Goal: Task Accomplishment & Management: Manage account settings

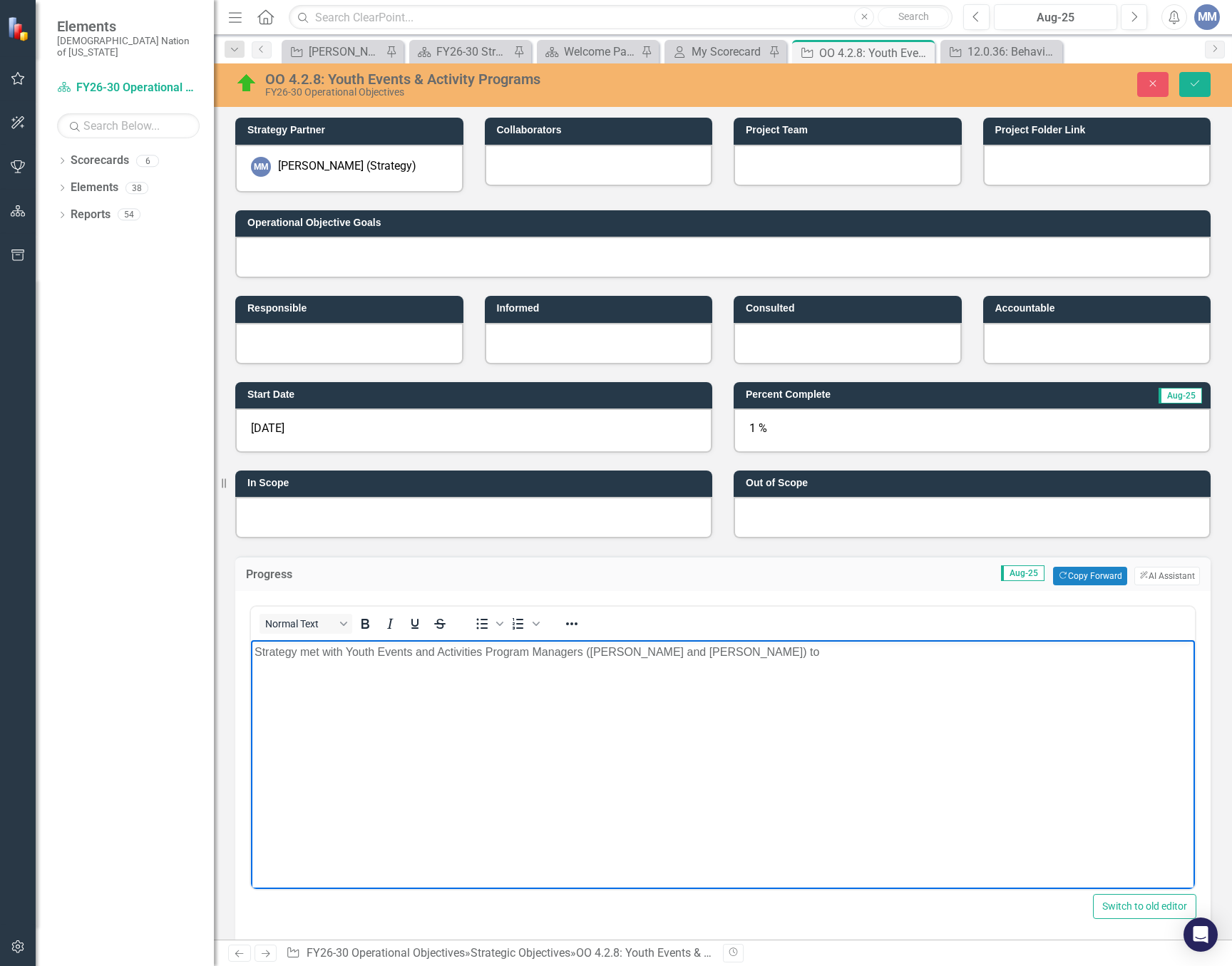
scroll to position [285, 0]
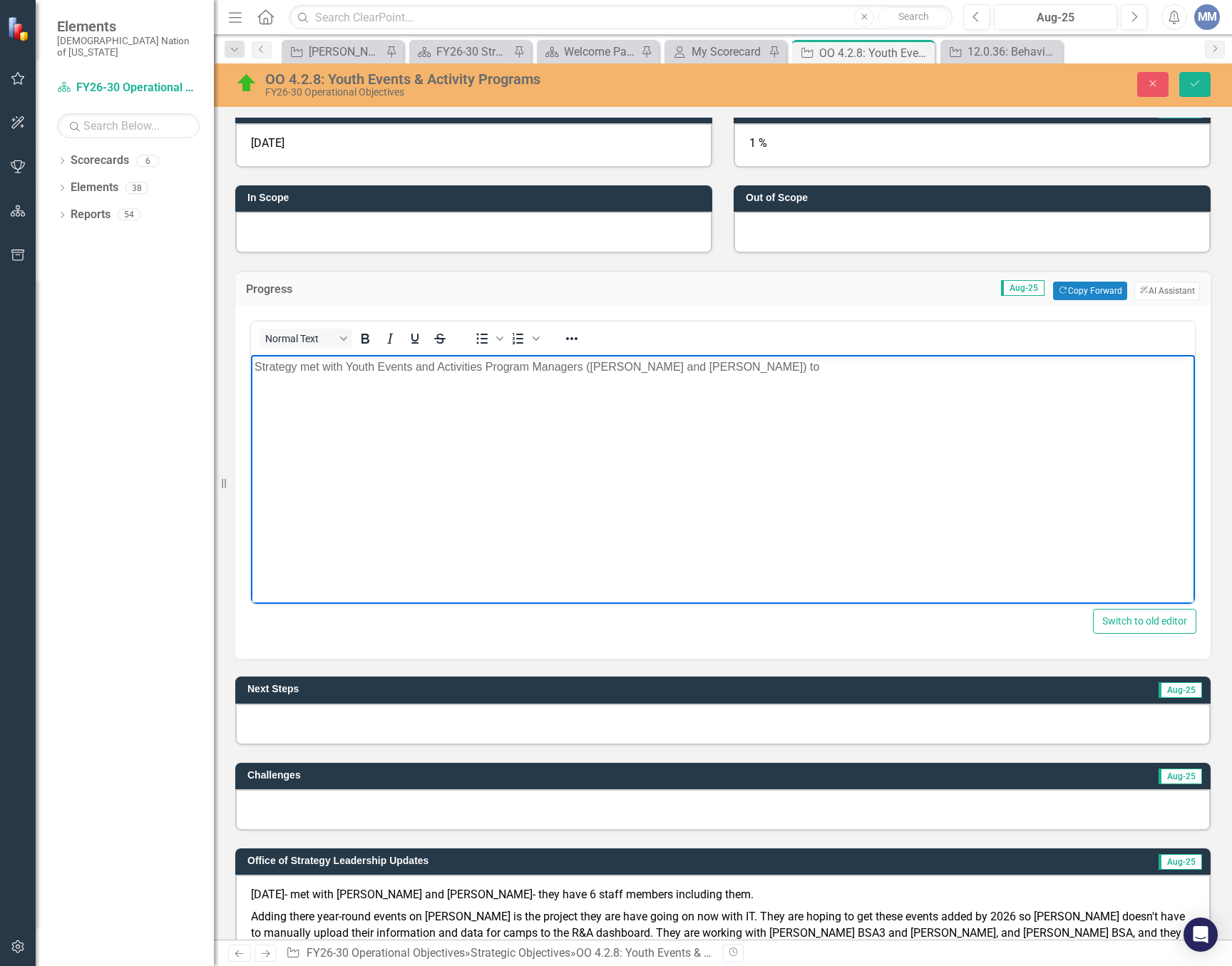
click at [537, 434] on body "Strategy met with Youth Events and Activities Program Managers ([PERSON_NAME] a…" at bounding box center [723, 461] width 944 height 214
click at [774, 364] on p "Strategy met with Youth Events and Activities Program Managers ([PERSON_NAME] a…" at bounding box center [722, 367] width 937 height 17
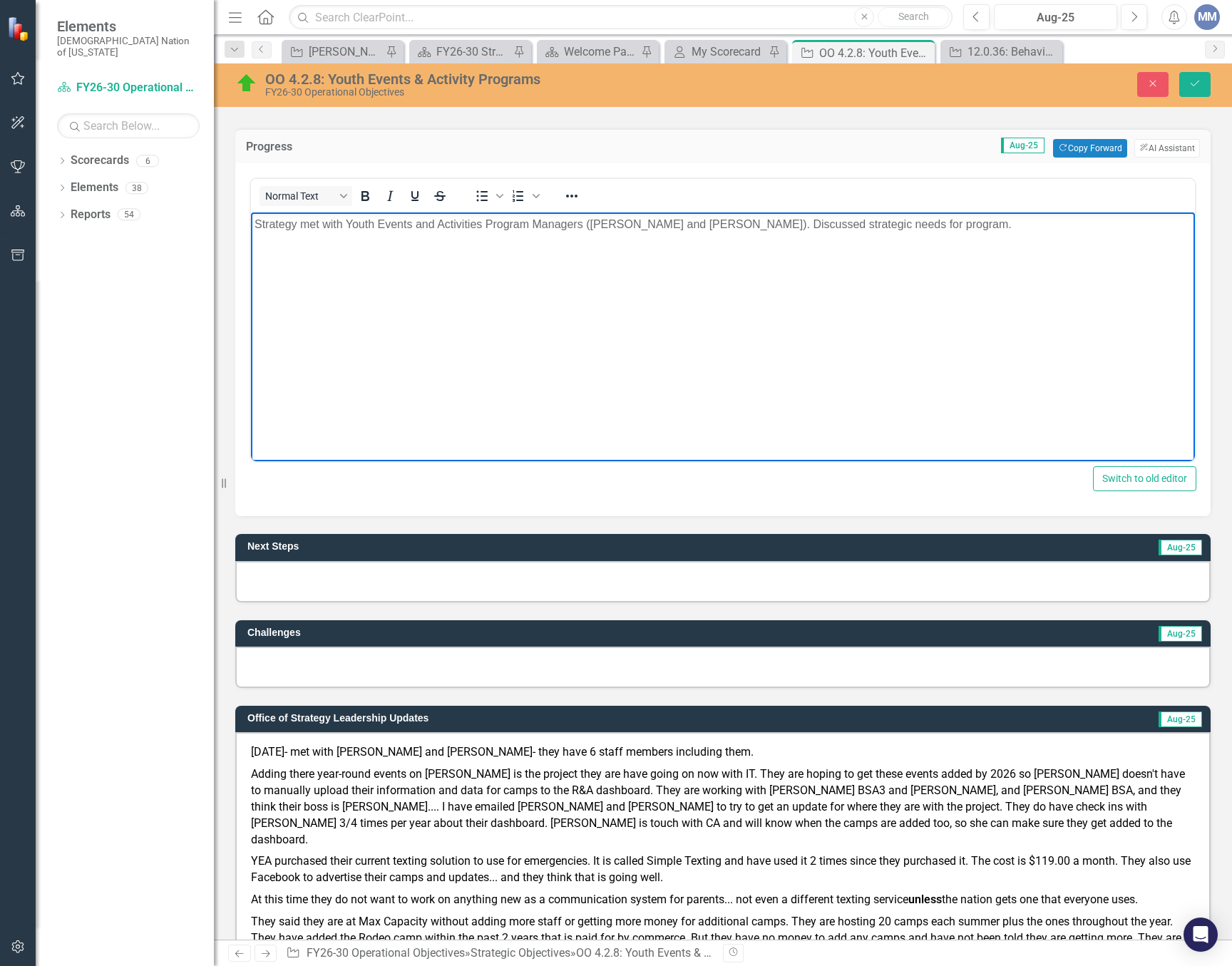
scroll to position [499, 0]
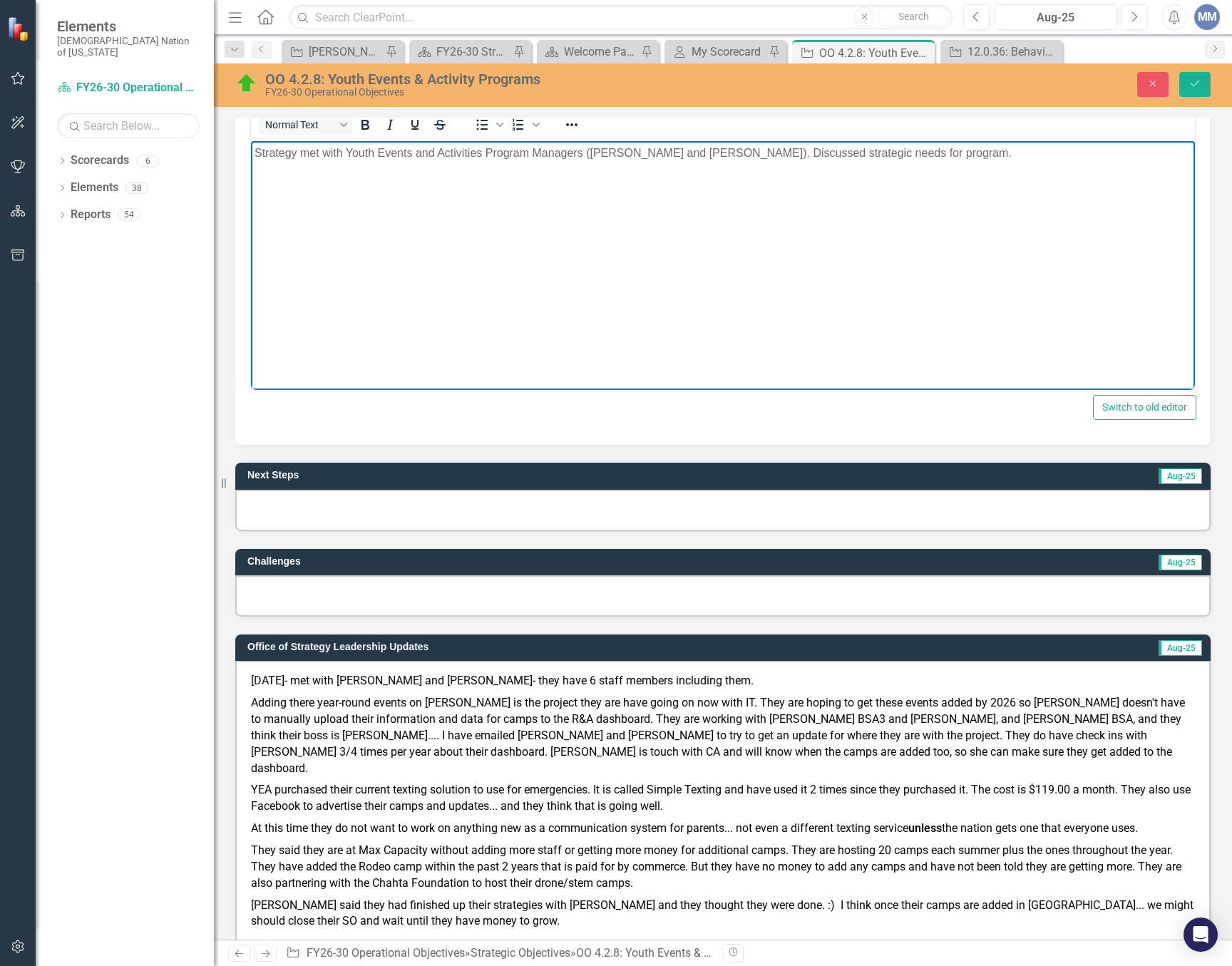
click at [798, 148] on p "Strategy met with Youth Events and Activities Program Managers ([PERSON_NAME] a…" at bounding box center [722, 153] width 937 height 17
click at [768, 153] on p "Strategy met with Youth Events and Activities Program Managers ([PERSON_NAME] a…" at bounding box center [722, 153] width 937 height 17
click at [1034, 157] on p "Strategy met with Youth Events and Activities Program Managers ([PERSON_NAME] a…" at bounding box center [722, 153] width 937 height 17
click at [1197, 90] on button "Save" at bounding box center [1194, 84] width 31 height 25
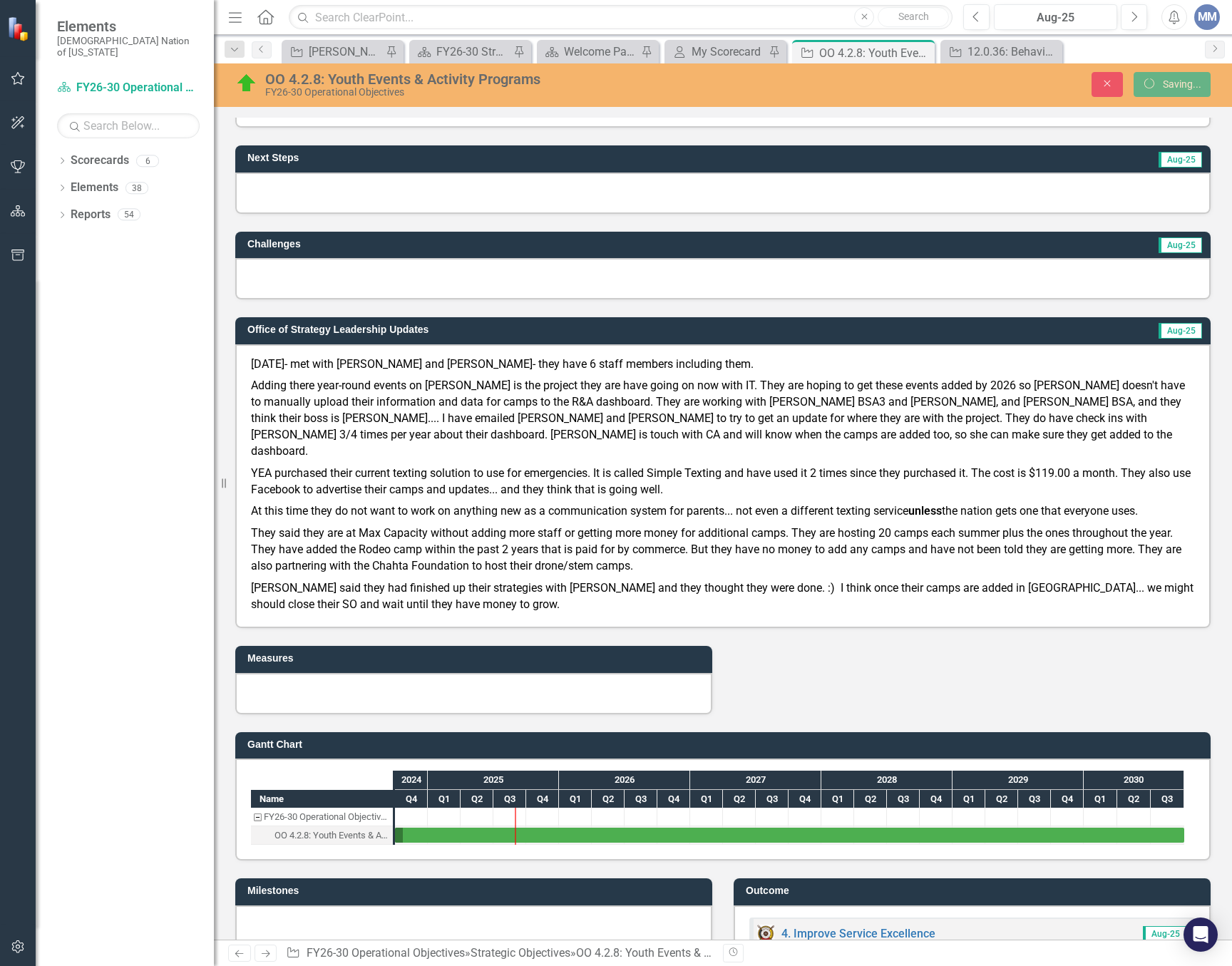
scroll to position [491, 0]
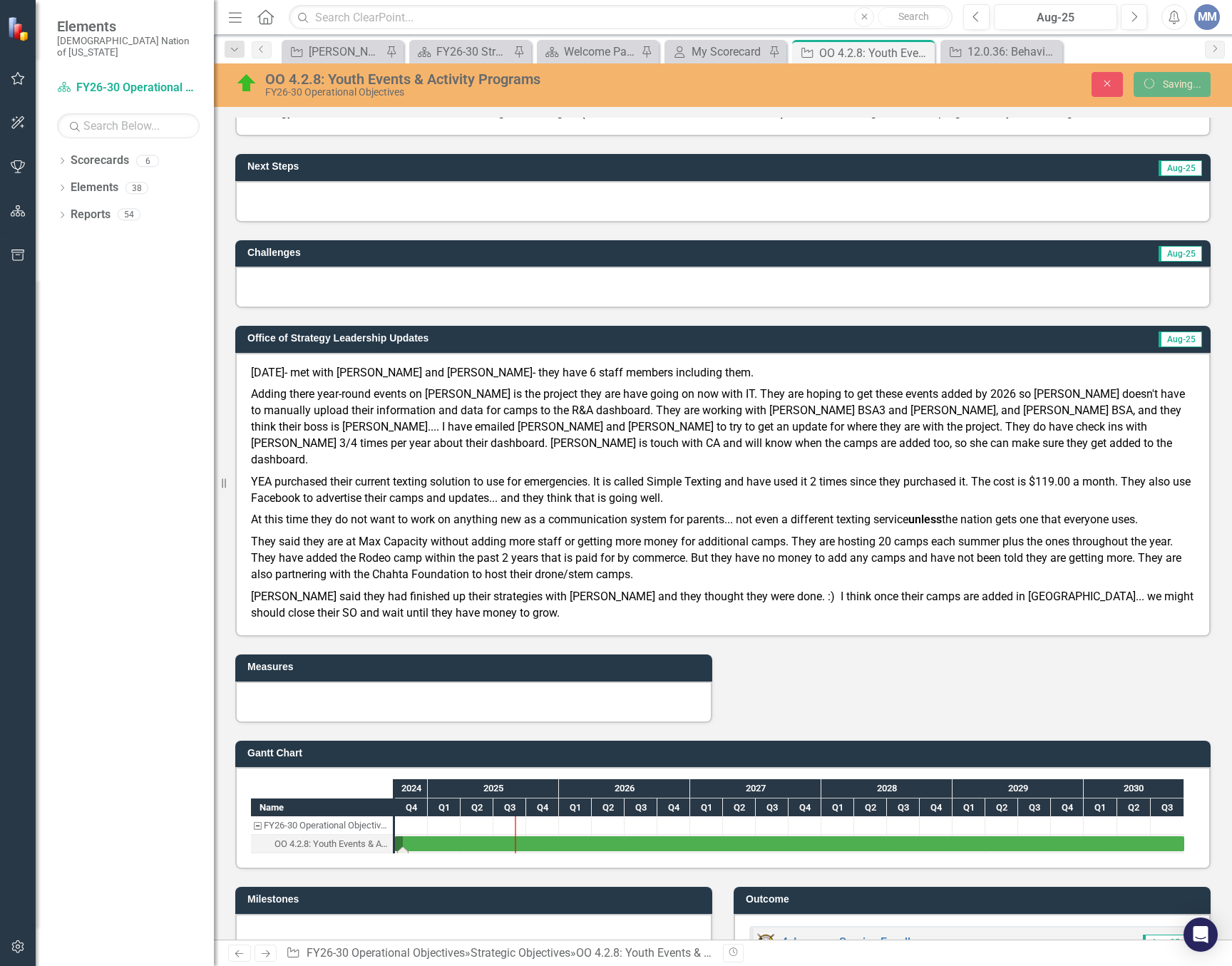
click at [400, 847] on div "Task: Start date: 2024-10-01 End date: 2030-09-30" at bounding box center [403, 850] width 11 height 7
drag, startPoint x: 403, startPoint y: 834, endPoint x: 335, endPoint y: 820, distance: 69.4
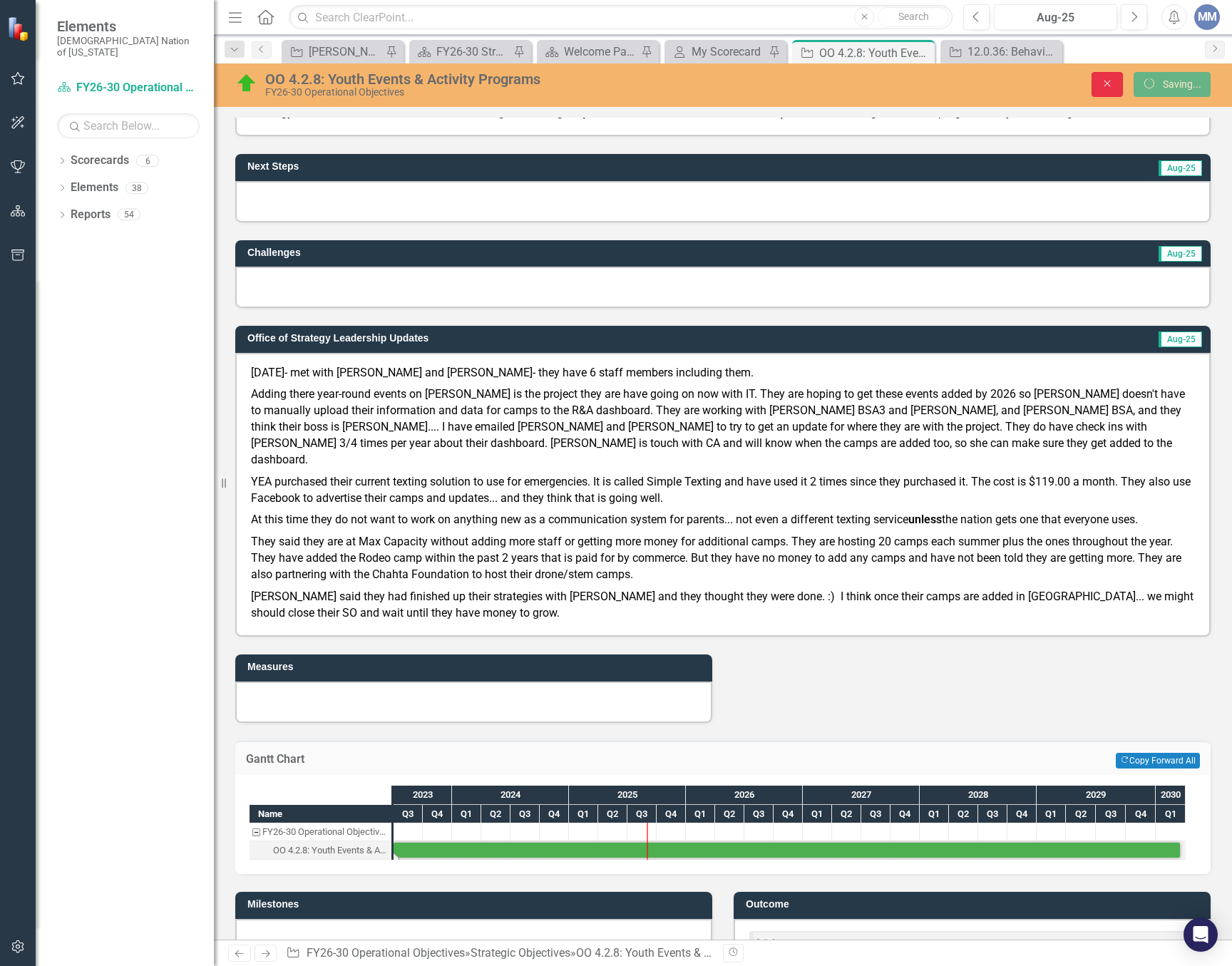
click at [1107, 85] on icon "button" at bounding box center [1108, 84] width 7 height 7
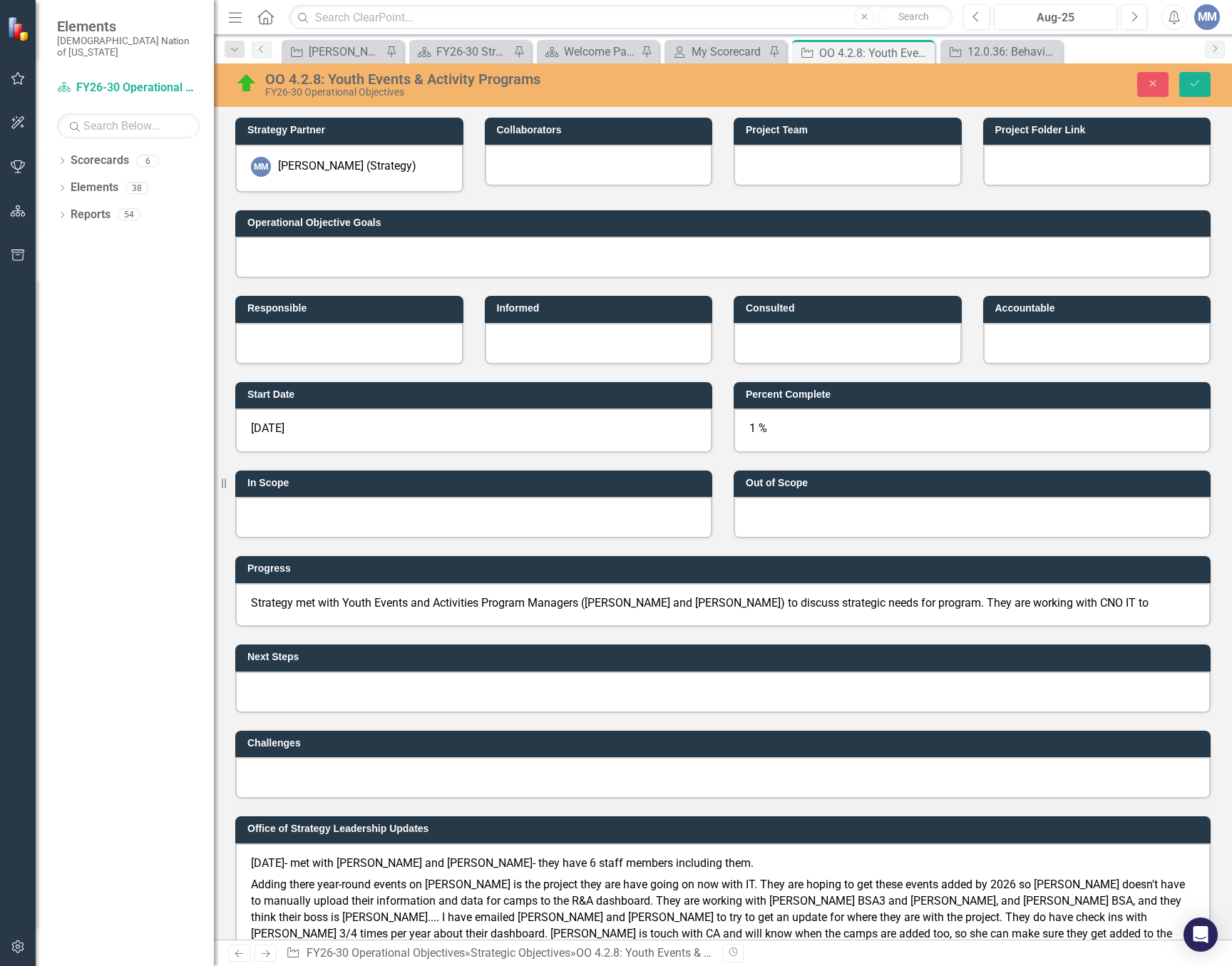
click at [791, 534] on div at bounding box center [972, 517] width 477 height 42
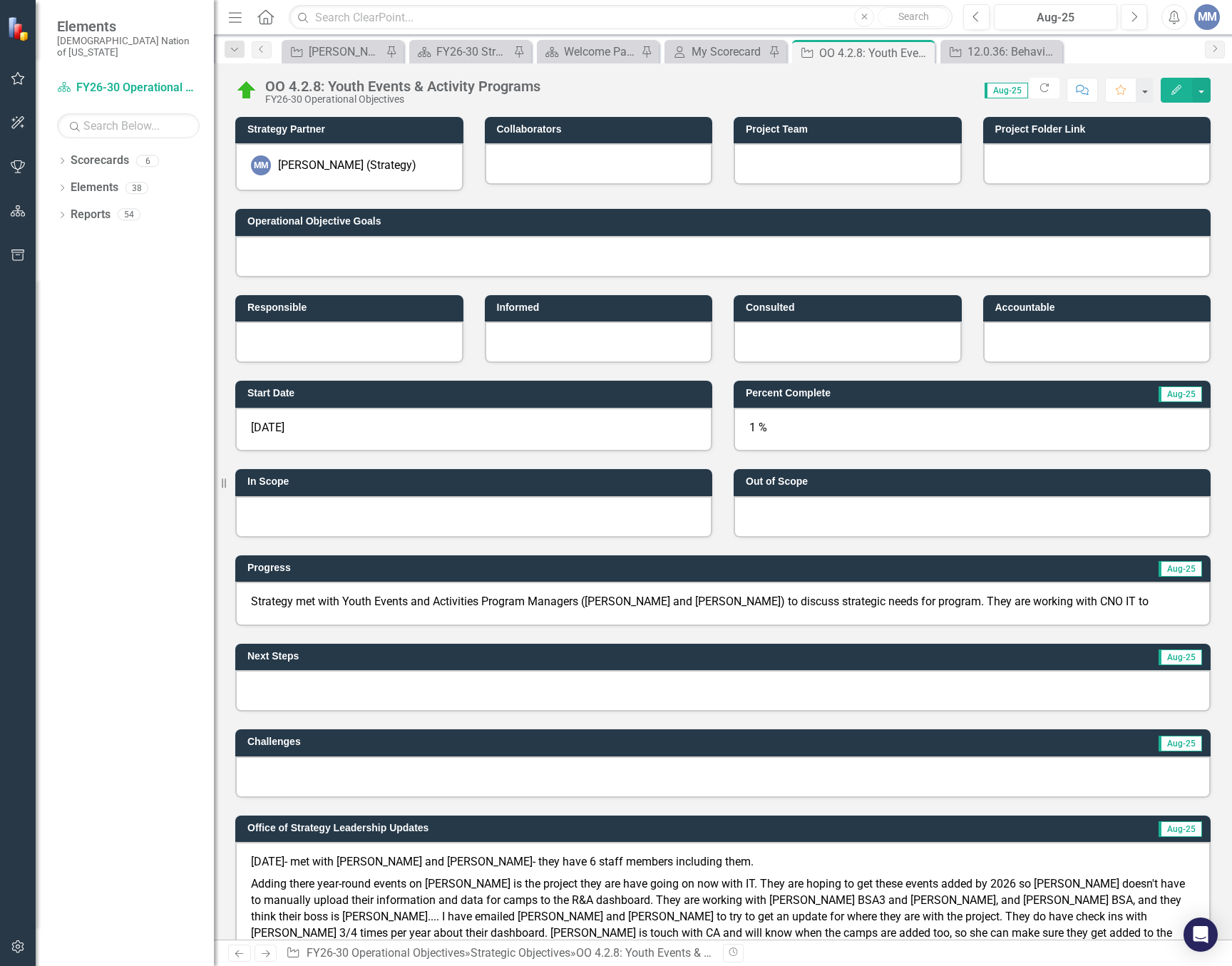
scroll to position [614, 0]
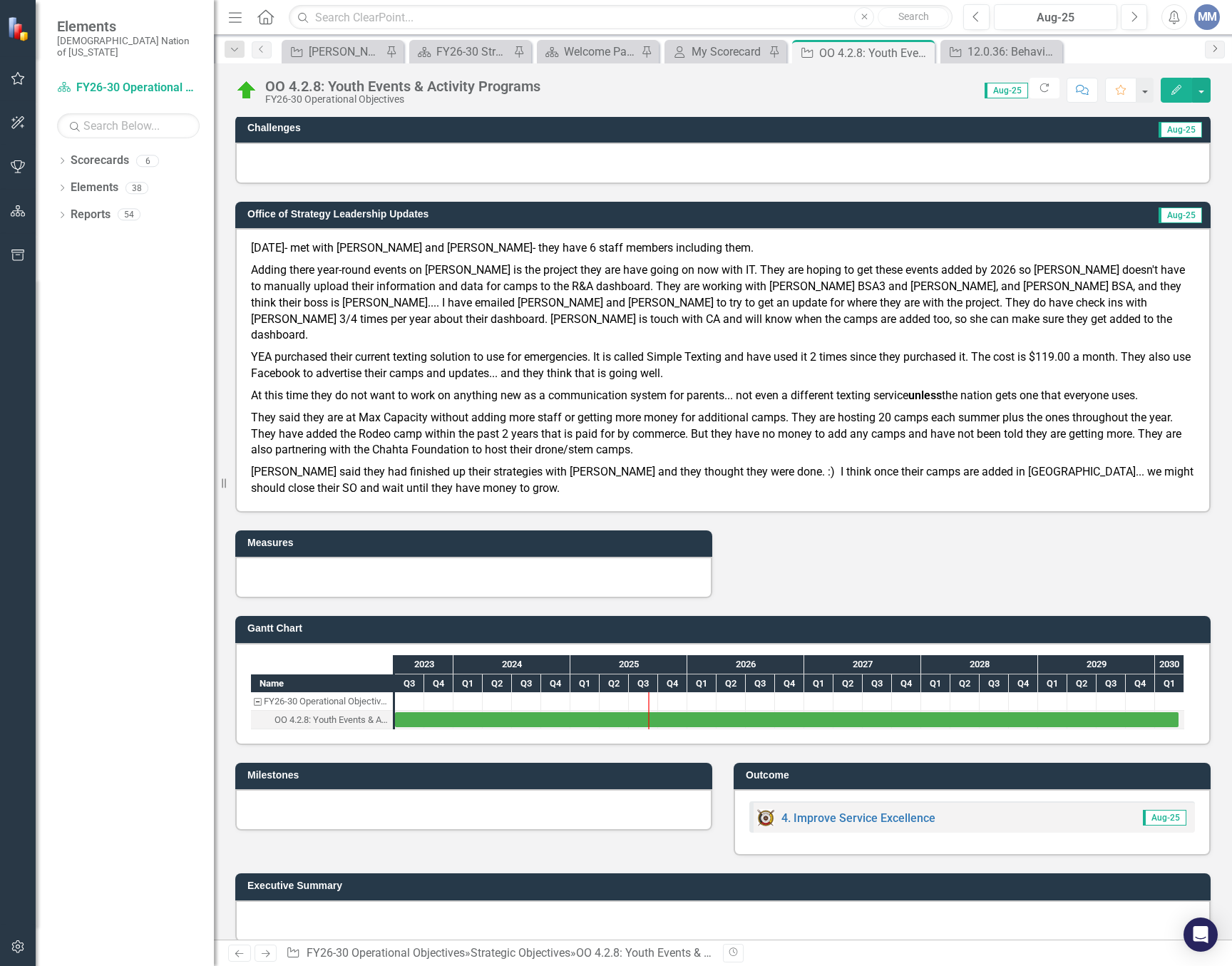
click at [1216, 45] on icon "Next" at bounding box center [1215, 48] width 11 height 8
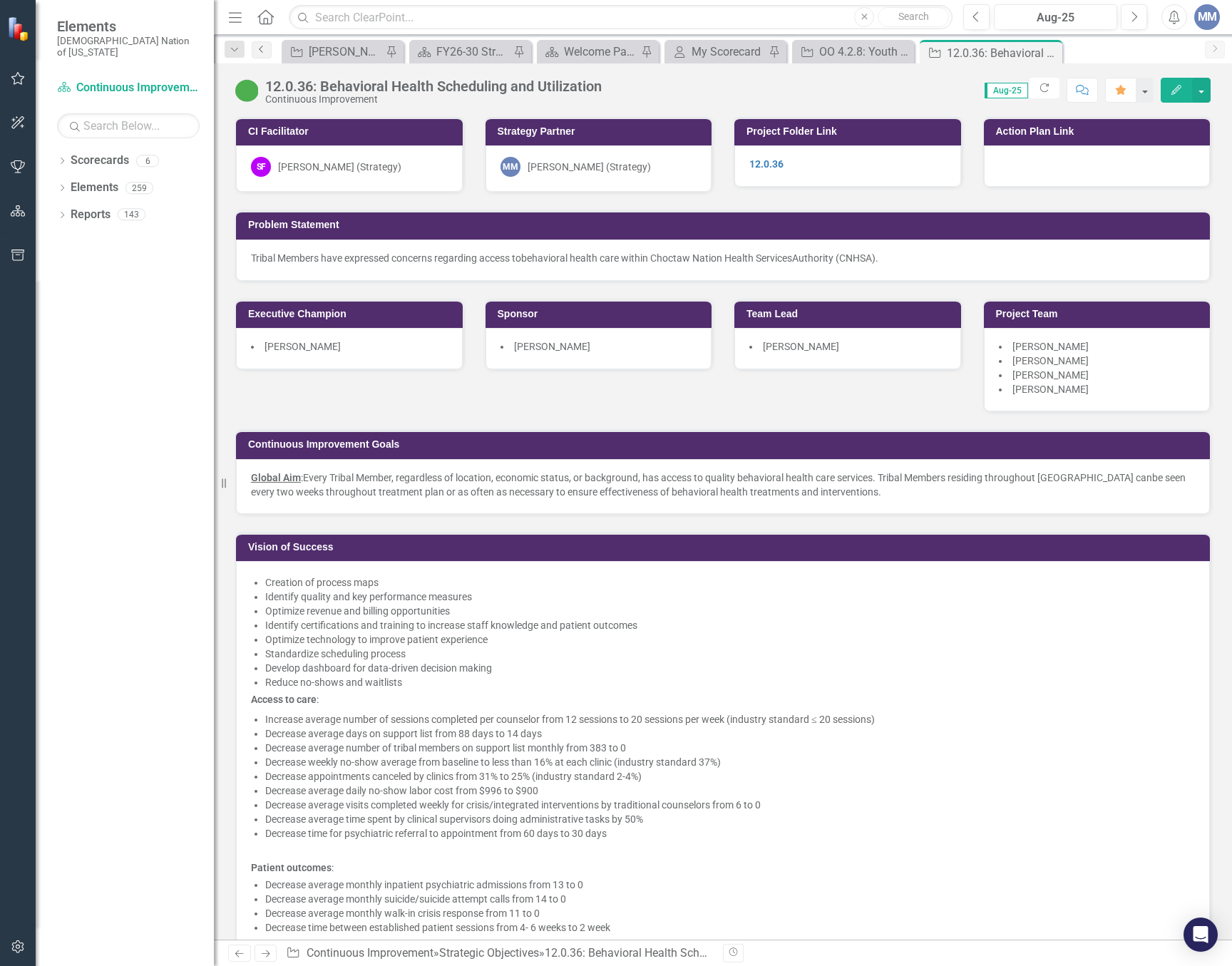
click at [258, 47] on icon "Previous" at bounding box center [262, 49] width 11 height 8
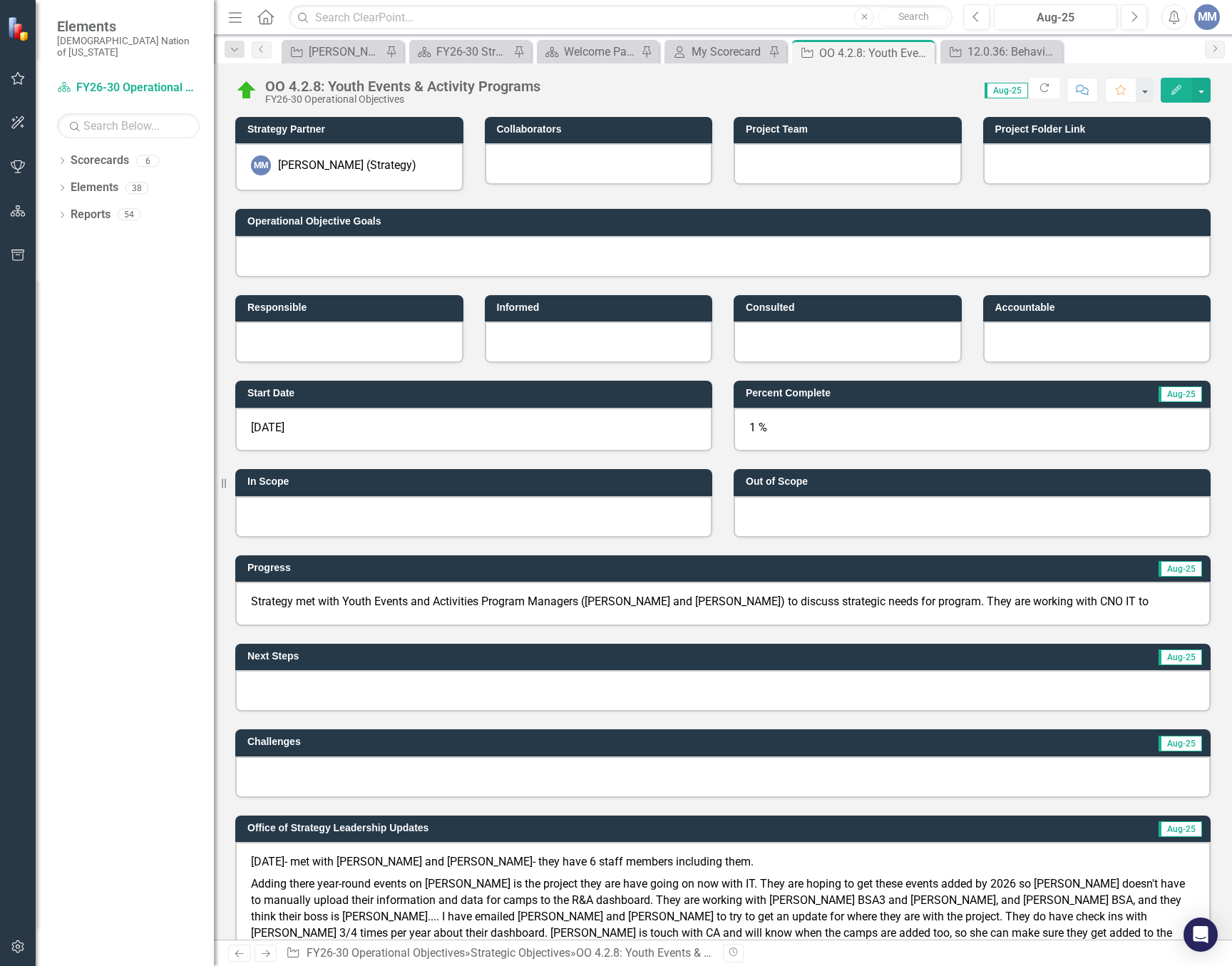
click at [1214, 20] on div "MM" at bounding box center [1207, 16] width 25 height 25
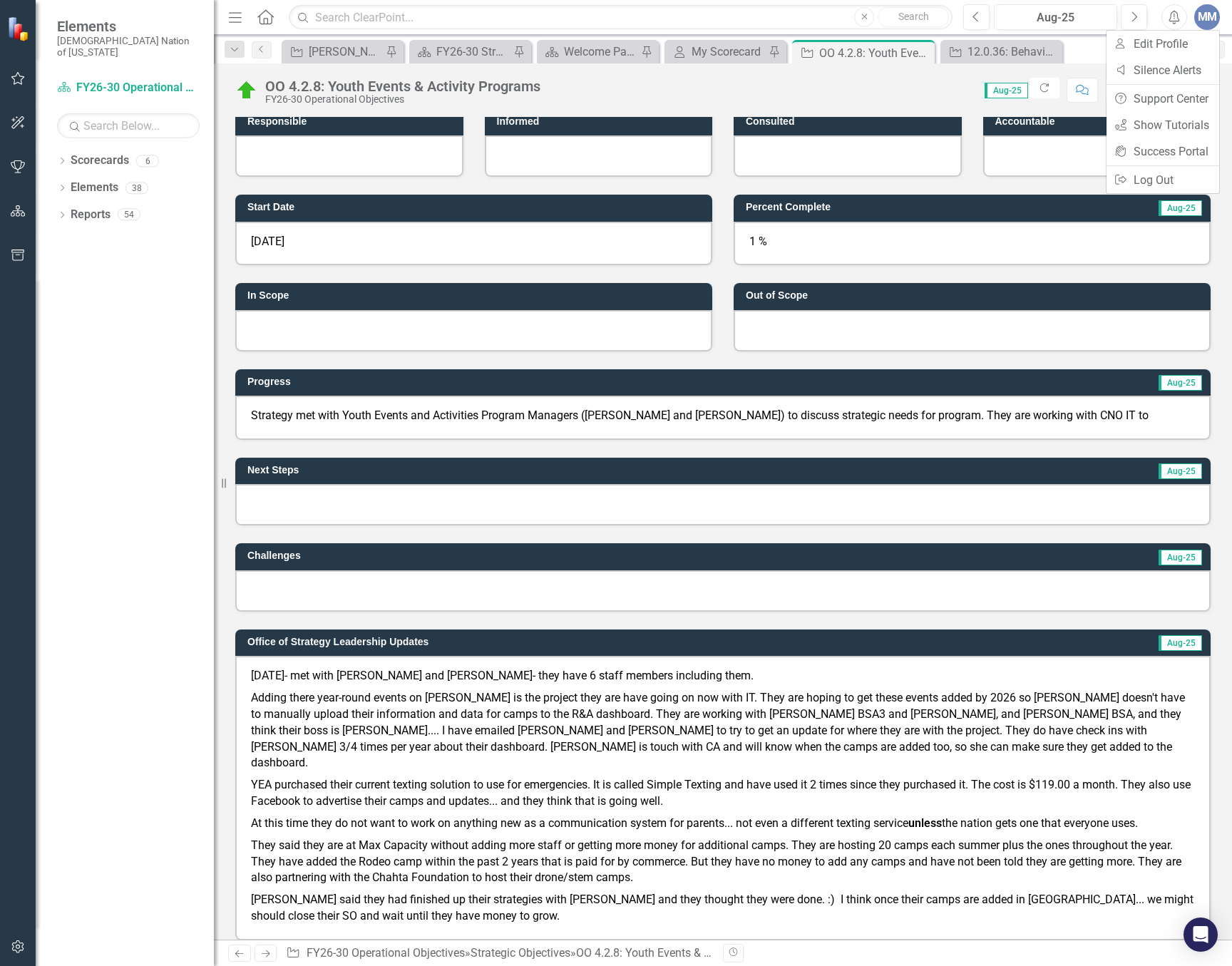
scroll to position [115, 0]
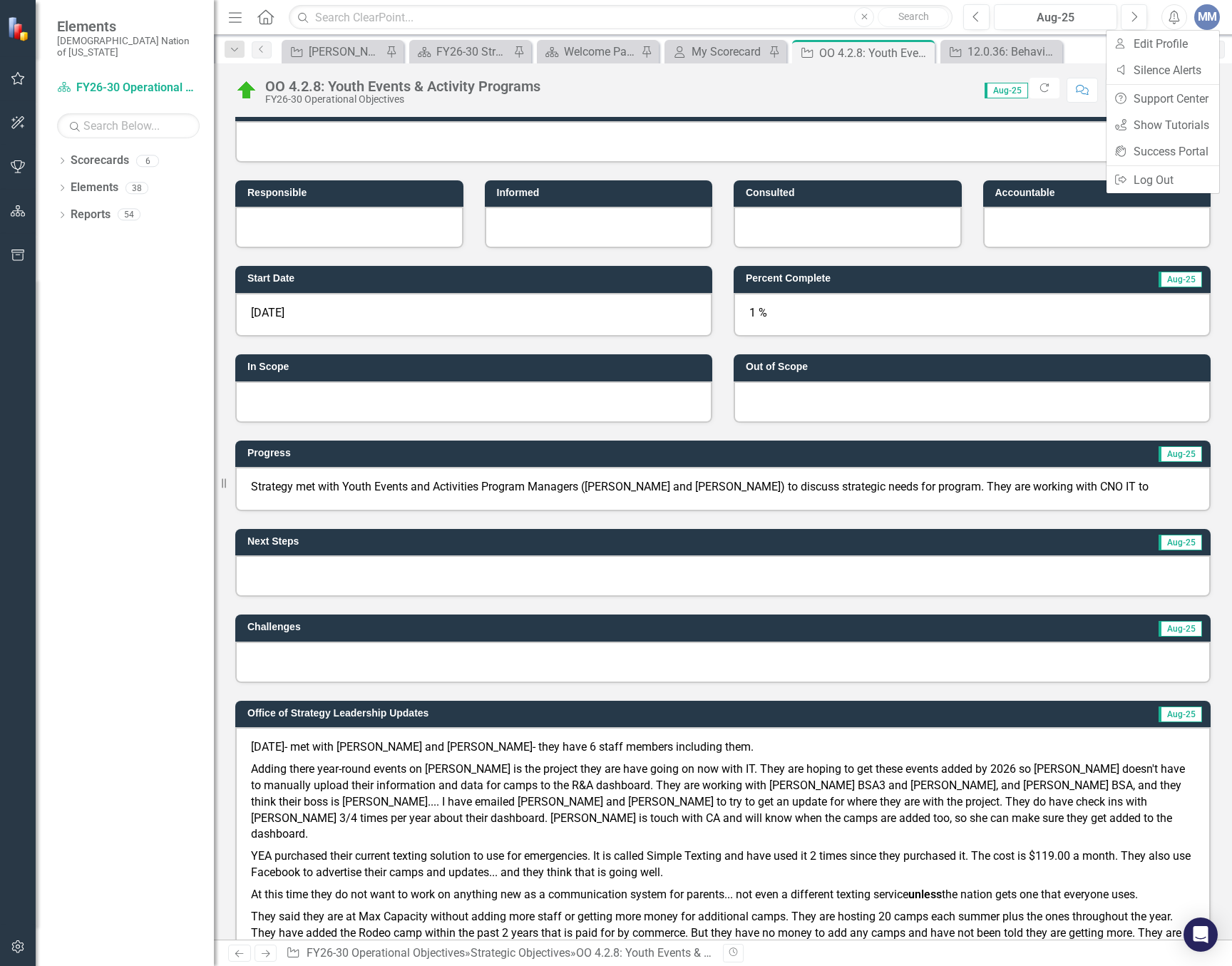
click at [798, 293] on div "1 %" at bounding box center [972, 315] width 477 height 44
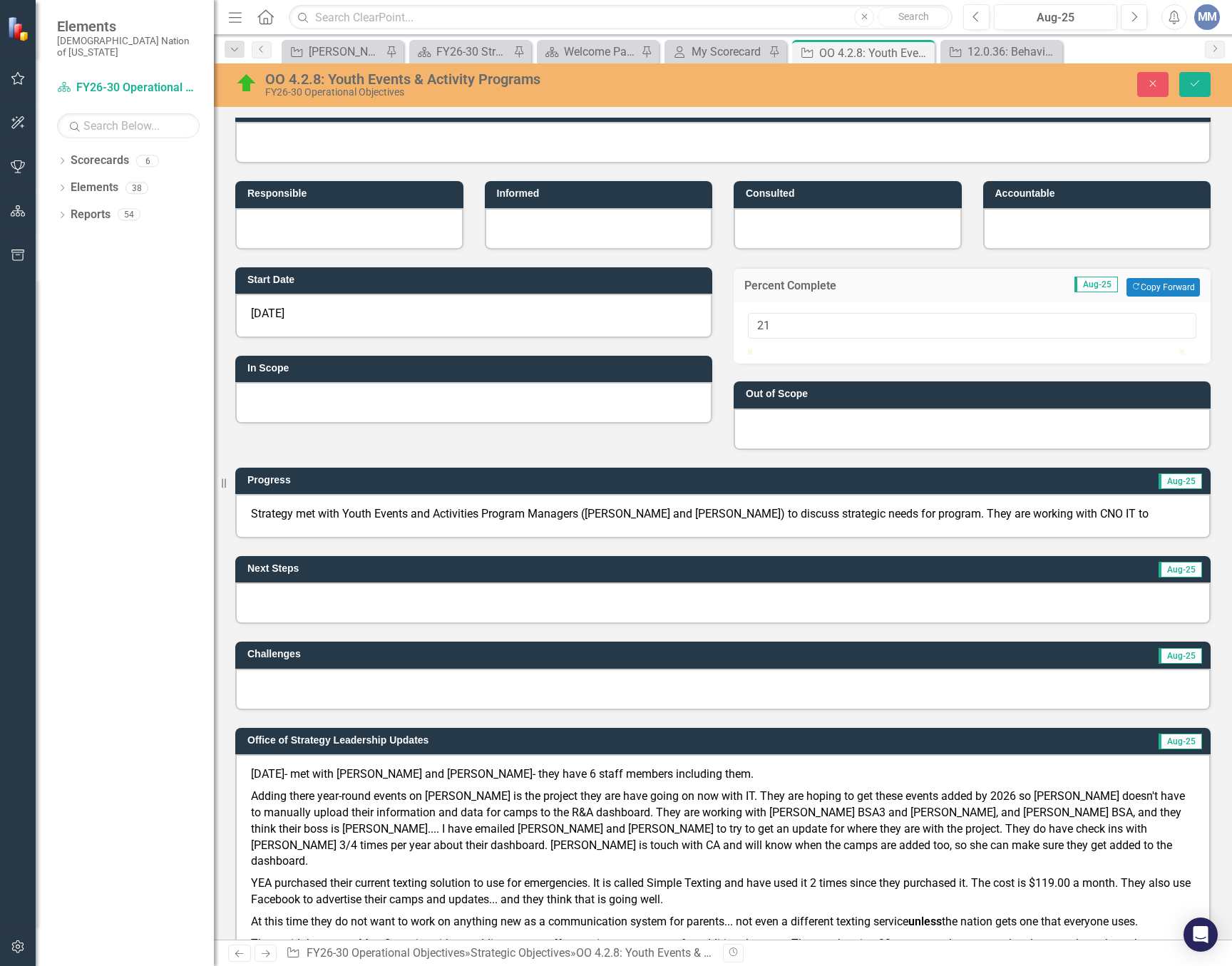
type input "20"
drag, startPoint x: 757, startPoint y: 360, endPoint x: 836, endPoint y: 365, distance: 79.2
click at [836, 349] on div at bounding box center [972, 349] width 448 height 0
click at [1190, 72] on button "Save" at bounding box center [1194, 84] width 31 height 25
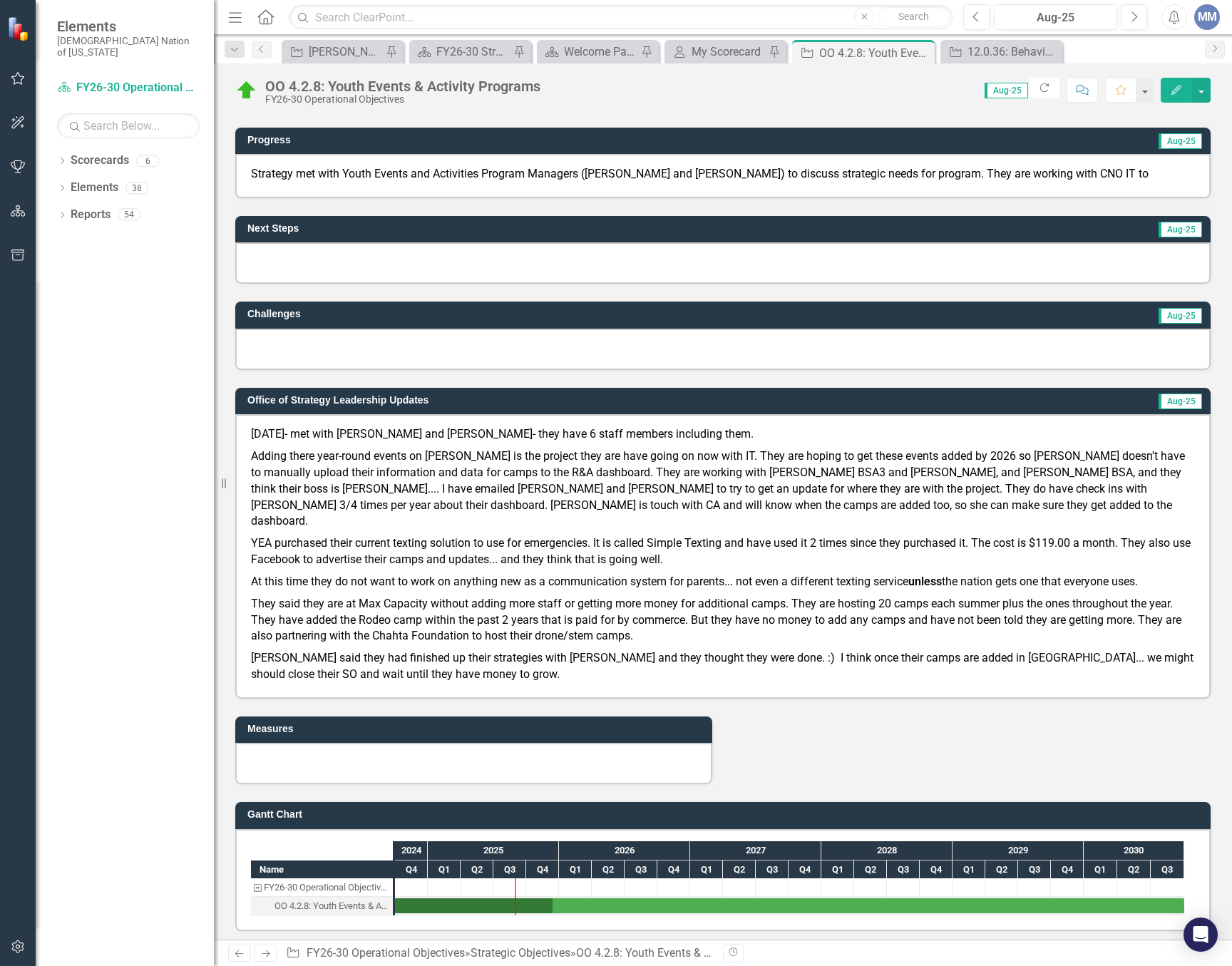
scroll to position [499, 0]
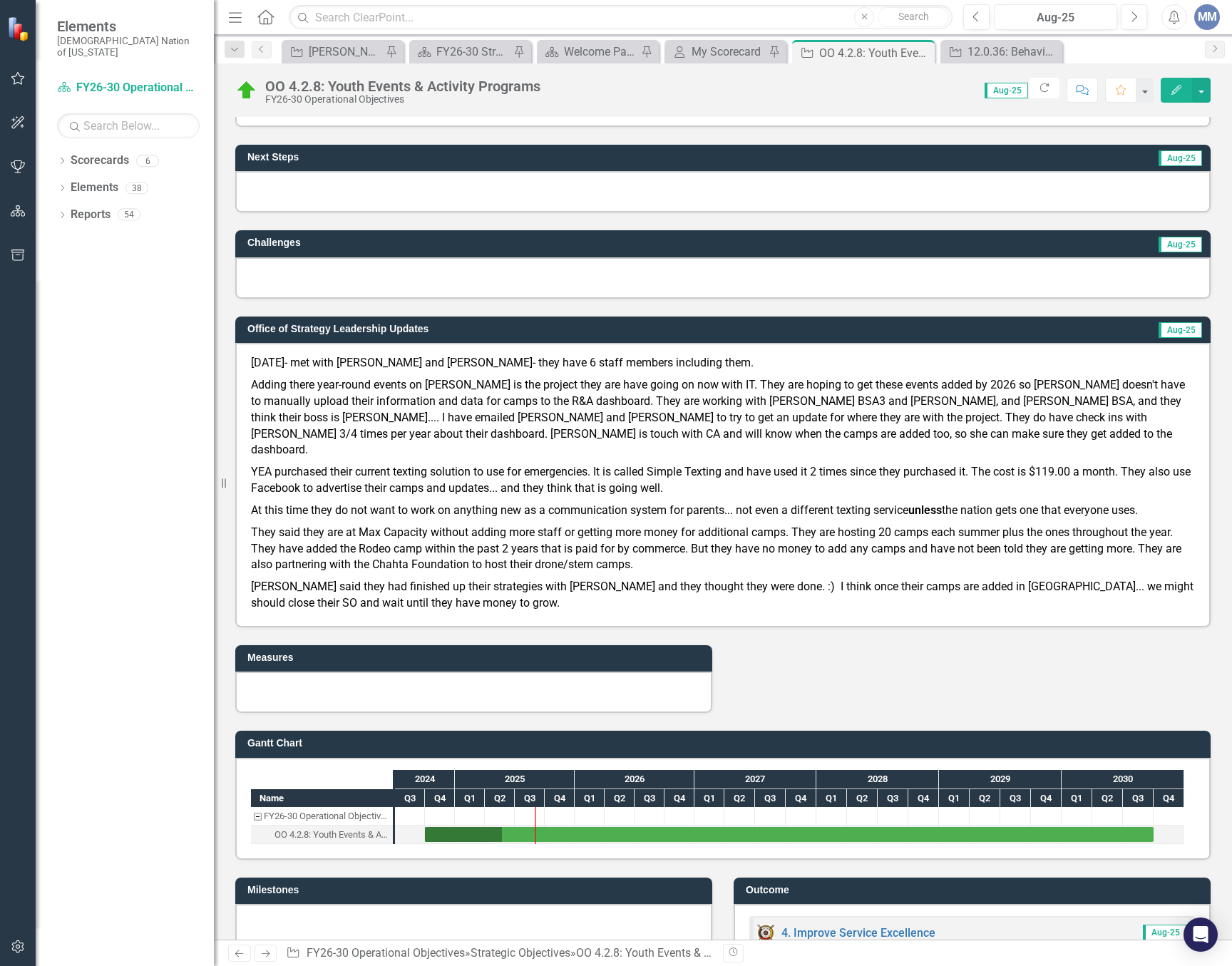
drag, startPoint x: 550, startPoint y: 820, endPoint x: 533, endPoint y: 826, distance: 18.0
click at [457, 175] on div at bounding box center [723, 192] width 975 height 42
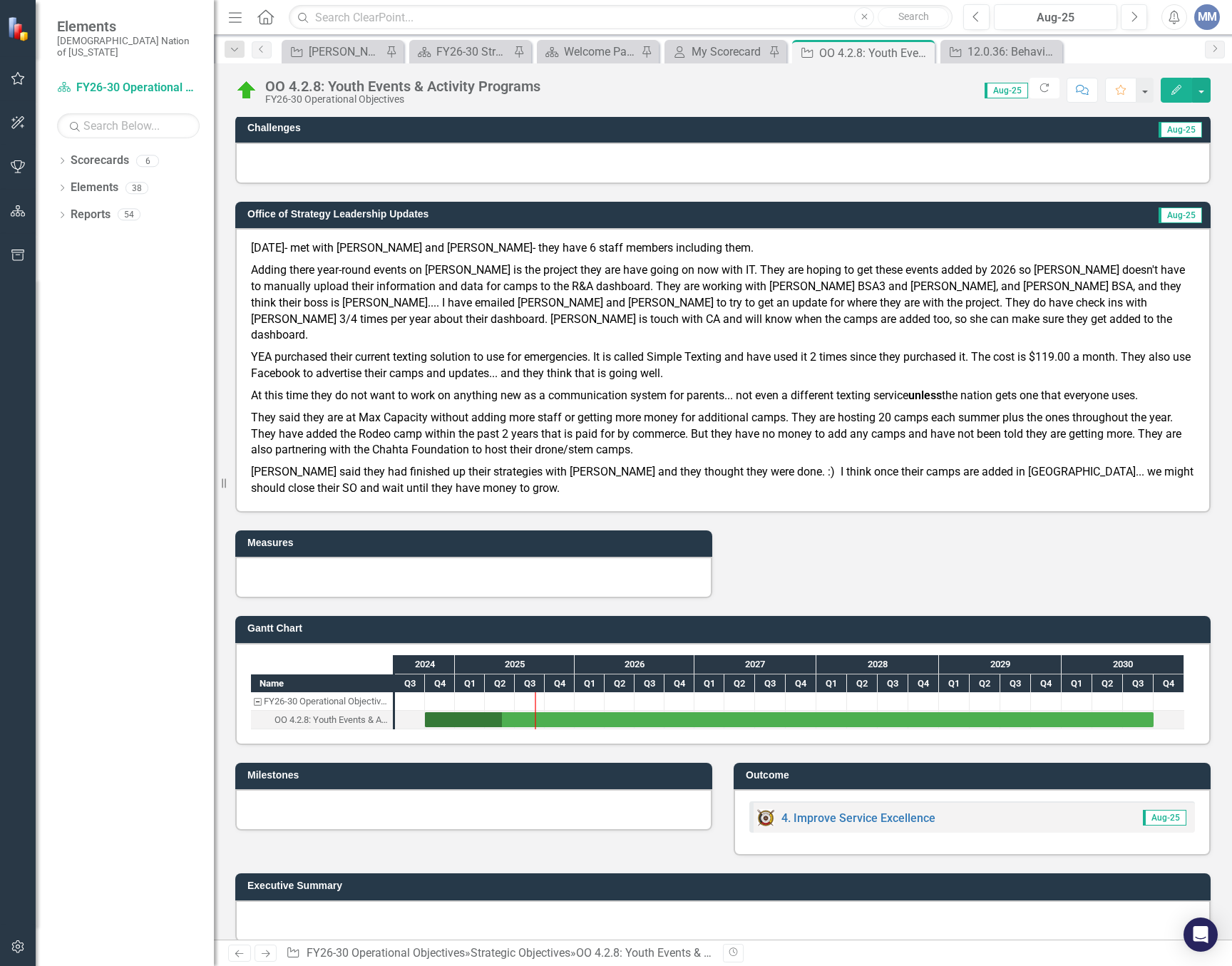
scroll to position [0, 0]
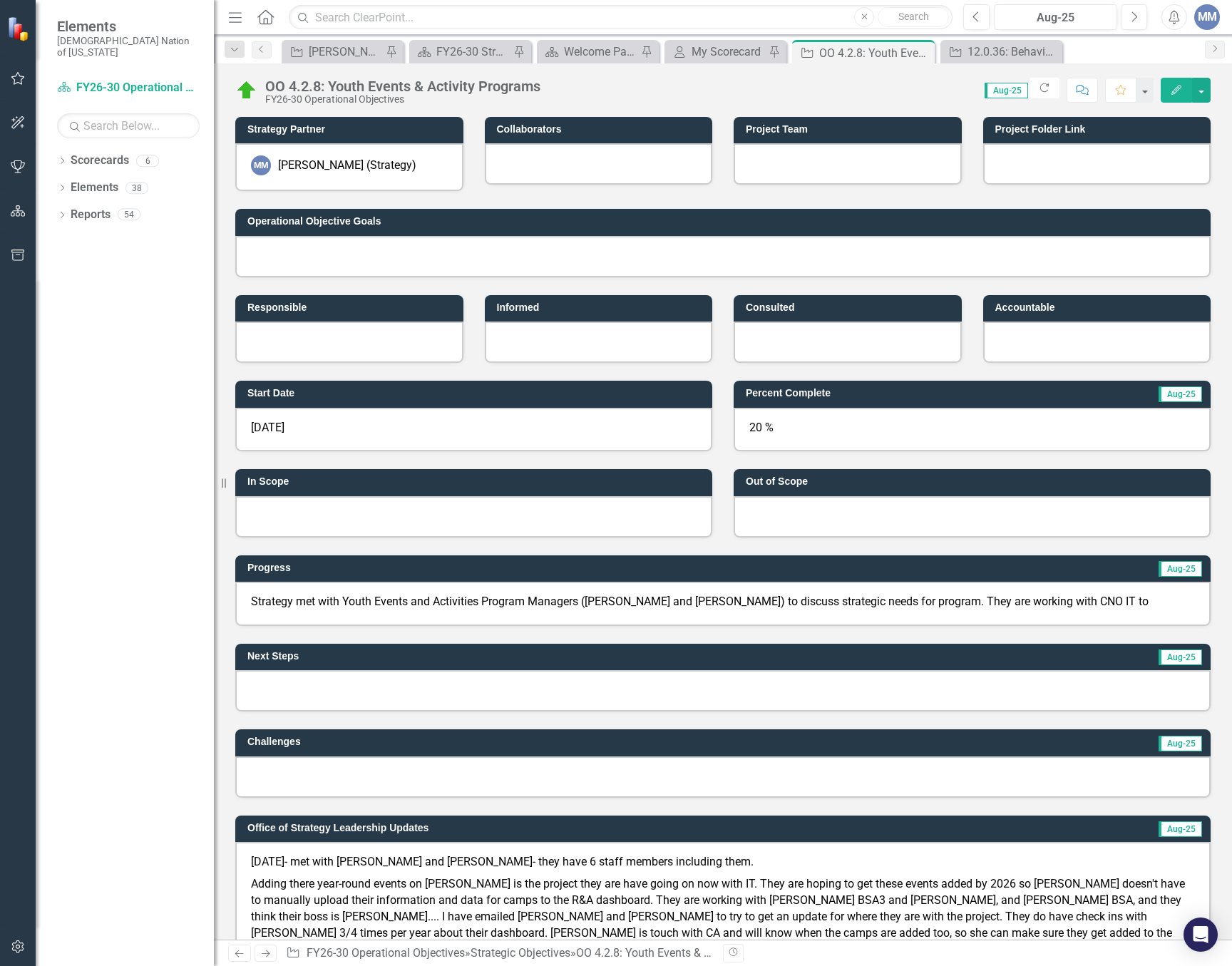
click at [897, 392] on h3 "Percent Complete" at bounding box center [895, 393] width 299 height 11
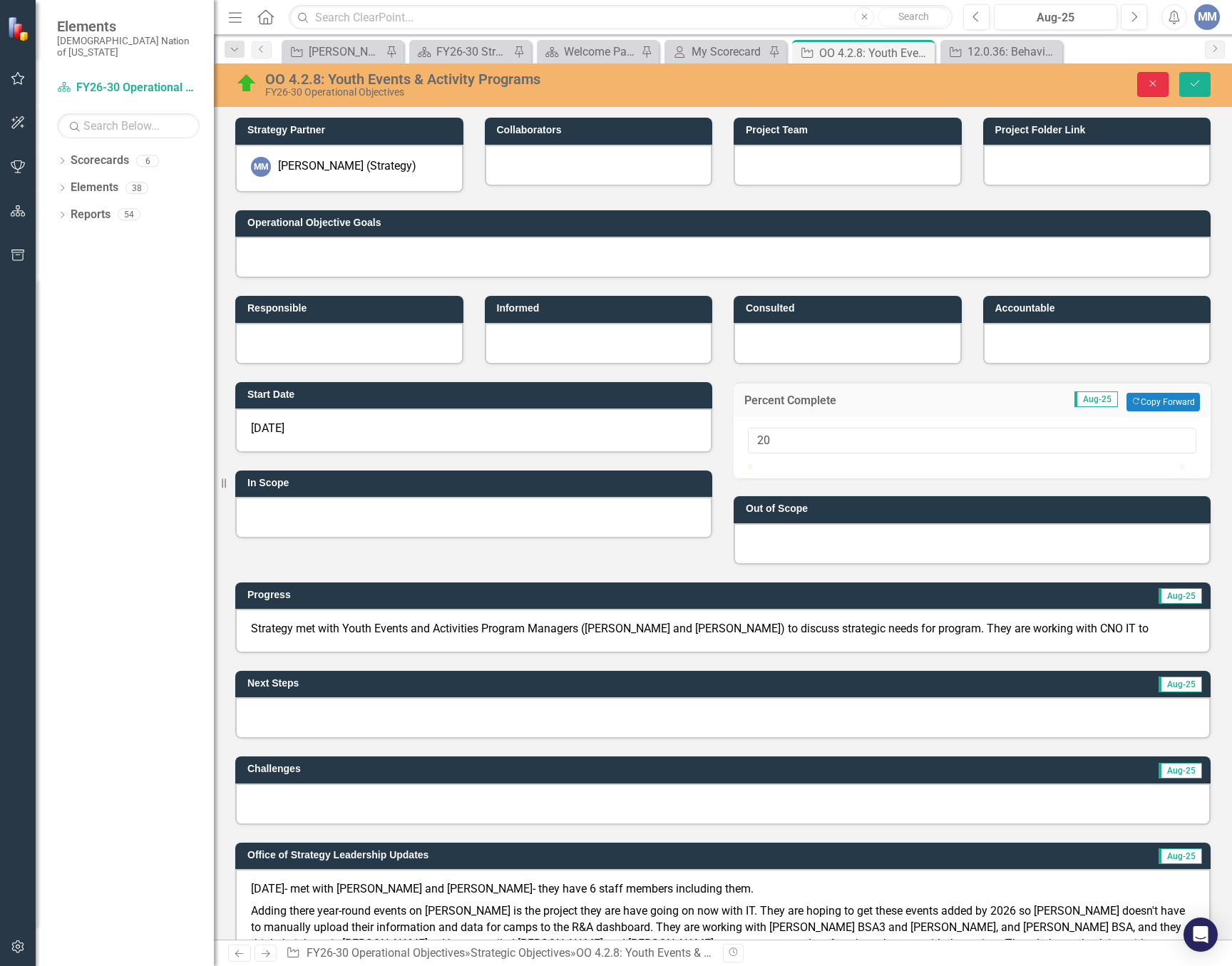
click at [1150, 82] on icon "Close" at bounding box center [1153, 83] width 13 height 10
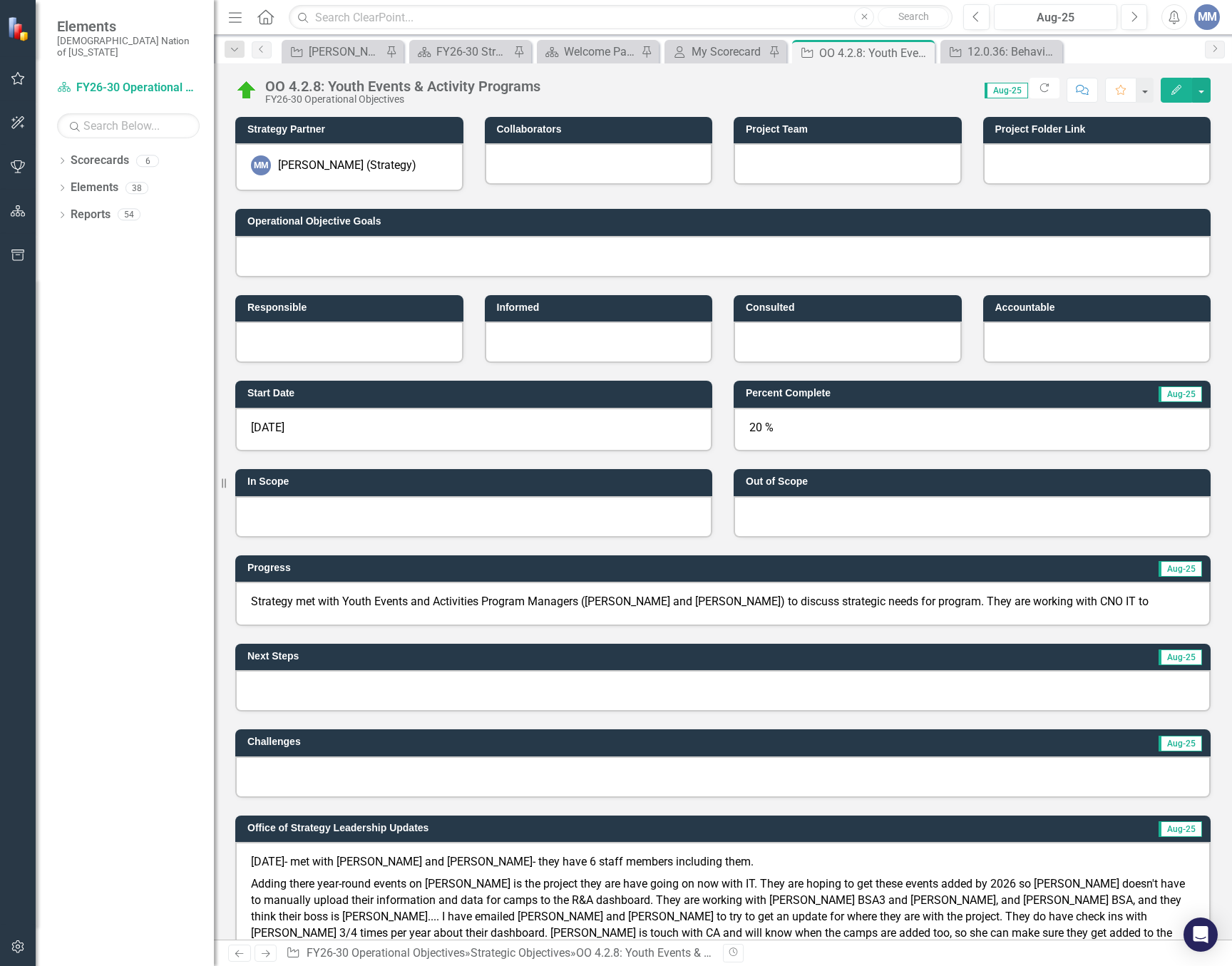
click at [934, 402] on td "Percent Complete" at bounding box center [895, 395] width 299 height 21
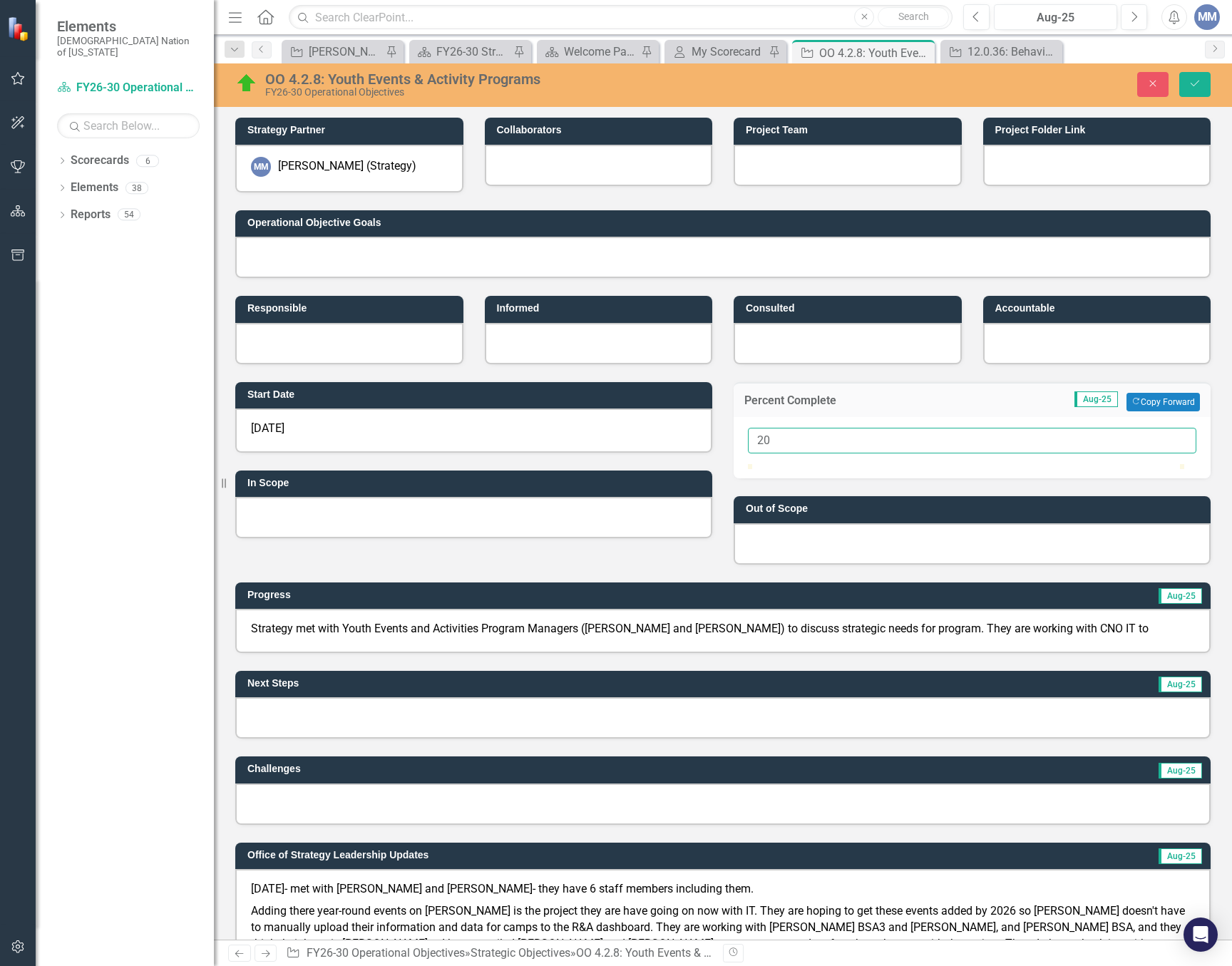
drag, startPoint x: 790, startPoint y: 446, endPoint x: 541, endPoint y: 440, distance: 249.1
click at [549, 440] on div "Start Date [DATE] In Scope Percent Complete Aug-25 Copy Forward Copy Forward 20…" at bounding box center [722, 465] width 996 height 201
type input "15"
click at [1179, 72] on button "Save" at bounding box center [1194, 84] width 31 height 25
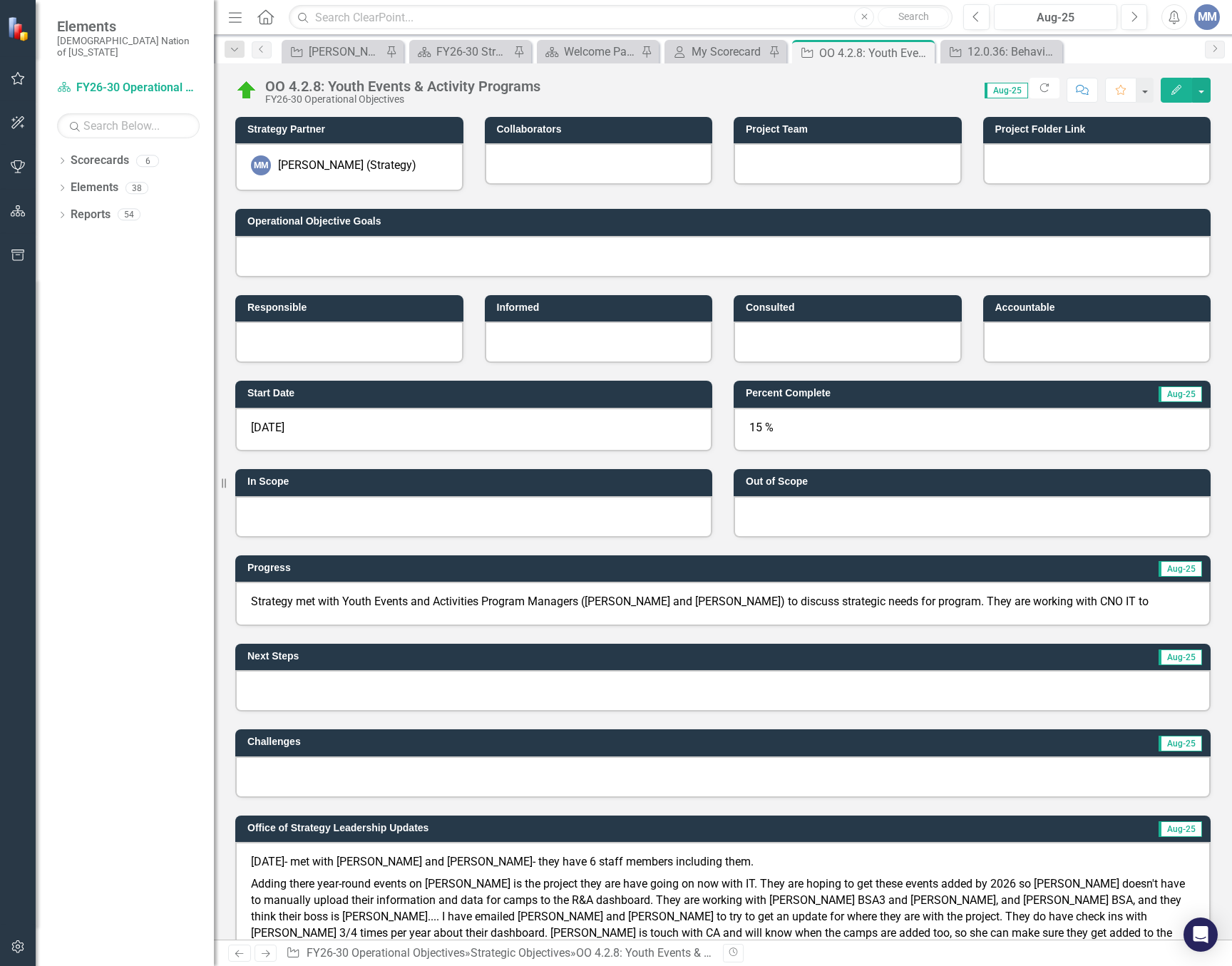
scroll to position [428, 0]
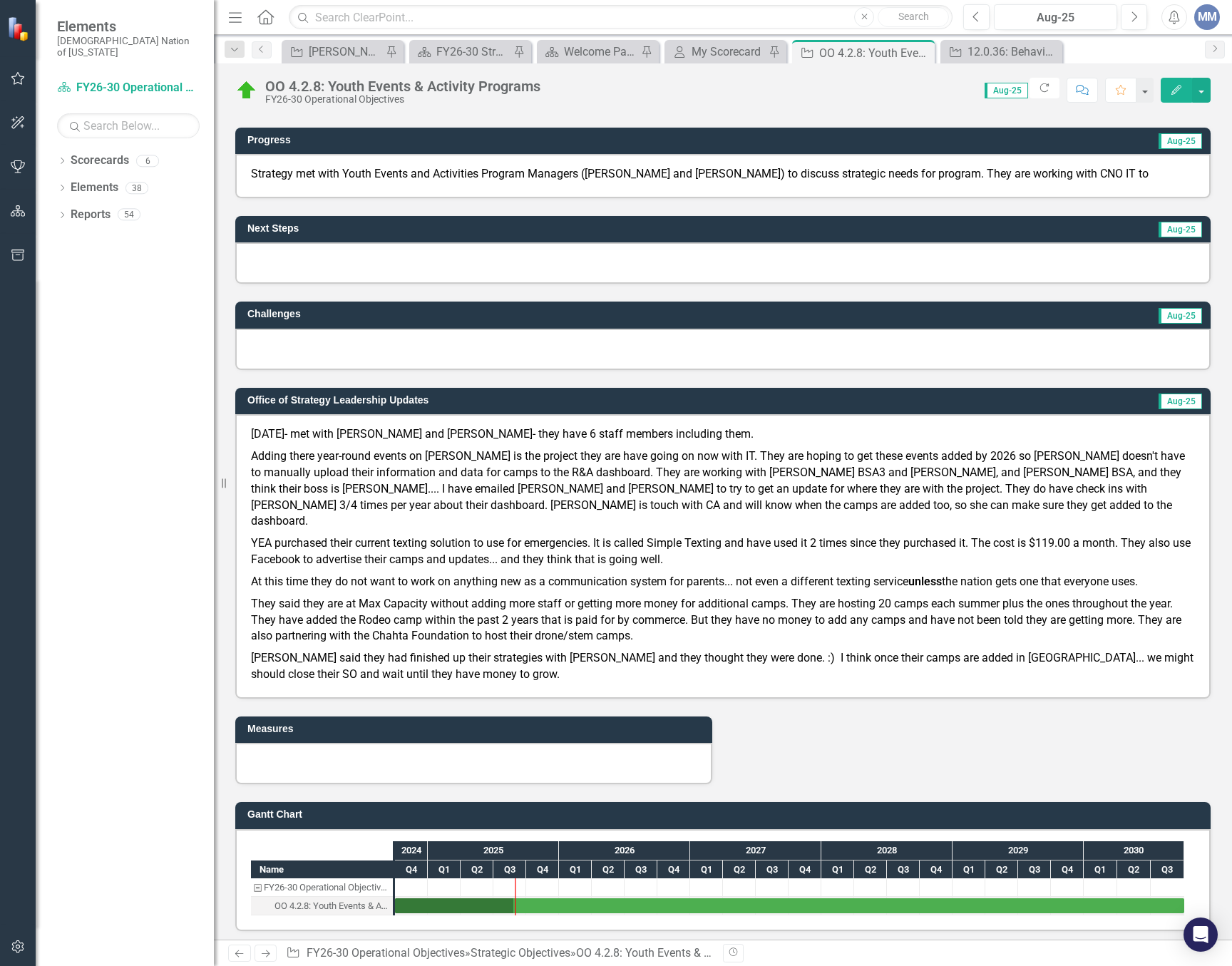
click at [1136, 163] on div "Strategy met with Youth Events and Activities Program Managers ([PERSON_NAME] a…" at bounding box center [723, 176] width 975 height 44
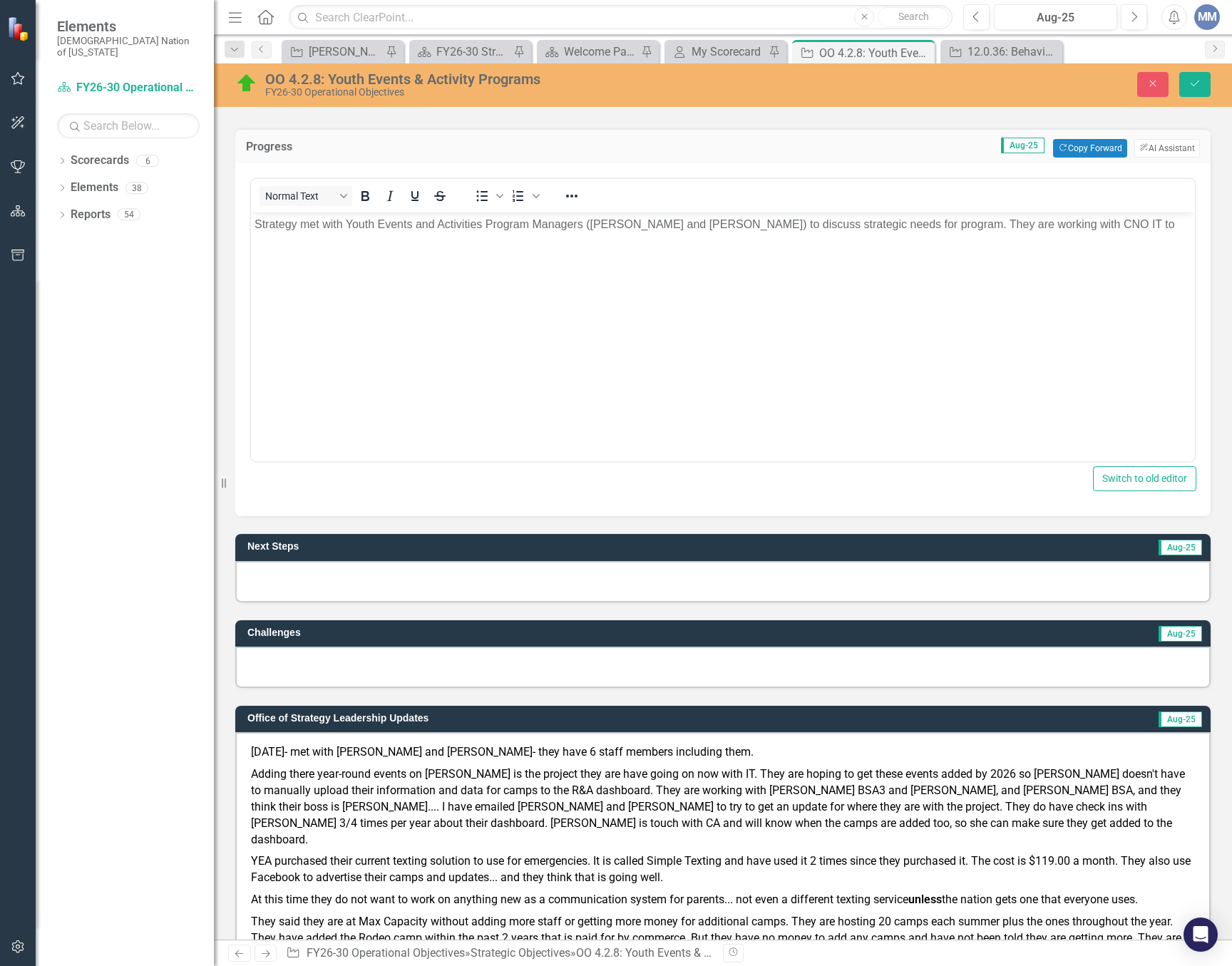
scroll to position [0, 0]
click at [1122, 213] on body "Strategy met with Youth Events and Activities Program Managers ([PERSON_NAME] a…" at bounding box center [723, 320] width 944 height 214
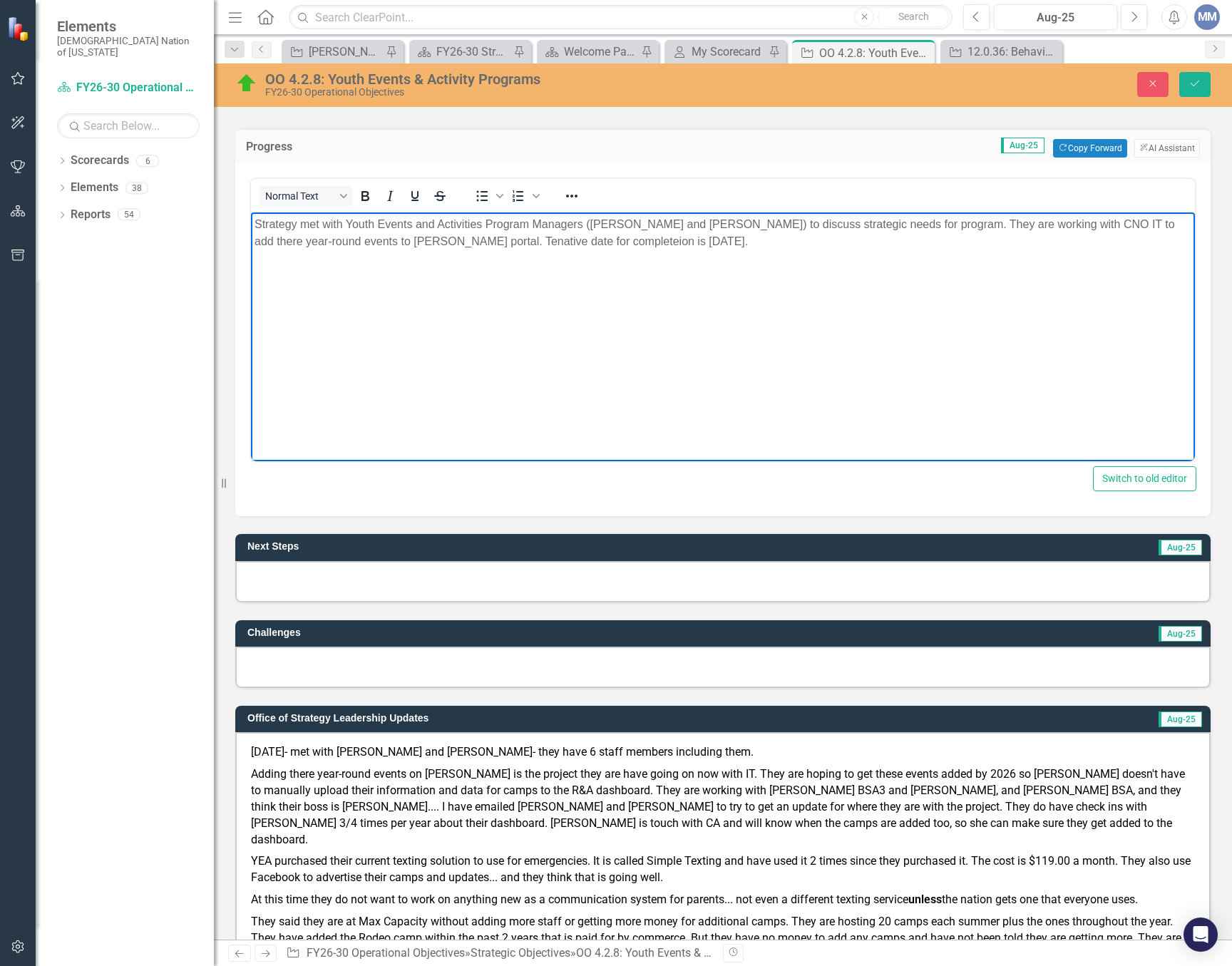
click at [497, 243] on p "Strategy met with Youth Events and Activities Program Managers ([PERSON_NAME] a…" at bounding box center [722, 233] width 937 height 34
click at [612, 240] on p "Strategy met with Youth Events and Activities Program Managers ([PERSON_NAME] a…" at bounding box center [722, 233] width 937 height 34
click at [742, 241] on p "Strategy met with Youth Events and Activities Program Managers ([PERSON_NAME] a…" at bounding box center [722, 233] width 937 height 34
drag, startPoint x: 1155, startPoint y: 220, endPoint x: 1406, endPoint y: 424, distance: 323.4
click at [1155, 220] on p "Strategy met with Youth Events and Activities Program Managers ([PERSON_NAME] a…" at bounding box center [722, 233] width 937 height 34
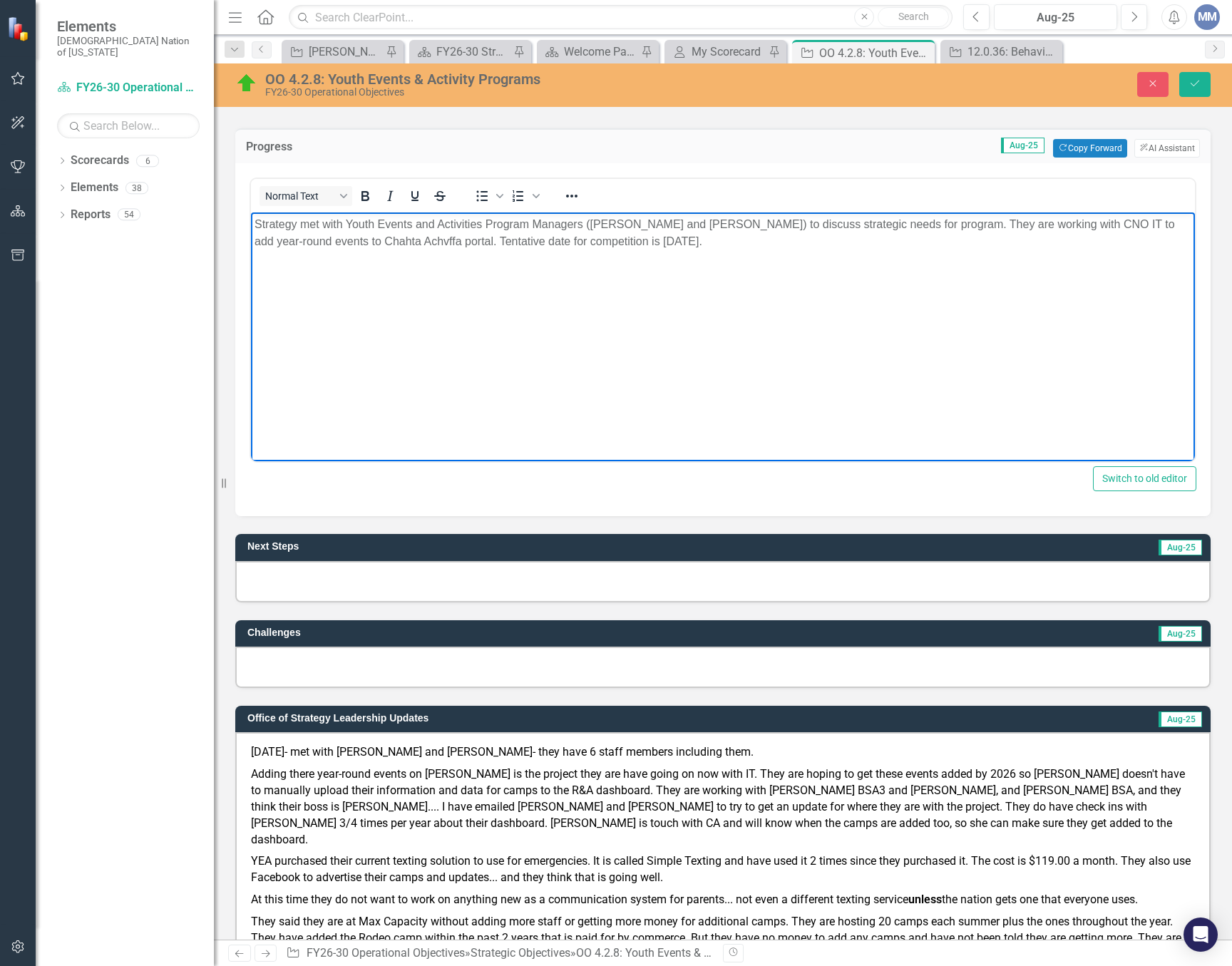
click at [766, 241] on p "Strategy met with Youth Events and Activities Program Managers ([PERSON_NAME] a…" at bounding box center [722, 233] width 937 height 34
click at [452, 241] on p "Strategy met with Youth Events and Activities Program Managers ([PERSON_NAME] a…" at bounding box center [722, 233] width 937 height 34
click at [575, 236] on p "Strategy met with Youth Events and Activities Program Managers ([PERSON_NAME] a…" at bounding box center [722, 233] width 937 height 34
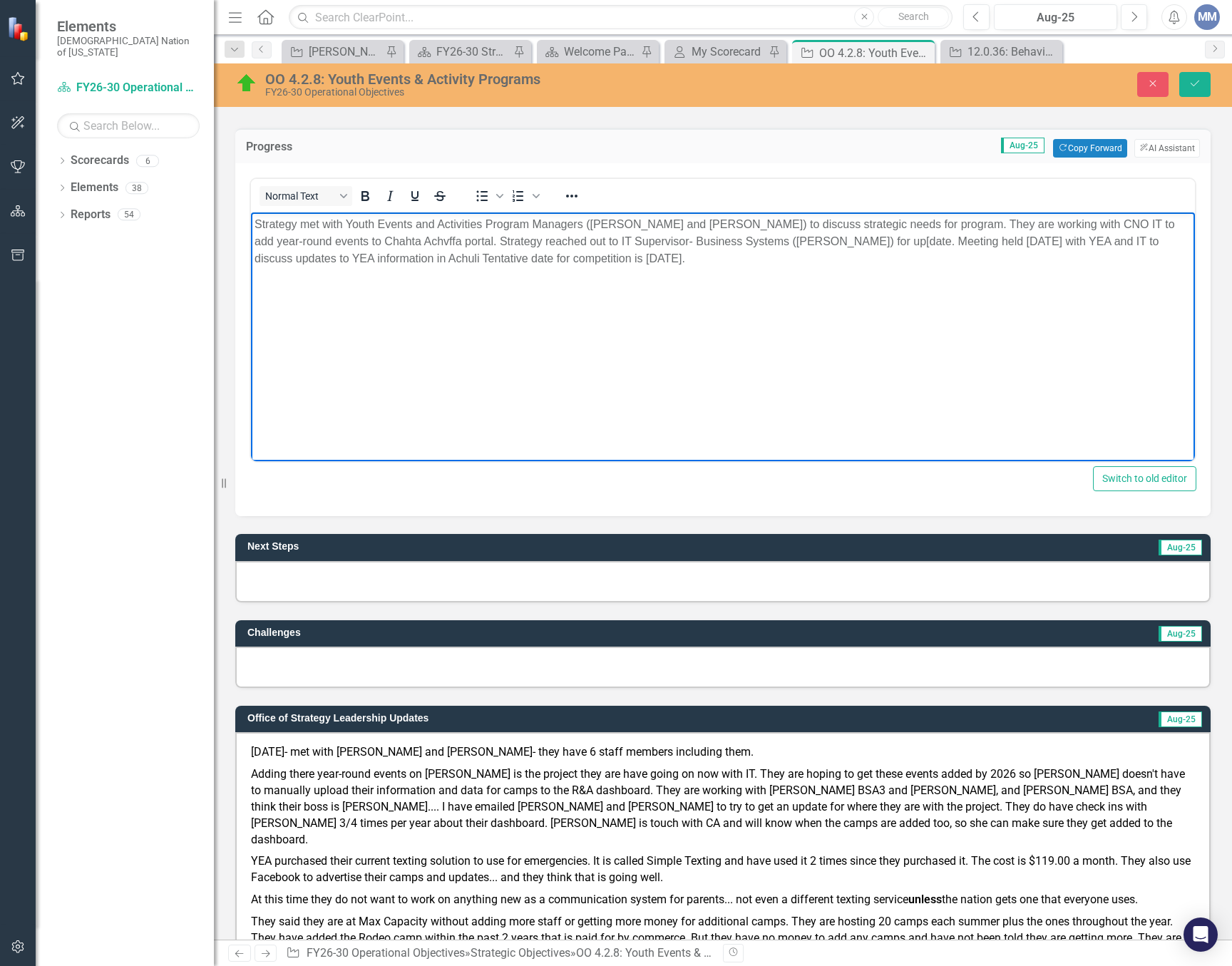
drag, startPoint x: 438, startPoint y: 258, endPoint x: 442, endPoint y: 244, distance: 14.6
click at [438, 258] on p "Strategy met with Youth Events and Activities Program Managers ([PERSON_NAME] a…" at bounding box center [722, 241] width 937 height 51
click at [1194, 77] on button "Save" at bounding box center [1194, 84] width 31 height 25
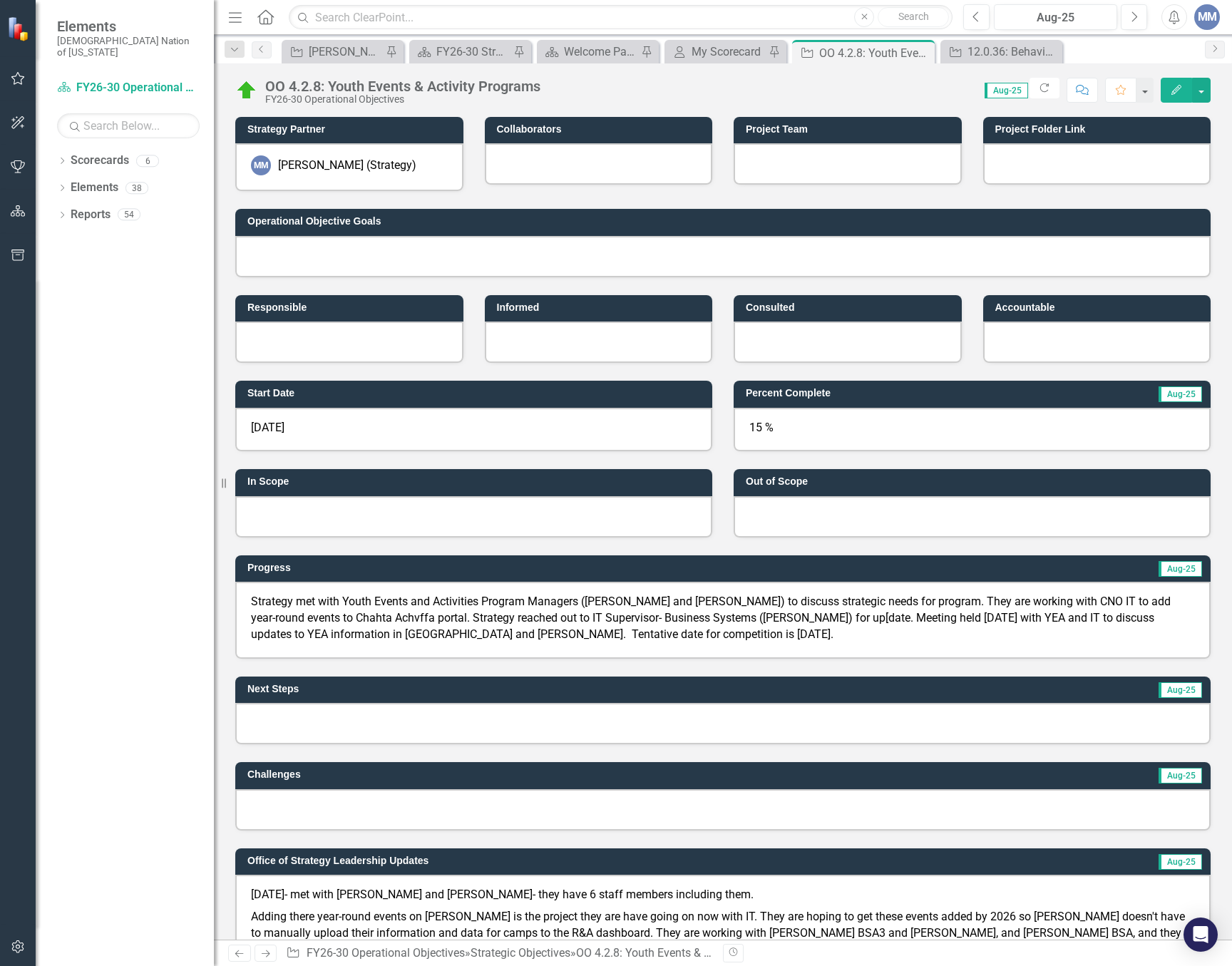
scroll to position [285, 0]
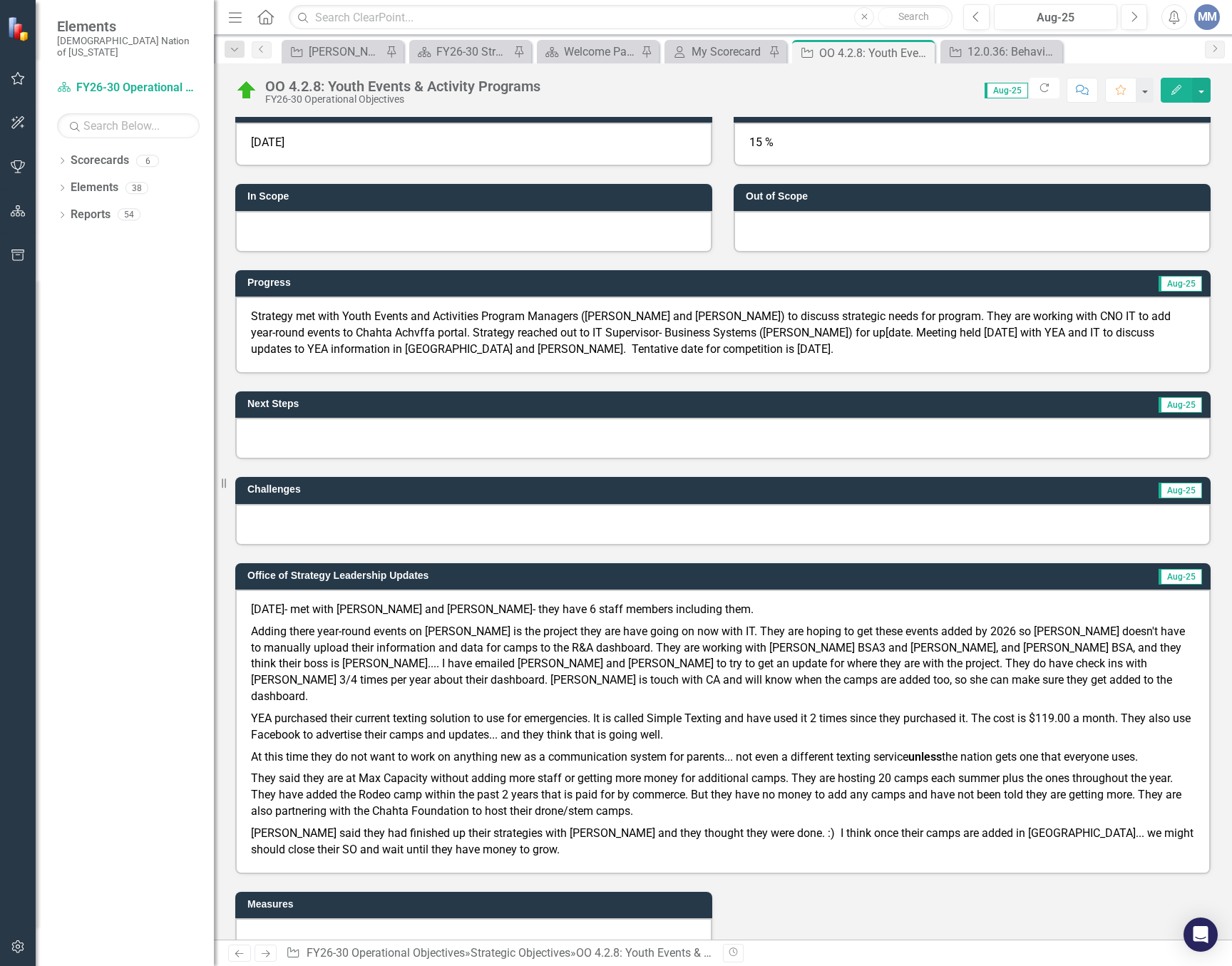
click at [606, 333] on p "Strategy met with Youth Events and Activities Program Managers ([PERSON_NAME] a…" at bounding box center [723, 333] width 944 height 49
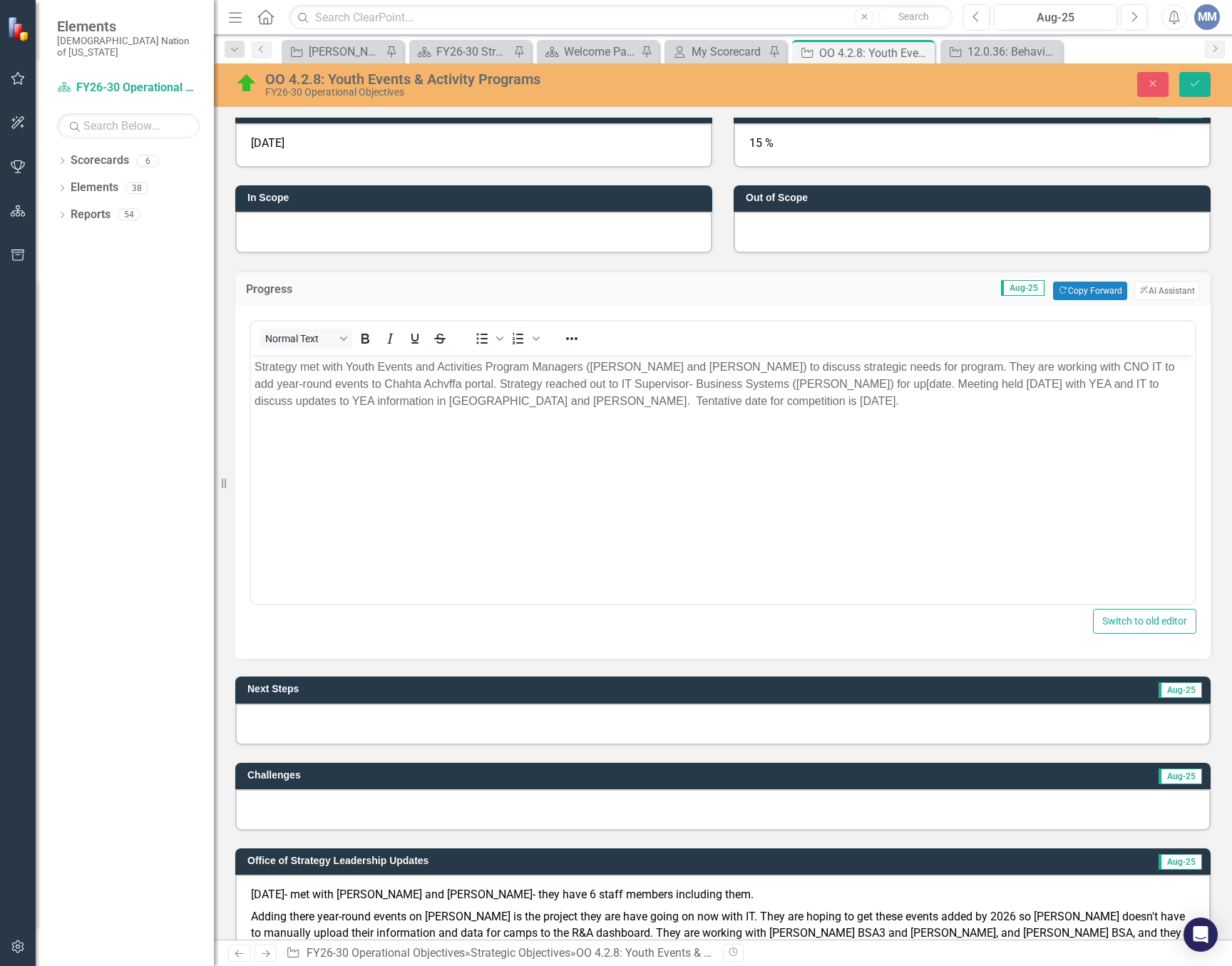
scroll to position [0, 0]
click at [646, 380] on p "Strategy met with Youth Events and Activities Program Managers ([PERSON_NAME] a…" at bounding box center [722, 384] width 937 height 51
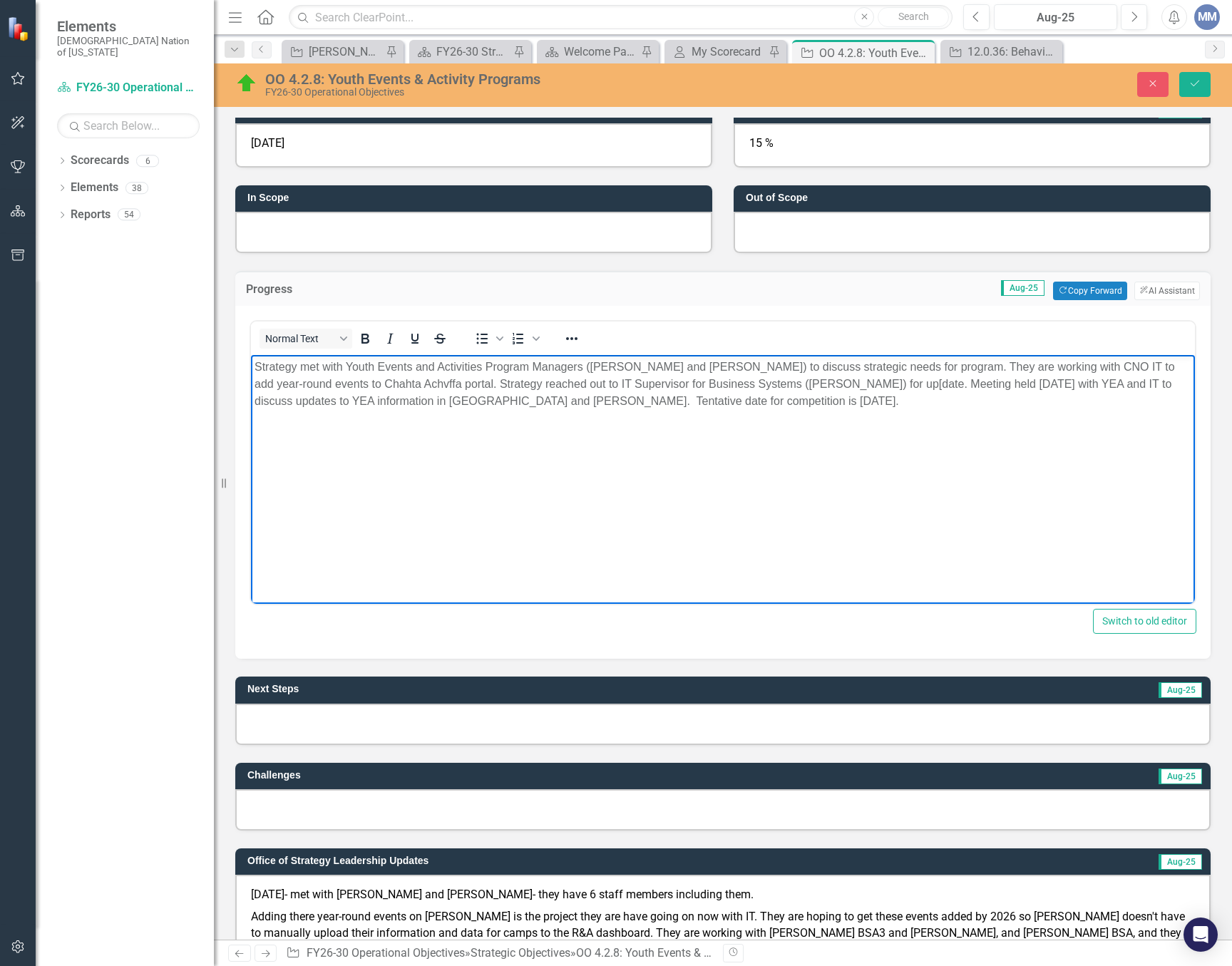
click at [553, 404] on p "Strategy met with Youth Events and Activities Program Managers ([PERSON_NAME] a…" at bounding box center [722, 384] width 937 height 51
click at [593, 402] on p "Strategy met with Youth Events and Activities Program Managers ([PERSON_NAME] a…" at bounding box center [722, 384] width 937 height 51
click at [395, 399] on p "Strategy met with Youth Events and Activities Program Managers ([PERSON_NAME] a…" at bounding box center [722, 384] width 937 height 51
click at [550, 402] on p "Strategy met with Youth Events and Activities Program Managers ([PERSON_NAME] a…" at bounding box center [722, 384] width 937 height 51
click at [498, 721] on div at bounding box center [723, 724] width 975 height 42
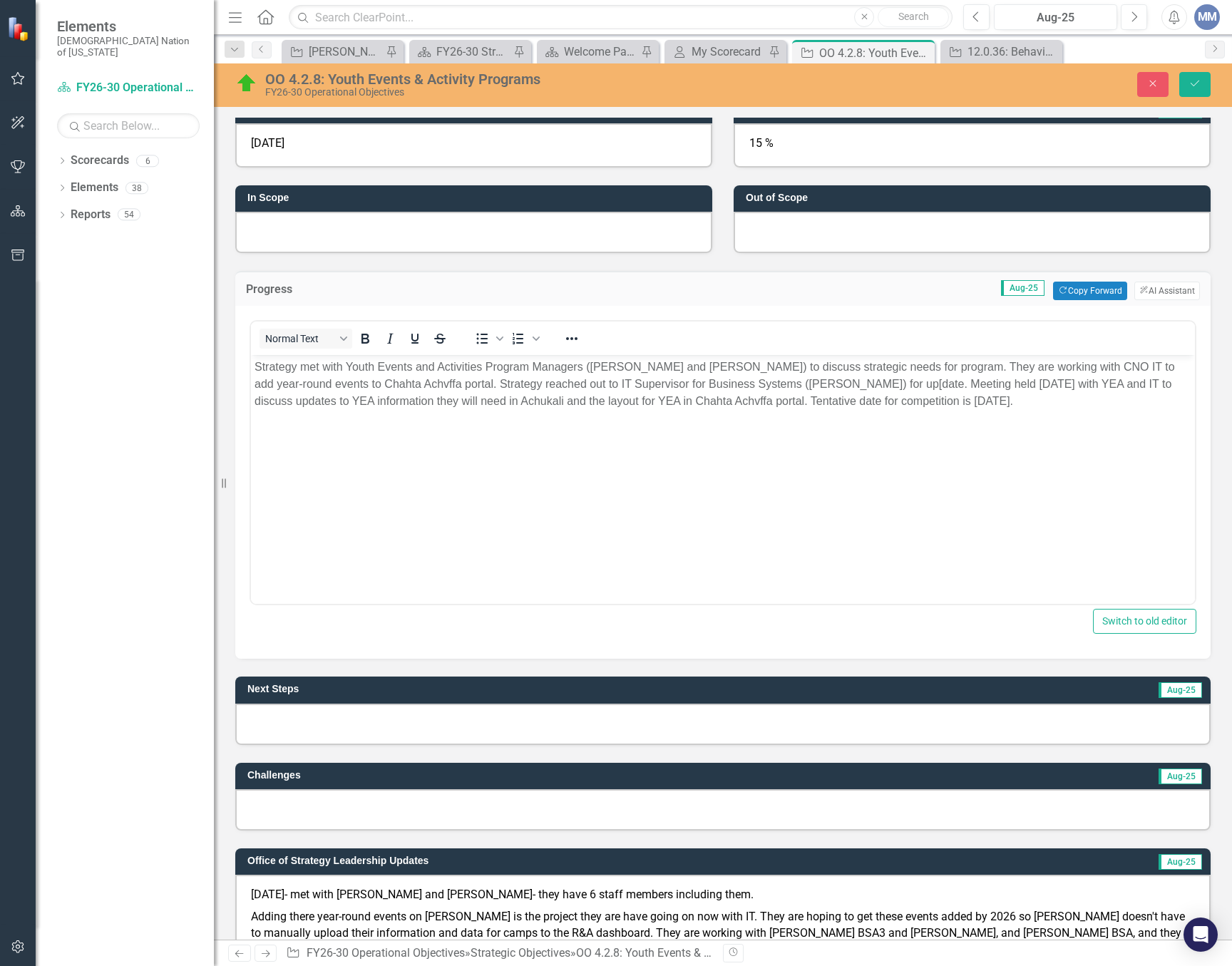
click at [498, 721] on div at bounding box center [723, 724] width 975 height 42
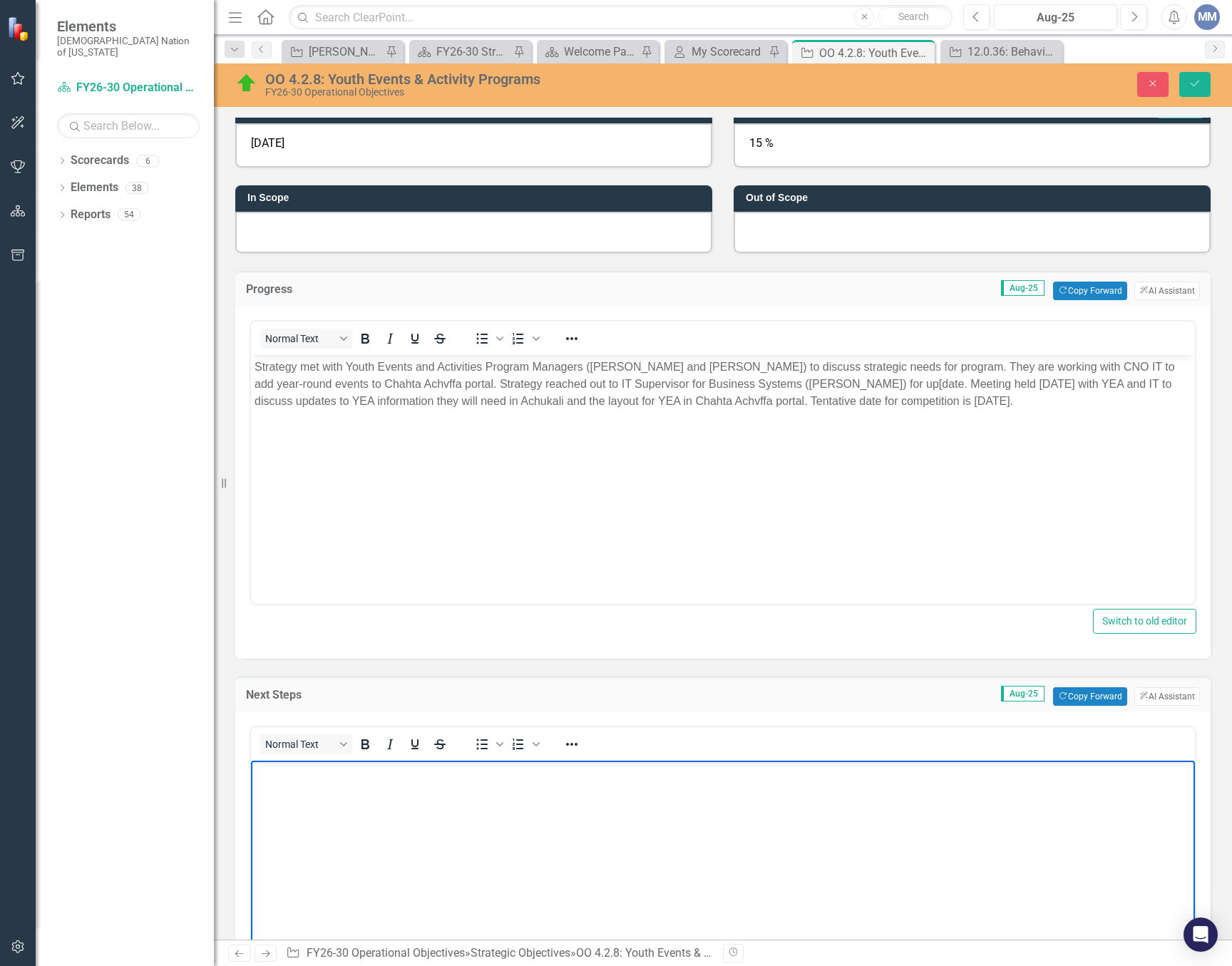
click at [391, 832] on body "Rich Text Area. Press ALT-0 for help." at bounding box center [723, 867] width 944 height 214
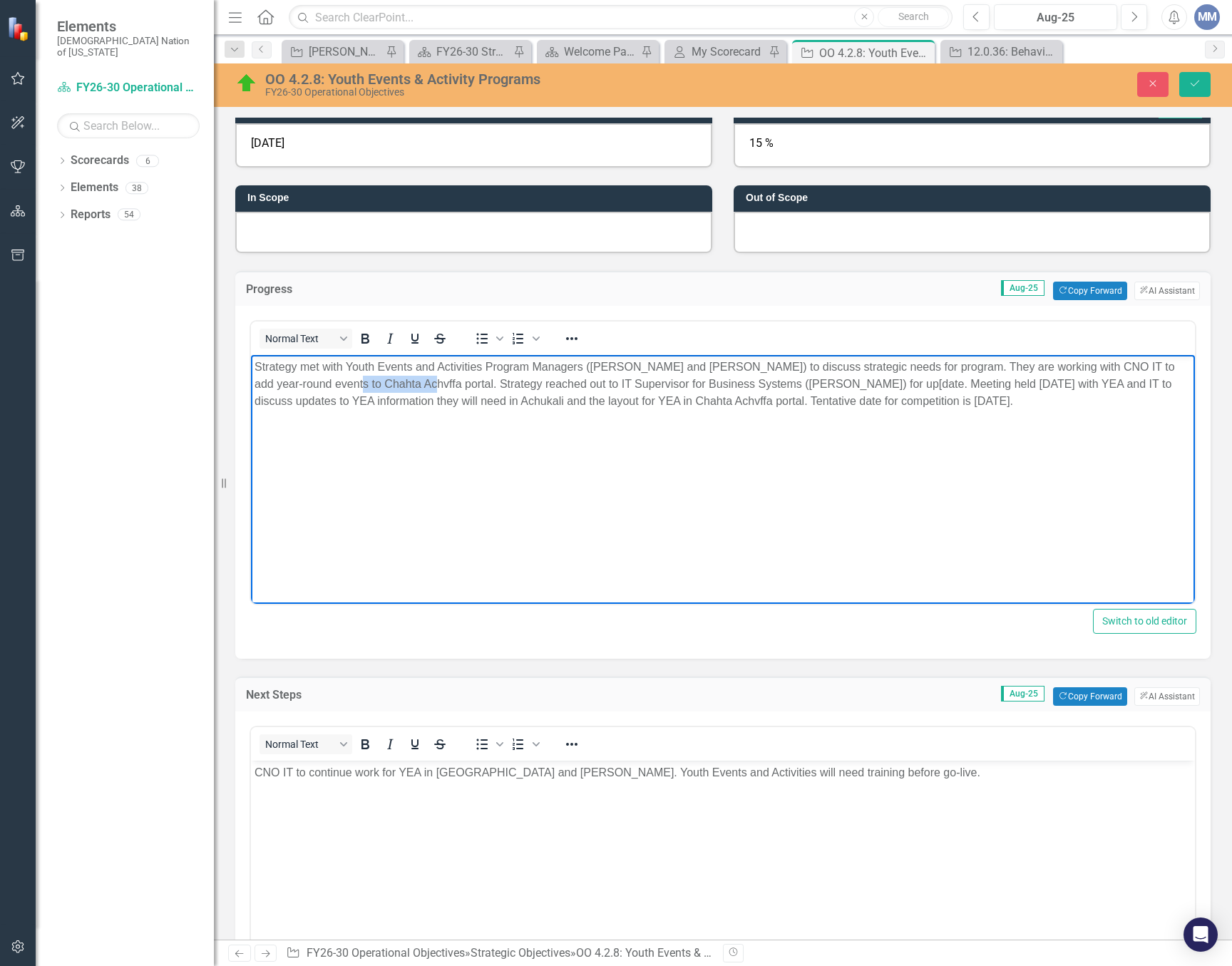
drag, startPoint x: 412, startPoint y: 384, endPoint x: 339, endPoint y: 384, distance: 73.0
click at [339, 384] on p "Strategy met with Youth Events and Activities Program Managers ([PERSON_NAME] a…" at bounding box center [722, 384] width 937 height 51
click at [390, 344] on icon "Italic" at bounding box center [390, 338] width 17 height 17
drag, startPoint x: 523, startPoint y: 404, endPoint x: 469, endPoint y: 384, distance: 57.6
click at [479, 404] on p "Strategy met with Youth Events and Activities Program Managers ([PERSON_NAME] a…" at bounding box center [722, 384] width 937 height 51
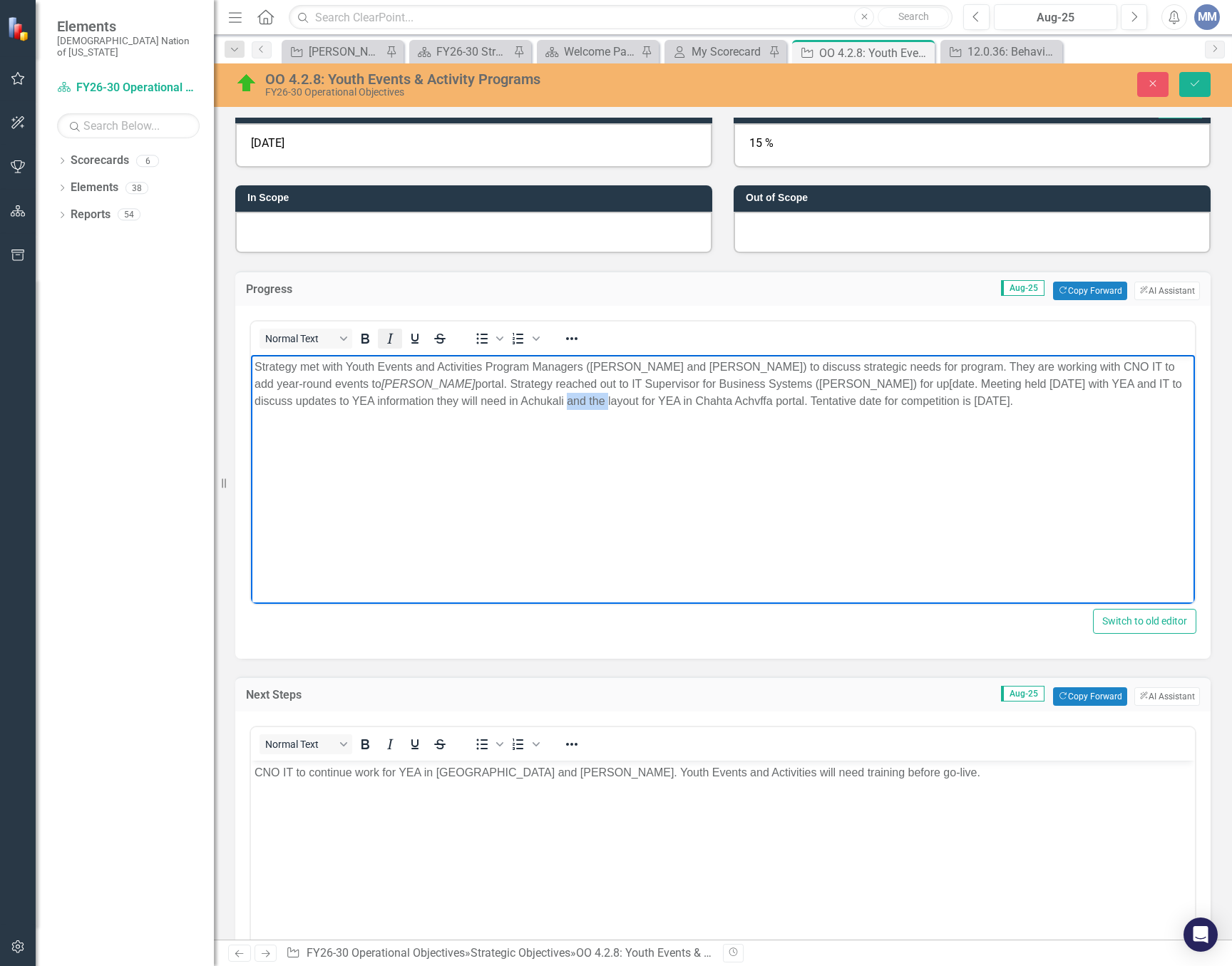
click at [390, 342] on icon "Italic" at bounding box center [391, 338] width 7 height 10
drag, startPoint x: 733, startPoint y: 402, endPoint x: 656, endPoint y: 407, distance: 77.2
click at [656, 407] on p "Strategy met with Youth Events and Activities Program Managers ([PERSON_NAME] a…" at bounding box center [722, 384] width 937 height 51
click at [397, 337] on icon "Italic" at bounding box center [390, 338] width 17 height 17
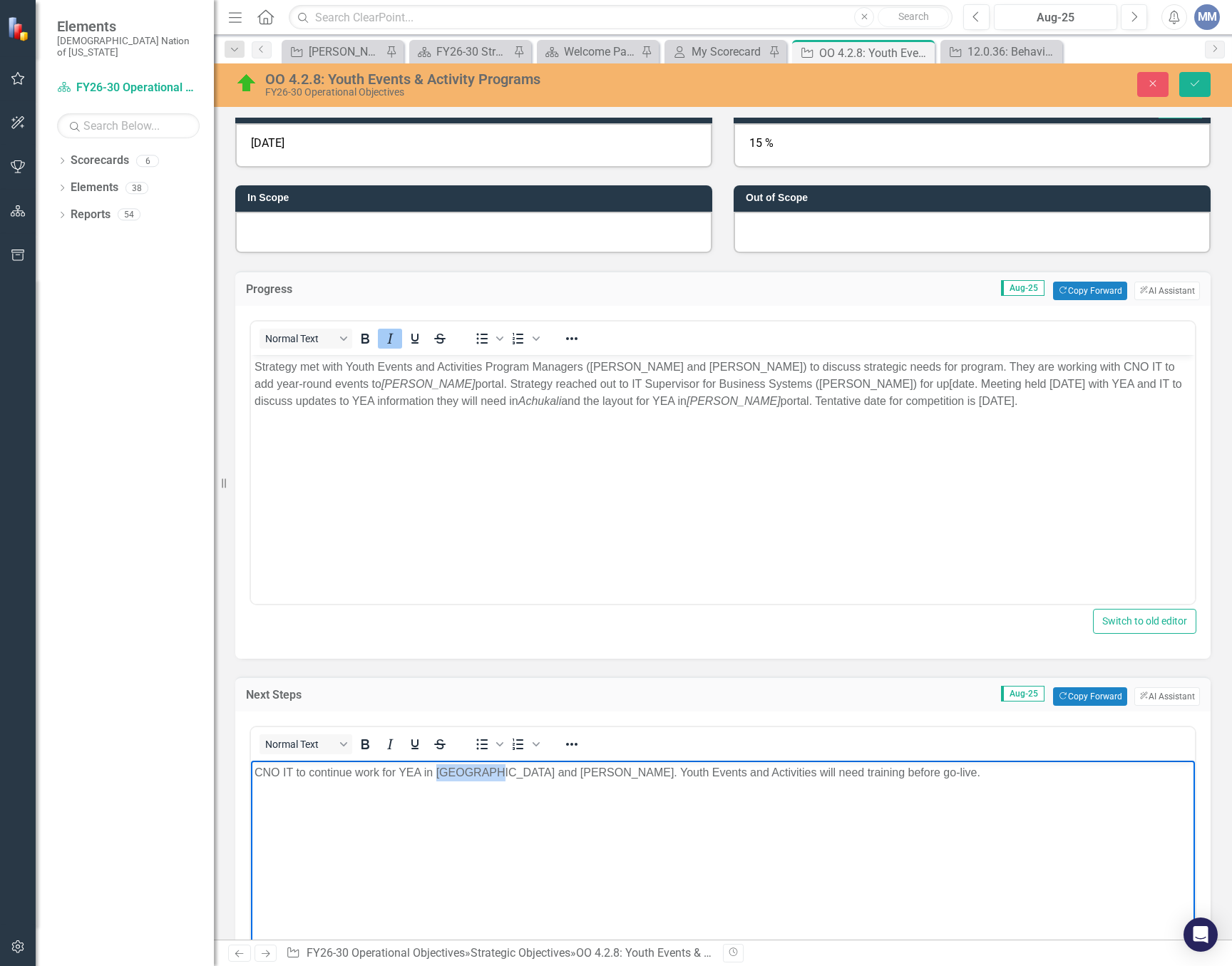
drag, startPoint x: 481, startPoint y: 770, endPoint x: 435, endPoint y: 764, distance: 46.4
click at [435, 764] on p "CNO IT to continue work for YEA in [GEOGRAPHIC_DATA] and [PERSON_NAME]. Youth E…" at bounding box center [722, 772] width 937 height 17
click at [383, 741] on icon "Italic" at bounding box center [390, 743] width 17 height 17
drag, startPoint x: 582, startPoint y: 774, endPoint x: 507, endPoint y: 765, distance: 75.5
click at [507, 765] on p "CNO IT to continue work for YEA in [GEOGRAPHIC_DATA] and [PERSON_NAME]. Youth E…" at bounding box center [722, 772] width 937 height 17
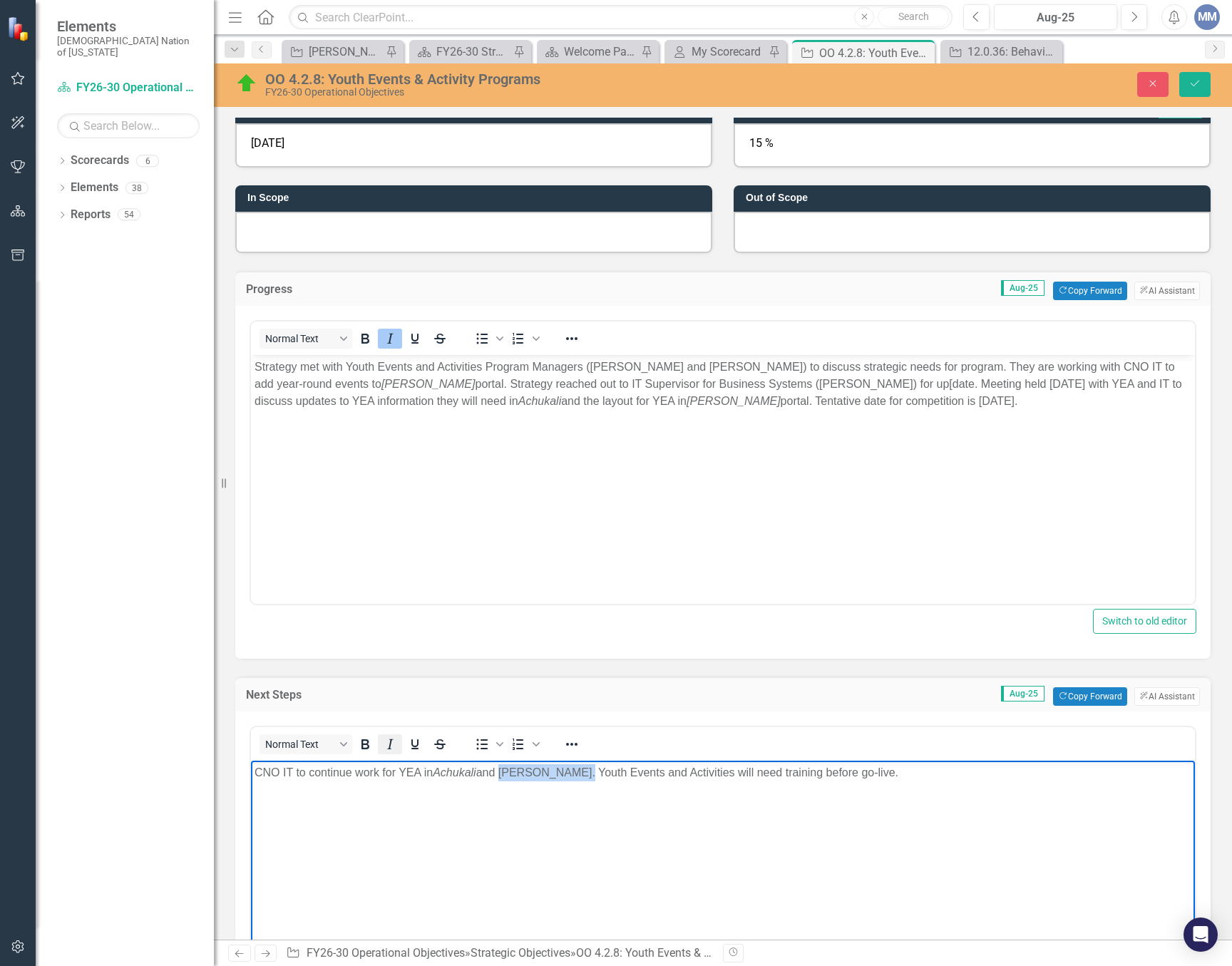
click at [395, 742] on icon "Italic" at bounding box center [390, 743] width 17 height 17
click at [925, 767] on p "CNO IT to continue work for YEA in [GEOGRAPHIC_DATA] and [PERSON_NAME] . Youth …" at bounding box center [722, 772] width 937 height 17
click at [1206, 86] on button "Save" at bounding box center [1194, 84] width 31 height 25
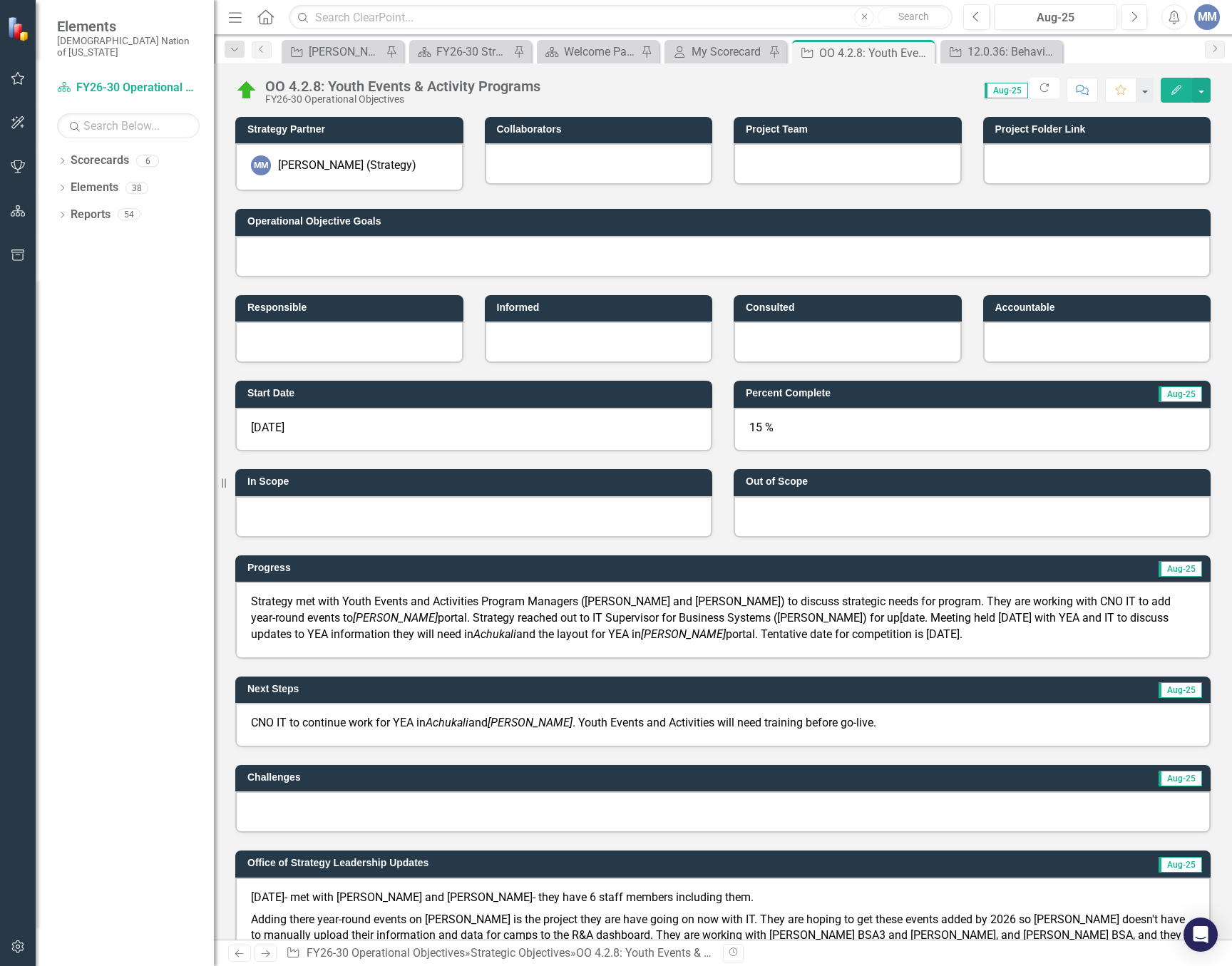
click at [969, 655] on div "Strategy met with Youth Events and Activities Program Managers ([PERSON_NAME] a…" at bounding box center [723, 620] width 975 height 77
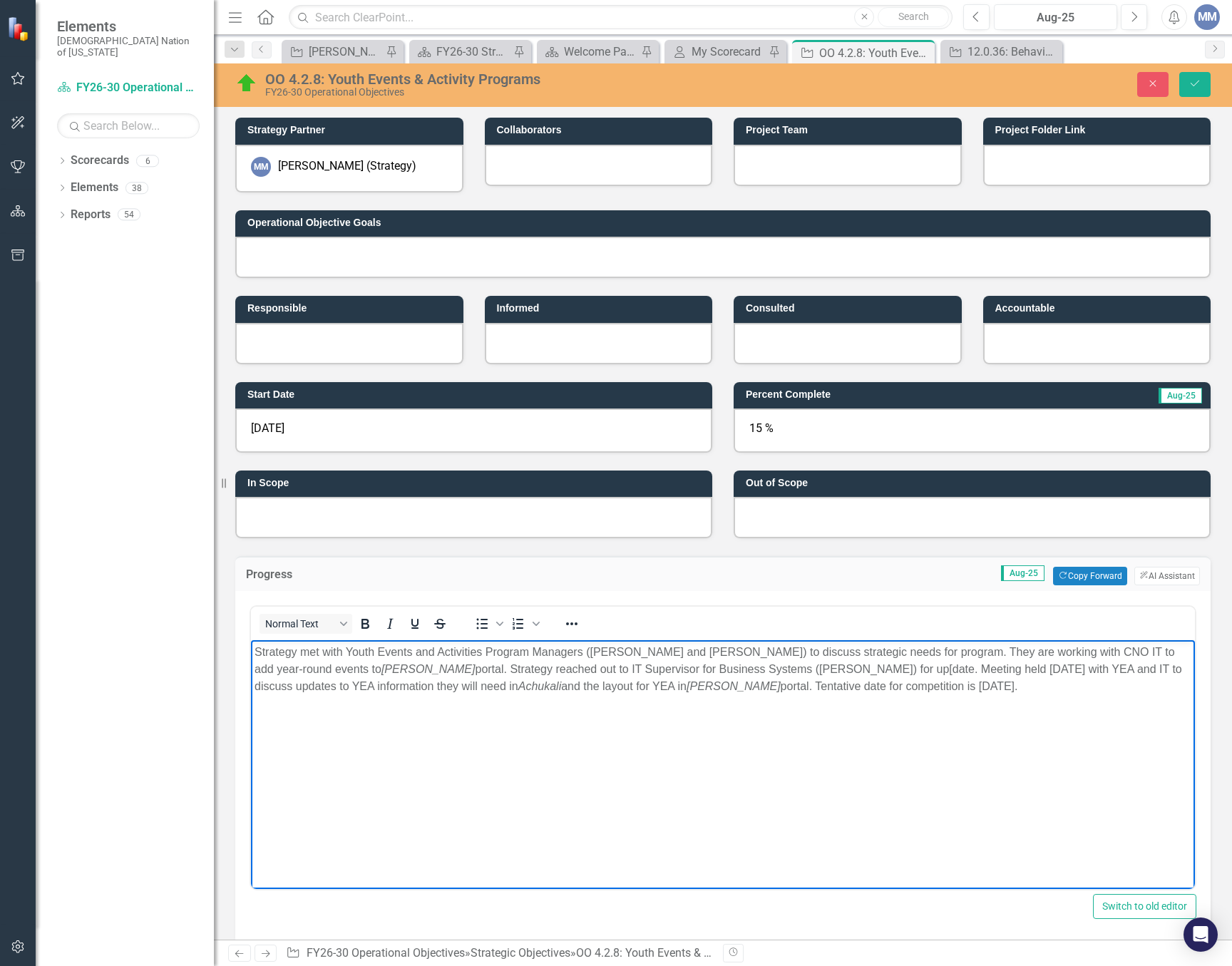
click at [1111, 652] on p "Strategy met with Youth Events and Activities Program Managers ([PERSON_NAME] a…" at bounding box center [722, 669] width 937 height 51
click at [891, 673] on p "Strategy met with Youth Events and Activities Program Managers ([PERSON_NAME] a…" at bounding box center [722, 669] width 937 height 51
click at [544, 684] on em "Achukali" at bounding box center [565, 686] width 42 height 12
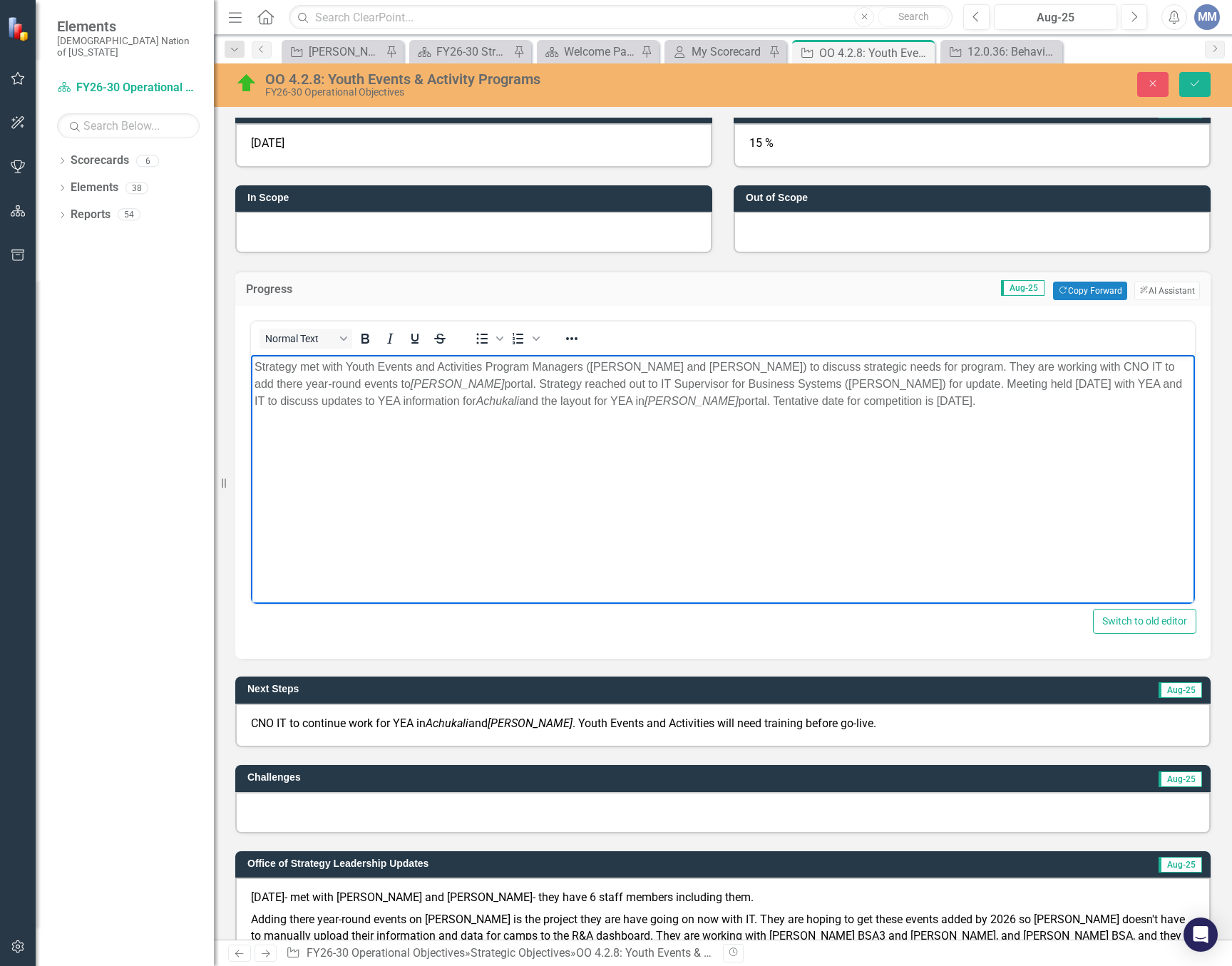
scroll to position [356, 0]
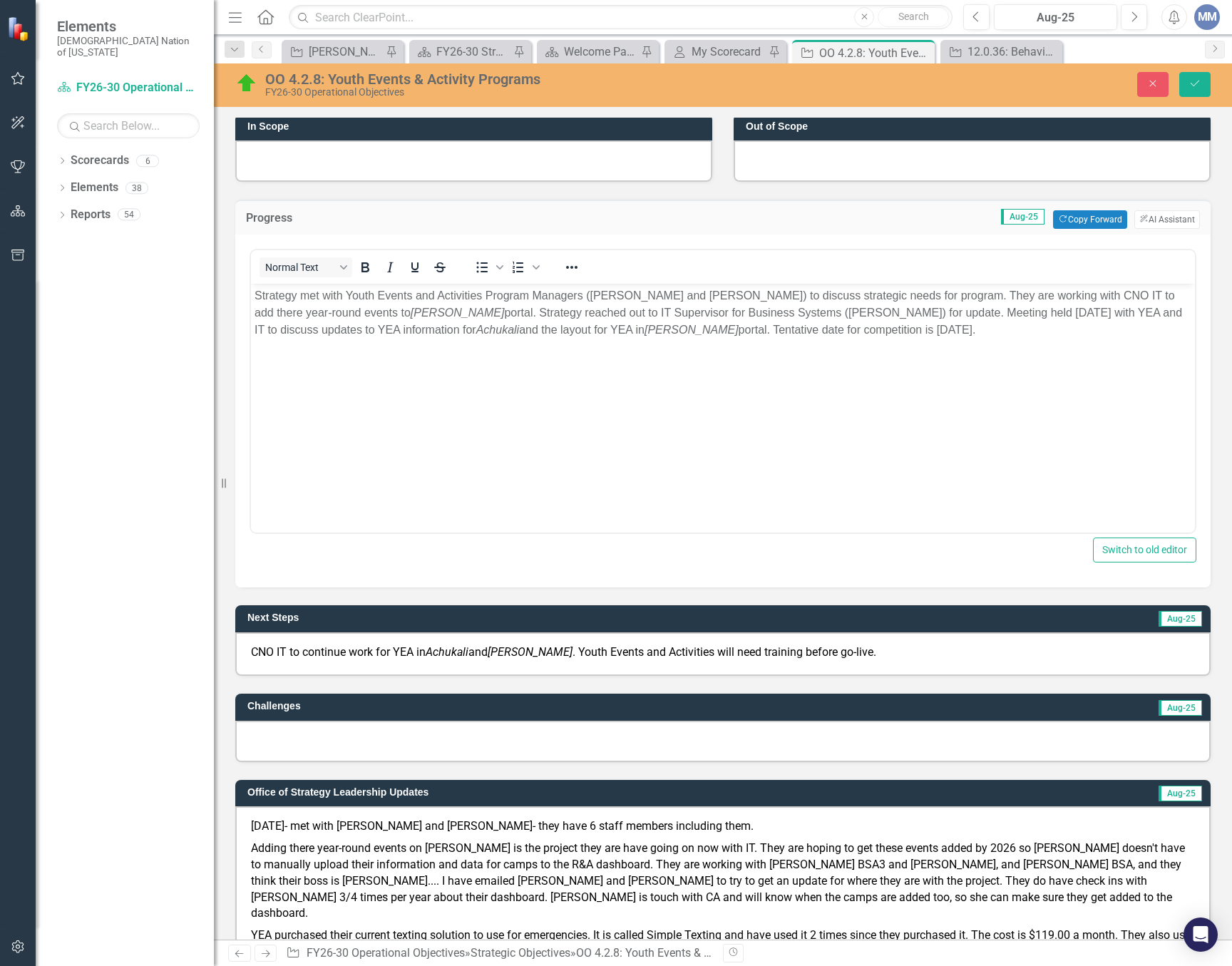
click at [354, 652] on p "CNO IT to continue work for YEA in [GEOGRAPHIC_DATA] and [PERSON_NAME] . Youth …" at bounding box center [723, 653] width 944 height 16
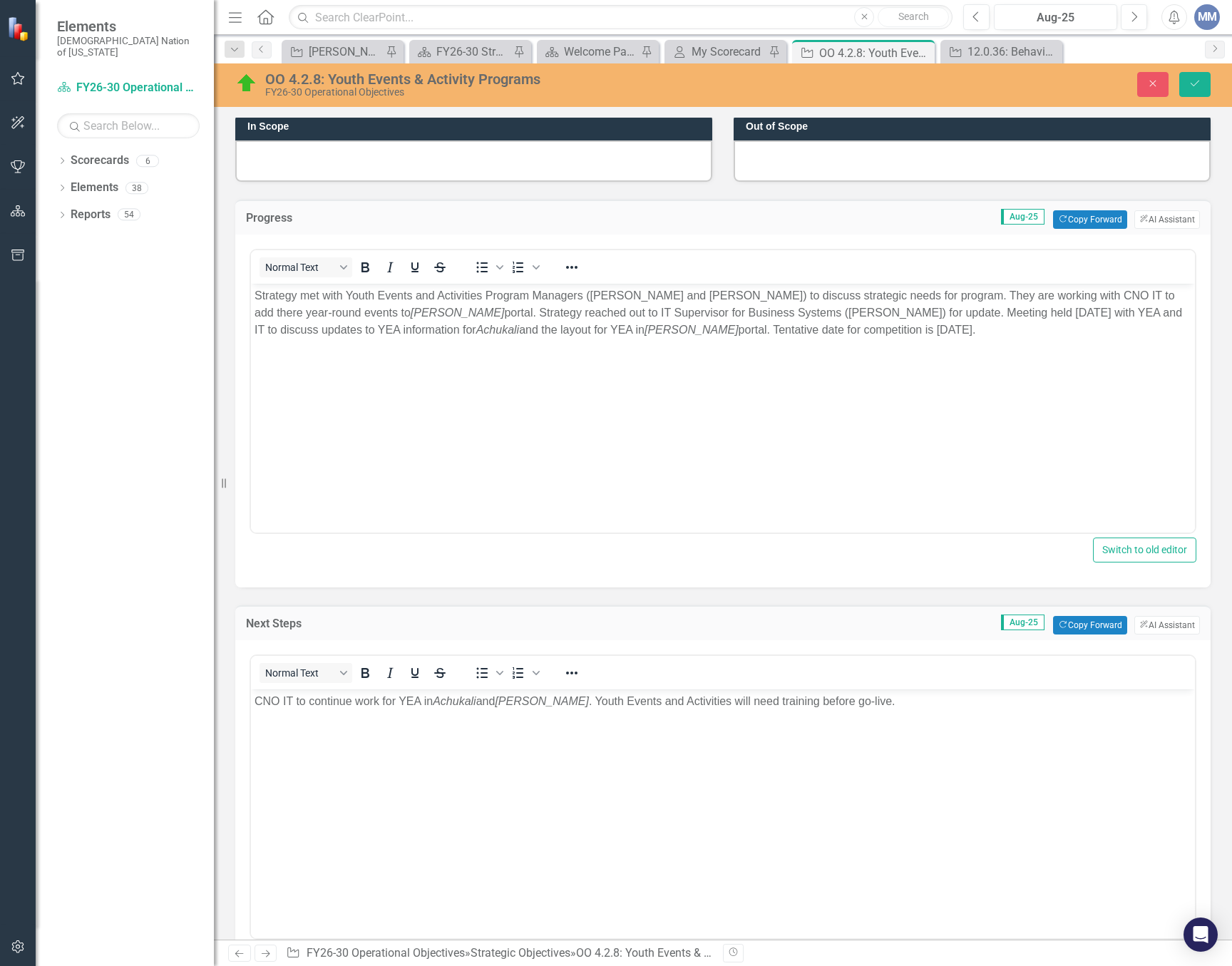
scroll to position [0, 0]
click at [1203, 90] on button "Save" at bounding box center [1194, 84] width 31 height 25
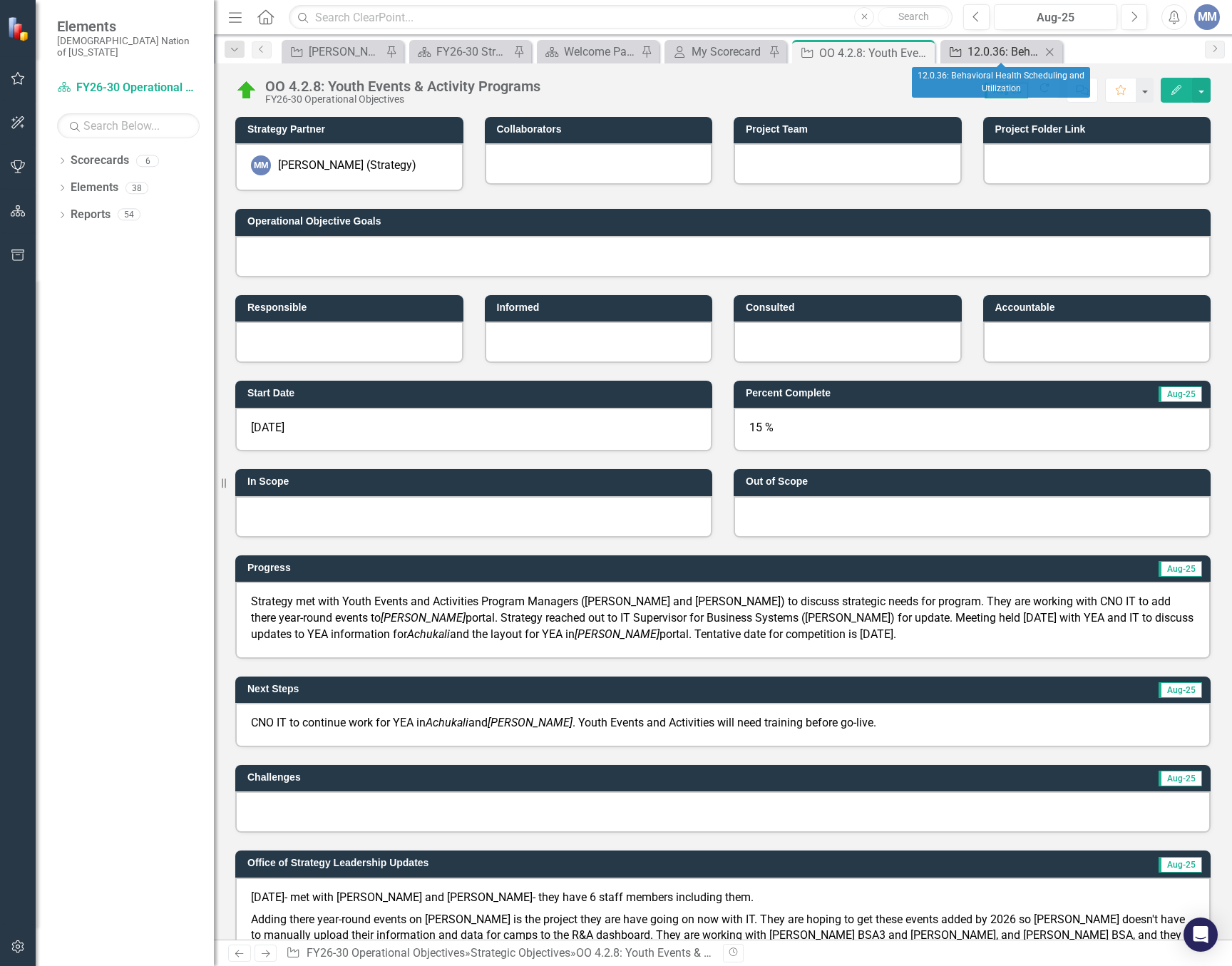
click at [1002, 47] on div "12.0.36: Behavioral Health Scheduling and Utilization" at bounding box center [1005, 51] width 73 height 18
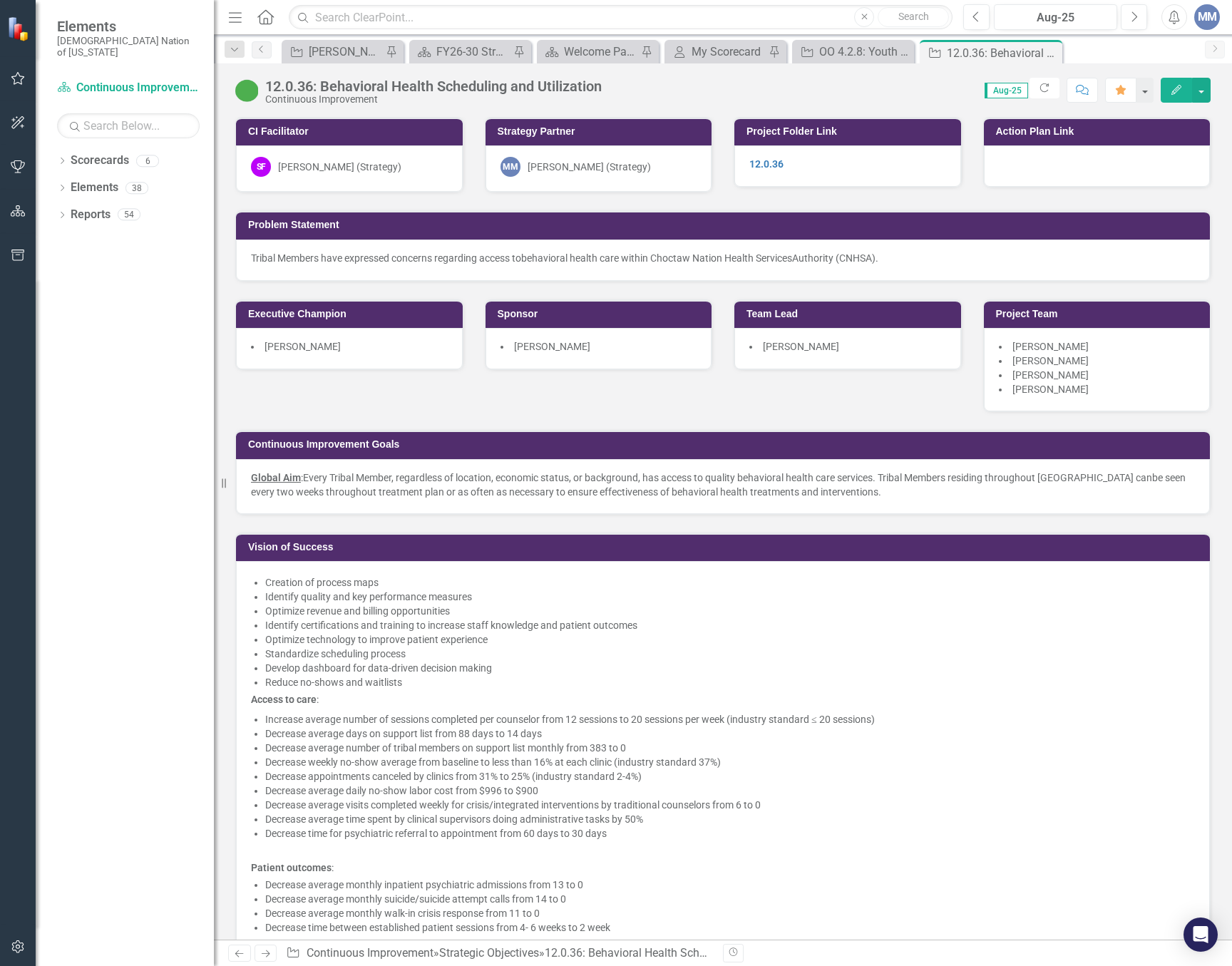
scroll to position [214, 0]
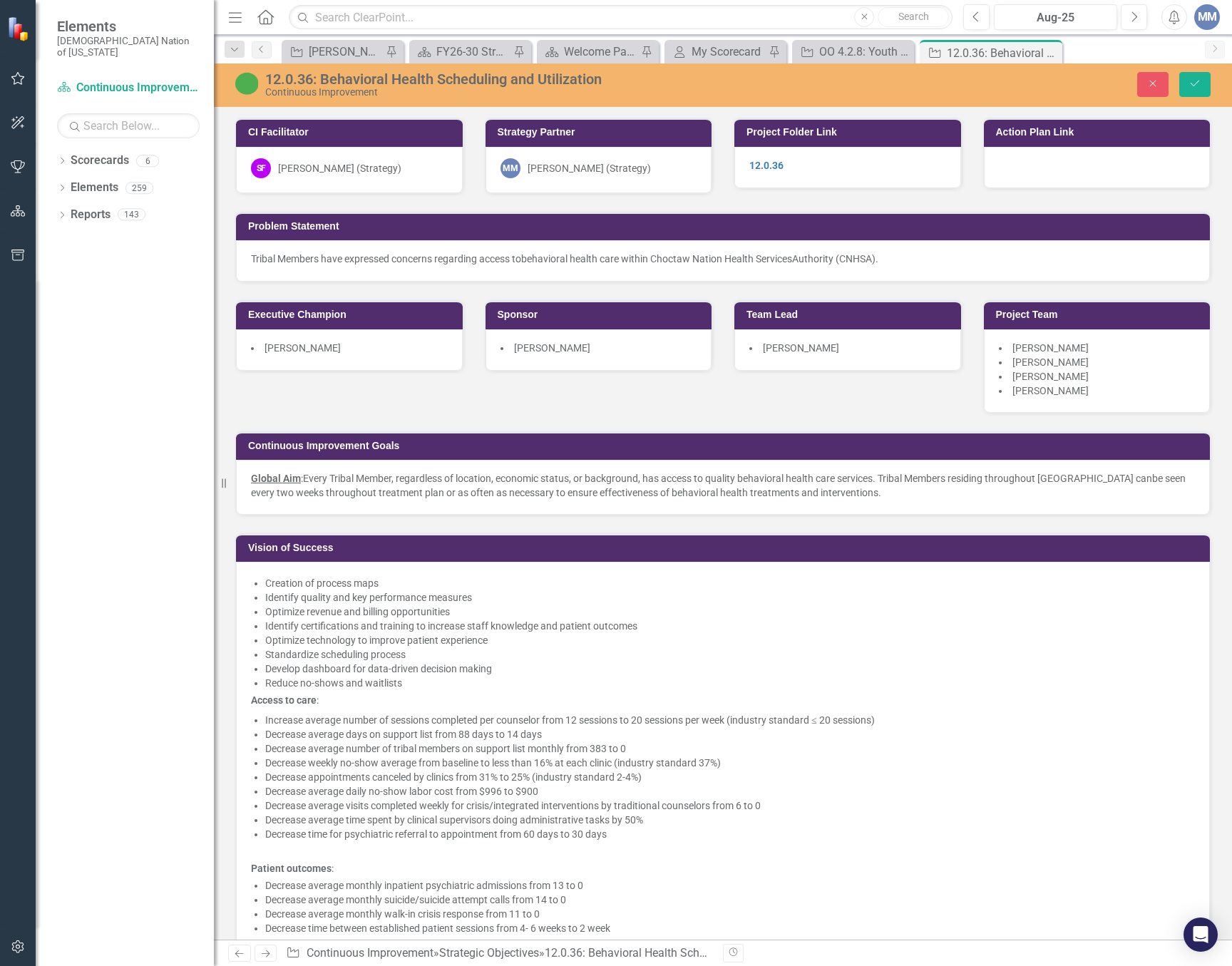
scroll to position [998, 0]
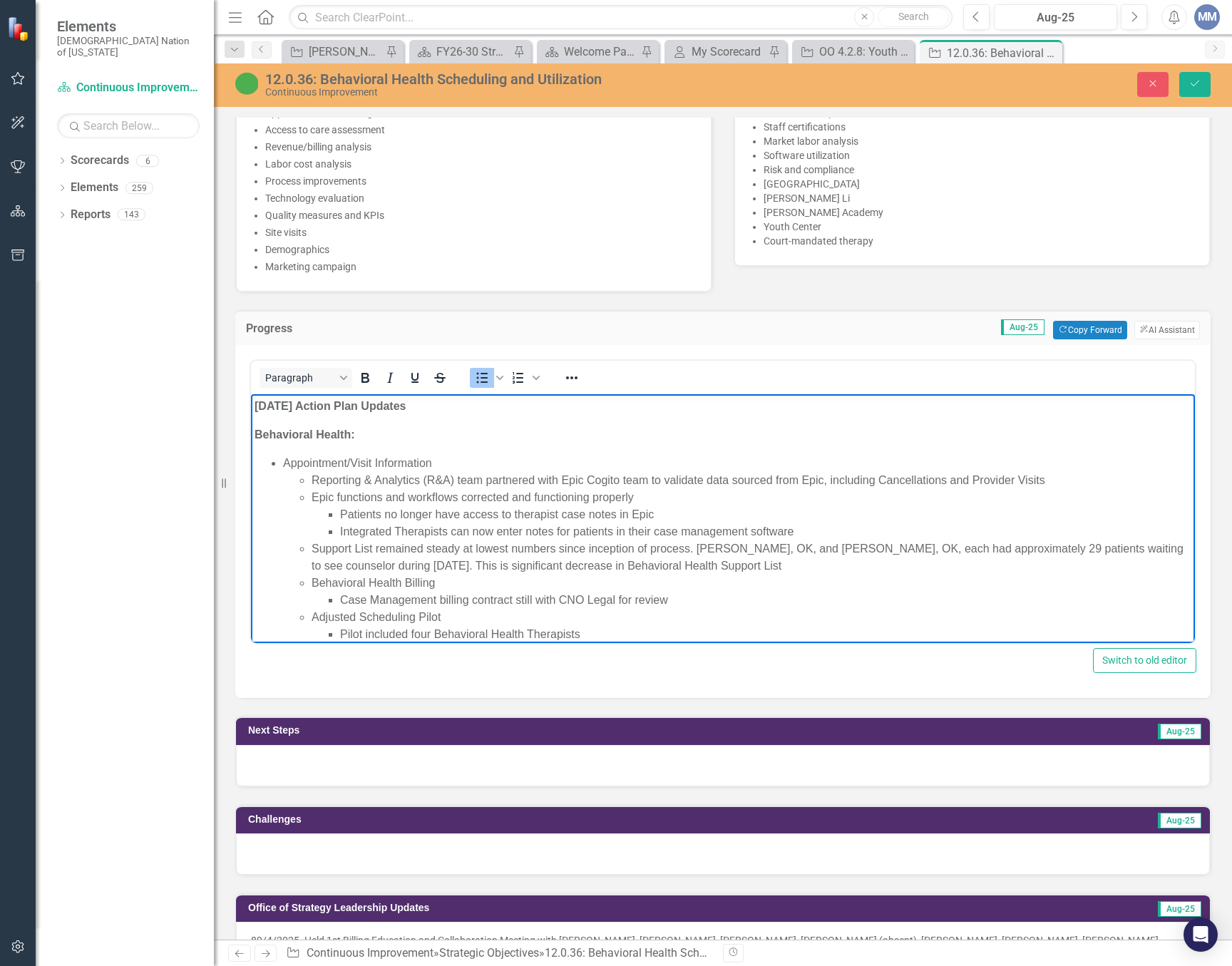
click at [534, 498] on li "Epic functions and workflows corrected and functioning properly Patients no lon…" at bounding box center [751, 514] width 880 height 51
drag, startPoint x: 791, startPoint y: 528, endPoint x: 389, endPoint y: 518, distance: 402.1
click at [389, 518] on ul "Patients no longer have access to therapist case notes in Epic Integrated Thera…" at bounding box center [751, 523] width 880 height 34
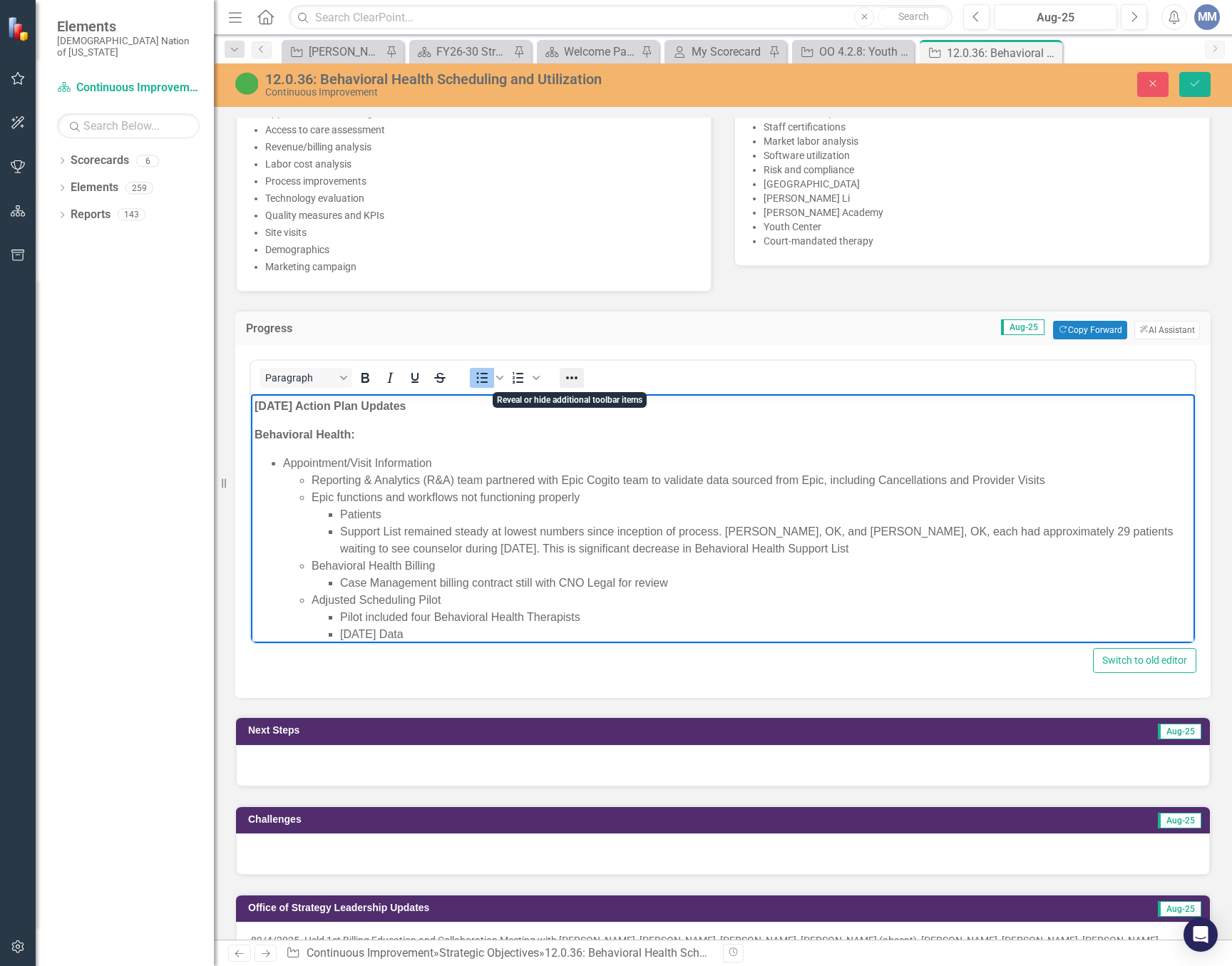
click at [565, 383] on icon "Reveal or hide additional toolbar items" at bounding box center [572, 377] width 17 height 17
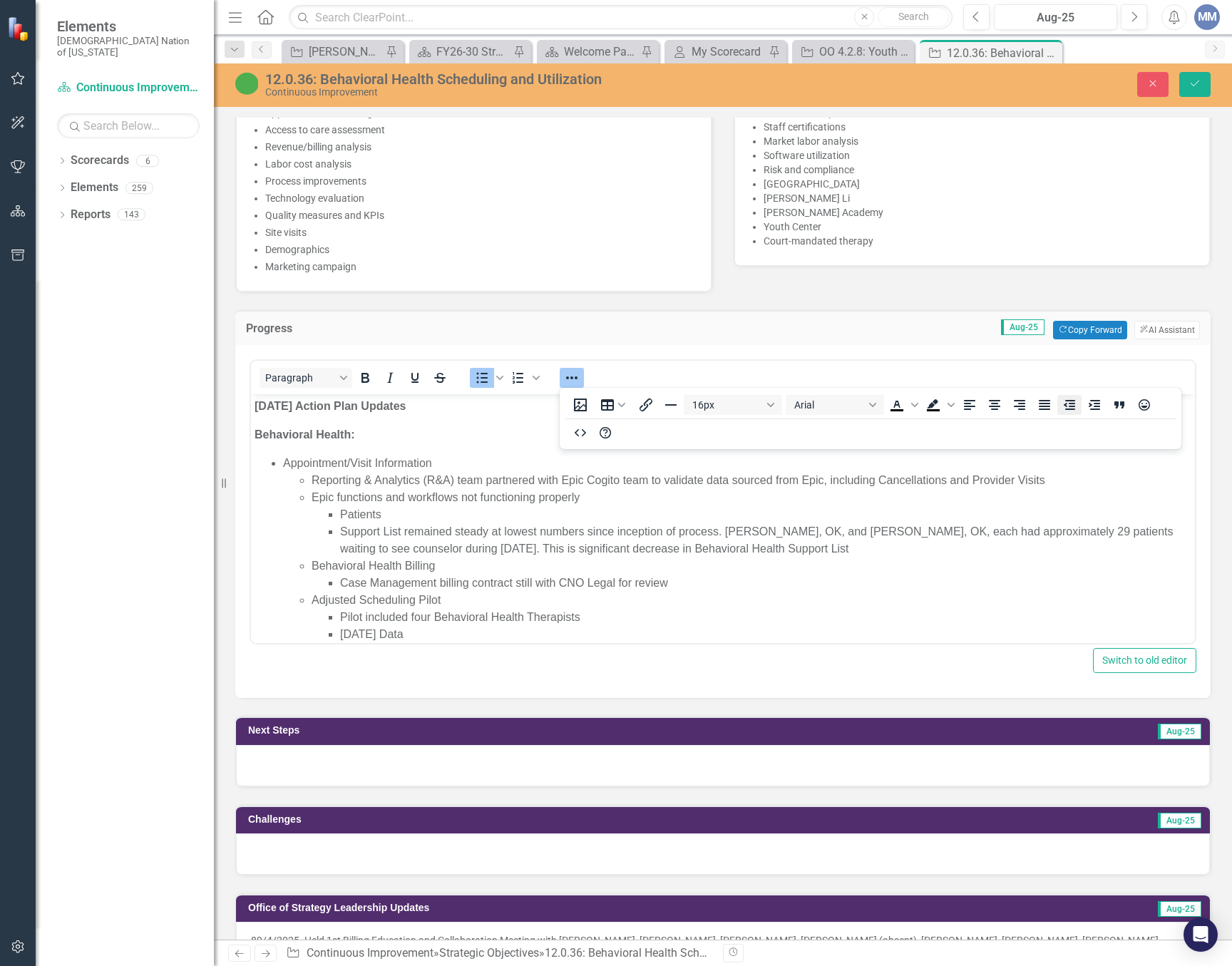
click at [1072, 406] on icon "Decrease indent" at bounding box center [1070, 405] width 11 height 10
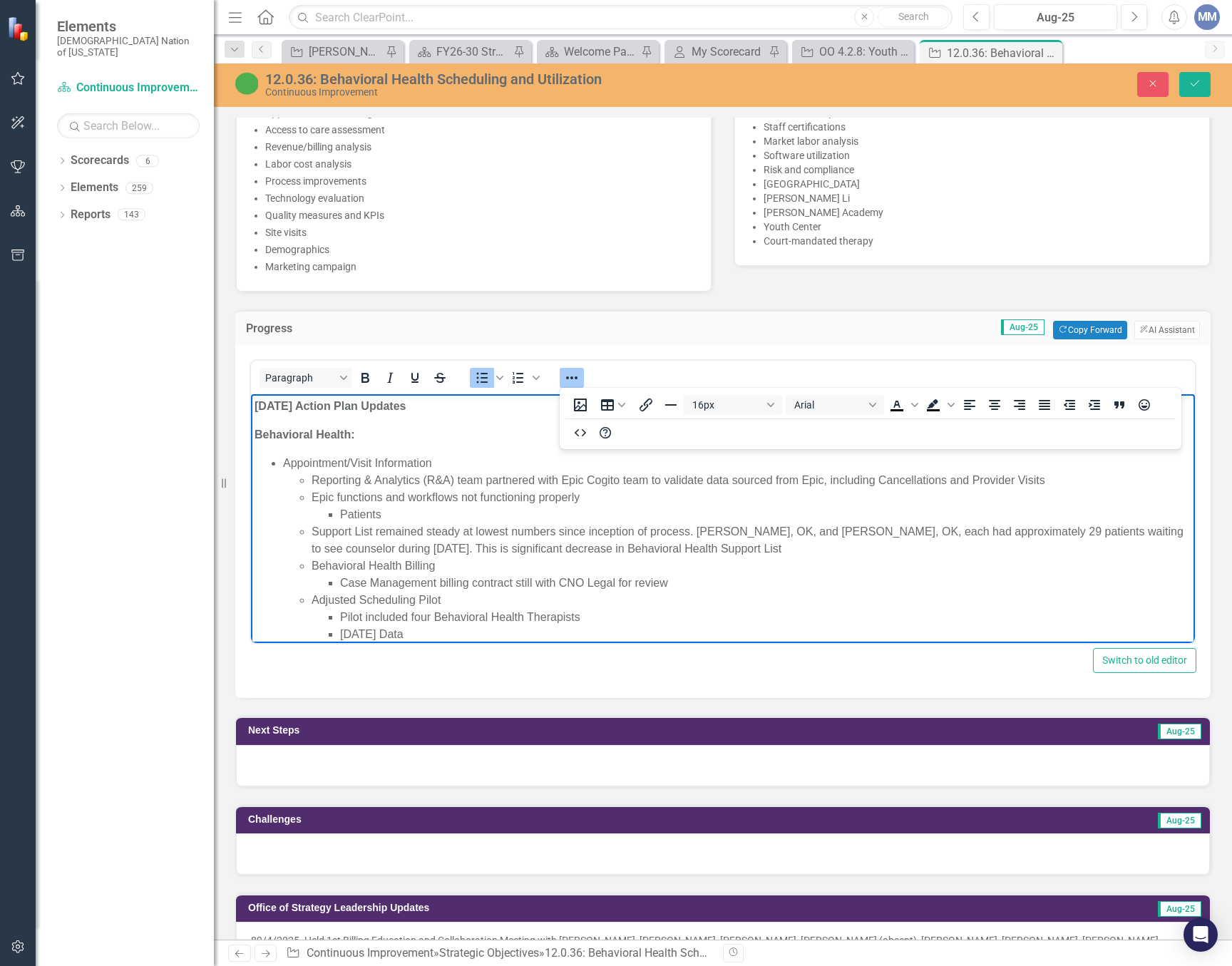
click at [435, 509] on li "Patients" at bounding box center [766, 514] width 851 height 17
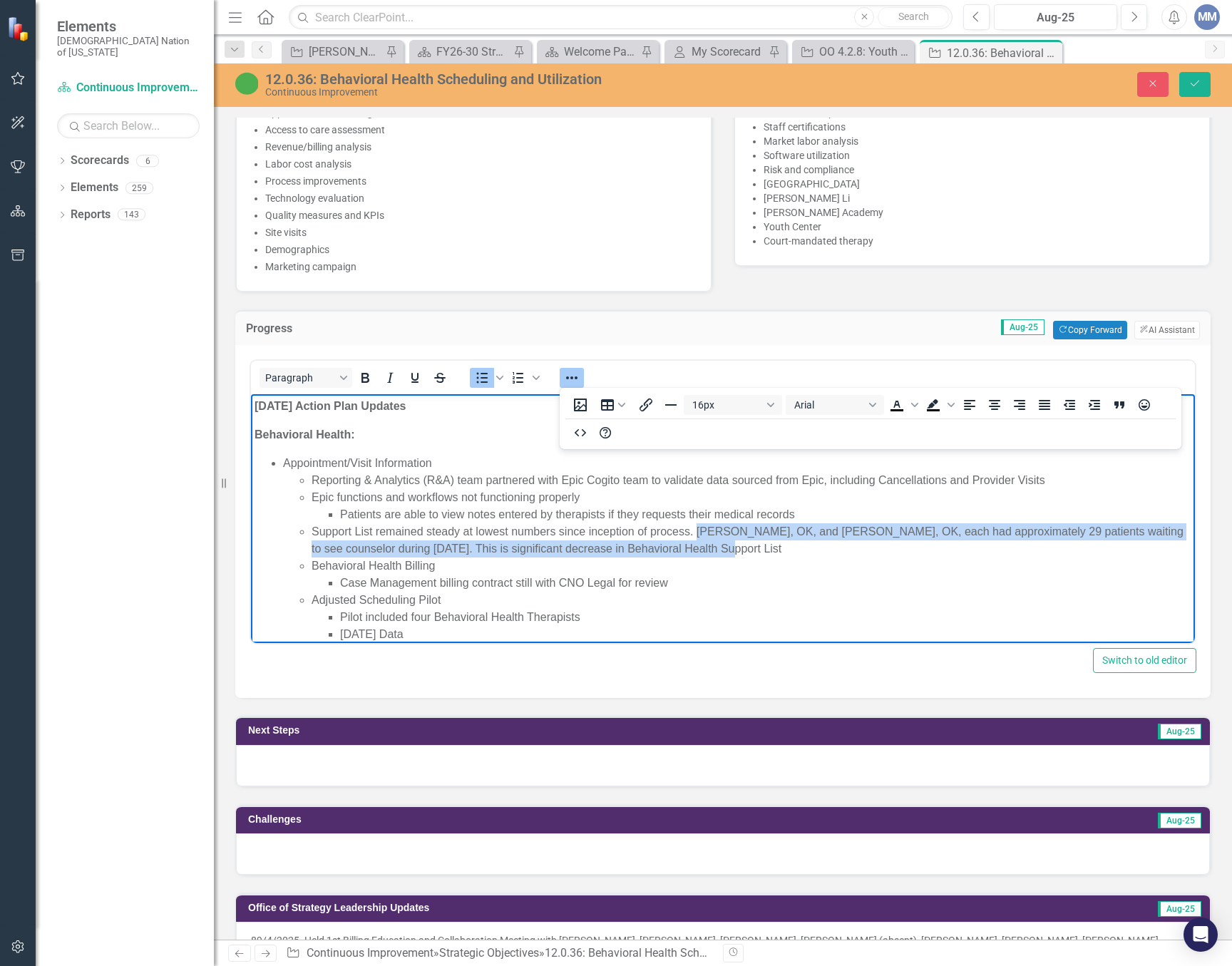
drag, startPoint x: 719, startPoint y: 551, endPoint x: 698, endPoint y: 536, distance: 25.8
click at [698, 536] on li "Support List remained steady at lowest numbers since inception of process. Dura…" at bounding box center [751, 540] width 880 height 34
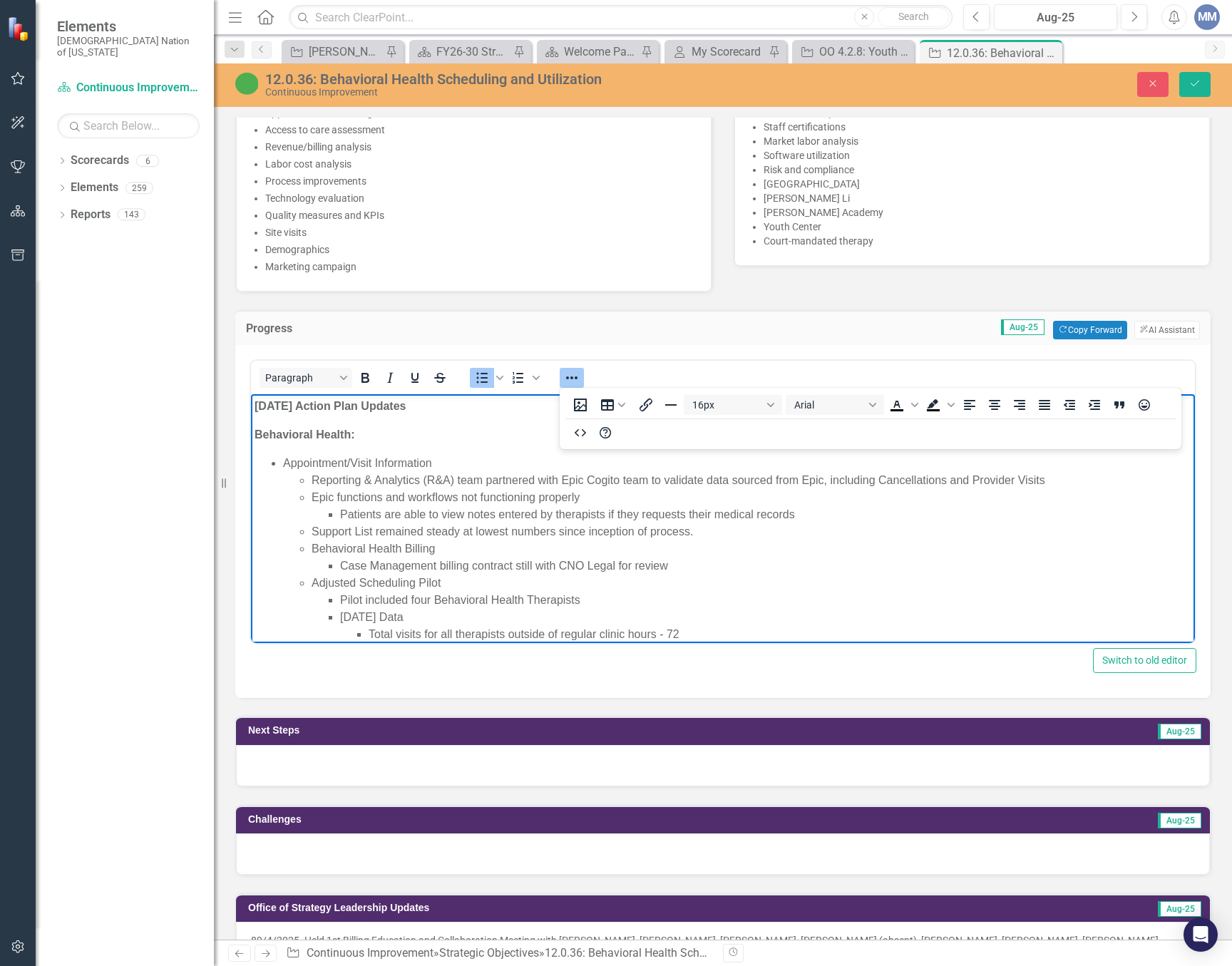
click at [423, 533] on li "Support List remained steady at lowest numbers since inception of process." at bounding box center [751, 532] width 880 height 17
drag, startPoint x: 698, startPoint y: 531, endPoint x: 664, endPoint y: 532, distance: 34.0
click at [664, 532] on li "Support List remains steady at lowest numbers since inception of process." at bounding box center [751, 532] width 880 height 17
click at [704, 529] on li "Support List remains steady at lowest numbers since inception of process." at bounding box center [751, 532] width 880 height 17
click at [342, 562] on li "Case Management billing contract still with CNO Legal for review" at bounding box center [766, 566] width 851 height 17
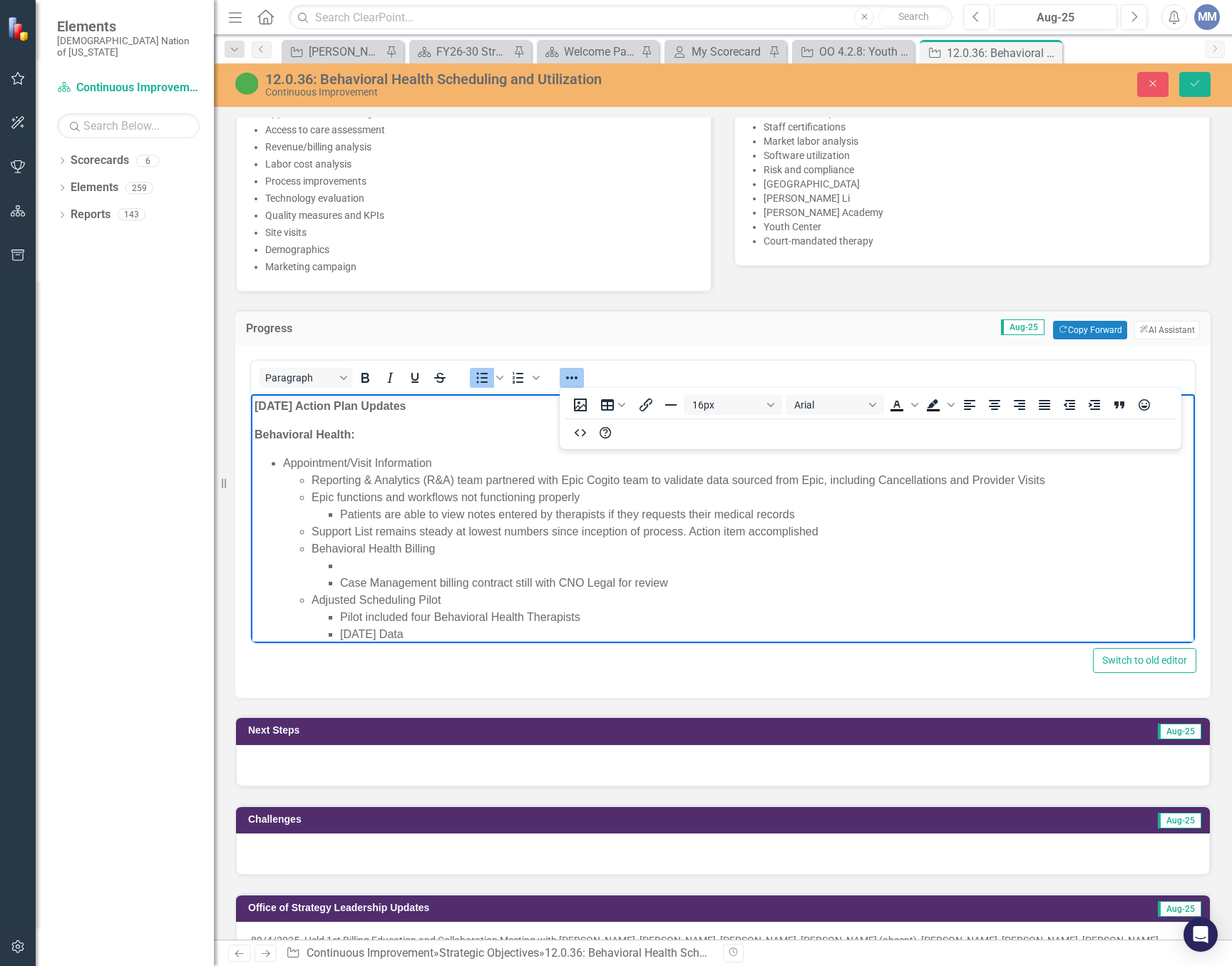
click at [343, 562] on li "Rich Text Area. Press ALT-0 for help." at bounding box center [766, 566] width 851 height 17
click at [1163, 416] on div "16px Arial To open the popup, press Shift+Enter To open the popup, press Shift+…" at bounding box center [870, 418] width 622 height 55
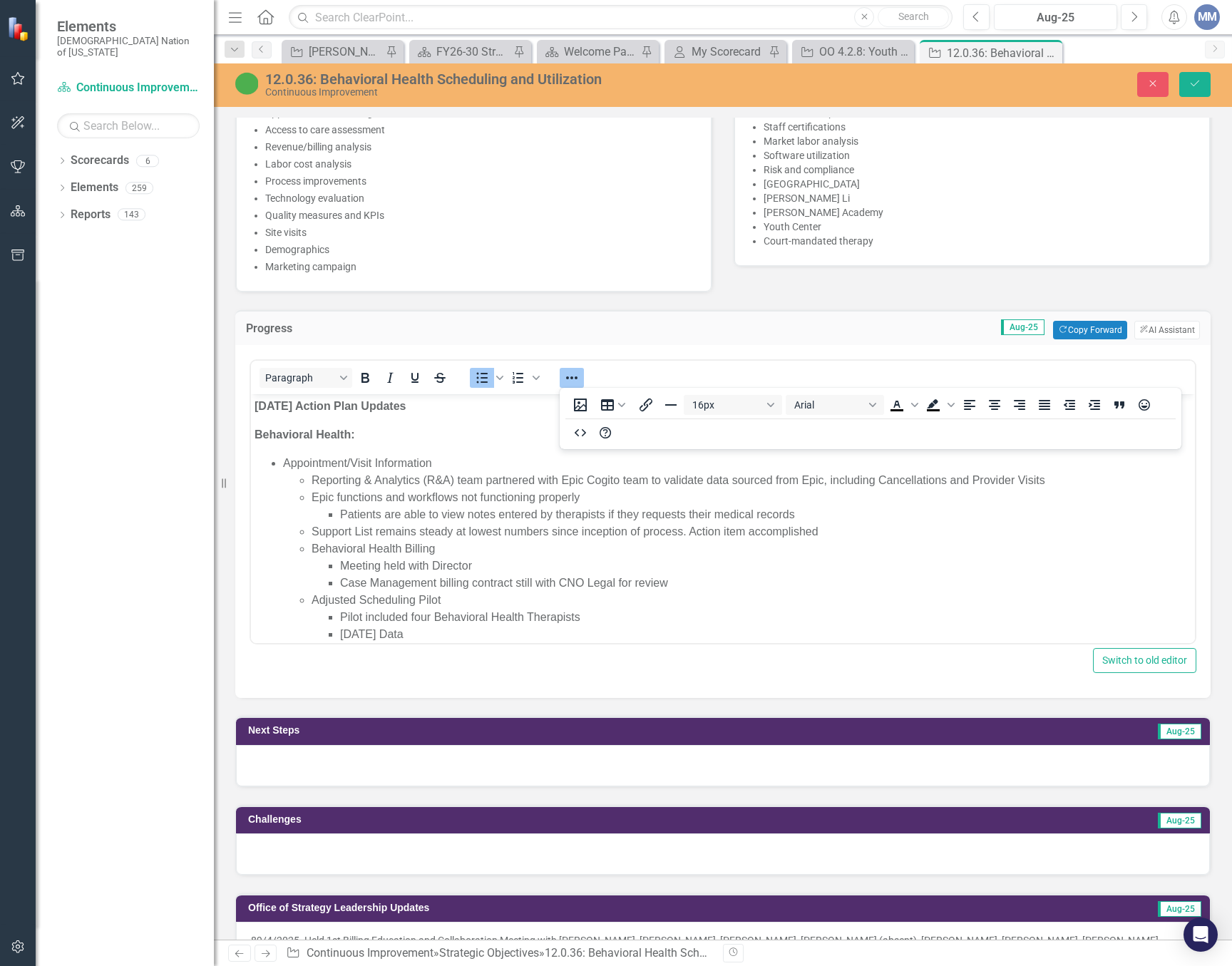
click at [570, 373] on icon "Reveal or hide additional toolbar items" at bounding box center [572, 377] width 17 height 17
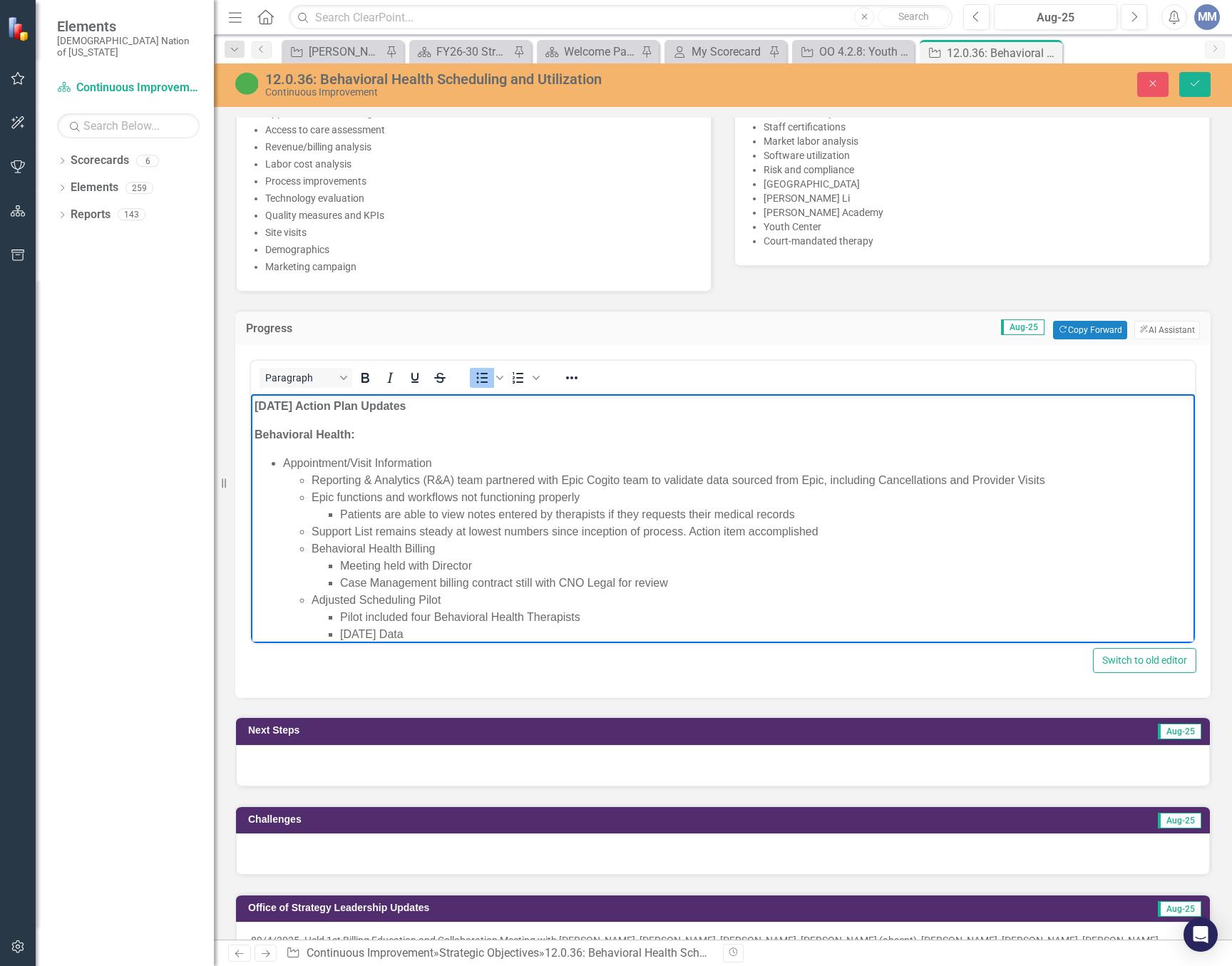
click at [475, 562] on li "Meeting held with Director" at bounding box center [766, 566] width 851 height 17
click at [1061, 580] on li "Case Management billing contract still with CNO Legal for review" at bounding box center [766, 583] width 851 height 17
click at [335, 580] on ul "Meeting held with Revenue Cycle, Billing/Coding Offices, and Behavioral Health …" at bounding box center [751, 575] width 880 height 34
click at [1033, 562] on li "Meeting held with Revenue Cycle, Billing/Coding Offices, and Behavioral Health …" at bounding box center [766, 575] width 851 height 34
click at [979, 568] on li "Meeting held with Revenue Cycle, Billing/Coding Offices, and Behavioral Health …" at bounding box center [766, 575] width 851 height 34
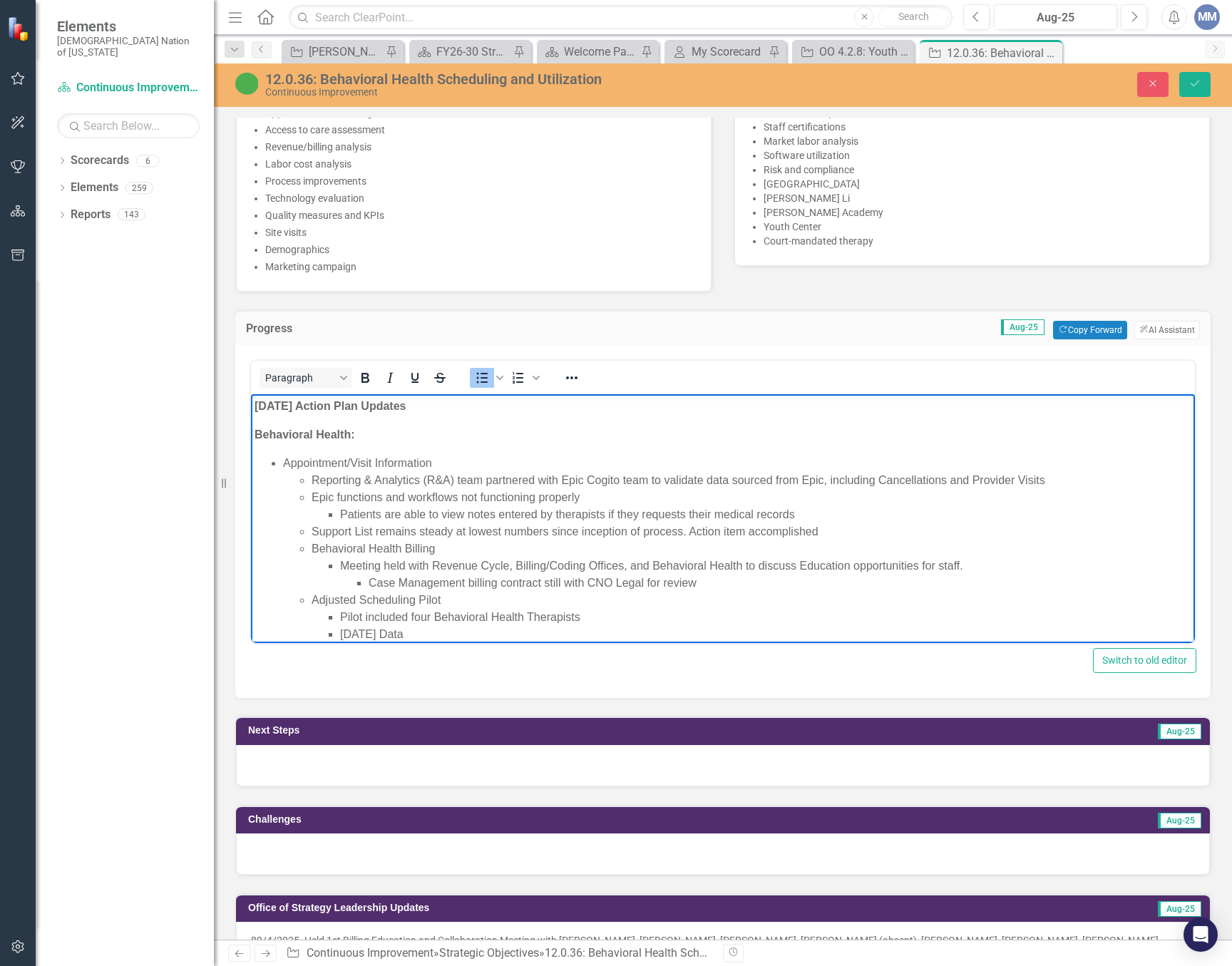
click at [963, 561] on li "Meeting held with Revenue Cycle, Billing/Coding Offices, and Behavioral Health …" at bounding box center [766, 575] width 851 height 34
click at [995, 562] on li "Meeting held with Revenue Cycle, Billing/Coding Offices, and Behavioral Health …" at bounding box center [766, 575] width 851 height 34
click at [987, 567] on li "Meeting held with Revenue Cycle, Billing/Coding Offices, and Behavioral Health …" at bounding box center [766, 575] width 851 height 34
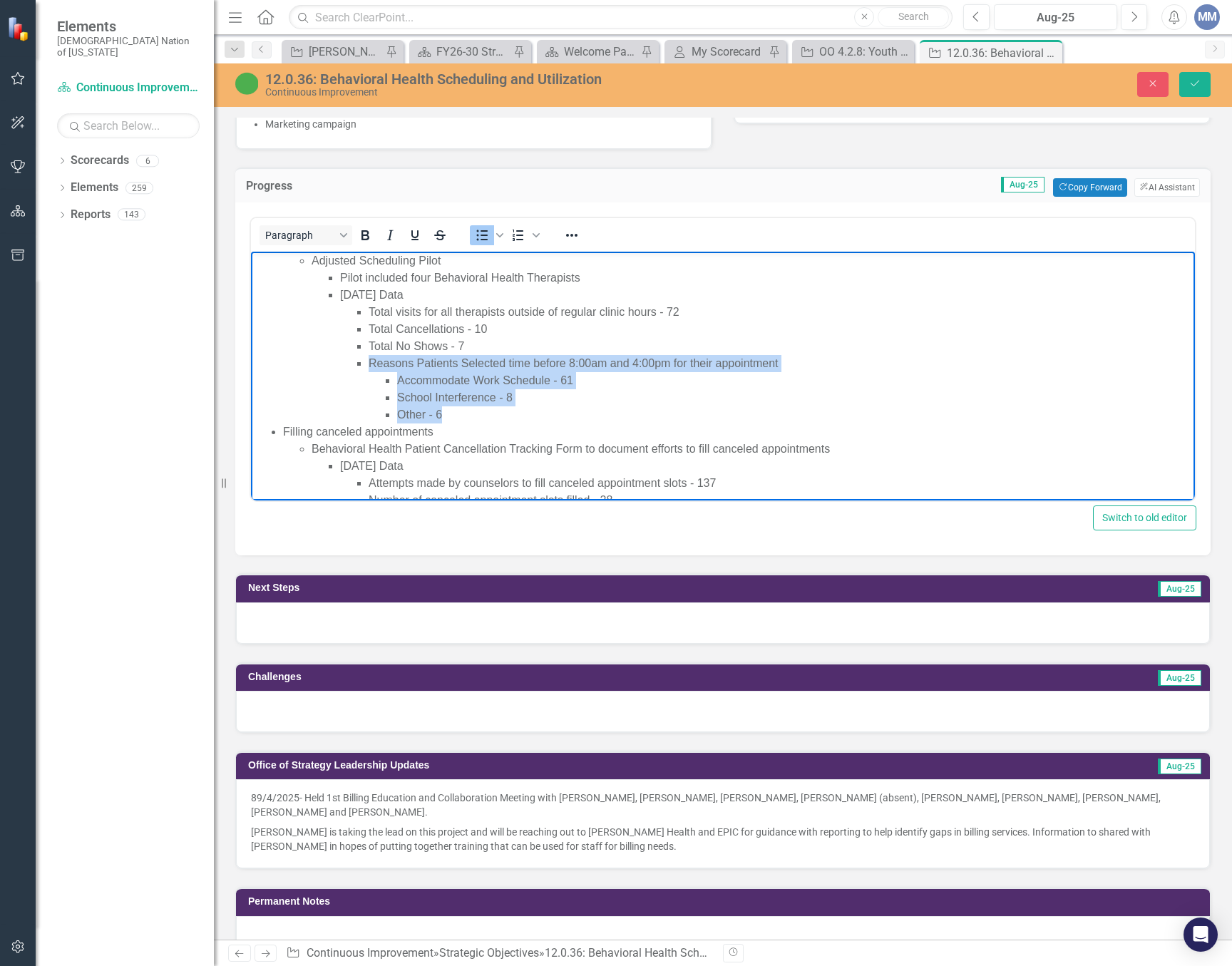
scroll to position [149, 0]
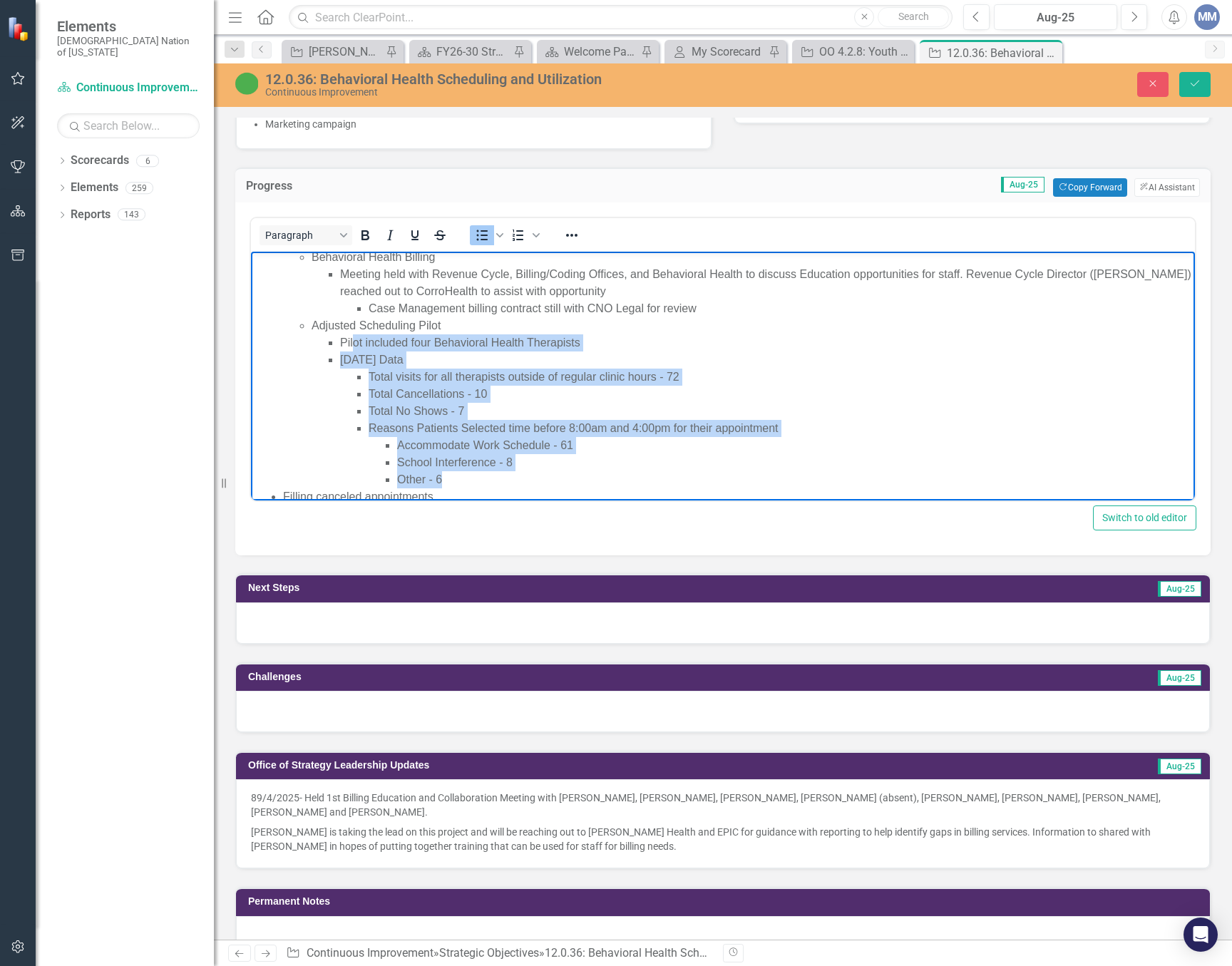
drag, startPoint x: 453, startPoint y: 412, endPoint x: 355, endPoint y: 337, distance: 123.4
click at [355, 337] on ul "Pilot included four Behavioral Health Therapists June 2025 Data Total visits fo…" at bounding box center [751, 411] width 880 height 154
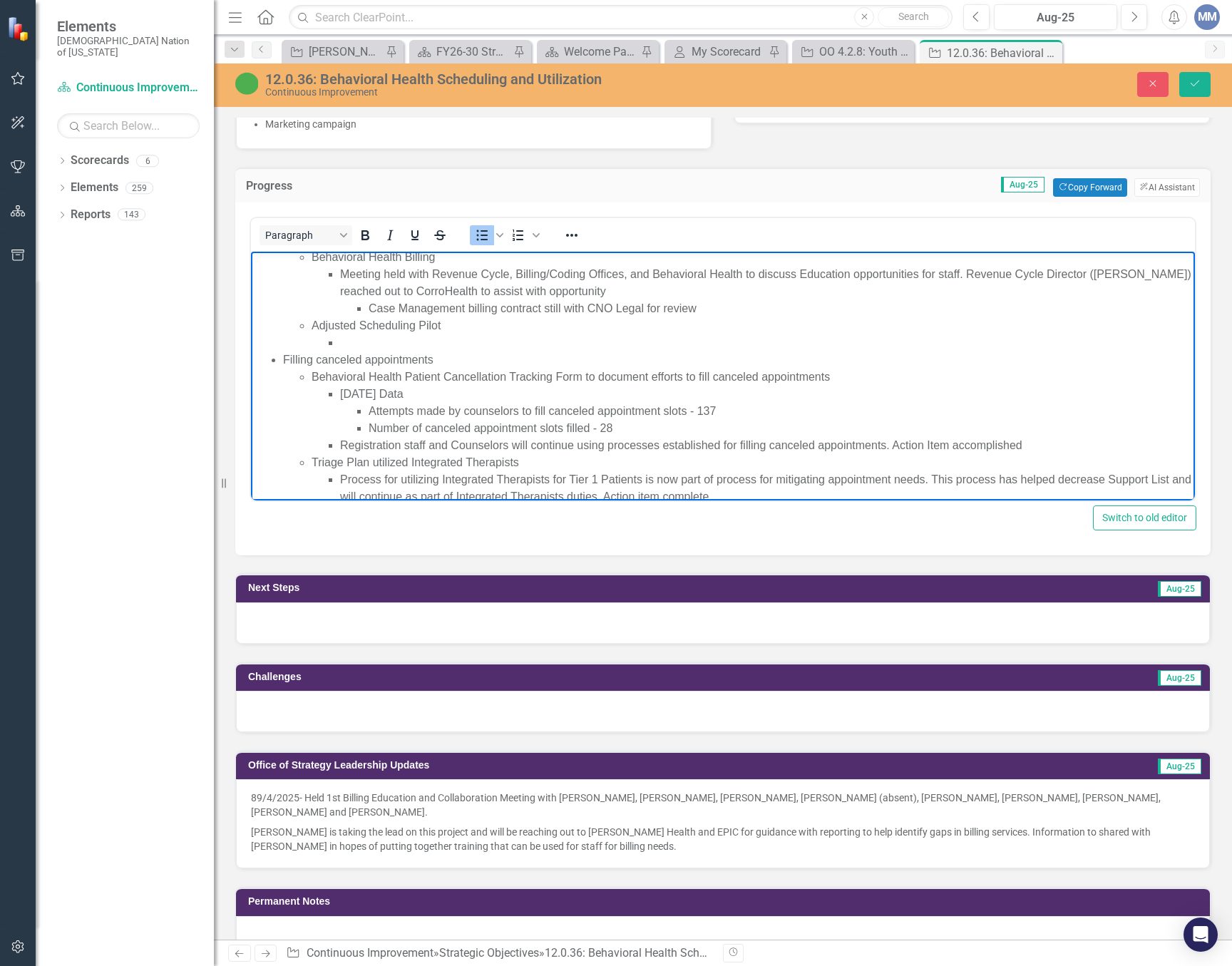
click at [285, 358] on li "Filling canceled appointments Behavioral Health Patient Cancellation Tracking F…" at bounding box center [737, 591] width 908 height 479
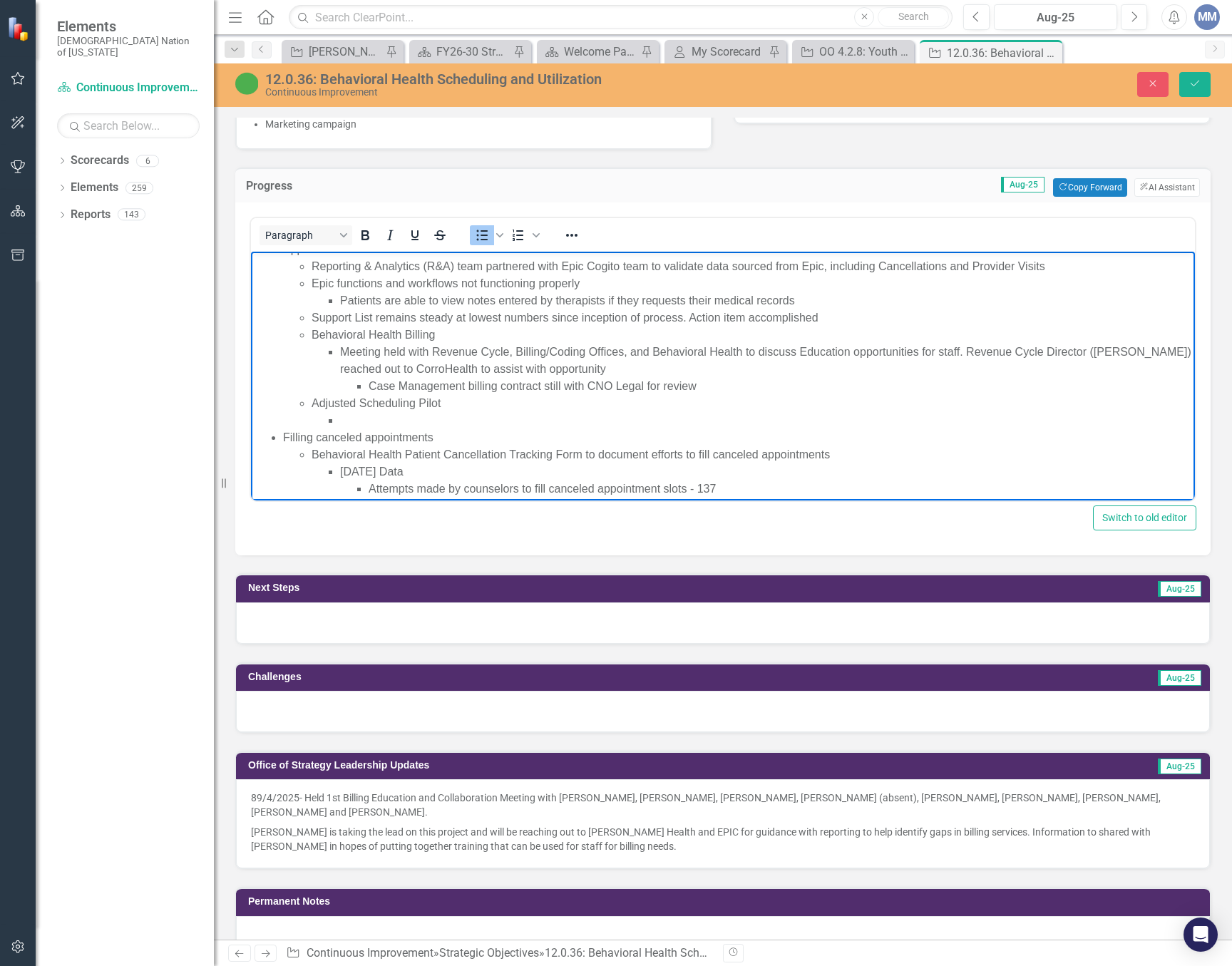
scroll to position [143, 0]
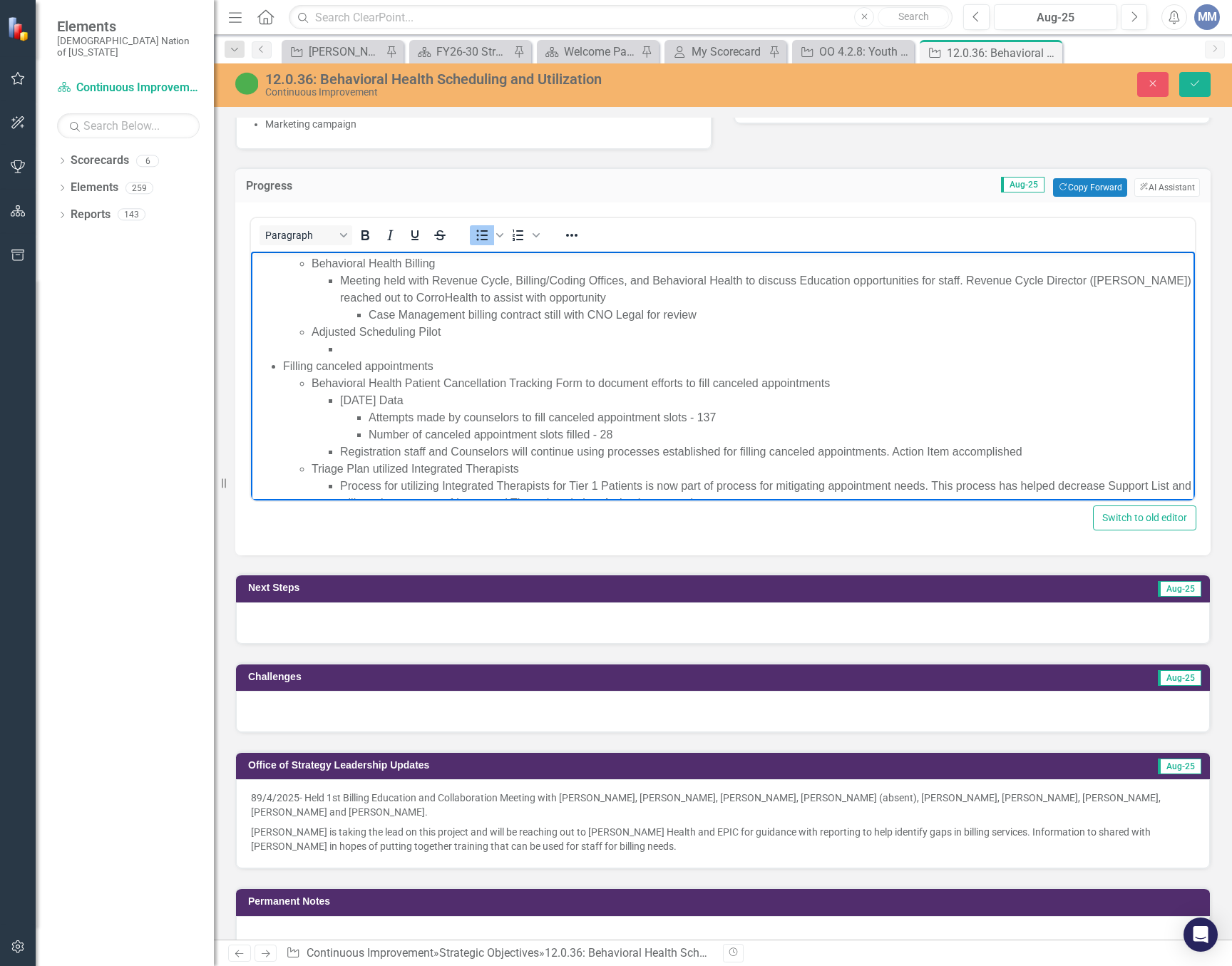
click at [379, 355] on li "Rich Text Area. Press ALT-0 for help." at bounding box center [766, 349] width 851 height 17
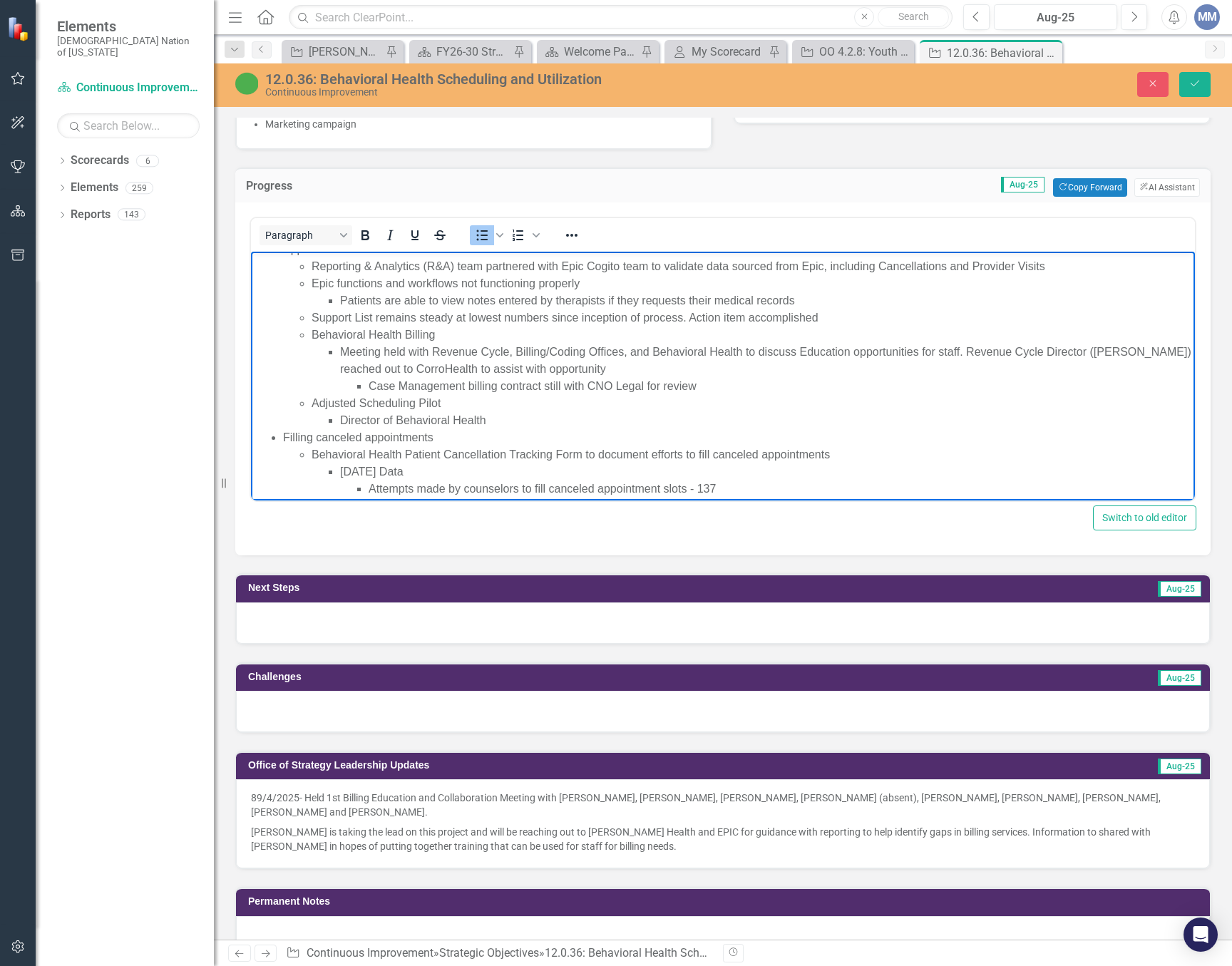
scroll to position [0, 0]
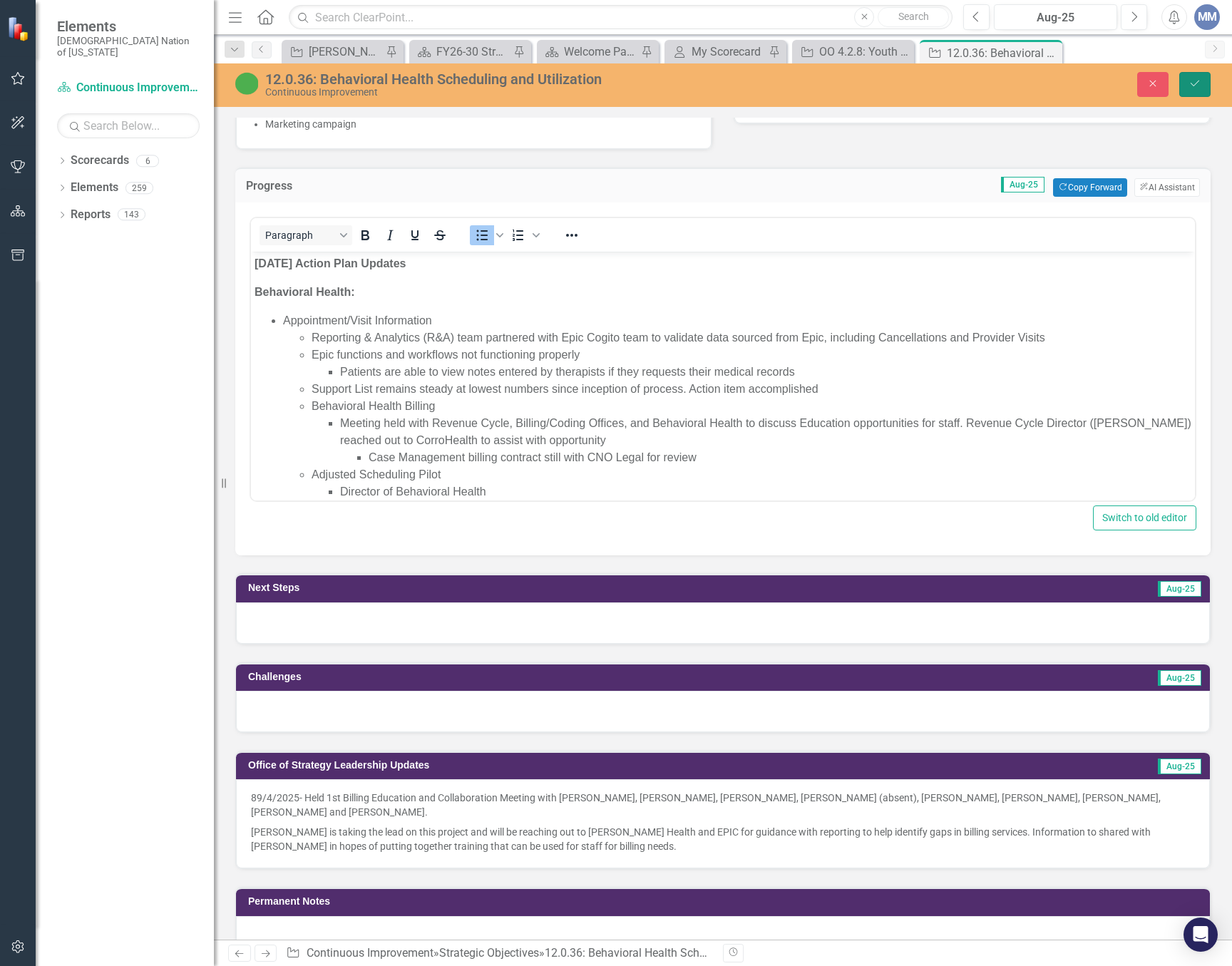
click at [1196, 86] on icon "Save" at bounding box center [1195, 83] width 13 height 10
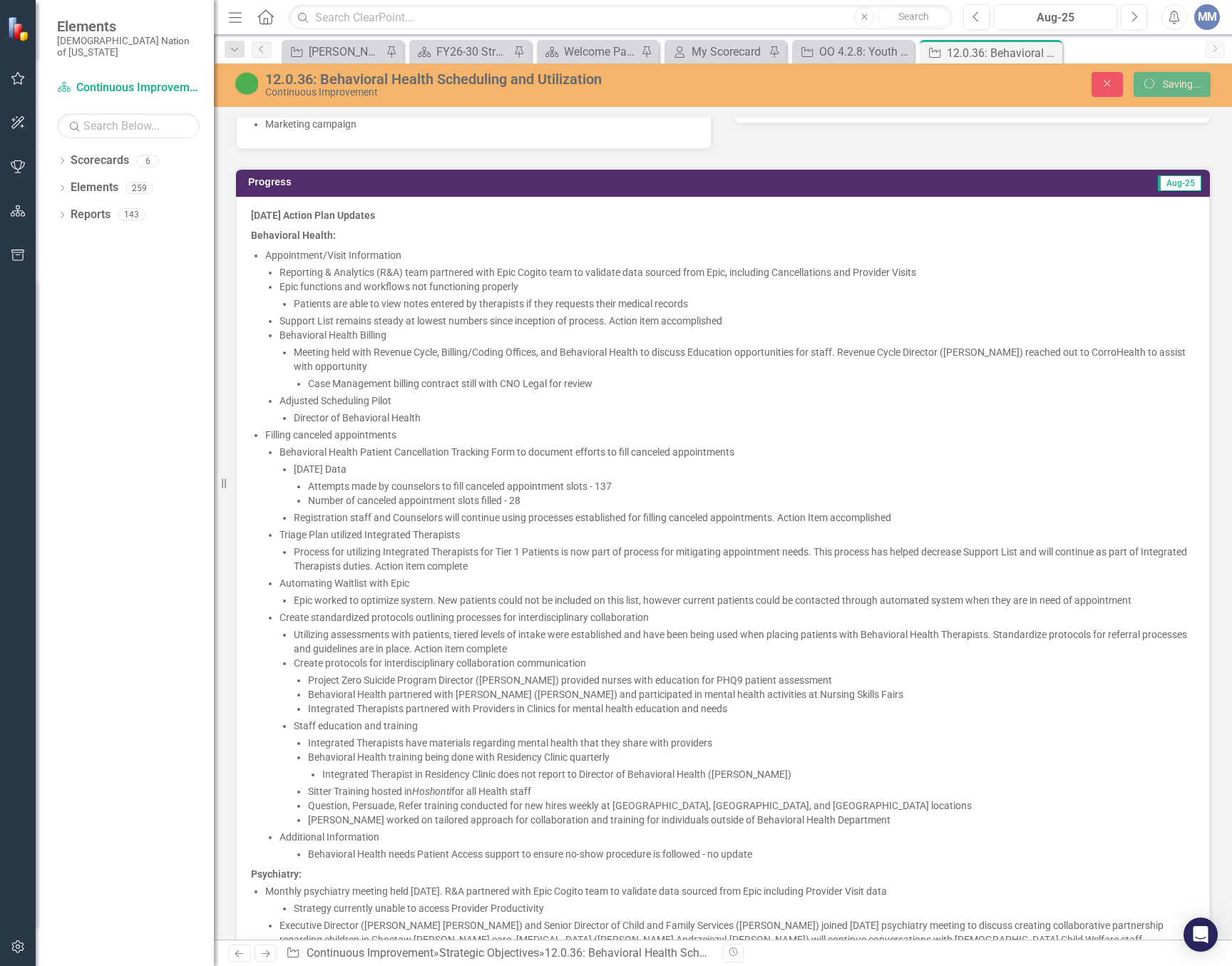
click at [909, 329] on li "Behavioral Health Billing Meeting held with Revenue Cycle, Billing/Coding Offic…" at bounding box center [737, 359] width 916 height 63
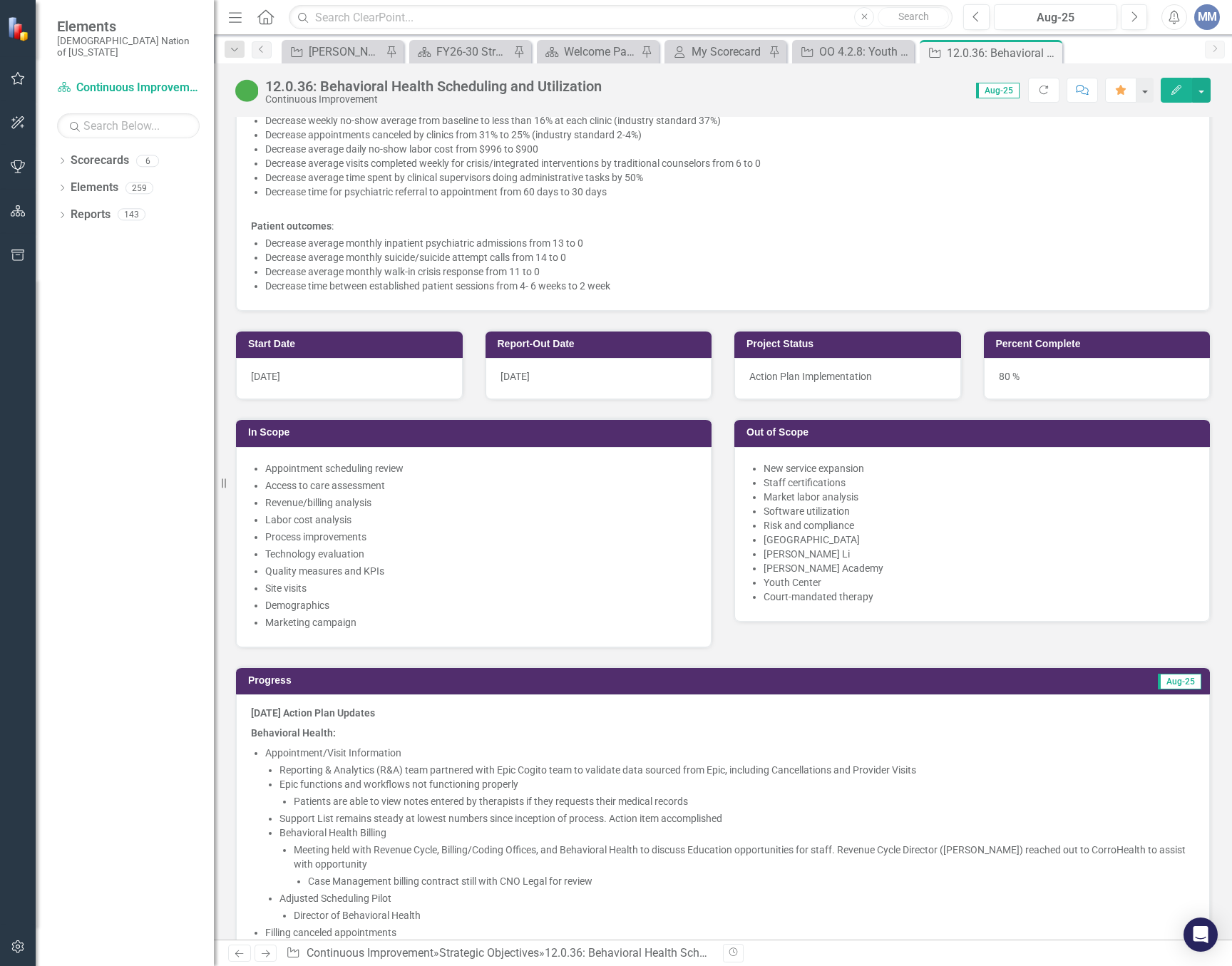
scroll to position [784, 0]
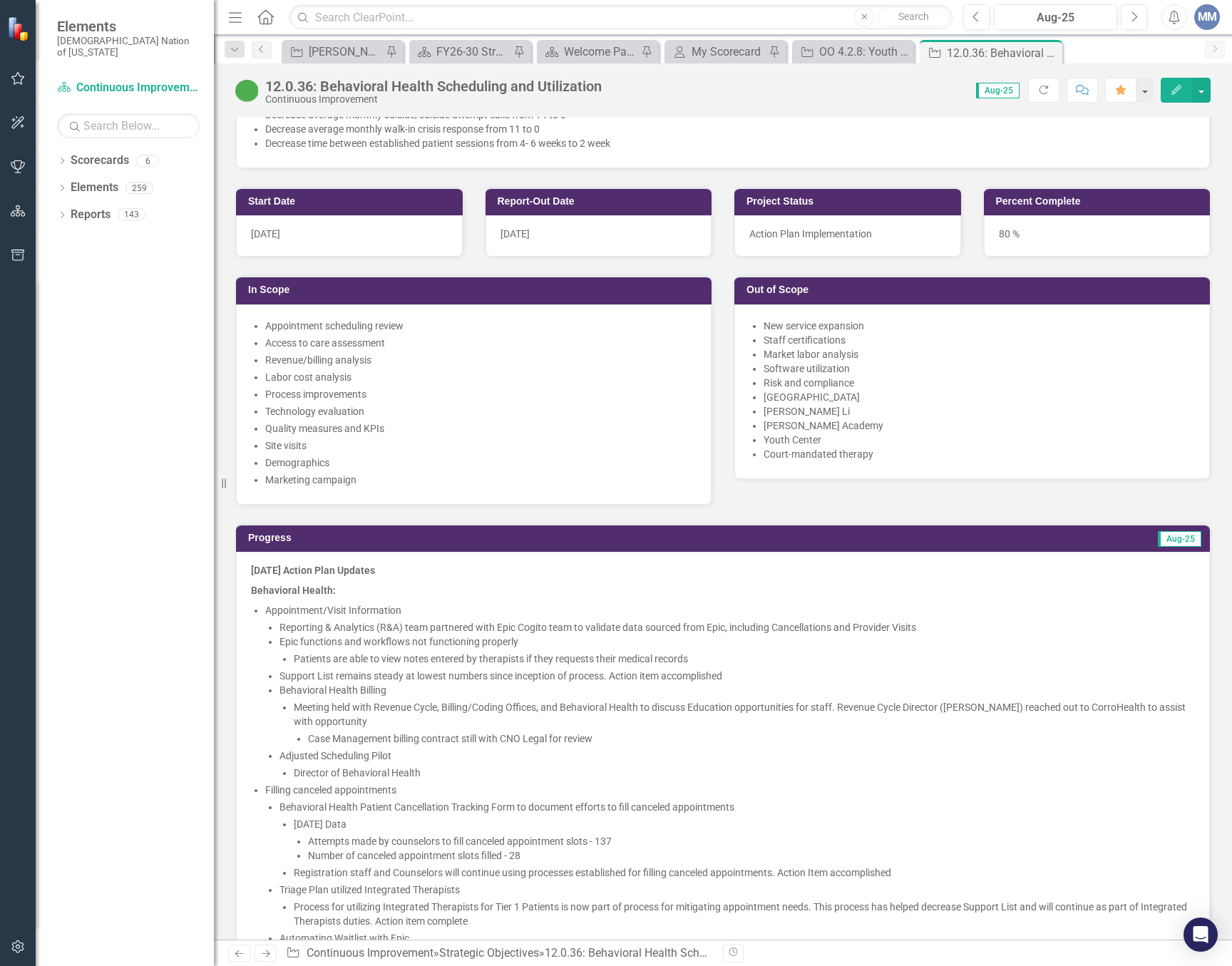
click at [667, 701] on li "Meeting held with Revenue Cycle, Billing/Coding Offices, and Behavioral Health …" at bounding box center [744, 723] width 901 height 46
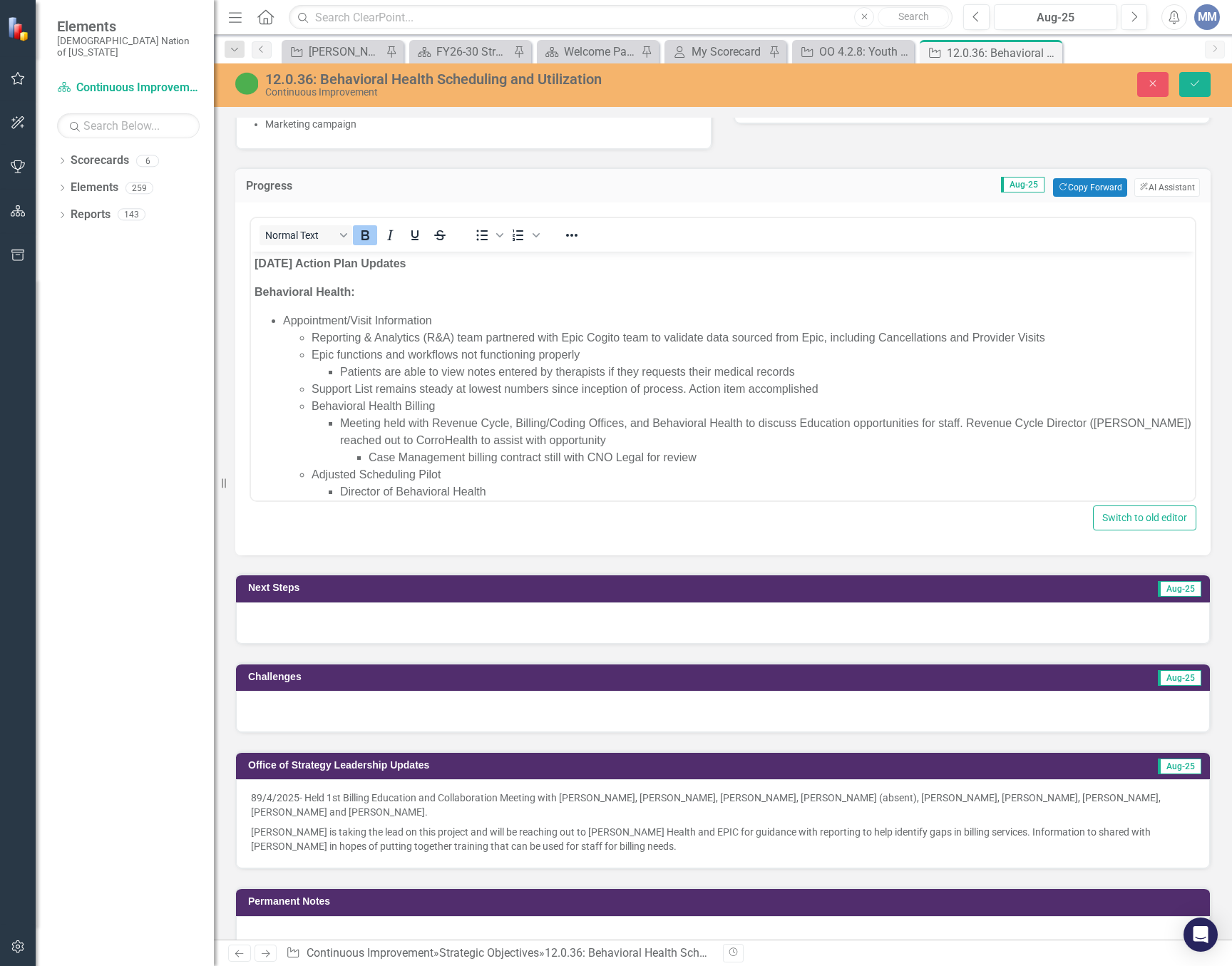
scroll to position [1212, 0]
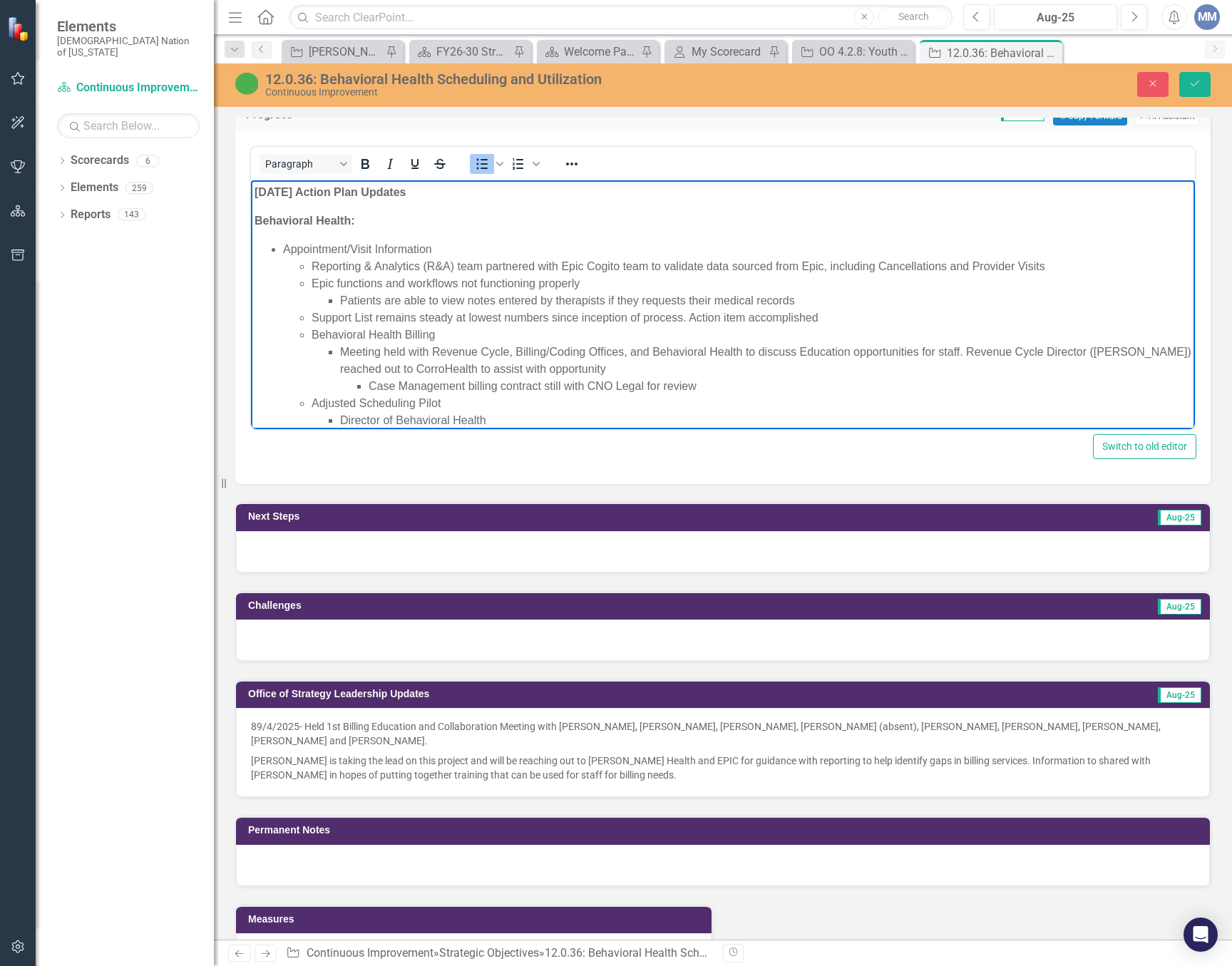
drag, startPoint x: 535, startPoint y: 264, endPoint x: 842, endPoint y: 284, distance: 307.7
click at [535, 264] on li "Reporting & Analytics (R&A) team partnered with Epic Cogito team to validate da…" at bounding box center [751, 267] width 880 height 17
click at [1080, 269] on li "Reporting & Analytics (R&A) continued working with Epic Cogito team to validate…" at bounding box center [751, 267] width 880 height 17
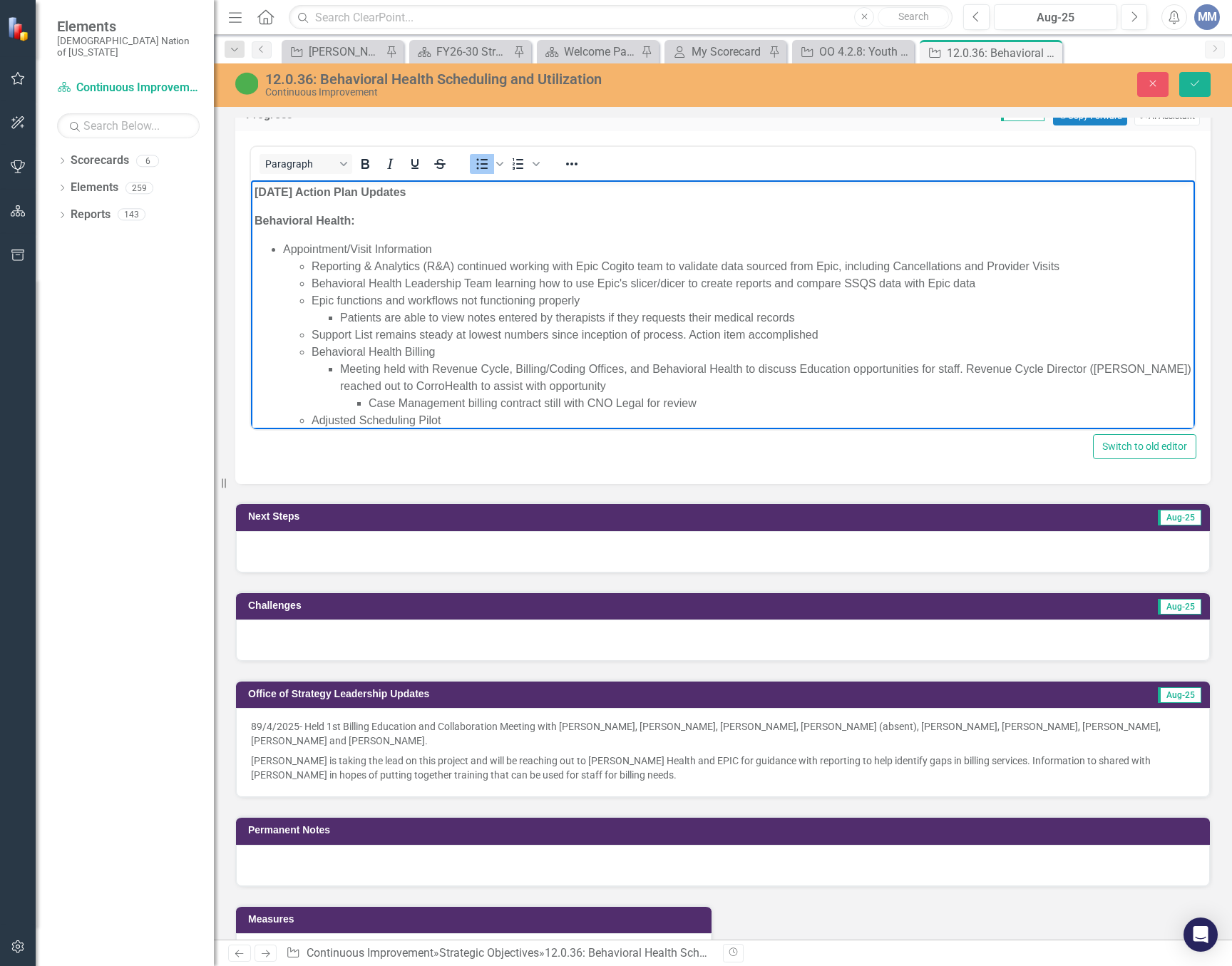
scroll to position [71, 0]
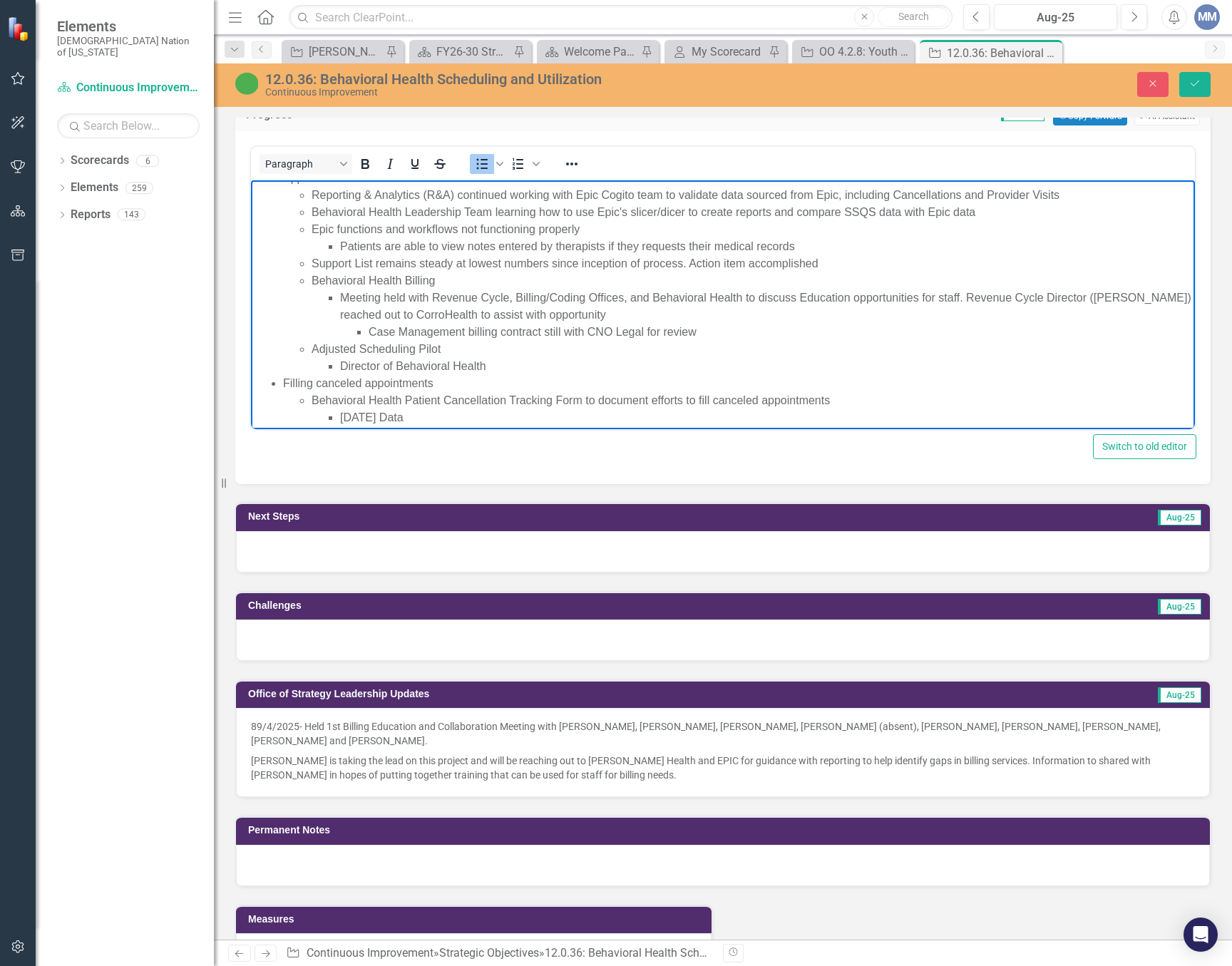
click at [349, 293] on li "Meeting held with Revenue Cycle, Billing/Coding Offices, and Behavioral Health …" at bounding box center [766, 315] width 851 height 51
click at [568, 298] on li "Billing Education Collaboration meeting held with Revenue Cycle, Billing/Coding…" at bounding box center [766, 315] width 851 height 51
click at [1041, 292] on li "Billing Education Collaboration meeting held August 4, 2025 with Revenue Cycle,…" at bounding box center [766, 315] width 851 height 51
click at [360, 310] on li "Billing Education Collaboration meeting held August 4, 2025 with Revenue Cycle,…" at bounding box center [766, 315] width 851 height 51
click at [885, 314] on li "Billing Education Collaboration meeting held August 4, 2025 with Revenue Cycle,…" at bounding box center [766, 315] width 851 height 51
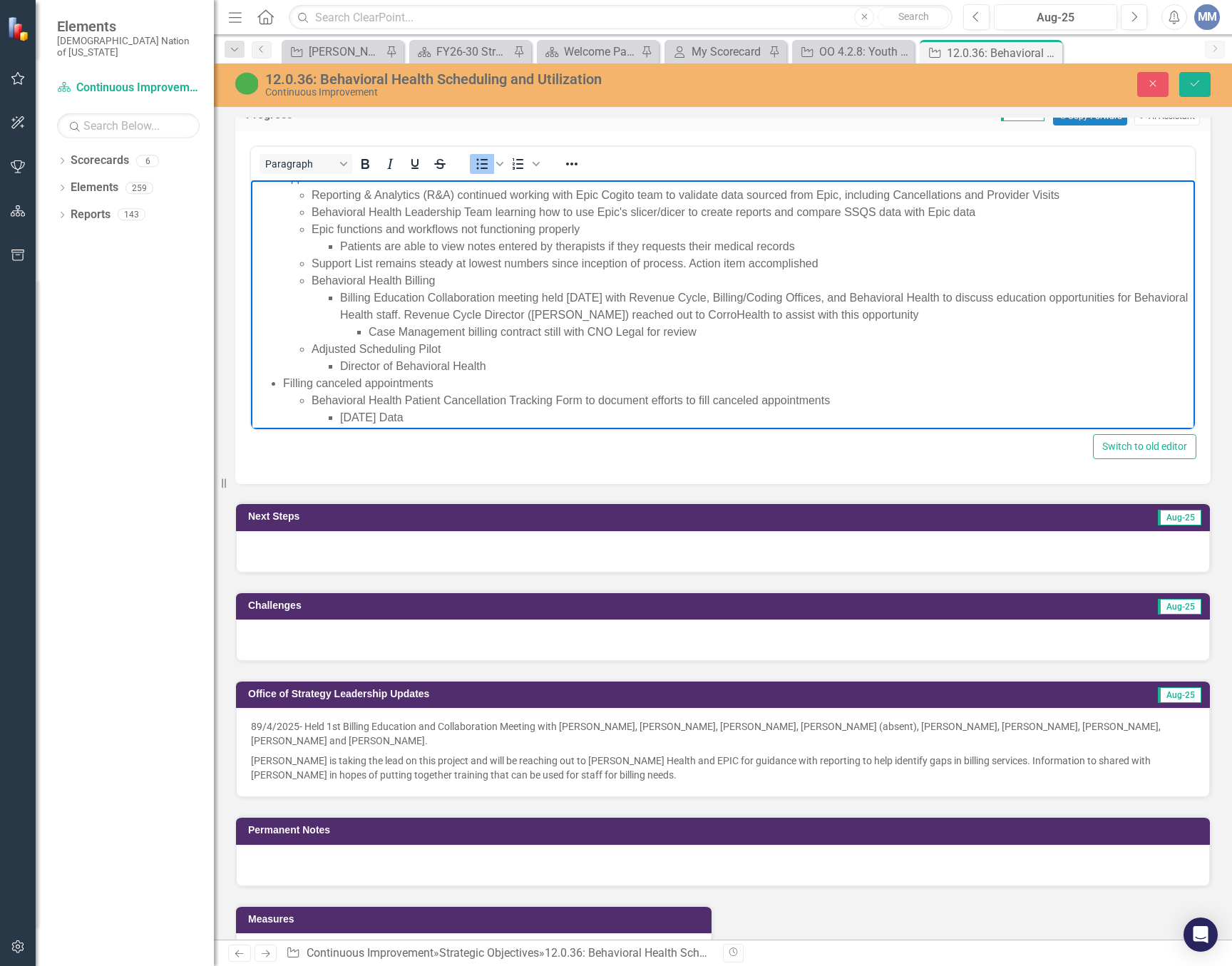
scroll to position [143, 0]
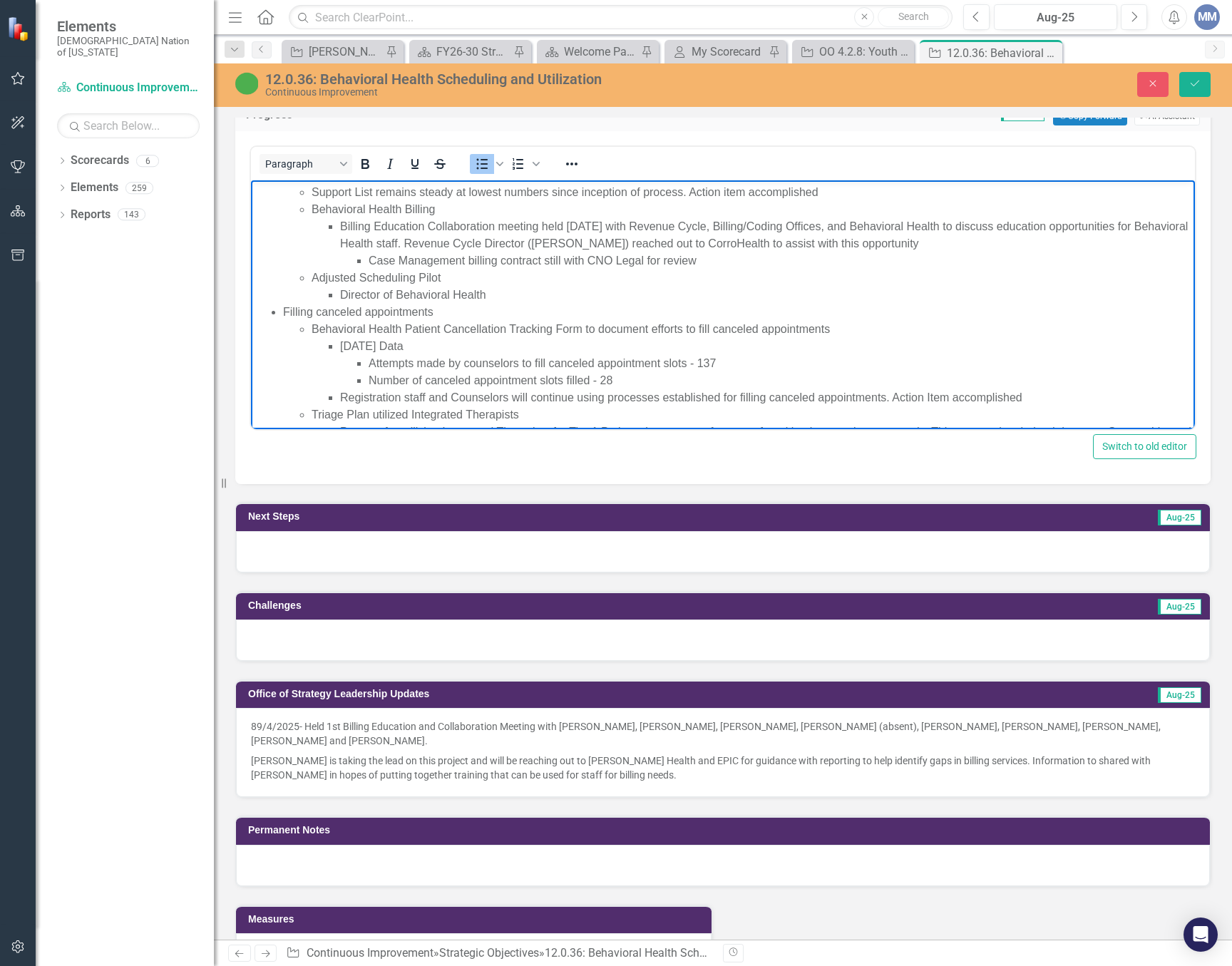
click at [509, 293] on li "Director of Behavioral Health" at bounding box center [766, 295] width 851 height 17
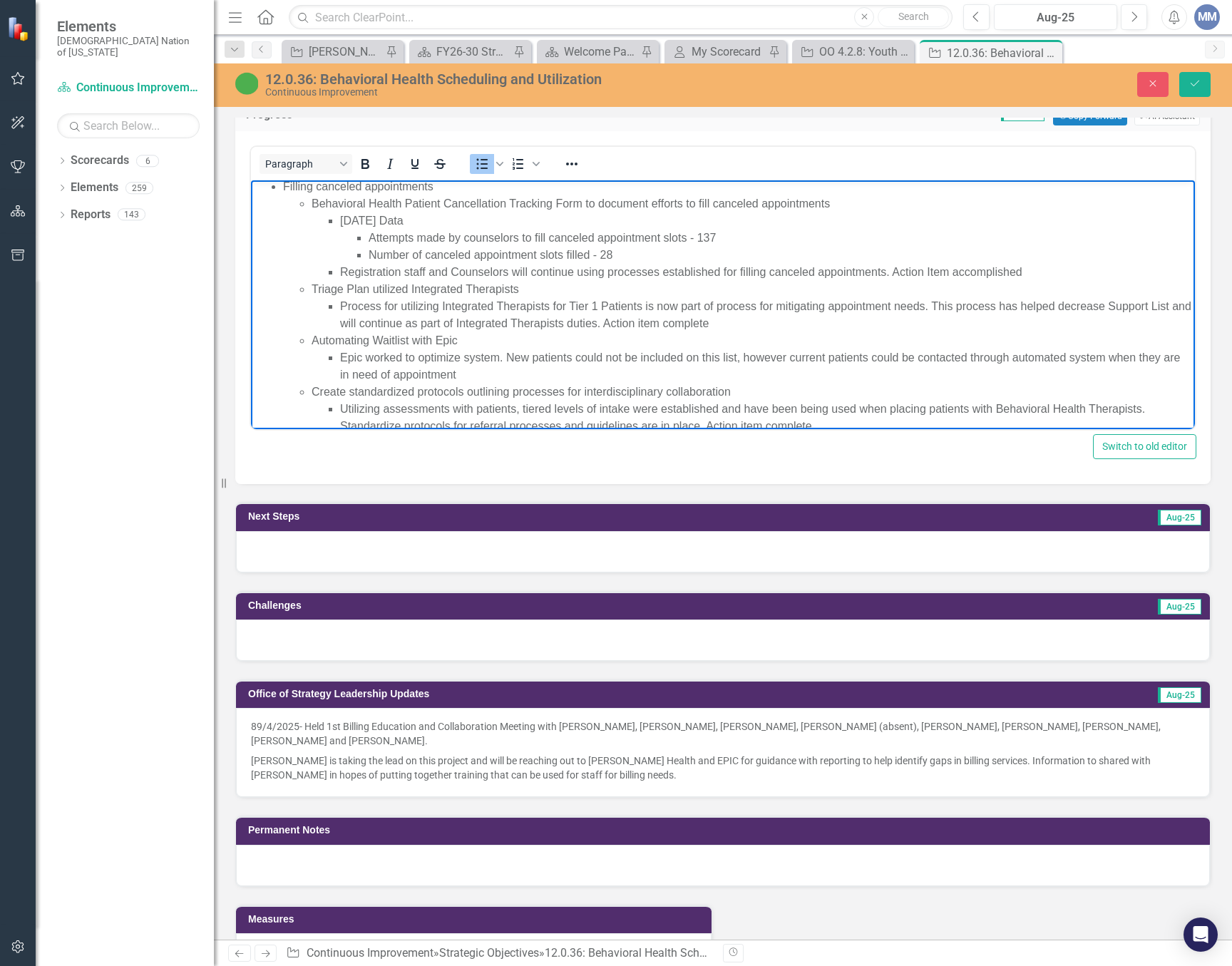
scroll to position [214, 0]
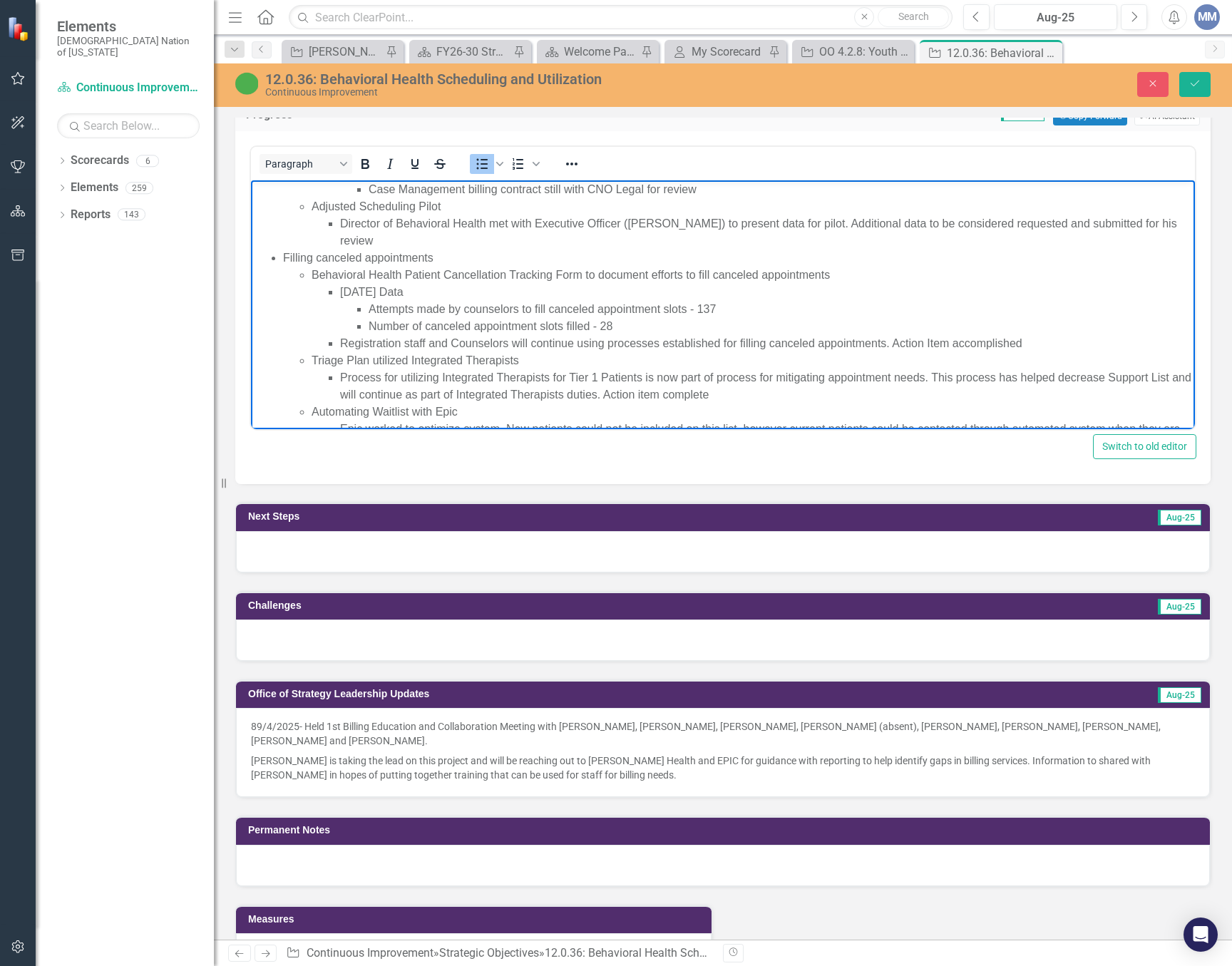
drag, startPoint x: 1025, startPoint y: 337, endPoint x: 438, endPoint y: 253, distance: 593.0
click at [438, 253] on li "Filling canceled appointments Behavioral Health Patient Cancellation Tracking F…" at bounding box center [737, 489] width 908 height 479
click at [761, 347] on li "Registration staff and Counselors will continue using processes established for…" at bounding box center [766, 343] width 851 height 17
drag, startPoint x: 1031, startPoint y: 342, endPoint x: 345, endPoint y: 272, distance: 689.6
click at [345, 272] on li "Behavioral Health Patient Cancellation Tracking Form to document efforts to fil…" at bounding box center [751, 309] width 880 height 86
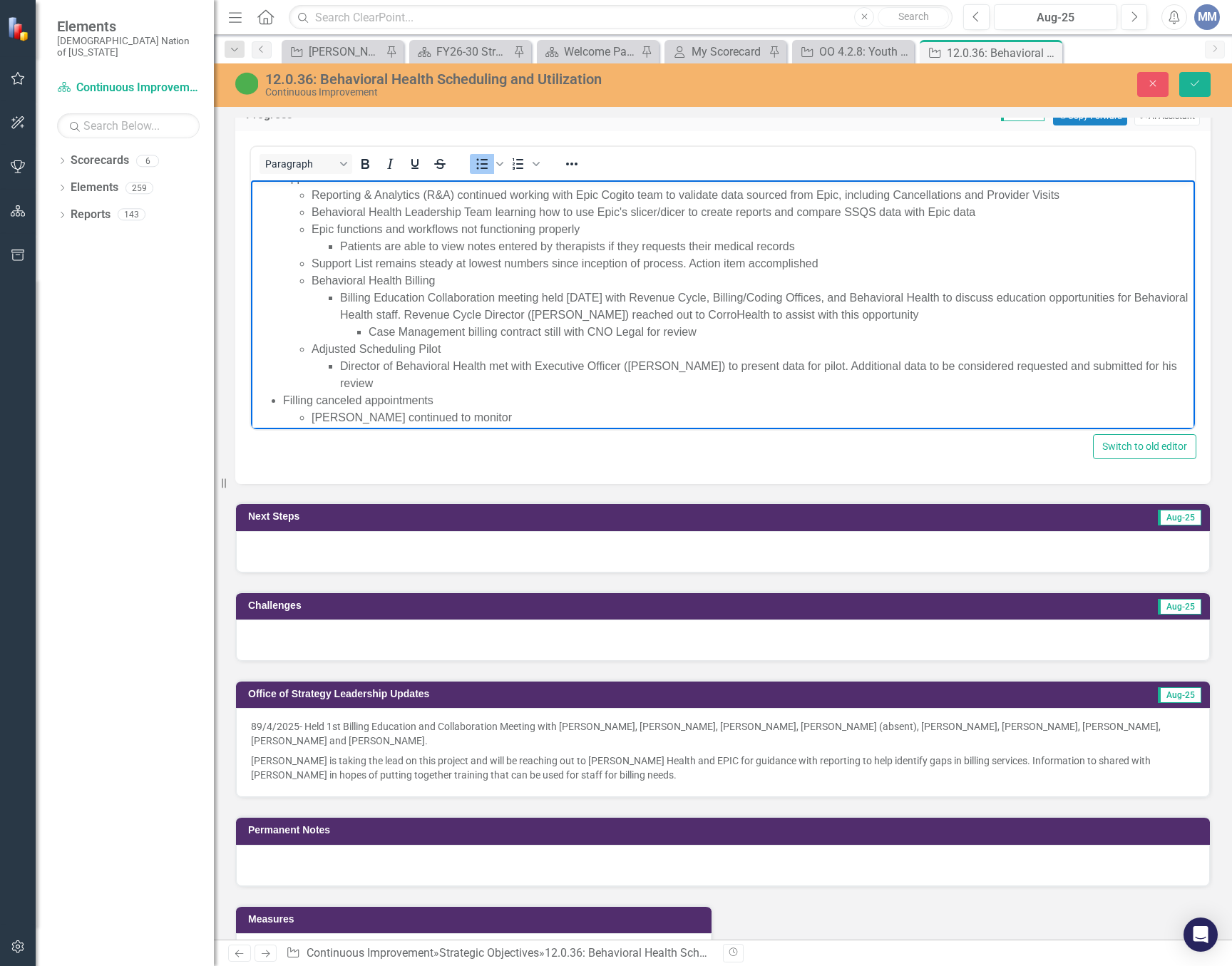
scroll to position [143, 0]
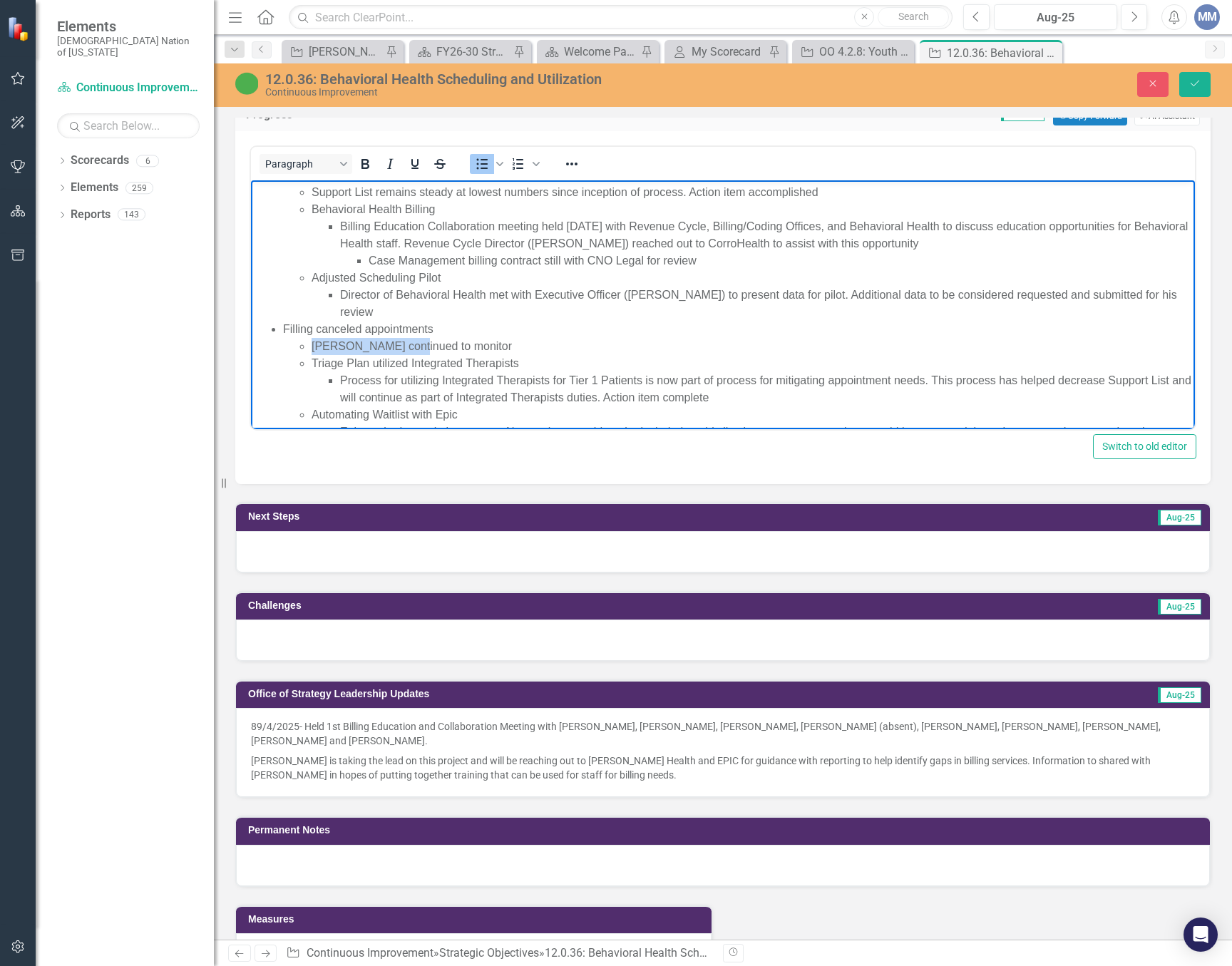
drag, startPoint x: 470, startPoint y: 343, endPoint x: 419, endPoint y: 347, distance: 51.2
click at [410, 346] on li "Shauna continued to monitor" at bounding box center [751, 346] width 880 height 17
click at [484, 338] on li "Shauna continued to monitor" at bounding box center [751, 346] width 880 height 17
drag, startPoint x: 460, startPoint y: 342, endPoint x: 334, endPoint y: 345, distance: 126.0
click at [334, 345] on li "Shauna continued to monitor" at bounding box center [751, 346] width 880 height 17
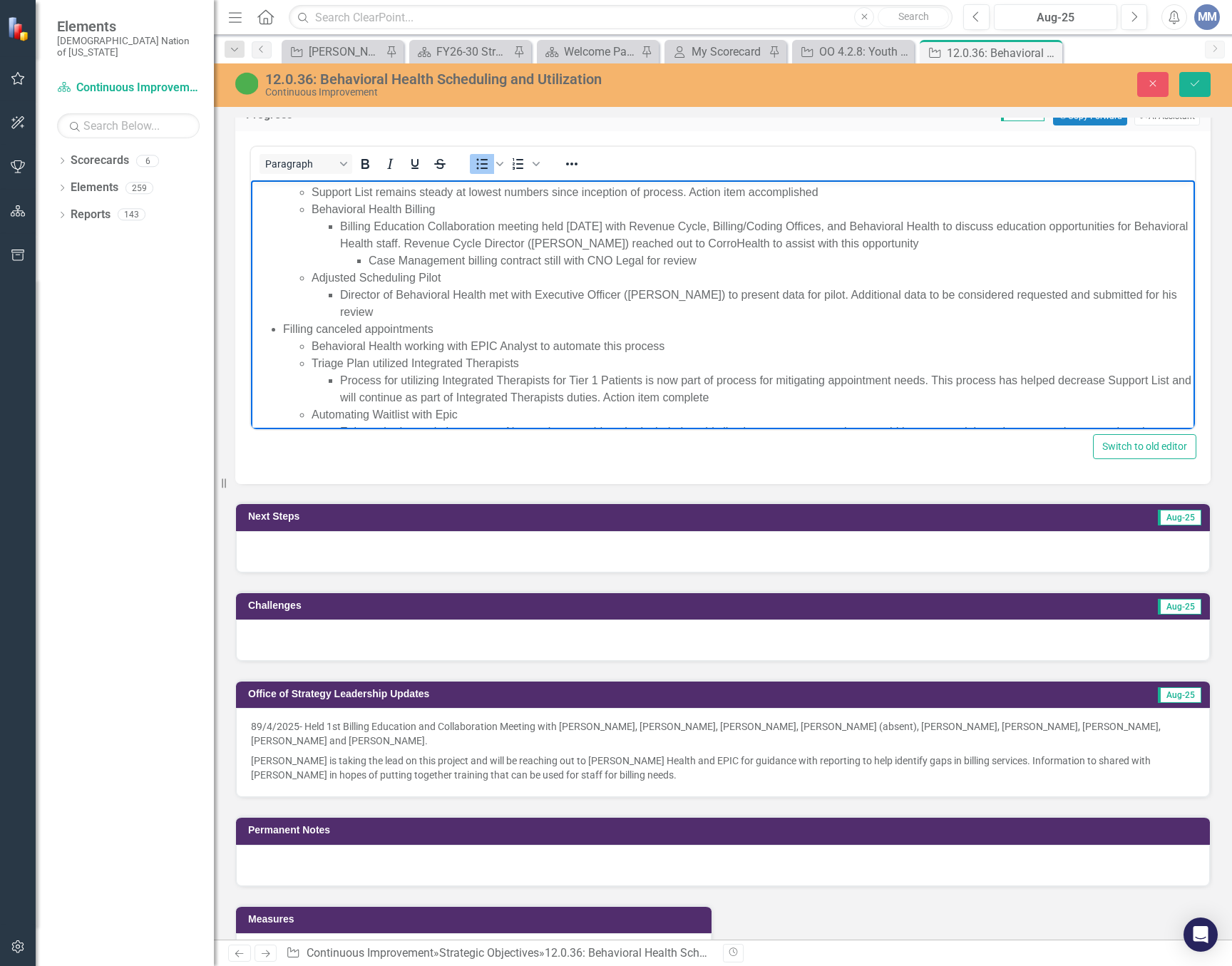
scroll to position [214, 0]
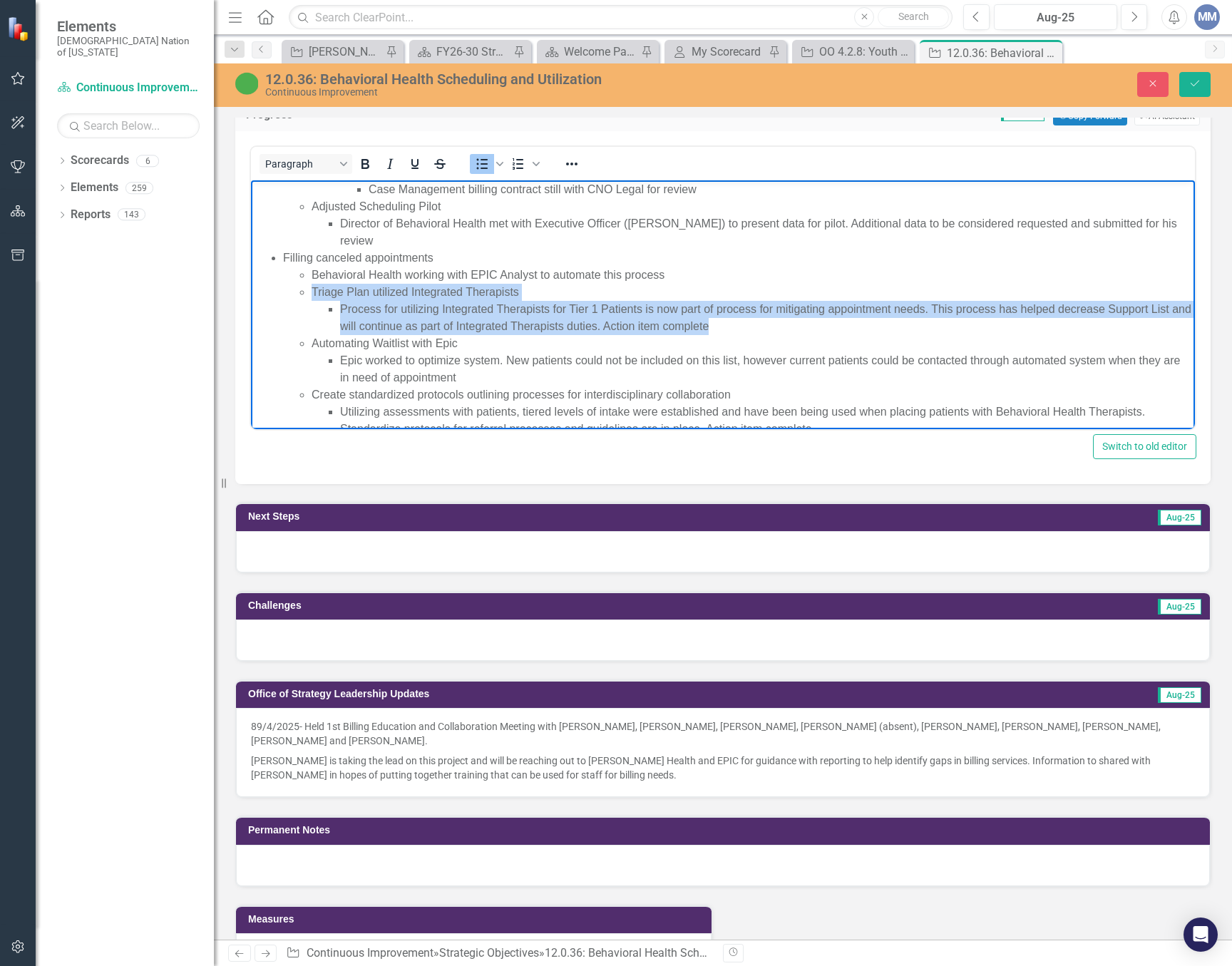
drag, startPoint x: 731, startPoint y: 324, endPoint x: 311, endPoint y: 291, distance: 421.3
click at [311, 291] on li "Triage Plan utilized Integrated Therapists Process for utilizing Integrated The…" at bounding box center [751, 309] width 880 height 51
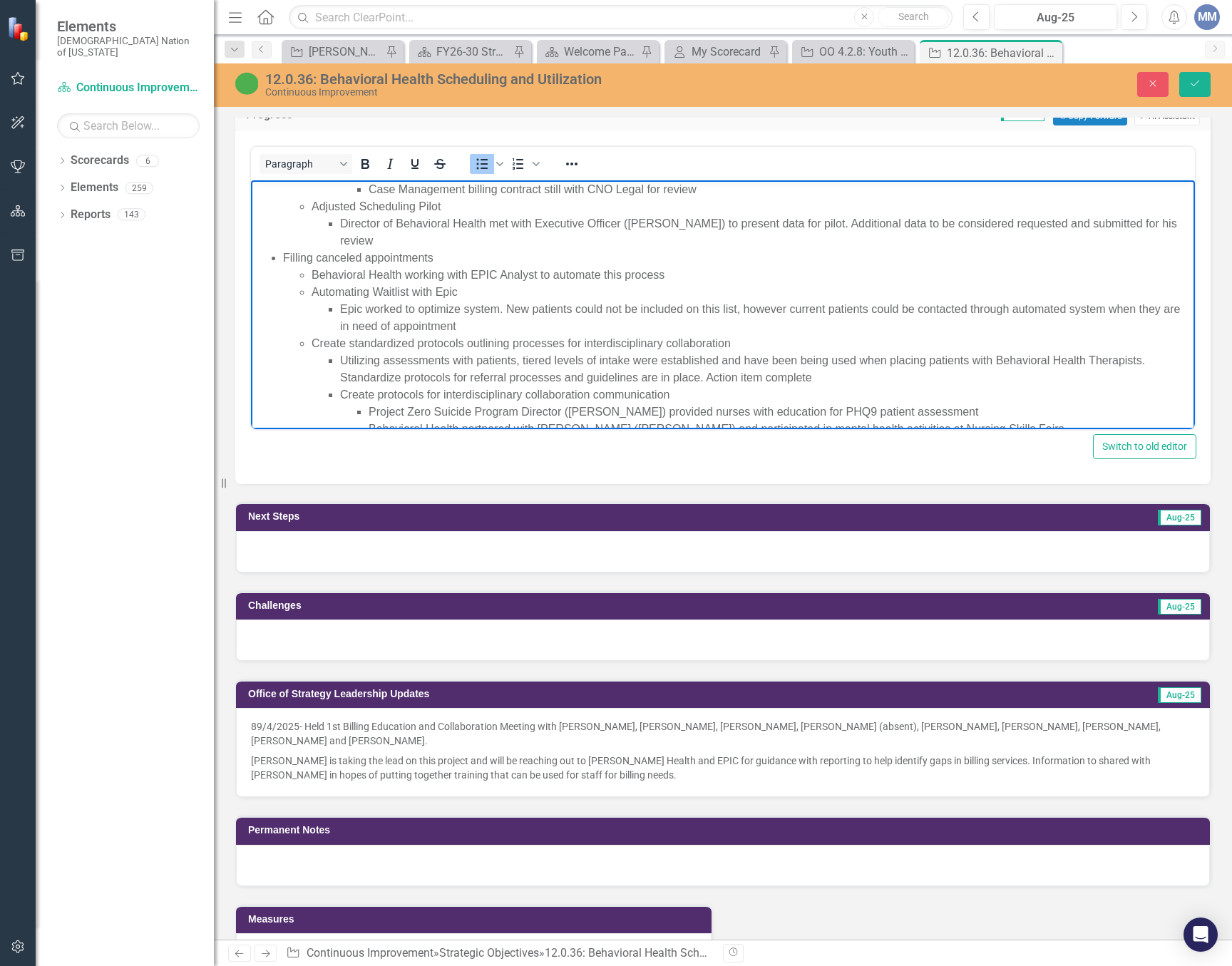
click at [442, 274] on li "Behavioral Health working with EPIC Analyst to automate this process" at bounding box center [751, 275] width 880 height 17
drag, startPoint x: 478, startPoint y: 326, endPoint x: 316, endPoint y: 293, distance: 165.3
click at [316, 293] on li "Automating Waitlist with Epic Epic worked to optimize system. New patients coul…" at bounding box center [751, 309] width 880 height 51
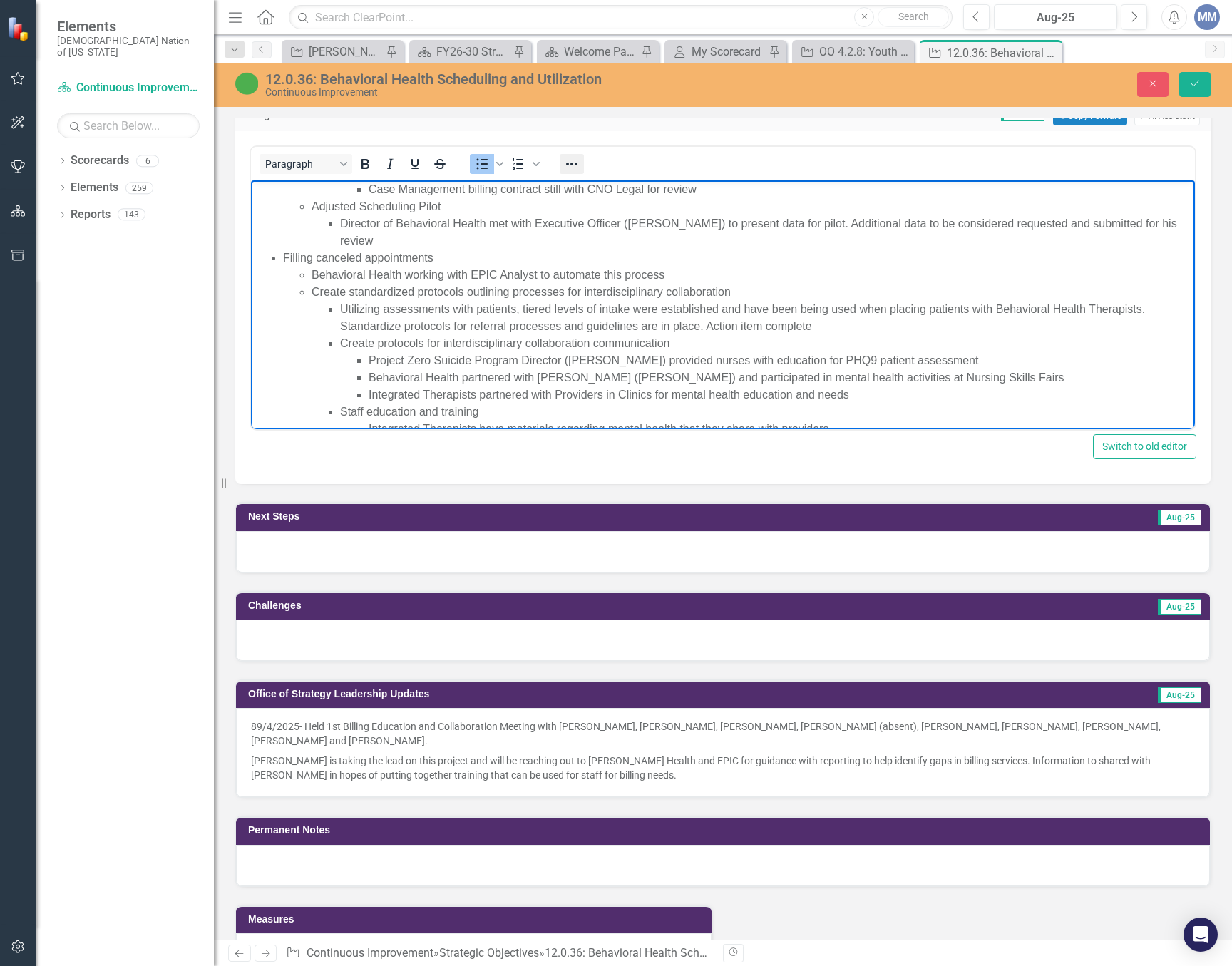
click at [571, 167] on icon "Reveal or hide additional toolbar items" at bounding box center [572, 164] width 17 height 17
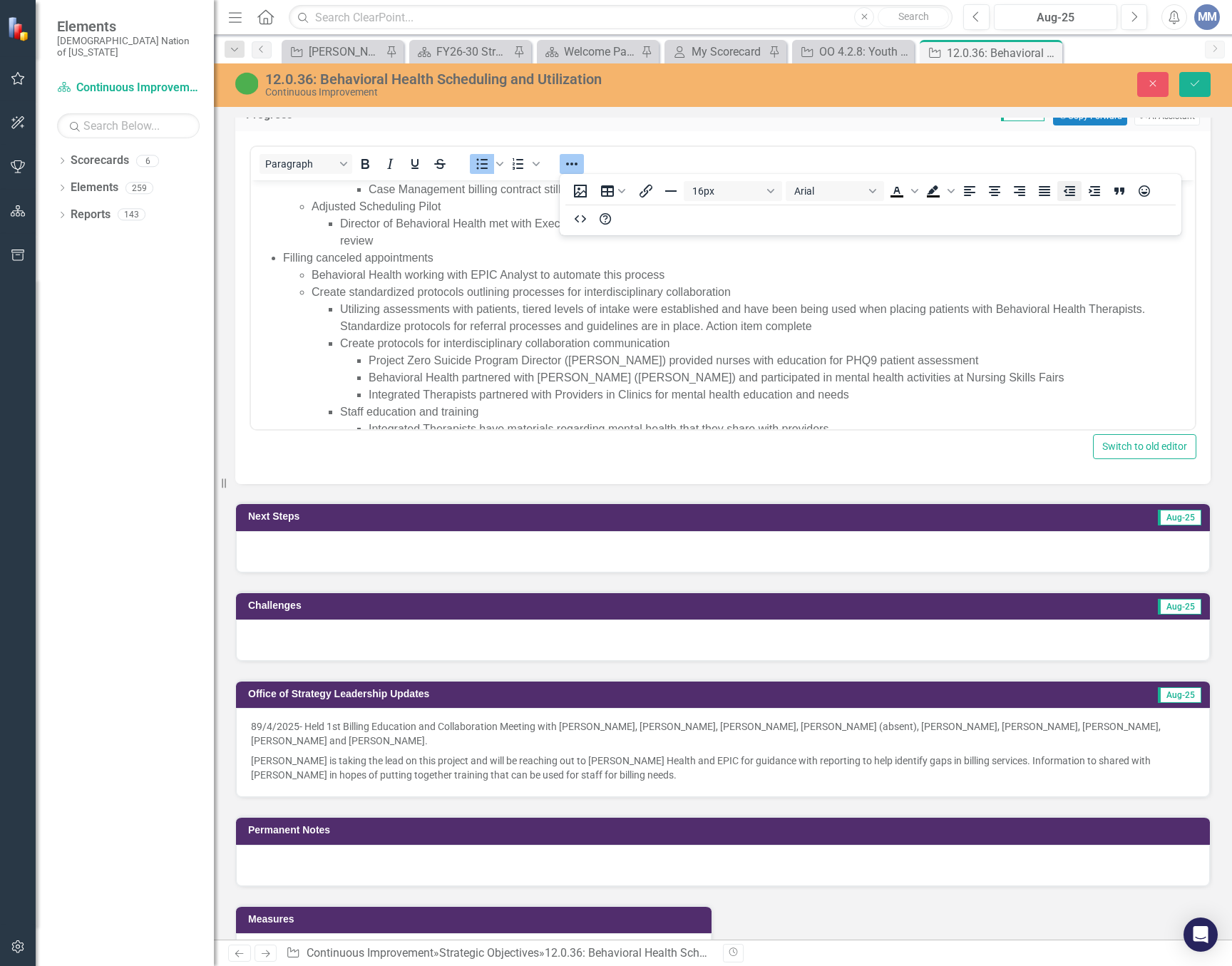
click at [1076, 191] on icon "Decrease indent" at bounding box center [1069, 191] width 17 height 17
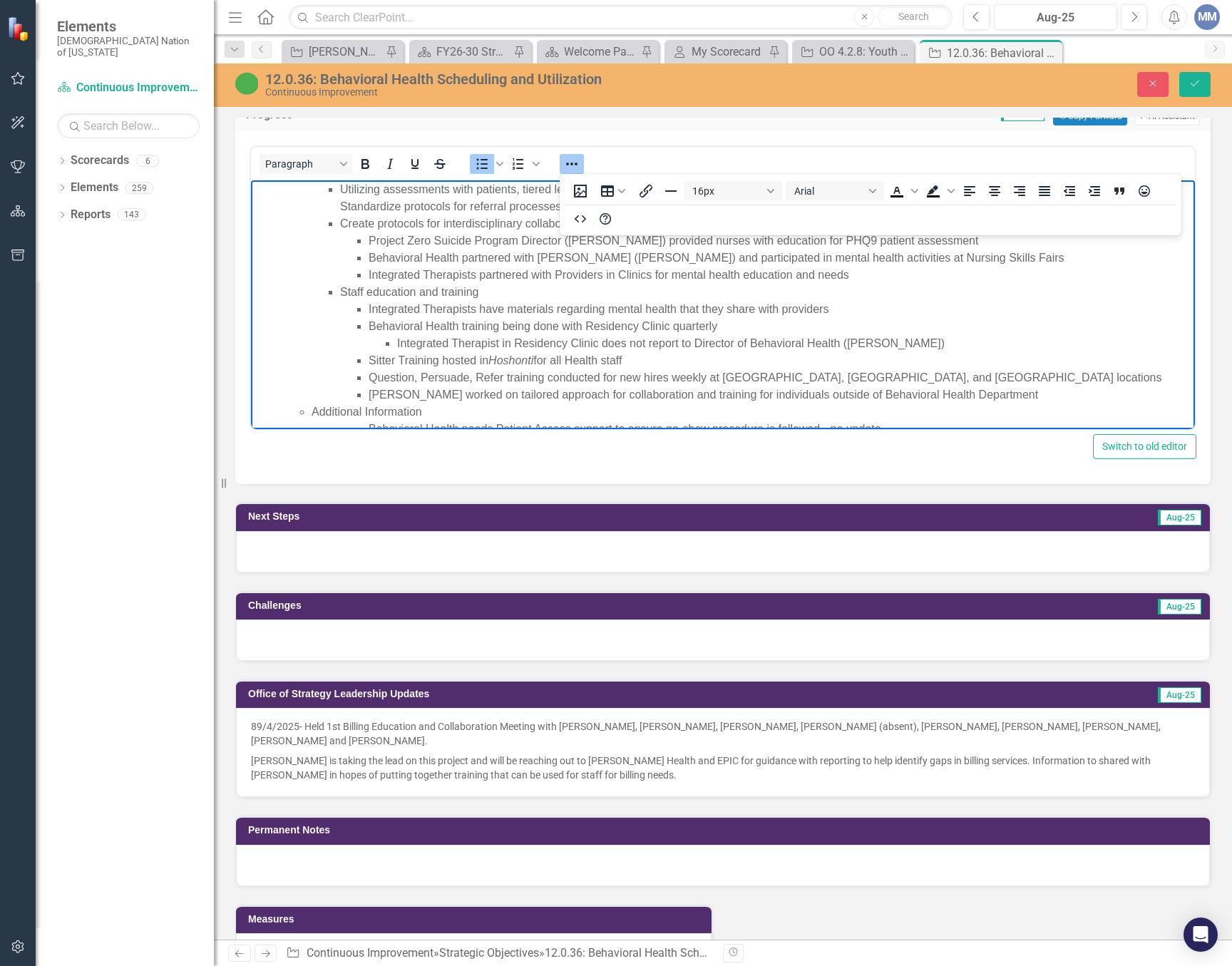
scroll to position [285, 0]
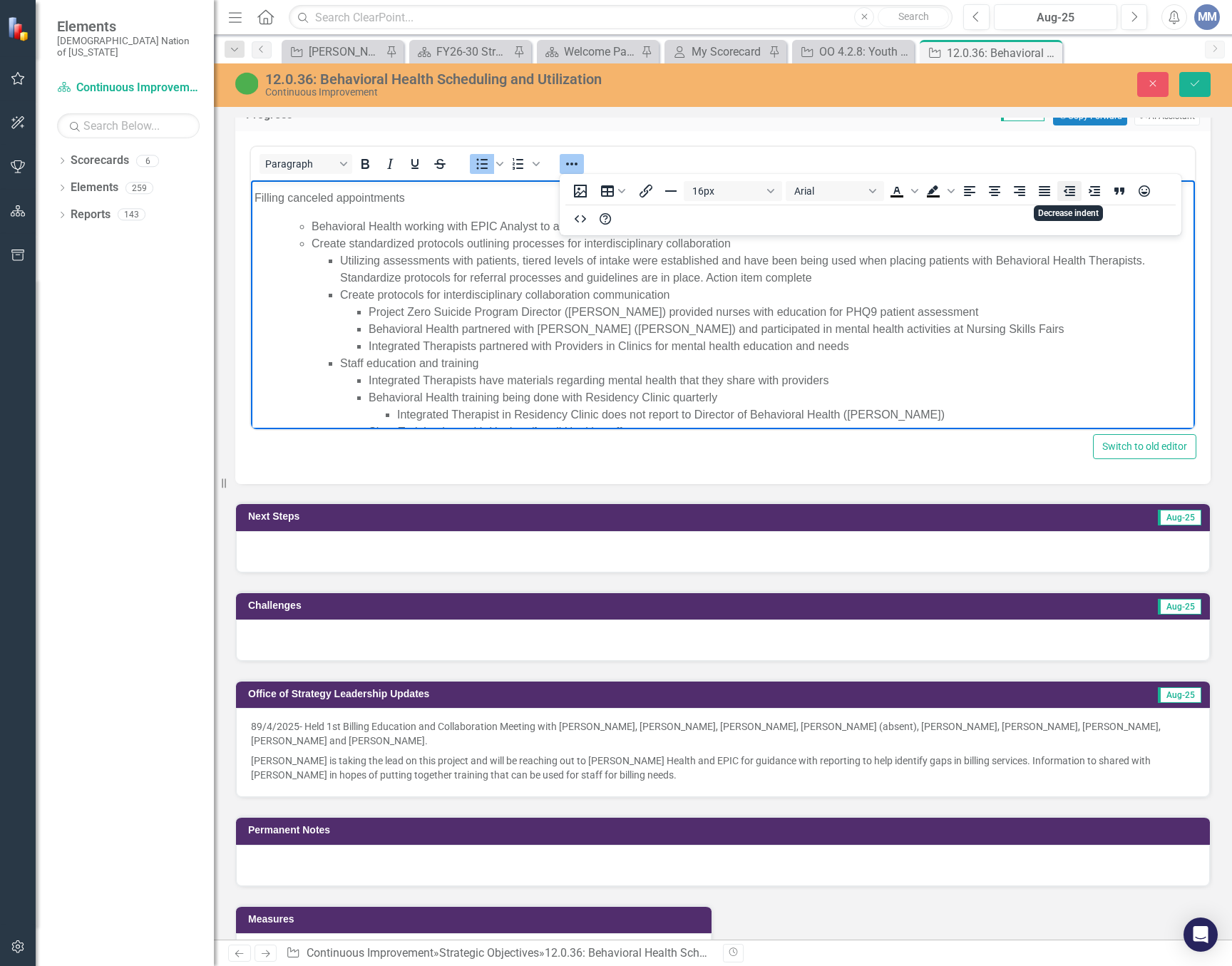
click at [1061, 192] on icon "Decrease indent" at bounding box center [1069, 191] width 17 height 17
click at [311, 244] on ul "Behavioral Health working with EPIC Analyst to automate this process Create sta…" at bounding box center [737, 364] width 908 height 291
click at [1069, 190] on icon "Decrease indent" at bounding box center [1070, 191] width 11 height 10
click at [570, 160] on icon "Reveal or hide additional toolbar items" at bounding box center [572, 164] width 17 height 17
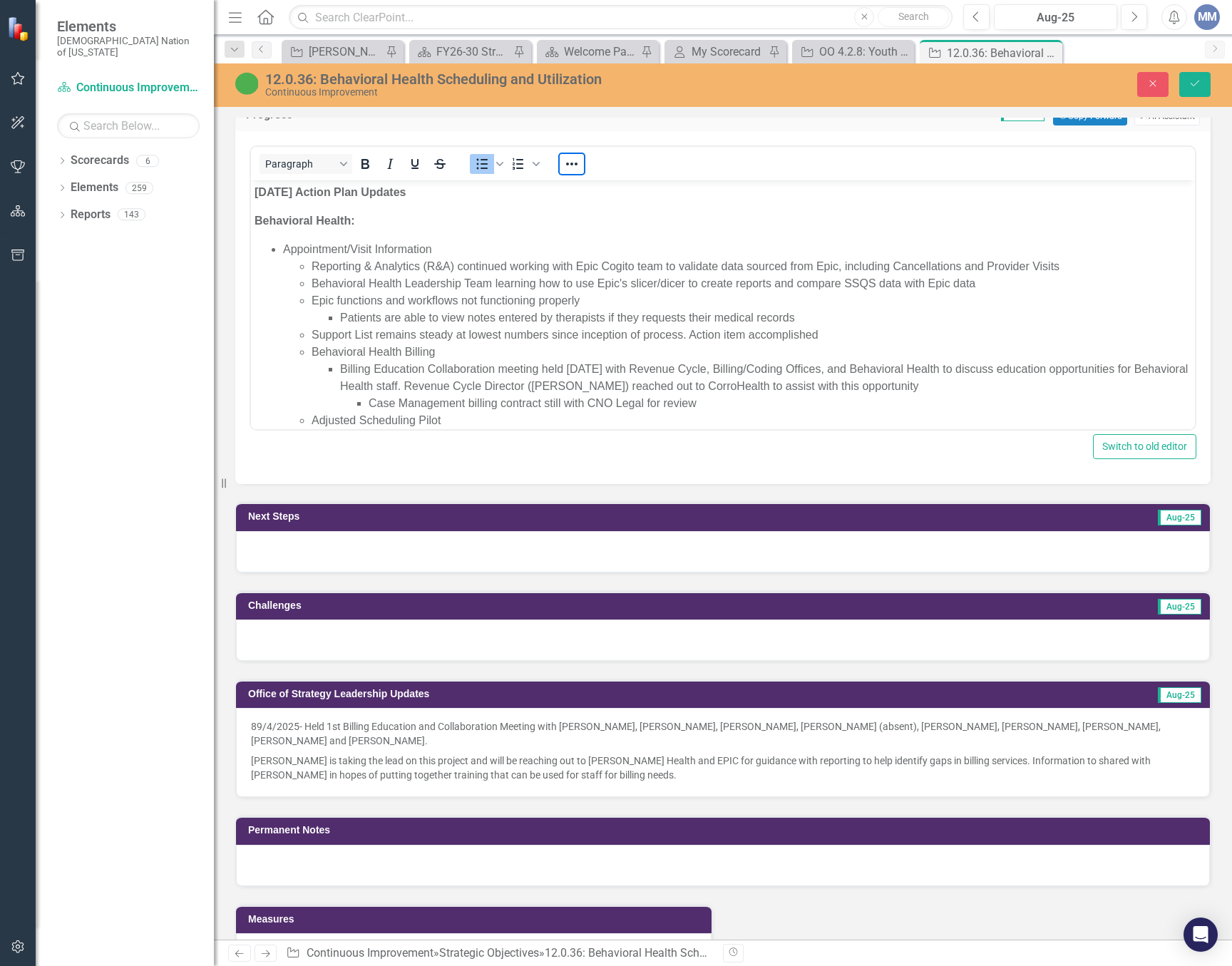
scroll to position [143, 0]
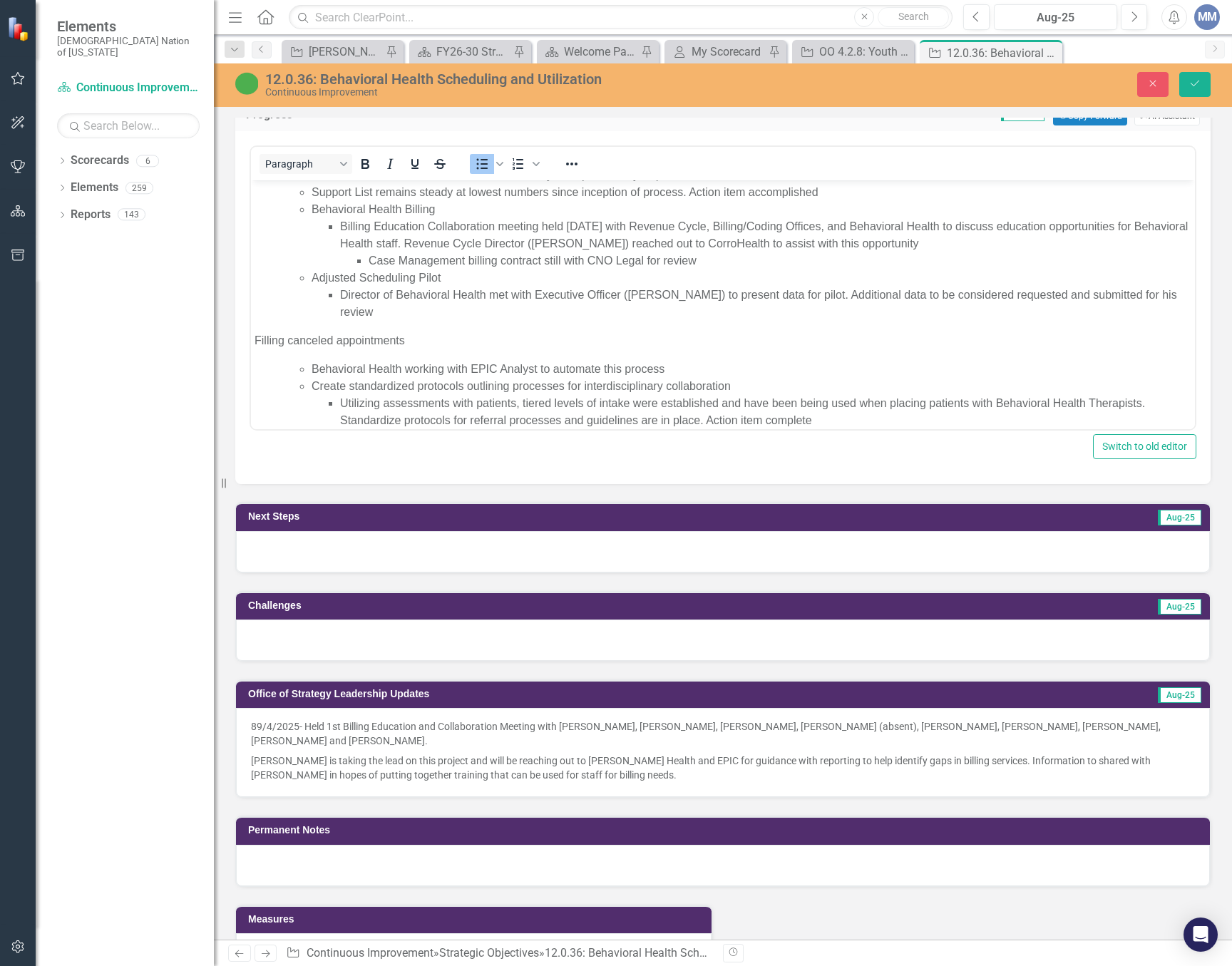
click at [256, 339] on p "Filling canceled appointments" at bounding box center [722, 340] width 937 height 17
click at [481, 162] on icon "Bullet list" at bounding box center [482, 164] width 17 height 17
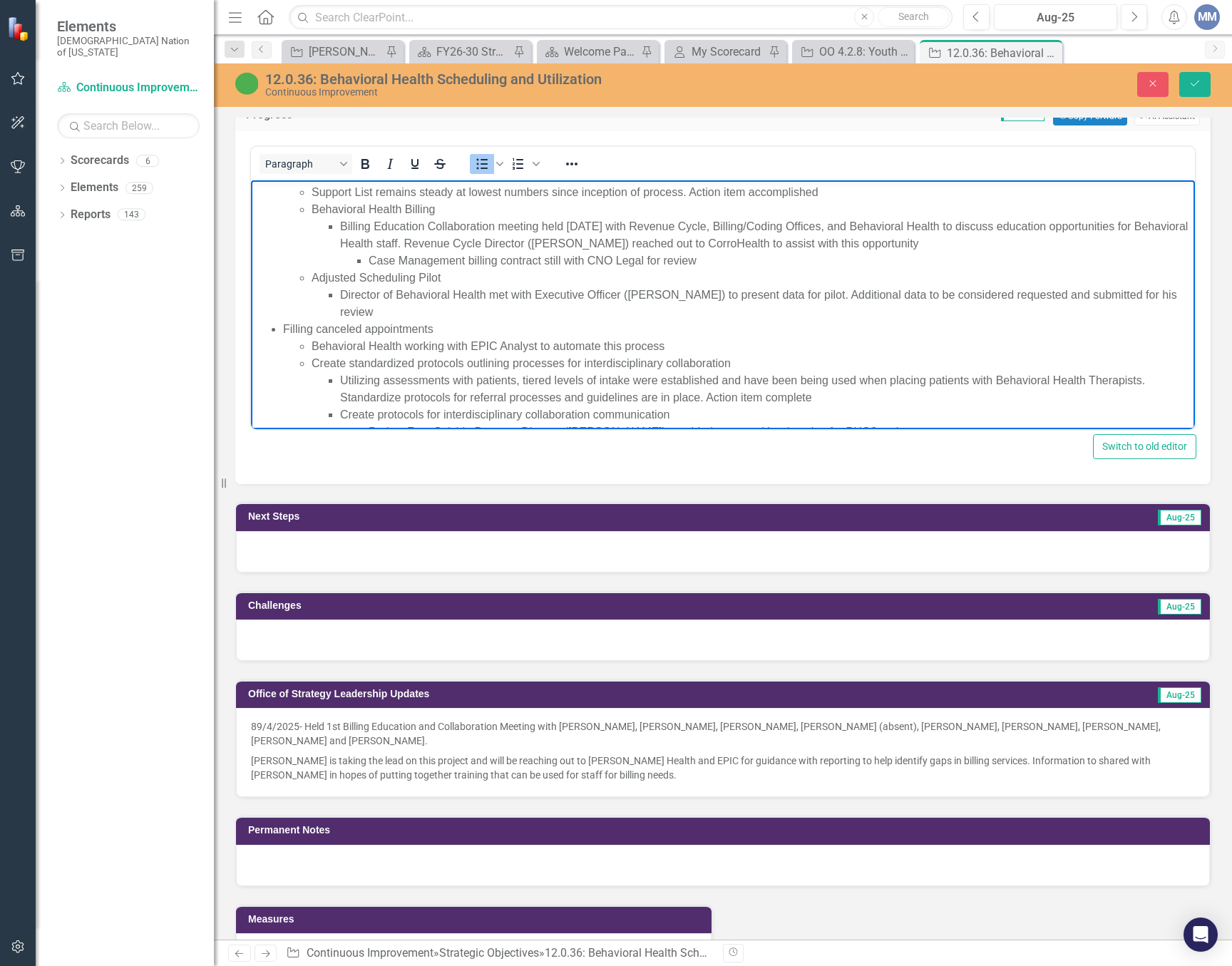
scroll to position [214, 0]
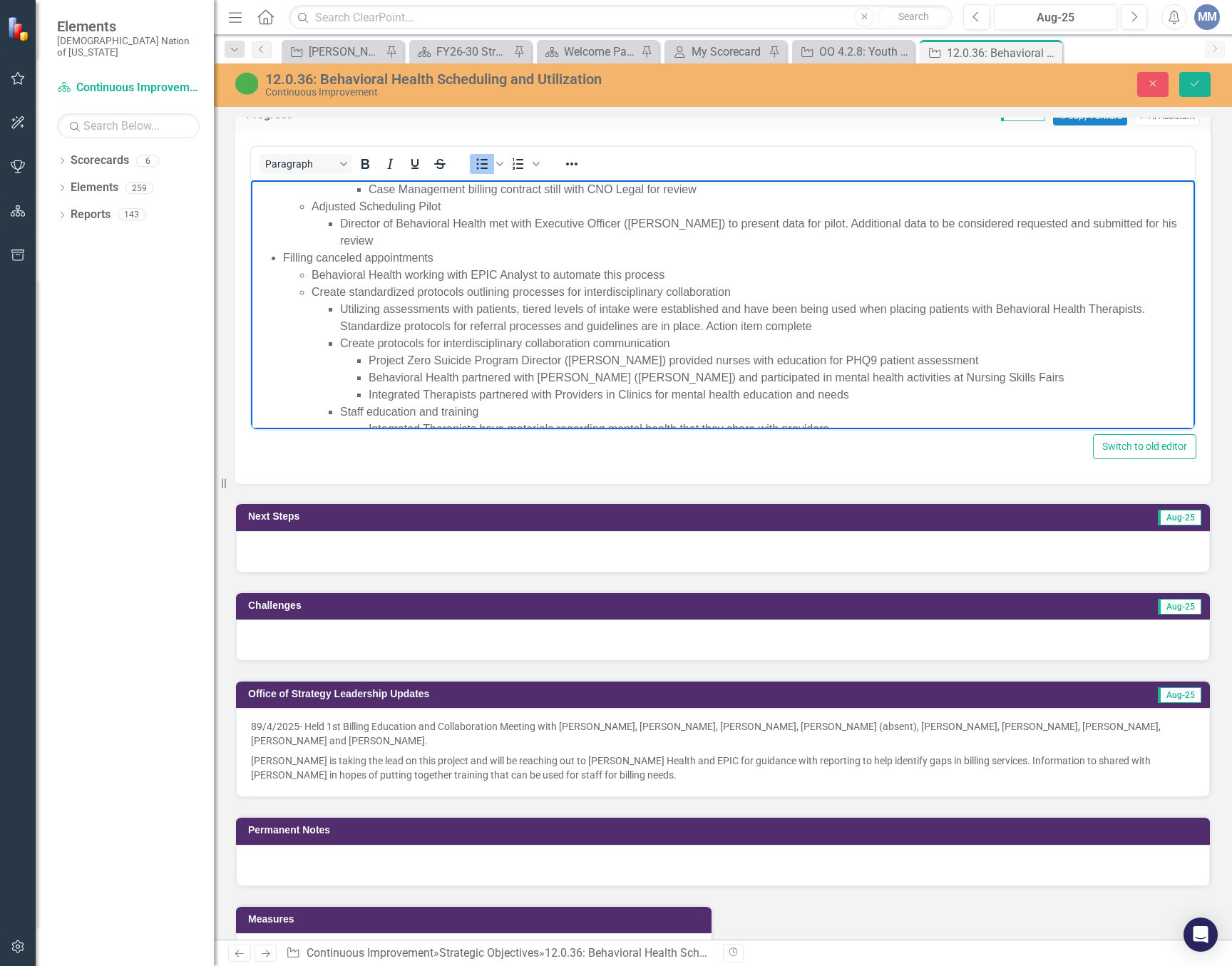
click at [310, 288] on ul "Behavioral Health working with EPIC Analyst to automate this process Create sta…" at bounding box center [737, 412] width 908 height 291
click at [576, 161] on icon "Reveal or hide additional toolbar items" at bounding box center [572, 164] width 17 height 17
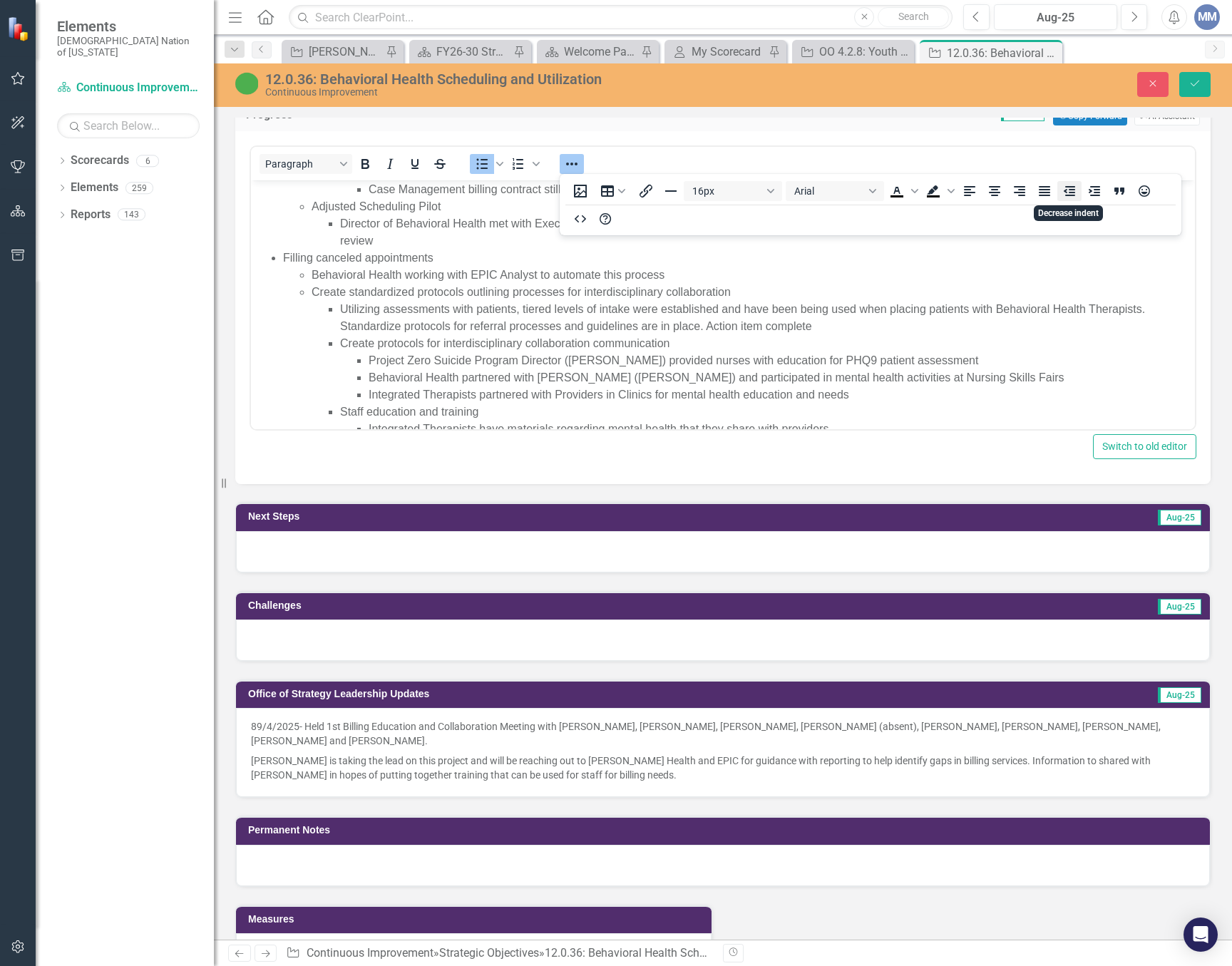
click at [1067, 196] on icon "Decrease indent" at bounding box center [1070, 191] width 11 height 10
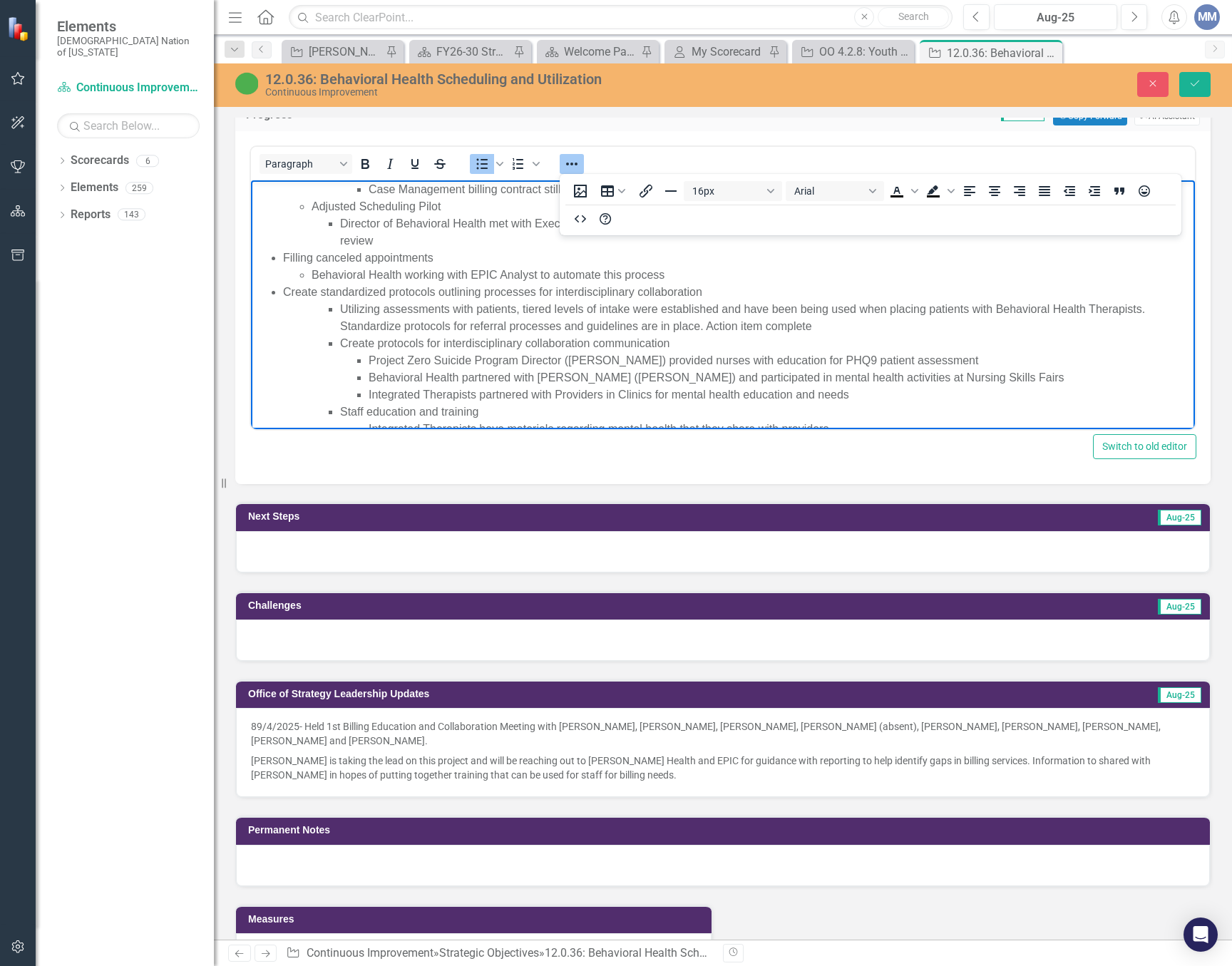
click at [566, 157] on icon "Reveal or hide additional toolbar items" at bounding box center [572, 164] width 17 height 17
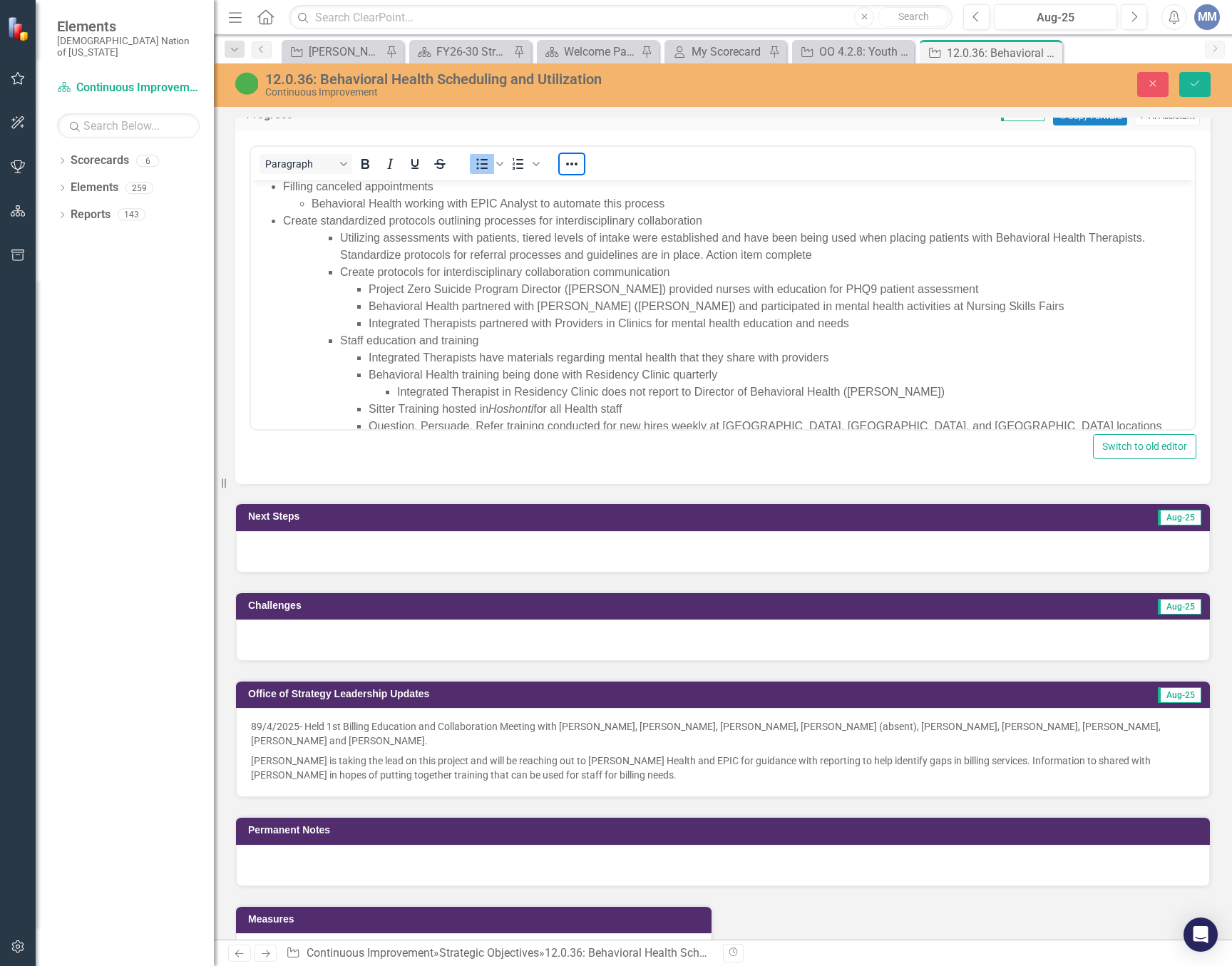
scroll to position [356, 0]
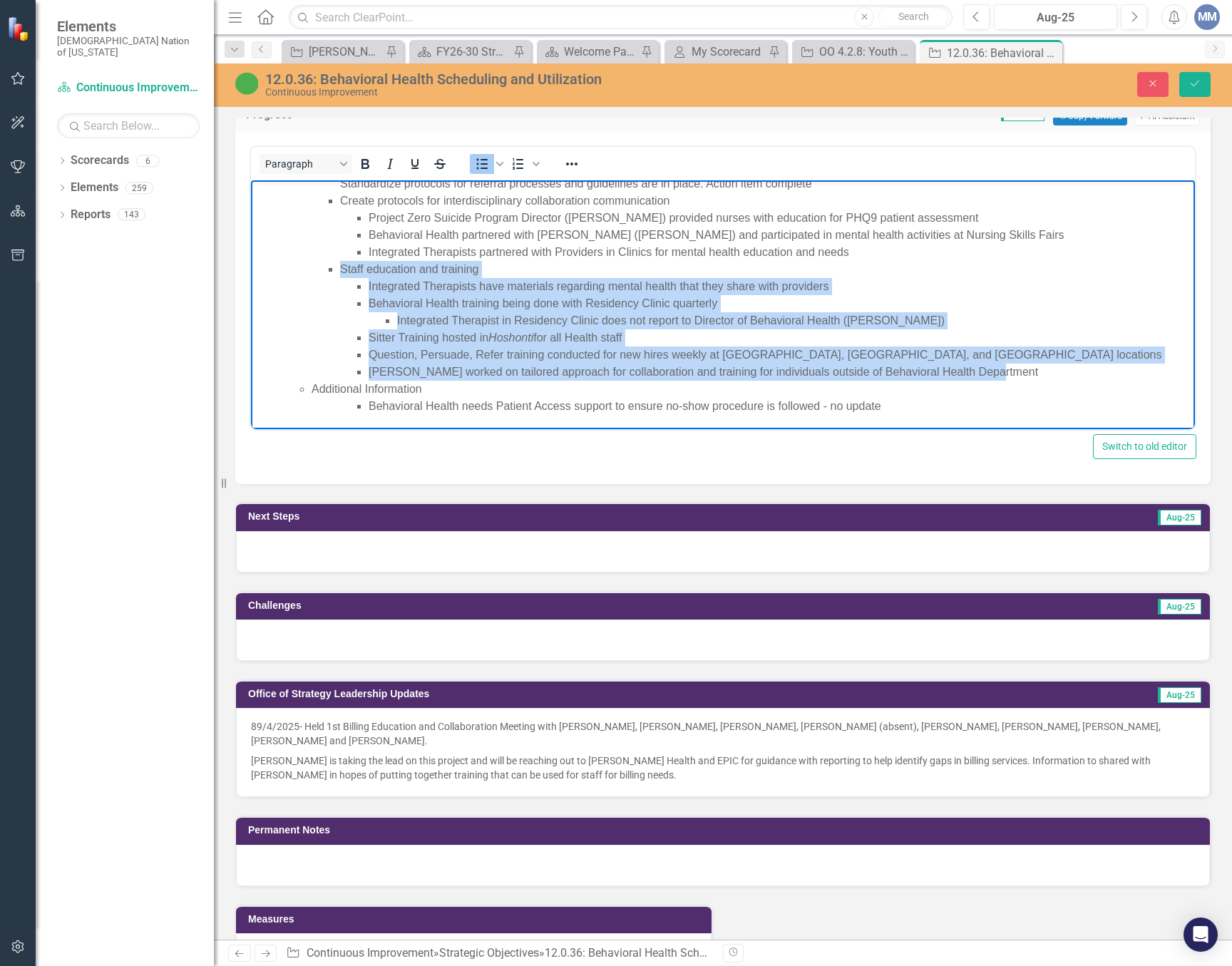
drag, startPoint x: 986, startPoint y: 368, endPoint x: 497, endPoint y: 276, distance: 497.6
click at [497, 276] on li "Staff education and training Integrated Therapists have materials regarding men…" at bounding box center [766, 320] width 851 height 120
click at [893, 353] on li "Question, Persuade, Refer training conducted for new hires weekly at Talihina, …" at bounding box center [779, 355] width 823 height 17
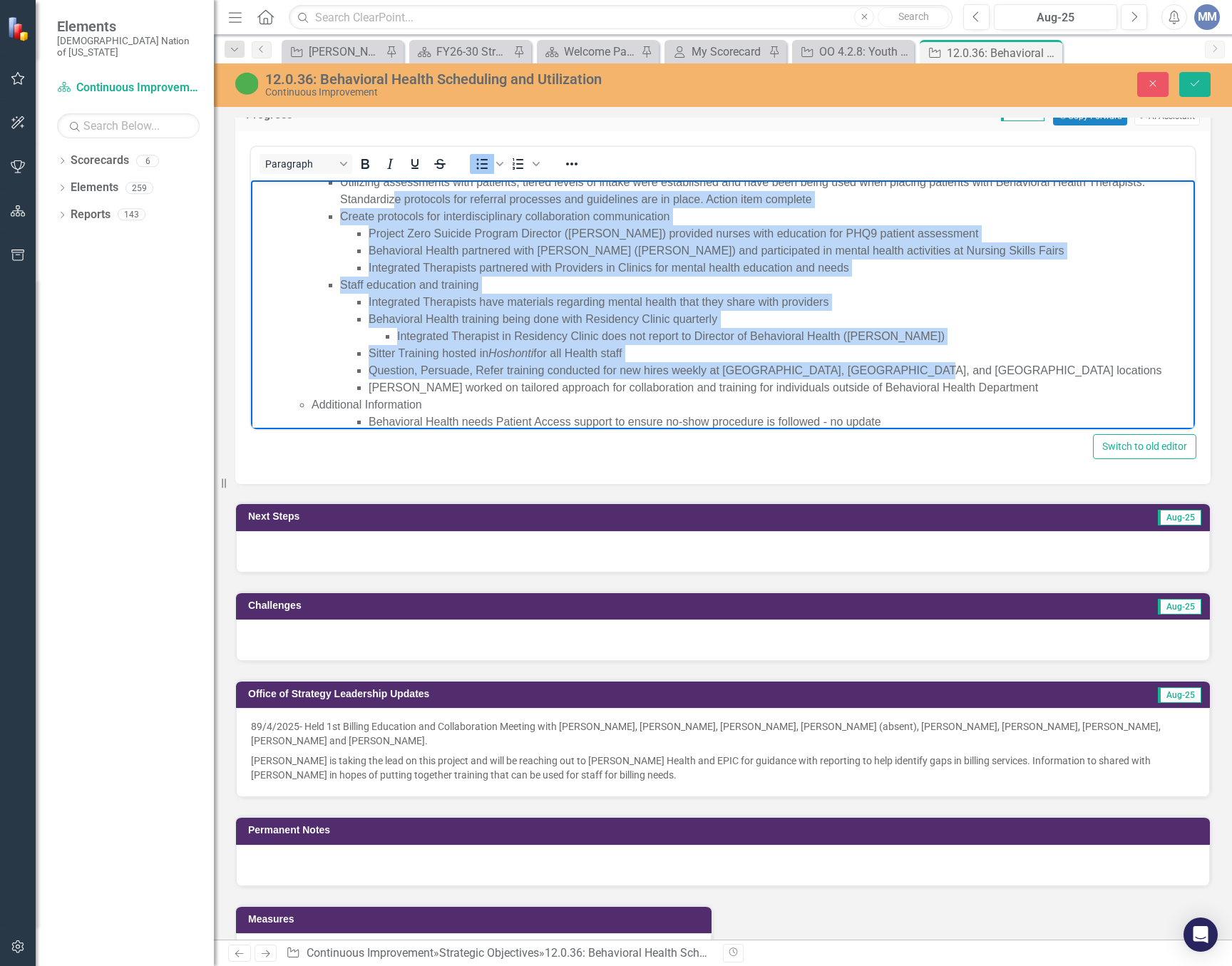
scroll to position [326, 0]
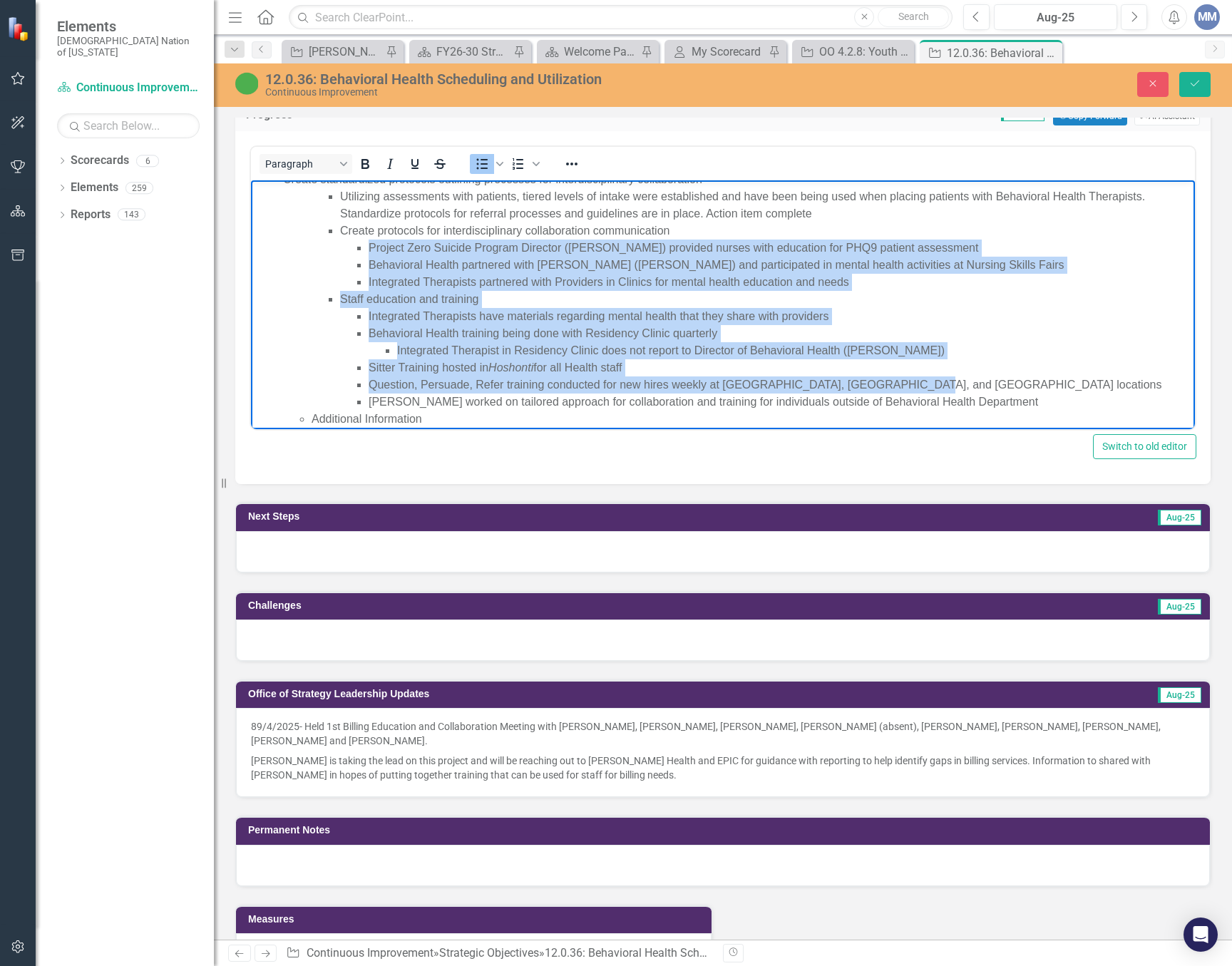
drag, startPoint x: 904, startPoint y: 352, endPoint x: 366, endPoint y: 249, distance: 547.8
click at [366, 249] on ul "Utilizing assessments with patients, tiered levels of intake were established a…" at bounding box center [751, 299] width 880 height 223
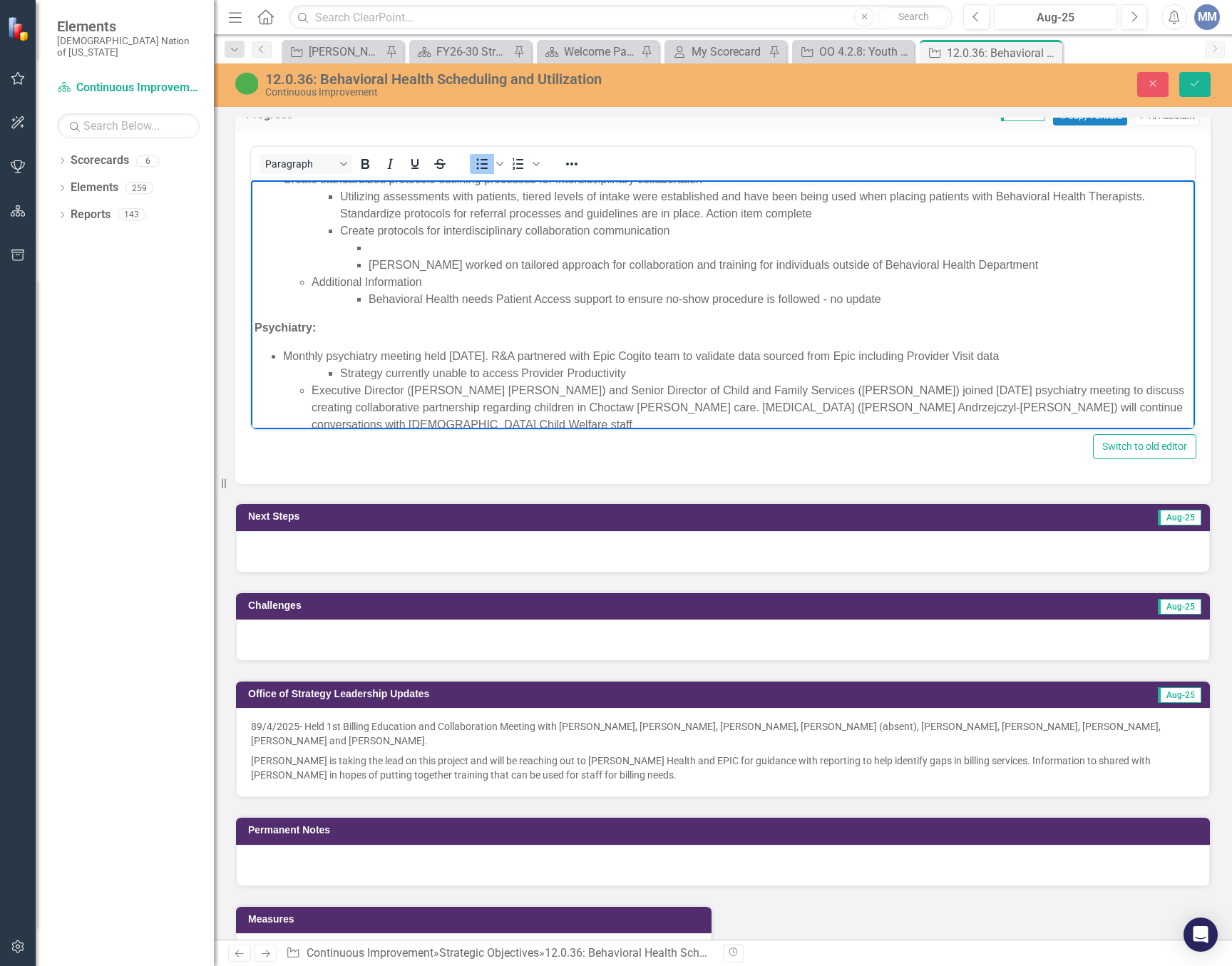
click at [369, 246] on li "Rich Text Area. Press ALT-0 for help." at bounding box center [779, 248] width 823 height 17
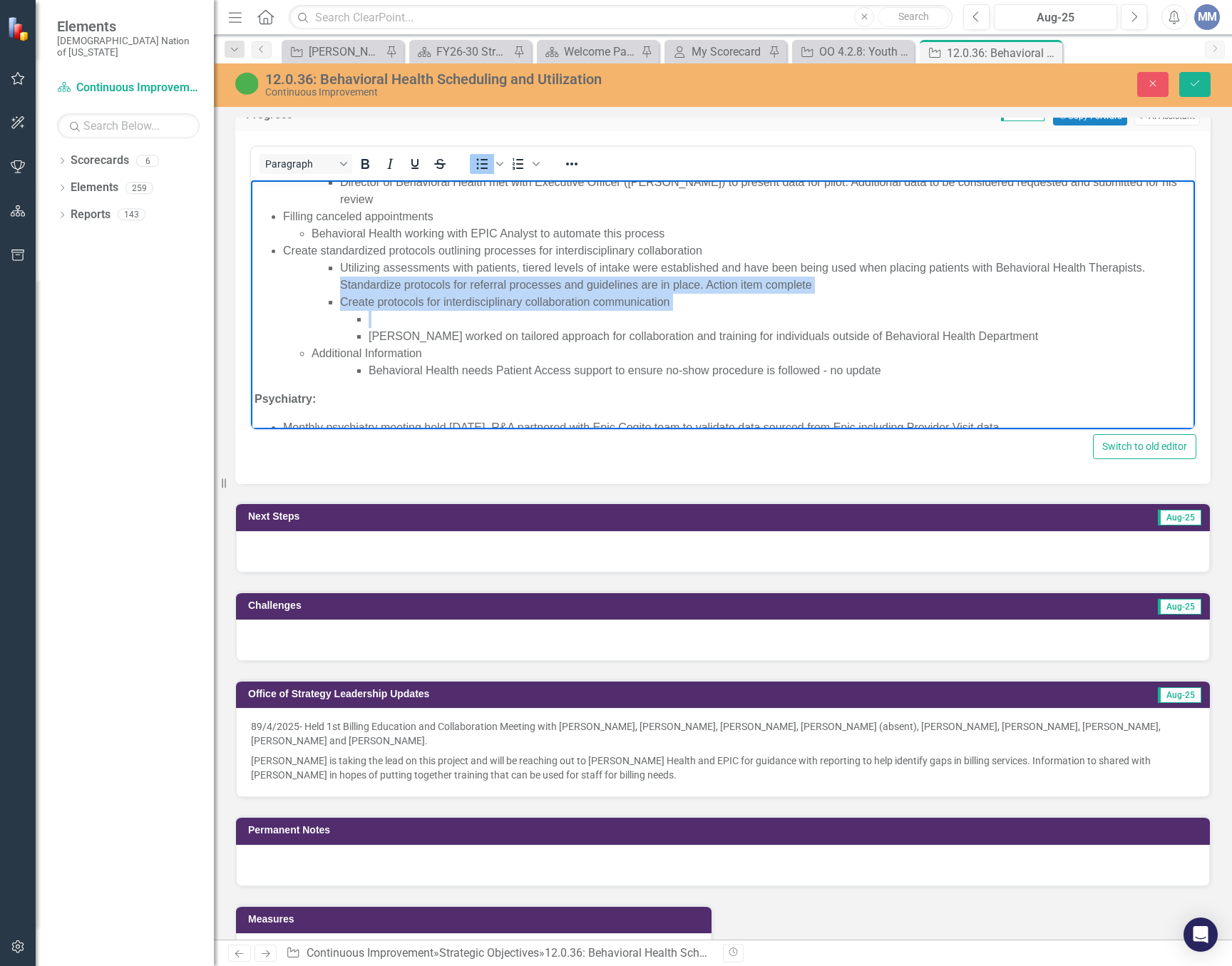
drag, startPoint x: 386, startPoint y: 316, endPoint x: 355, endPoint y: 293, distance: 38.6
click at [344, 284] on ul "Utilizing assessments with patients, tiered levels of intake were established a…" at bounding box center [751, 302] width 880 height 86
click at [370, 311] on li "Rich Text Area. Press ALT-0 for help." at bounding box center [779, 319] width 823 height 17
drag, startPoint x: 372, startPoint y: 319, endPoint x: 346, endPoint y: 274, distance: 52.0
click at [343, 279] on ul "Utilizing assessments with patients, tiered levels of intake were established a…" at bounding box center [751, 302] width 880 height 86
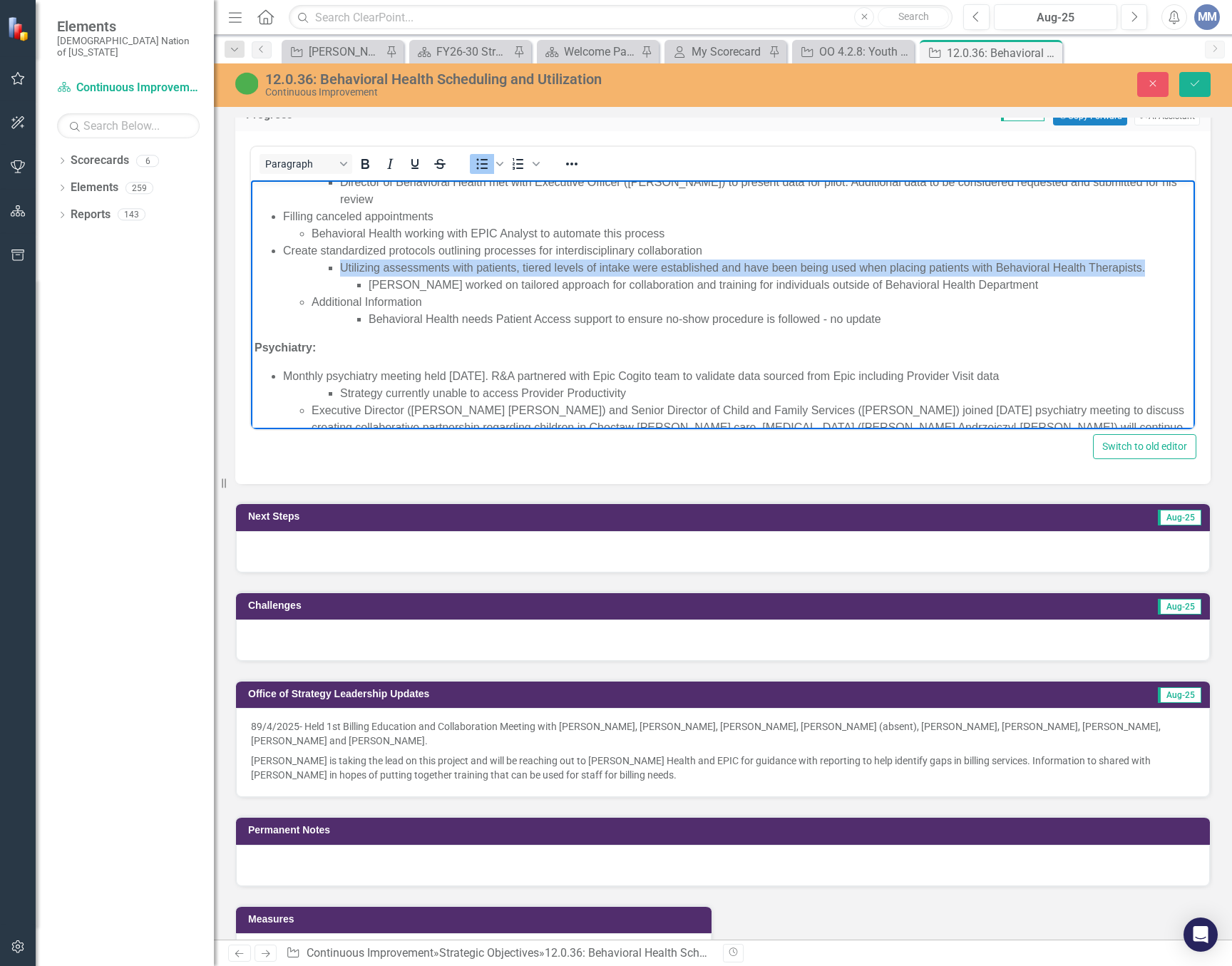
click at [1144, 268] on li "Utilizing assessments with patients, tiered levels of intake were established a…" at bounding box center [766, 276] width 851 height 34
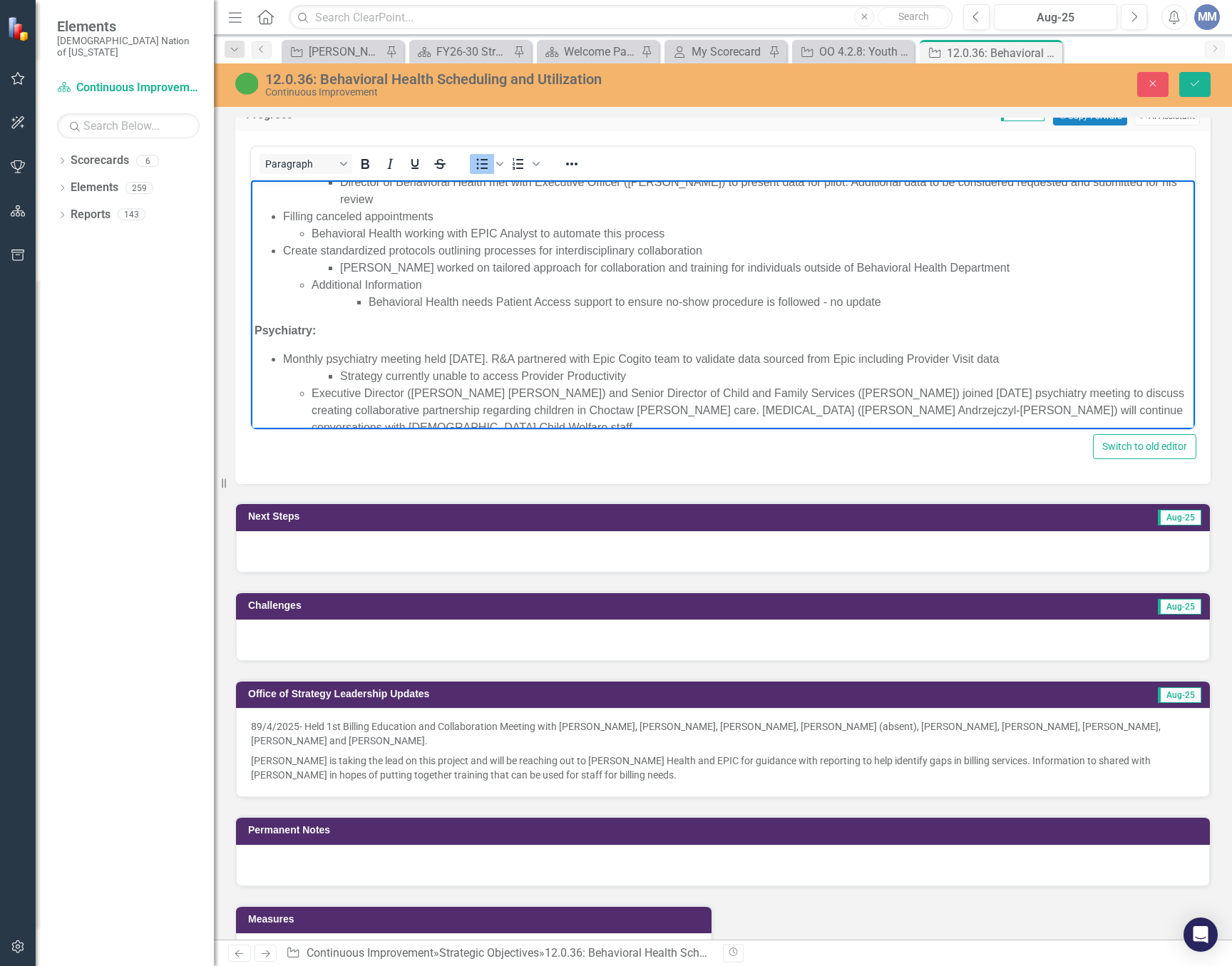
click at [961, 271] on li "Shauna worked on tailored approach for collaboration and training for individua…" at bounding box center [766, 267] width 851 height 17
click at [955, 267] on li "Shauna worked on tailored approach for collaboration and training for individua…" at bounding box center [766, 267] width 851 height 17
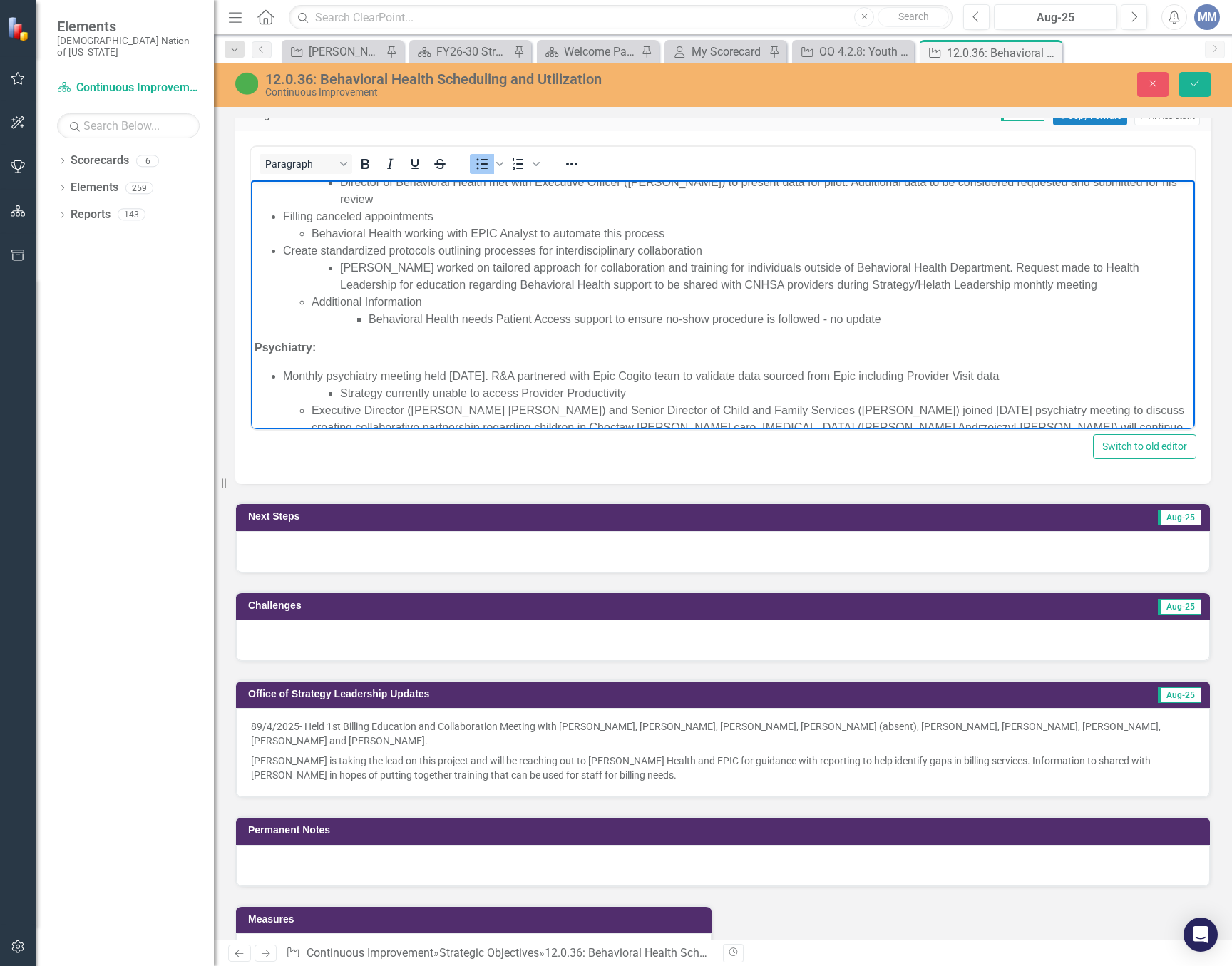
click at [866, 286] on li "Shauna worked on tailored approach for collaboration and training for individua…" at bounding box center [766, 276] width 851 height 34
click at [970, 287] on li "Shauna worked on tailored approach for collaboration and training for individua…" at bounding box center [766, 276] width 851 height 34
click at [1034, 283] on li "Shauna worked on tailored approach for collaboration and training for individua…" at bounding box center [766, 276] width 851 height 34
click at [1190, 88] on icon "Save" at bounding box center [1195, 83] width 13 height 10
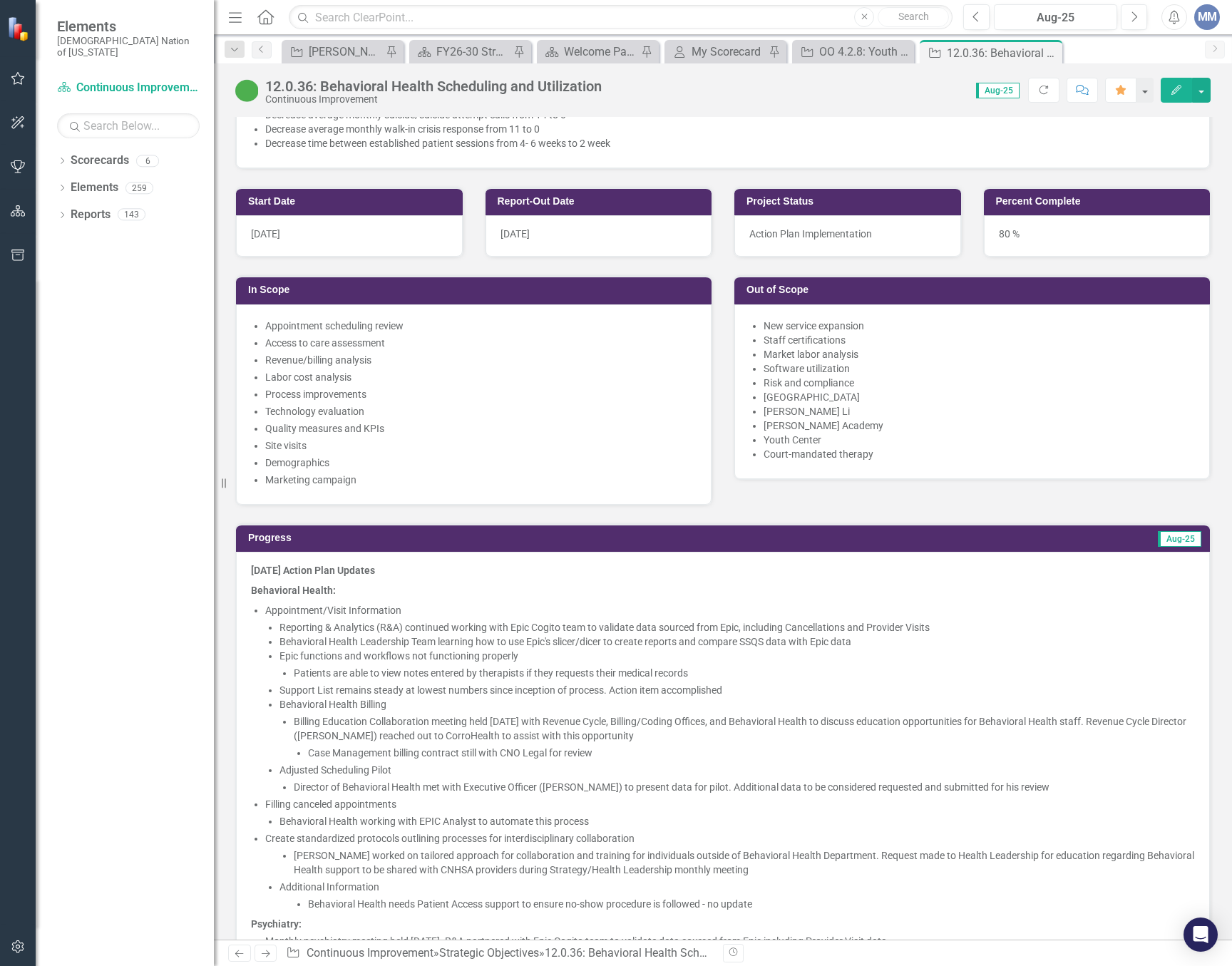
scroll to position [1070, 0]
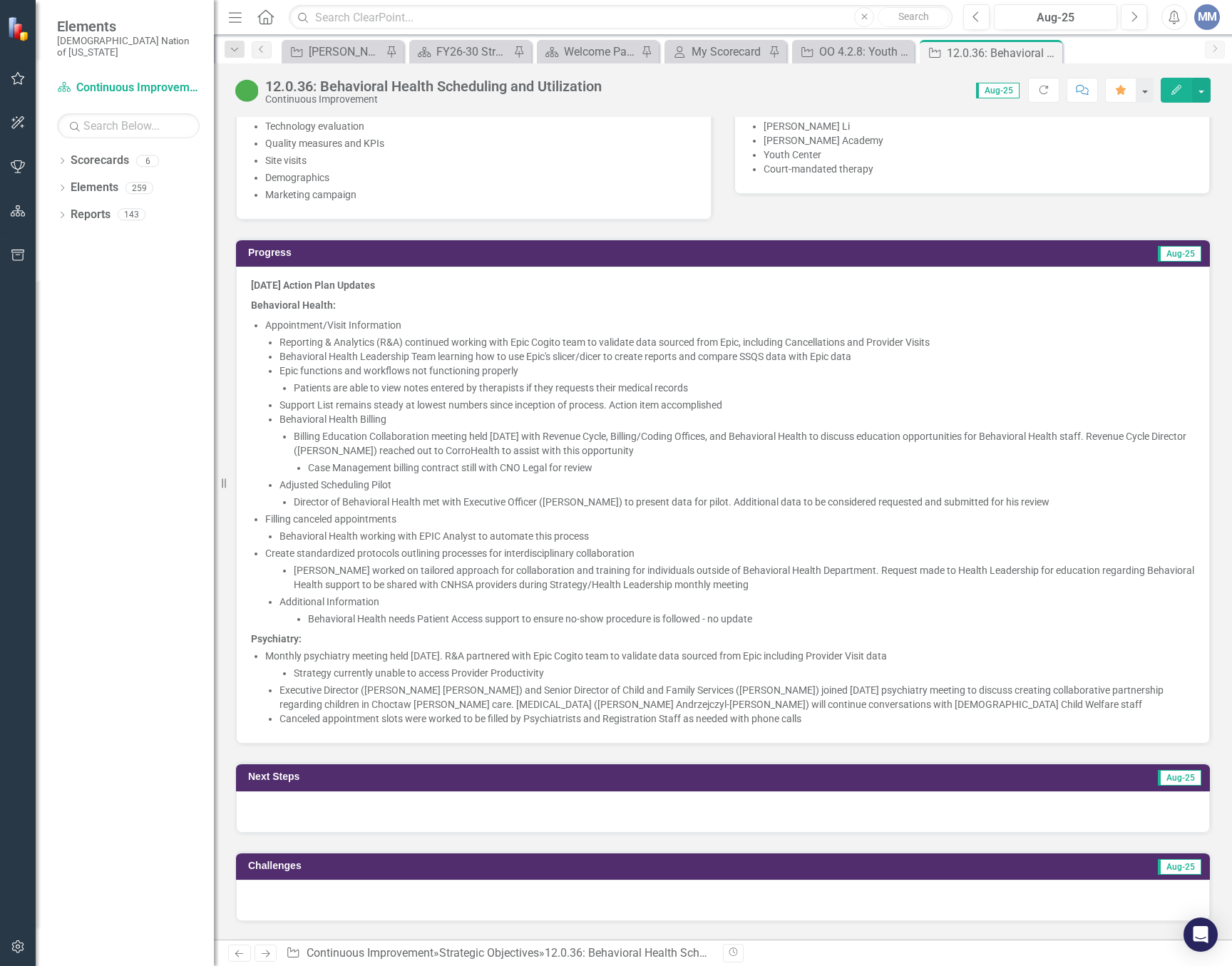
click at [806, 423] on li "Behavioral Health Billing Billing Education Collaboration meeting held August 4…" at bounding box center [737, 443] width 916 height 63
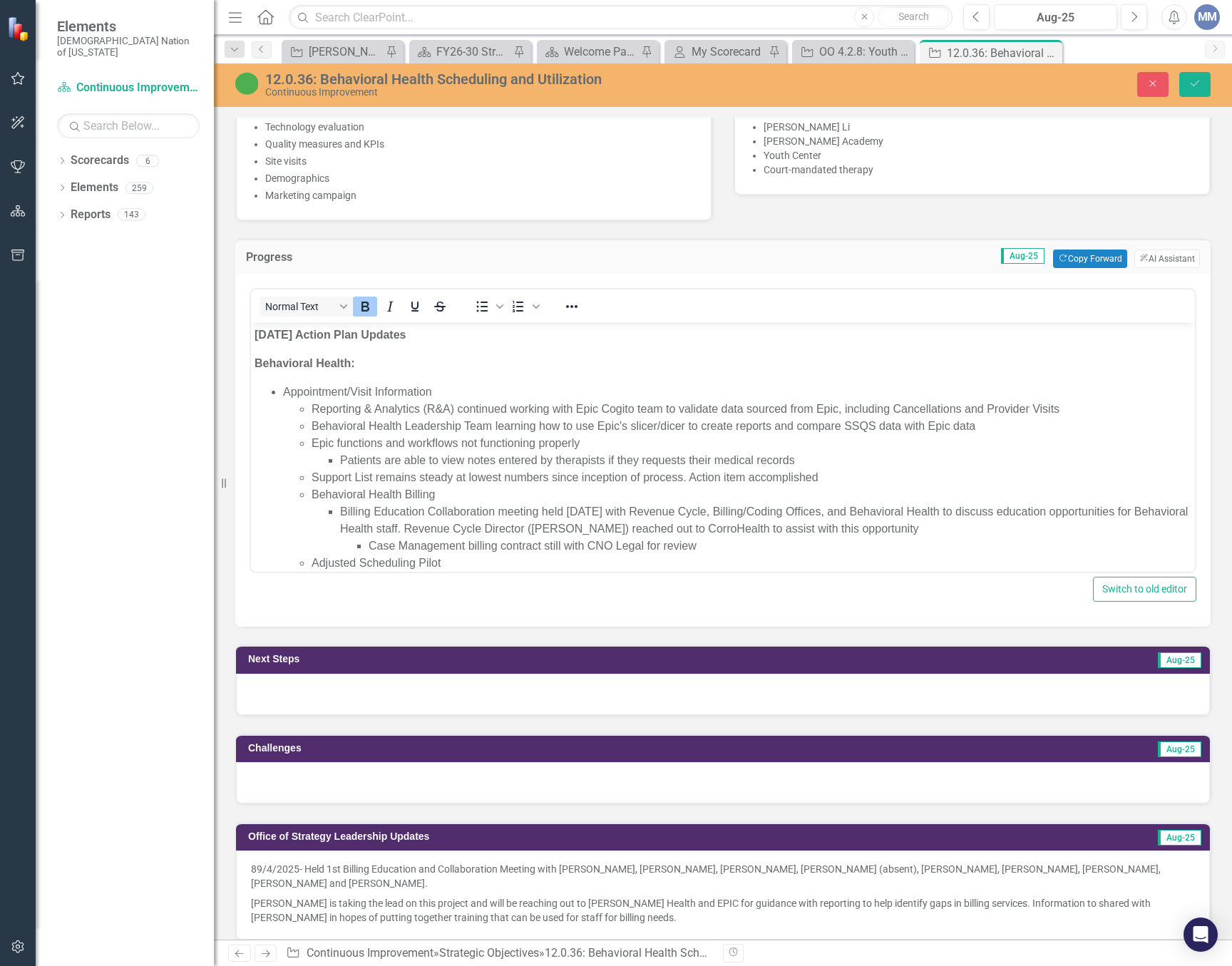
scroll to position [0, 0]
click at [872, 426] on li "Behavioral Health Leadership Team learning how to use Epic's slicer/dicer to cr…" at bounding box center [751, 426] width 880 height 17
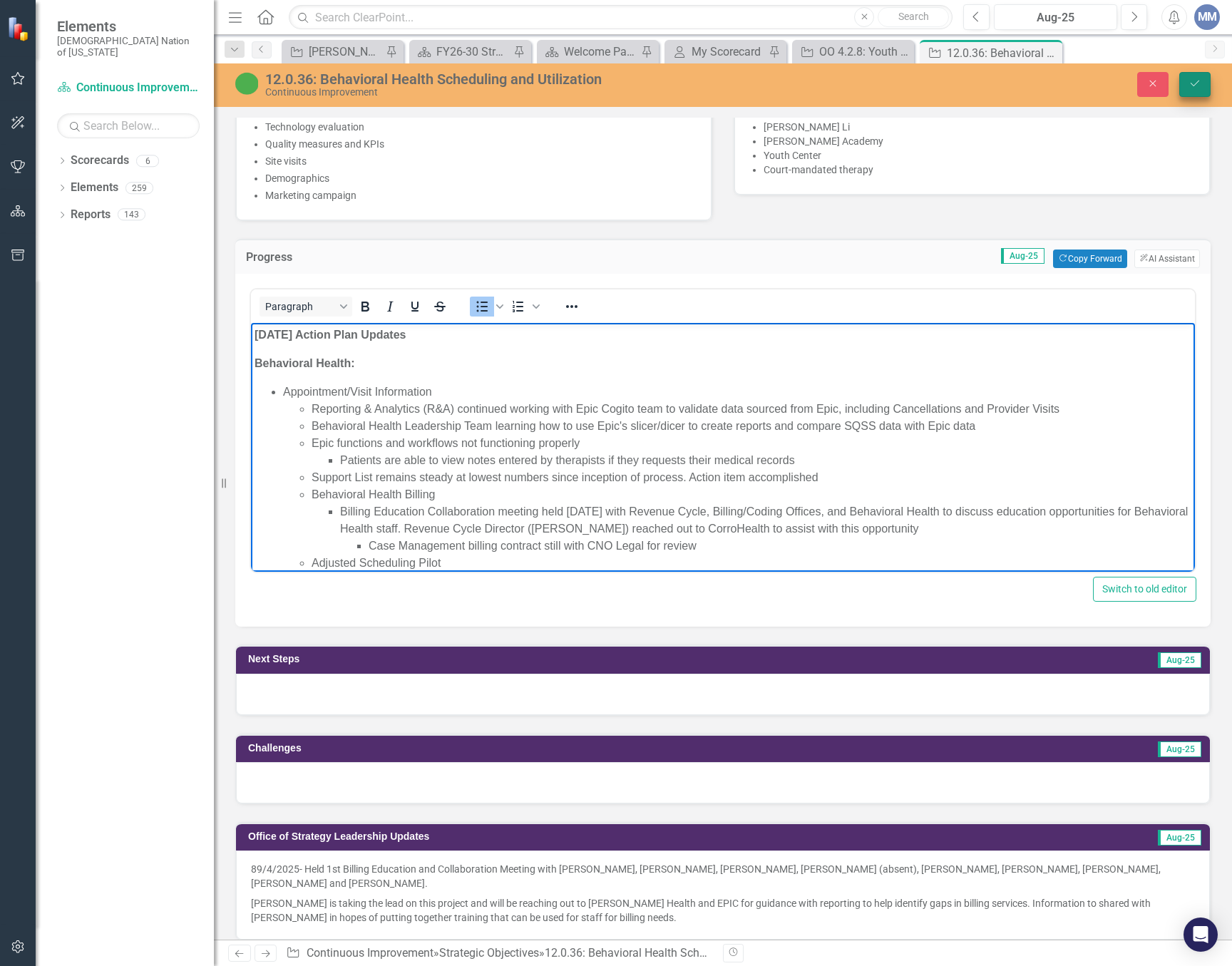
click at [1192, 80] on icon "Save" at bounding box center [1195, 83] width 13 height 10
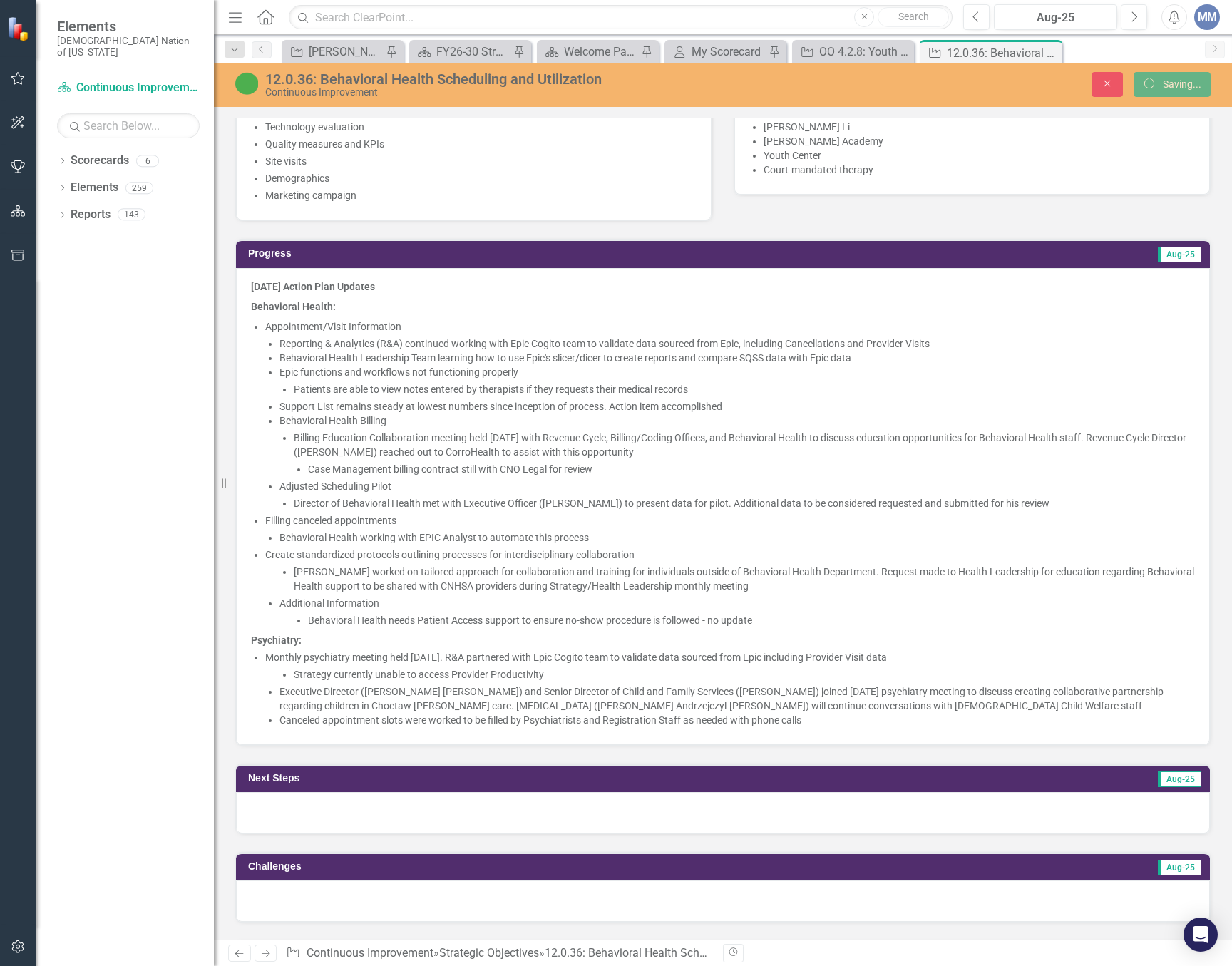
scroll to position [1140, 0]
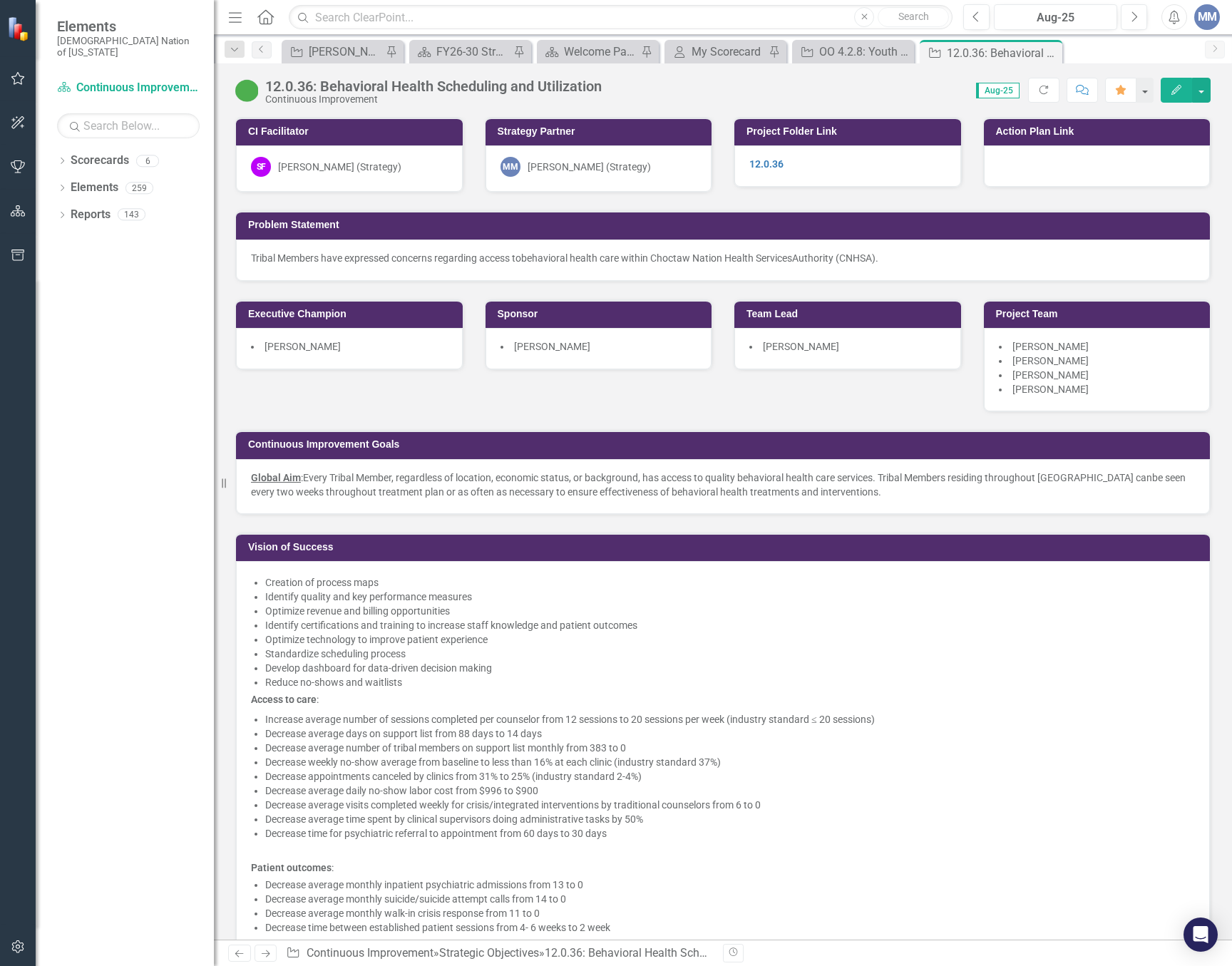
scroll to position [1070, 0]
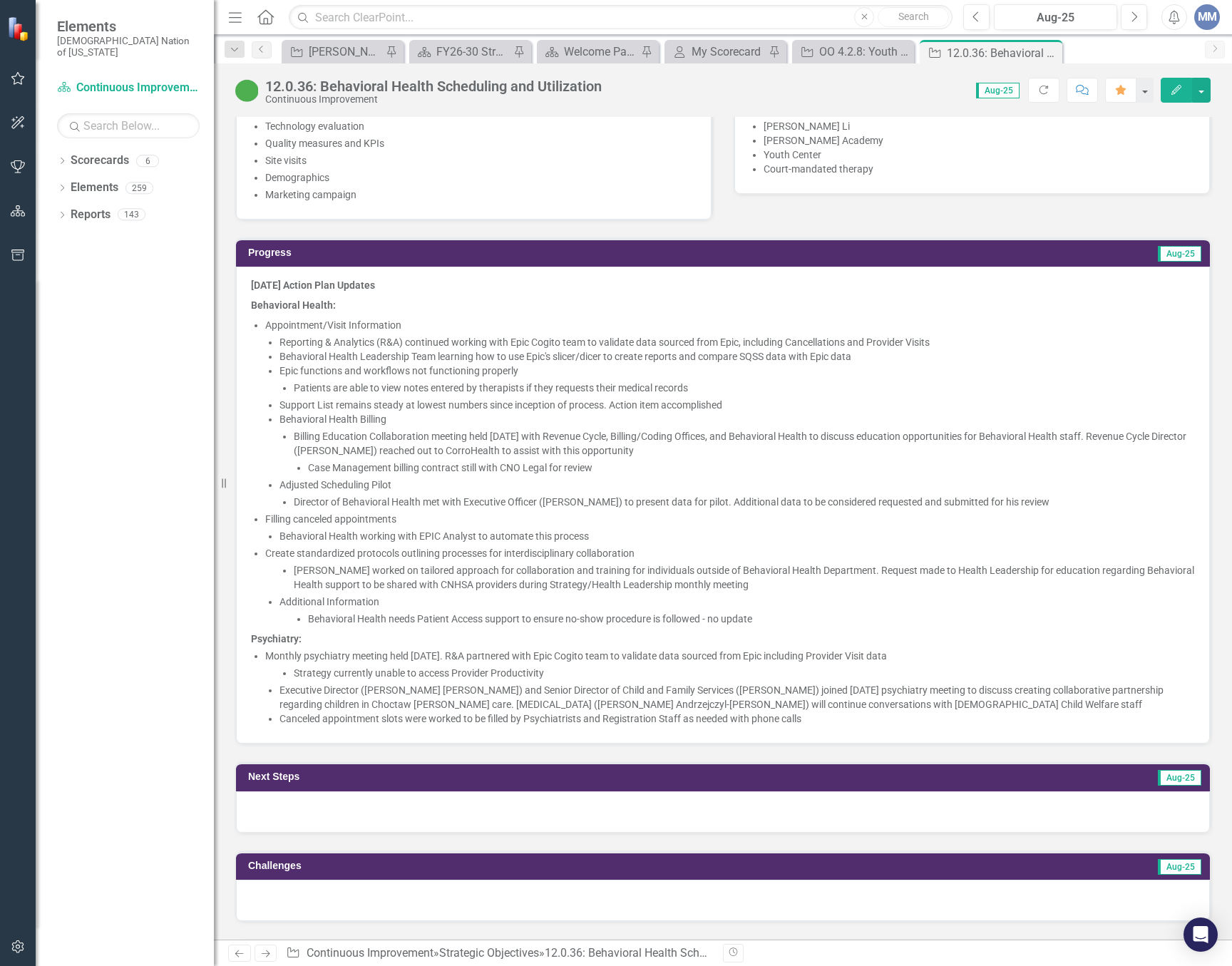
click at [983, 546] on li "Create standardized protocols outlining processes for interdisciplinary collabo…" at bounding box center [730, 586] width 930 height 80
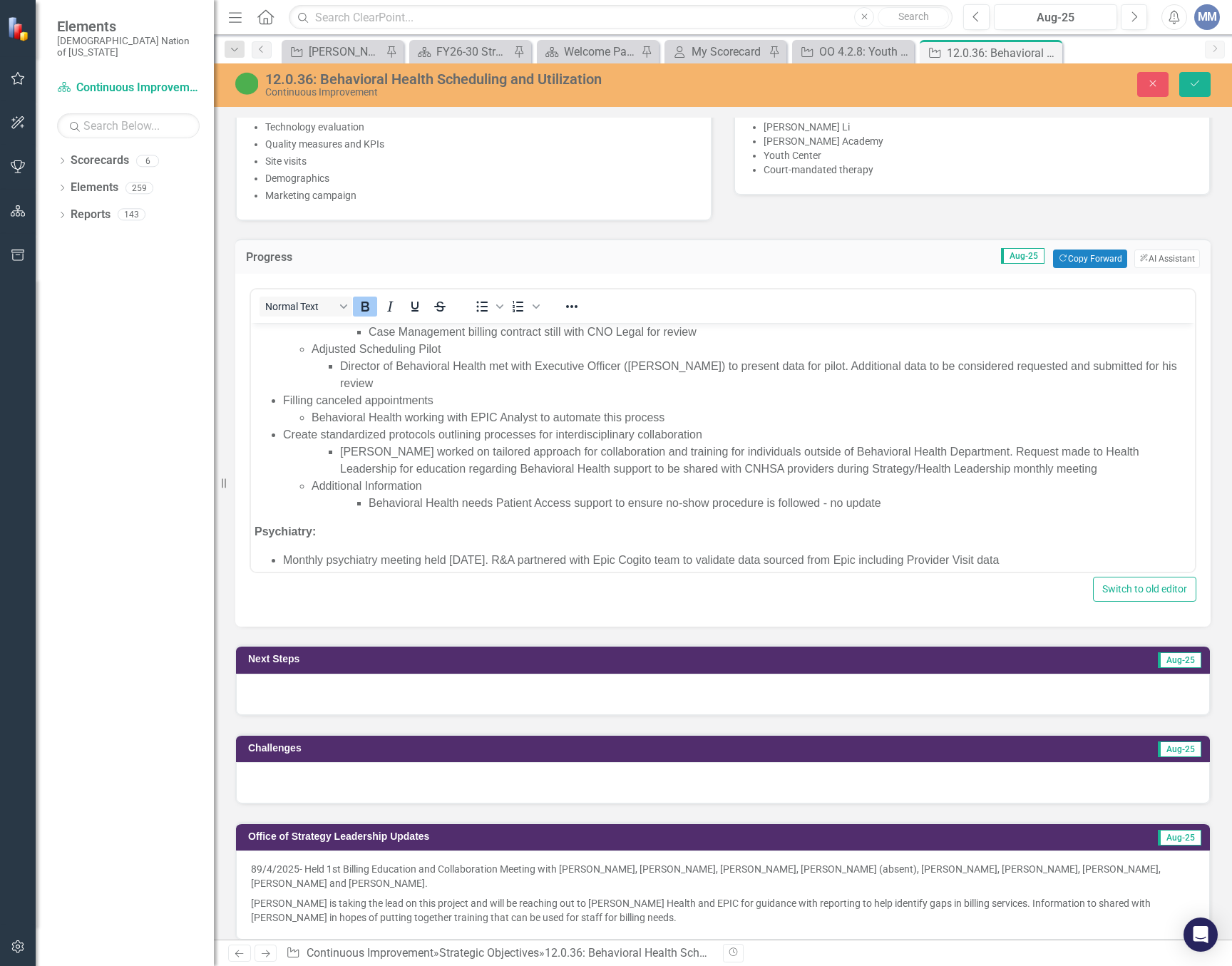
scroll to position [143, 0]
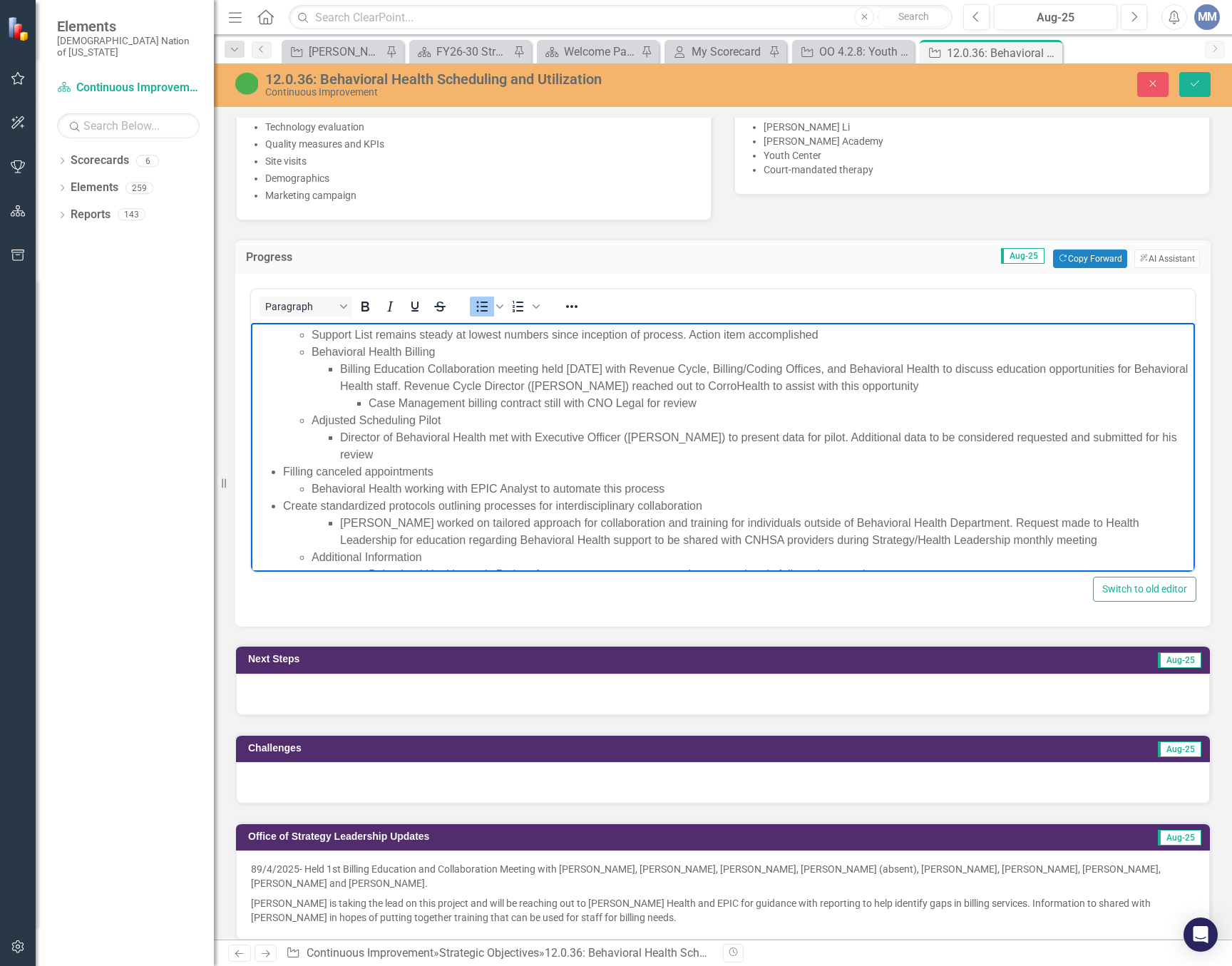
click at [996, 435] on li "Director of Behavioral Health met with Executive Officer (Todd Hallmark) to pre…" at bounding box center [766, 446] width 851 height 34
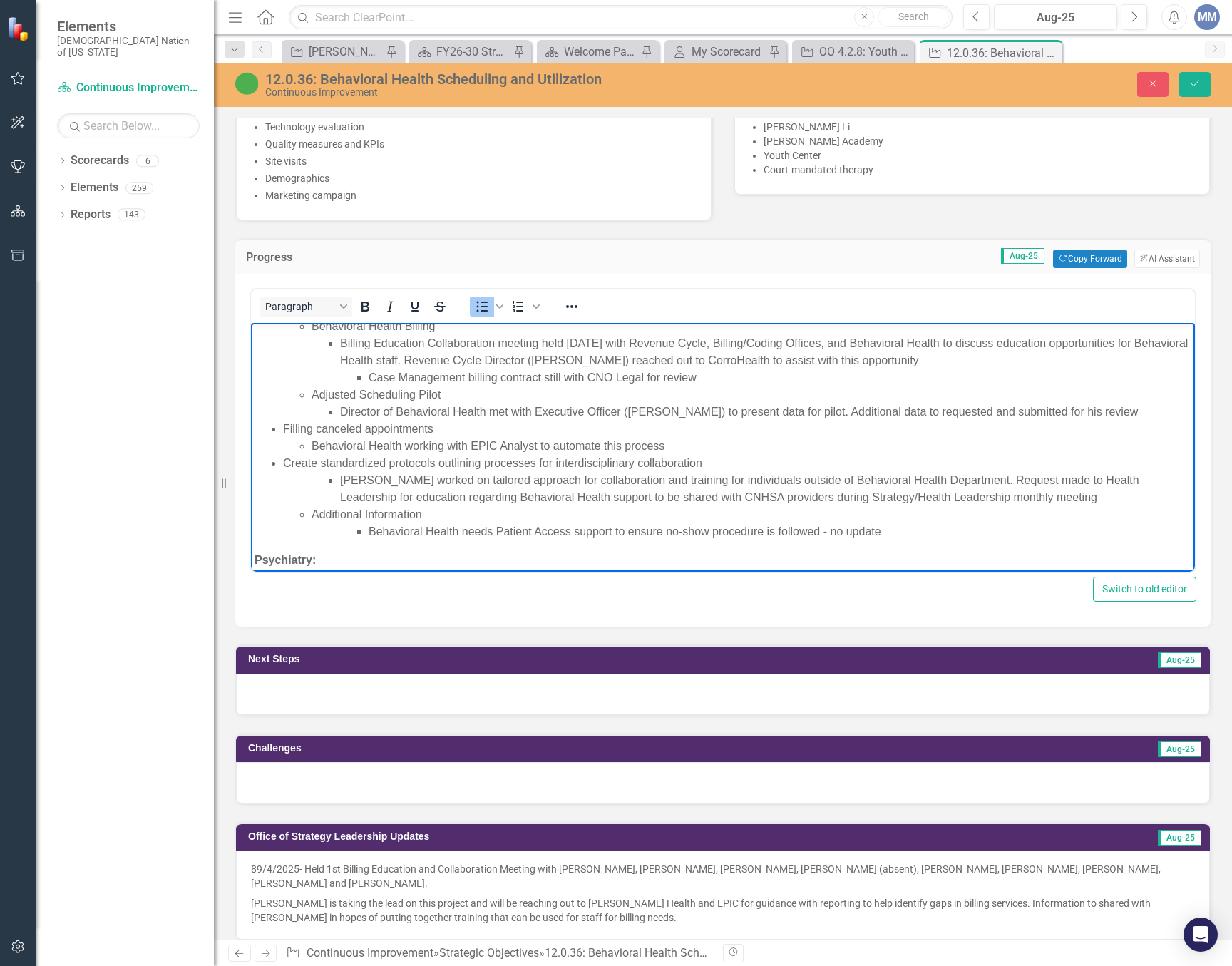
scroll to position [170, 0]
click at [392, 497] on li "Shauna worked on tailored approach for collaboration and training for individua…" at bounding box center [766, 487] width 851 height 34
drag, startPoint x: 1026, startPoint y: 495, endPoint x: 758, endPoint y: 499, distance: 268.0
click at [758, 499] on li "Shauna worked on tailored approach for collaboration and training for individua…" at bounding box center [766, 487] width 851 height 34
click at [1144, 477] on li "Shauna worked on tailored approach for collaboration and training for individua…" at bounding box center [766, 487] width 851 height 34
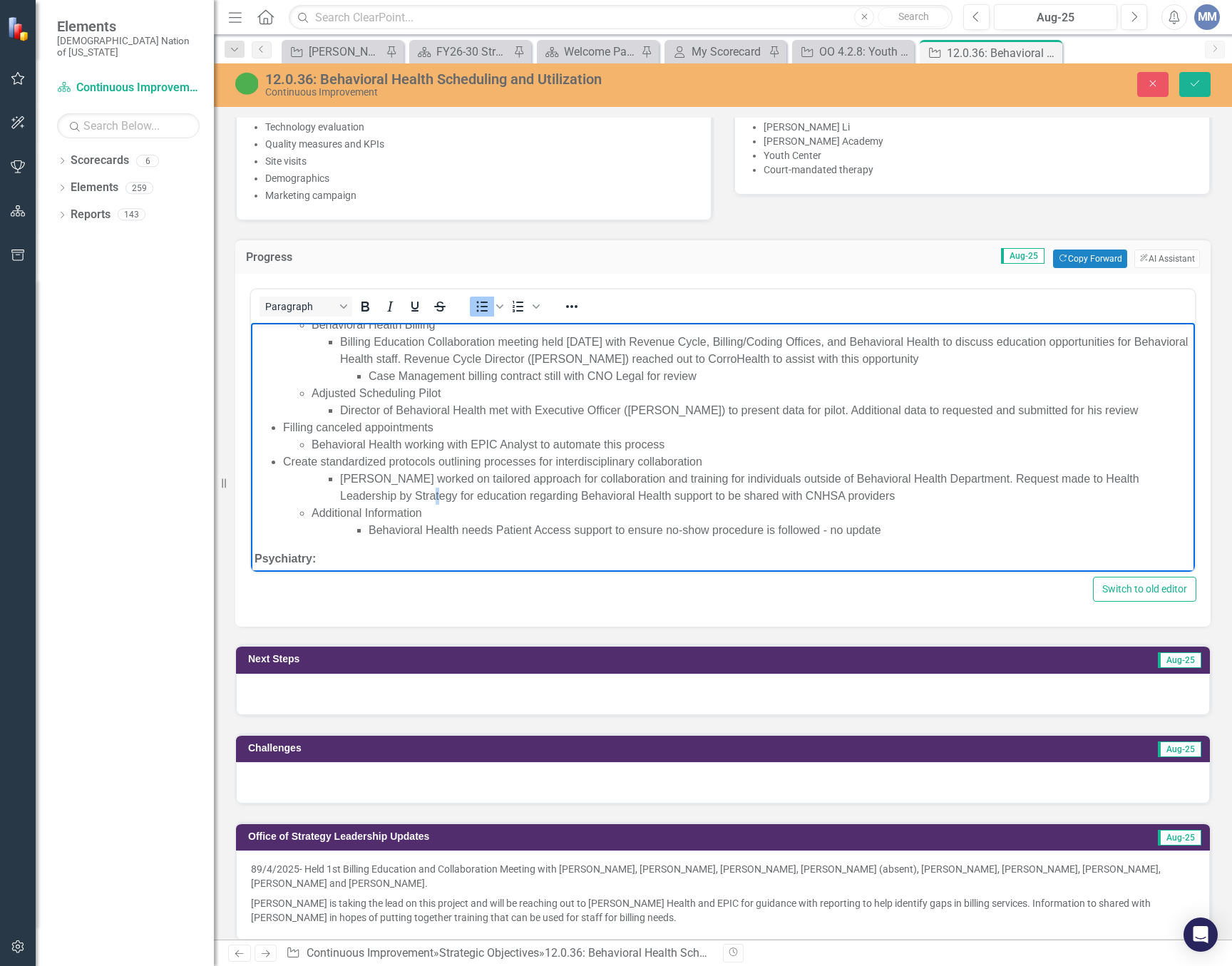
drag, startPoint x: 397, startPoint y: 495, endPoint x: 404, endPoint y: 490, distance: 8.6
click at [398, 492] on li "Shauna worked on tailored approach for collaboration and training for individua…" at bounding box center [766, 487] width 851 height 34
click at [497, 492] on li "Shauna worked on tailored approach for collaboration and training for individua…" at bounding box center [766, 487] width 851 height 34
drag, startPoint x: 546, startPoint y: 495, endPoint x: 446, endPoint y: 495, distance: 100.0
click at [446, 495] on li "Shauna worked on tailored approach for collaboration and training for individua…" at bounding box center [766, 487] width 851 height 34
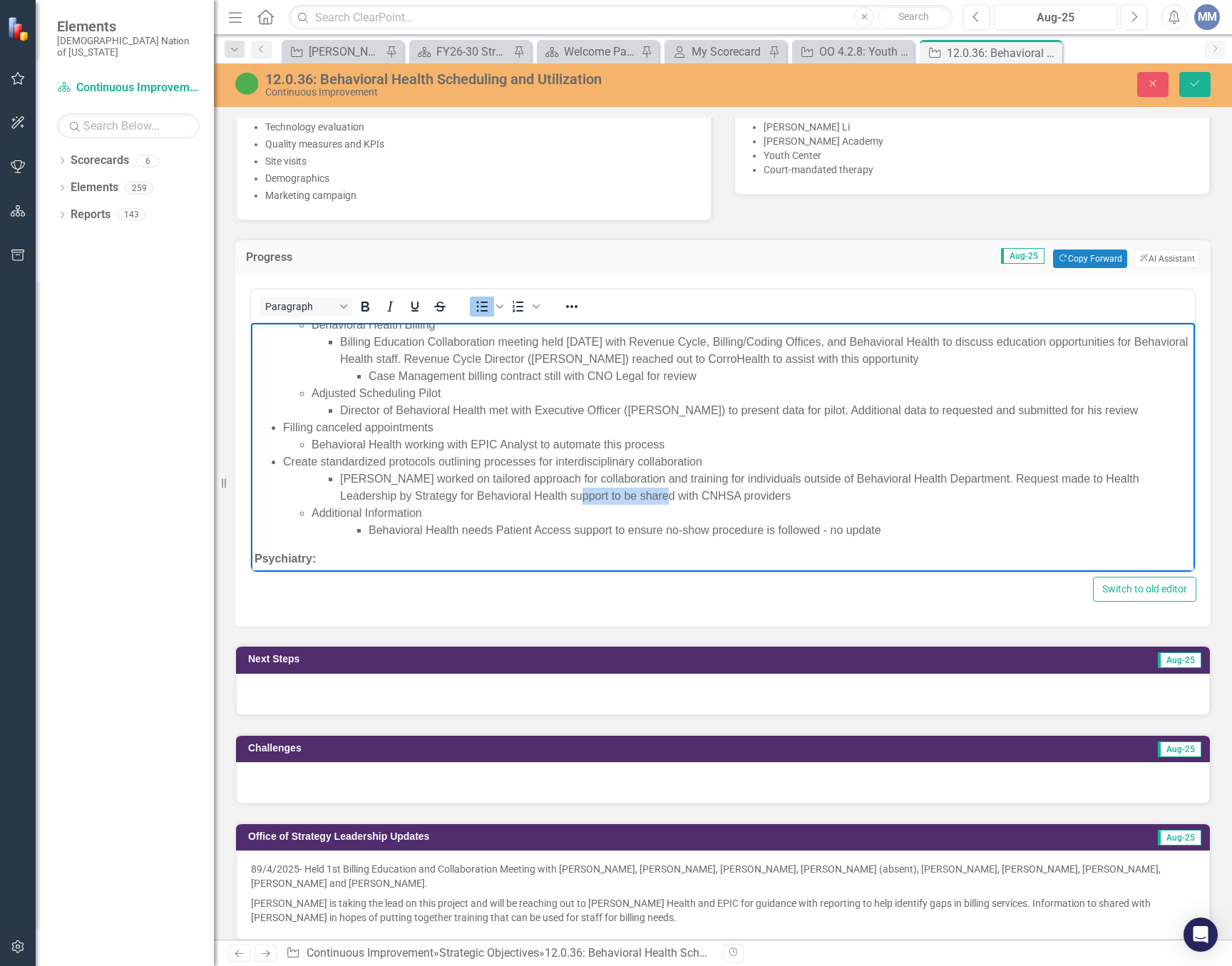
drag, startPoint x: 626, startPoint y: 496, endPoint x: 540, endPoint y: 491, distance: 86.1
click at [540, 491] on li "Shauna worked on tailored approach for collaboration and training for individua…" at bounding box center [766, 487] width 851 height 34
click at [495, 496] on li "Shauna worked on tailored approach for collaboration and training for individua…" at bounding box center [766, 487] width 851 height 34
click at [656, 490] on li "Shauna worked on tailored approach for collaboration and training for individua…" at bounding box center [766, 487] width 851 height 34
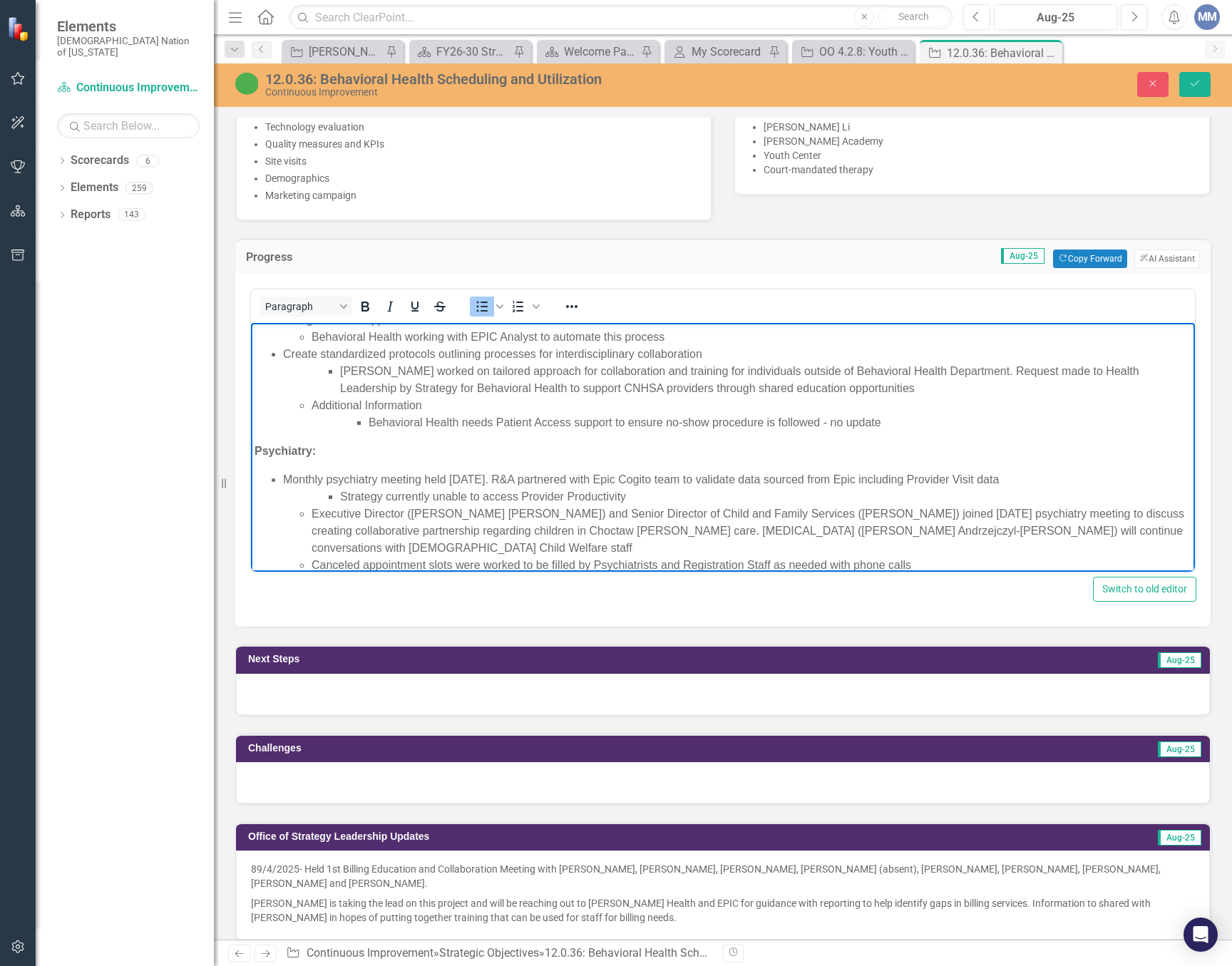
scroll to position [1140, 0]
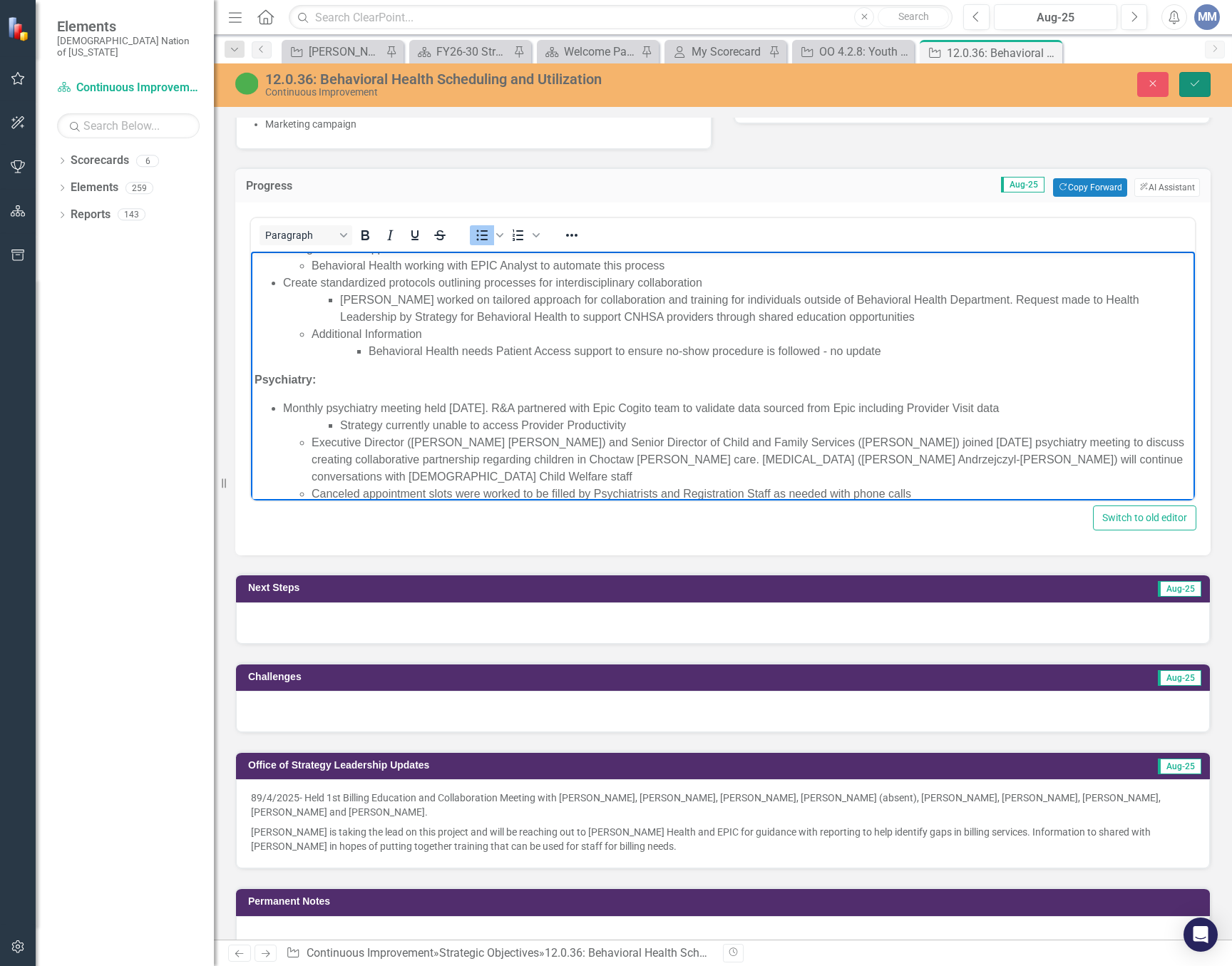
click at [1192, 82] on icon "Save" at bounding box center [1195, 83] width 13 height 10
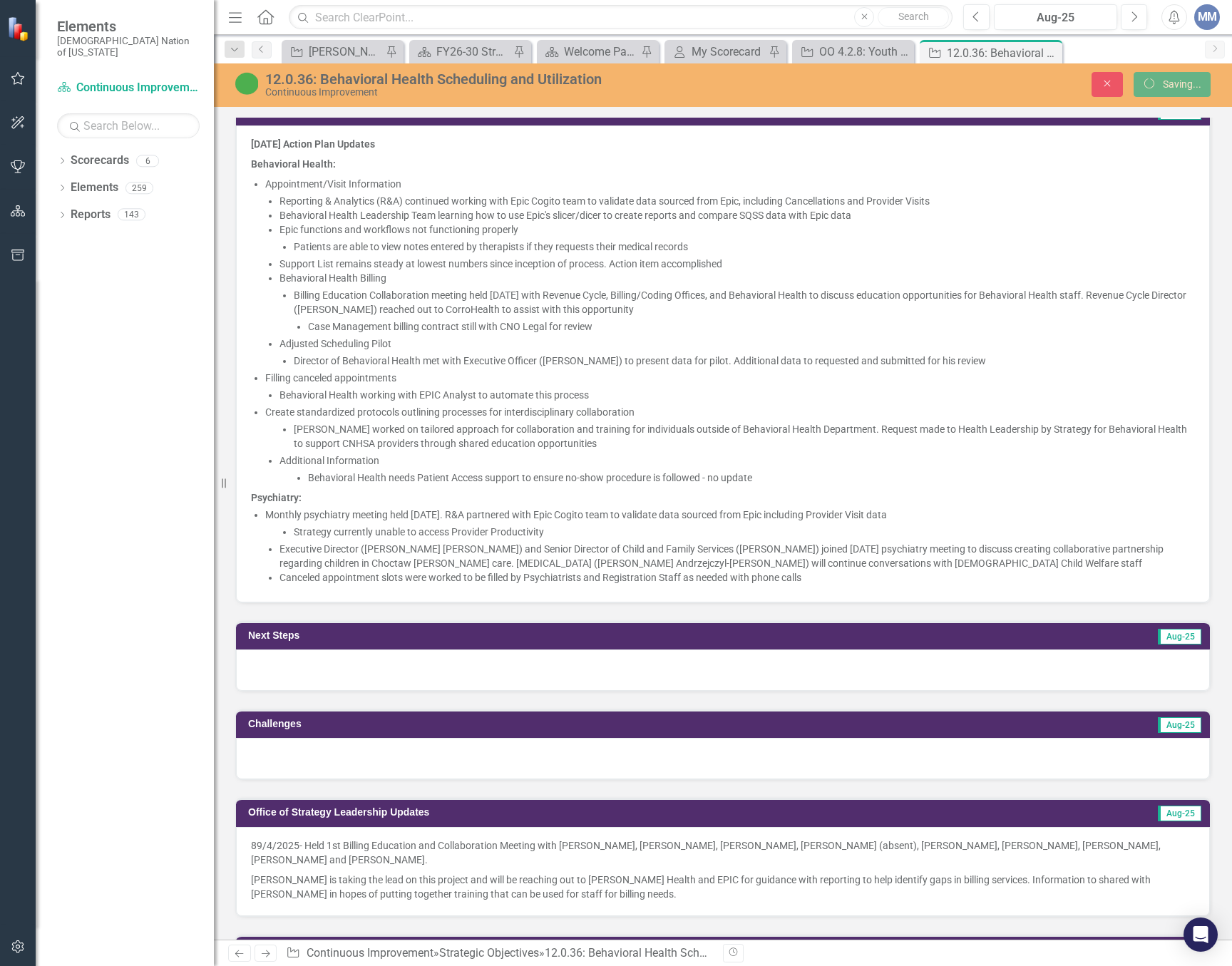
scroll to position [1283, 0]
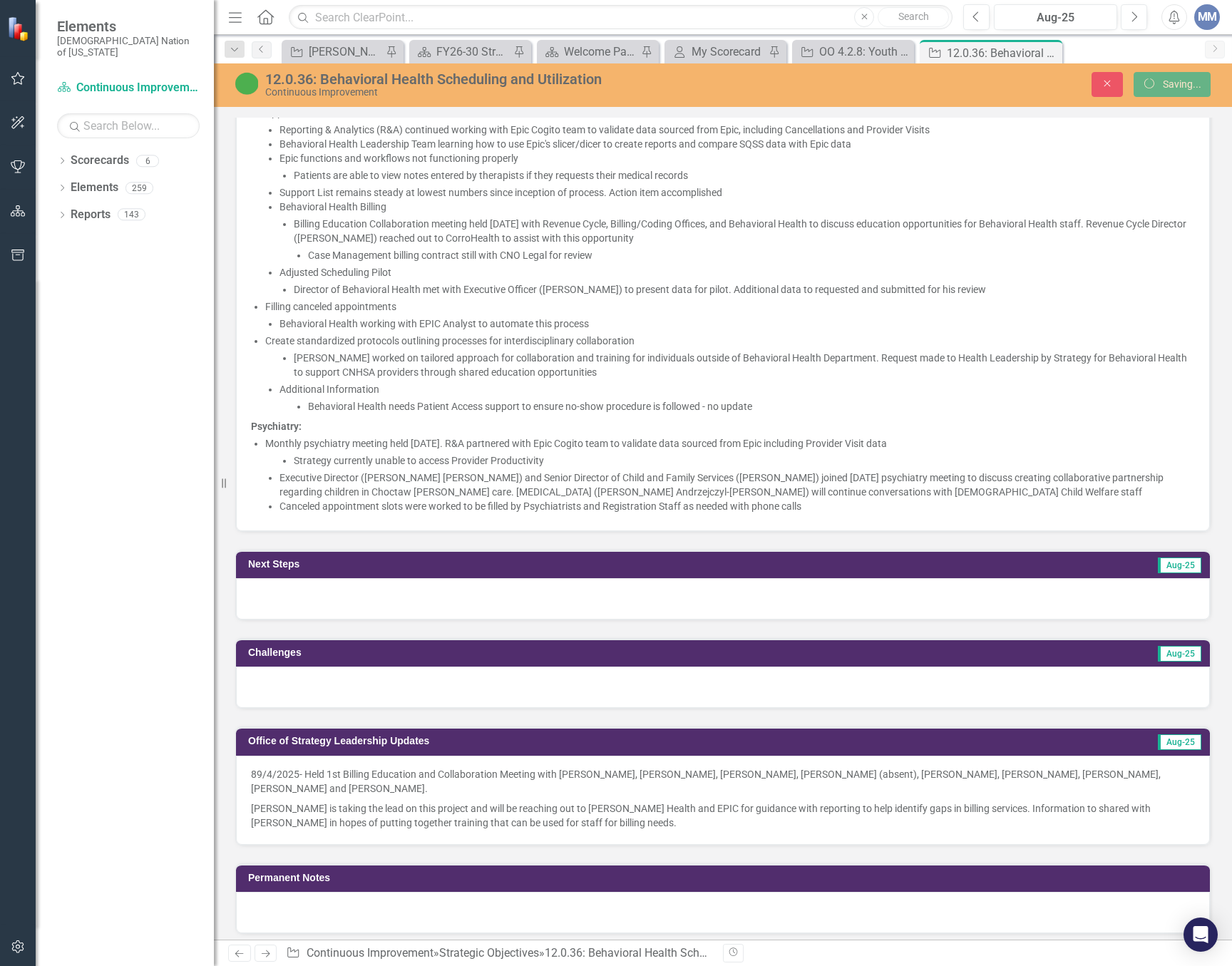
click at [341, 602] on div at bounding box center [722, 598] width 974 height 42
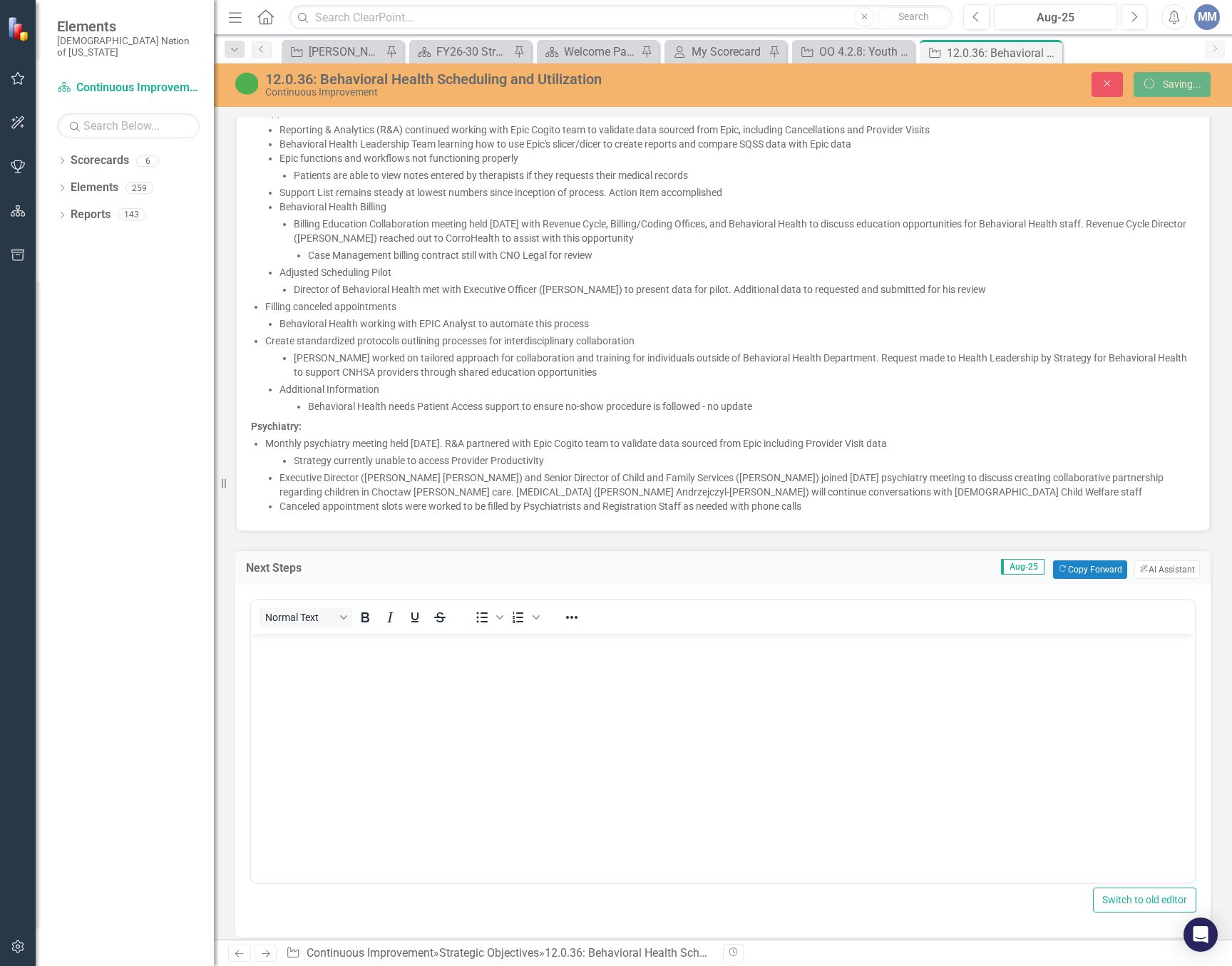
scroll to position [0, 0]
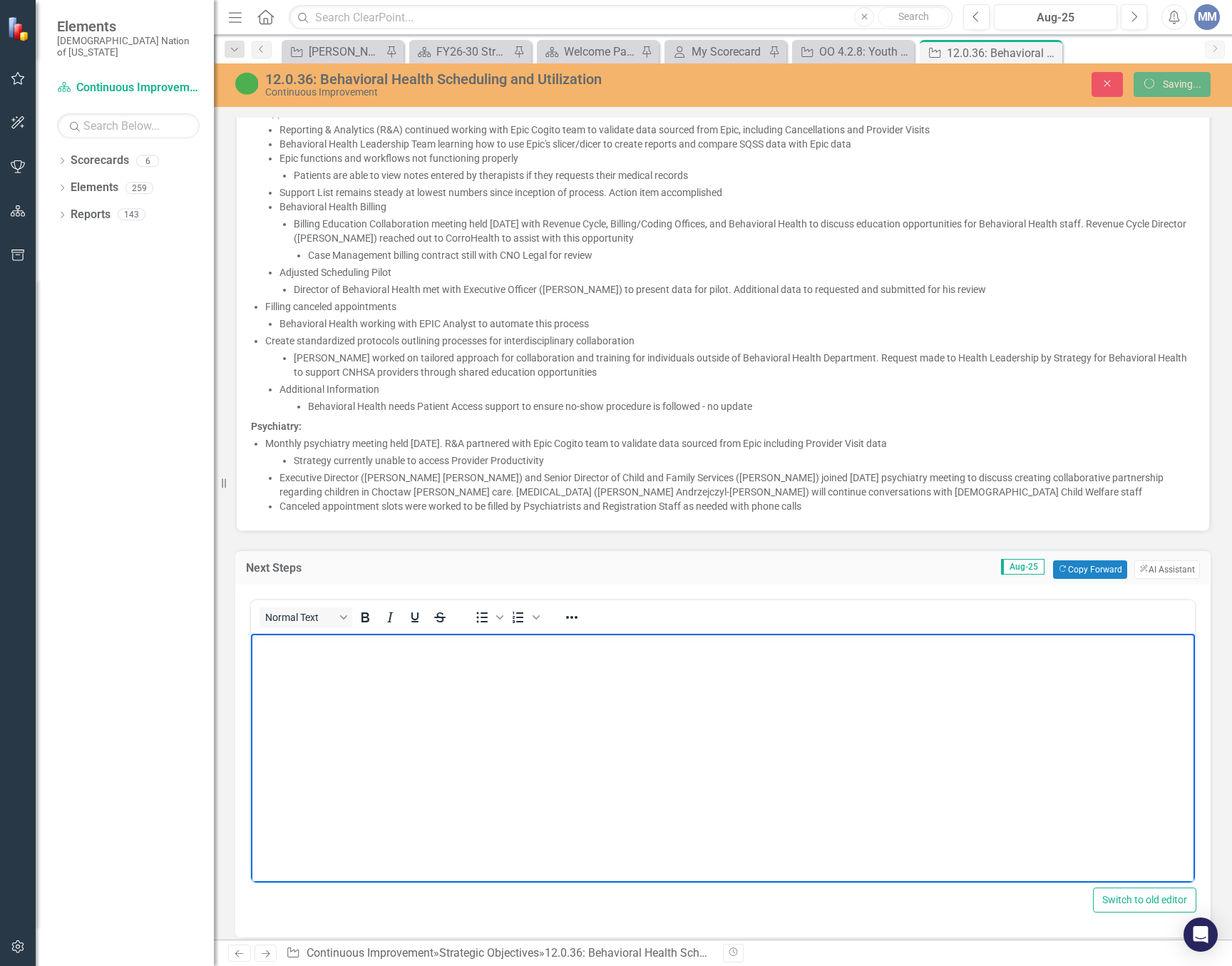
click at [403, 705] on body "Rich Text Area. Press ALT-0 for help." at bounding box center [723, 740] width 944 height 214
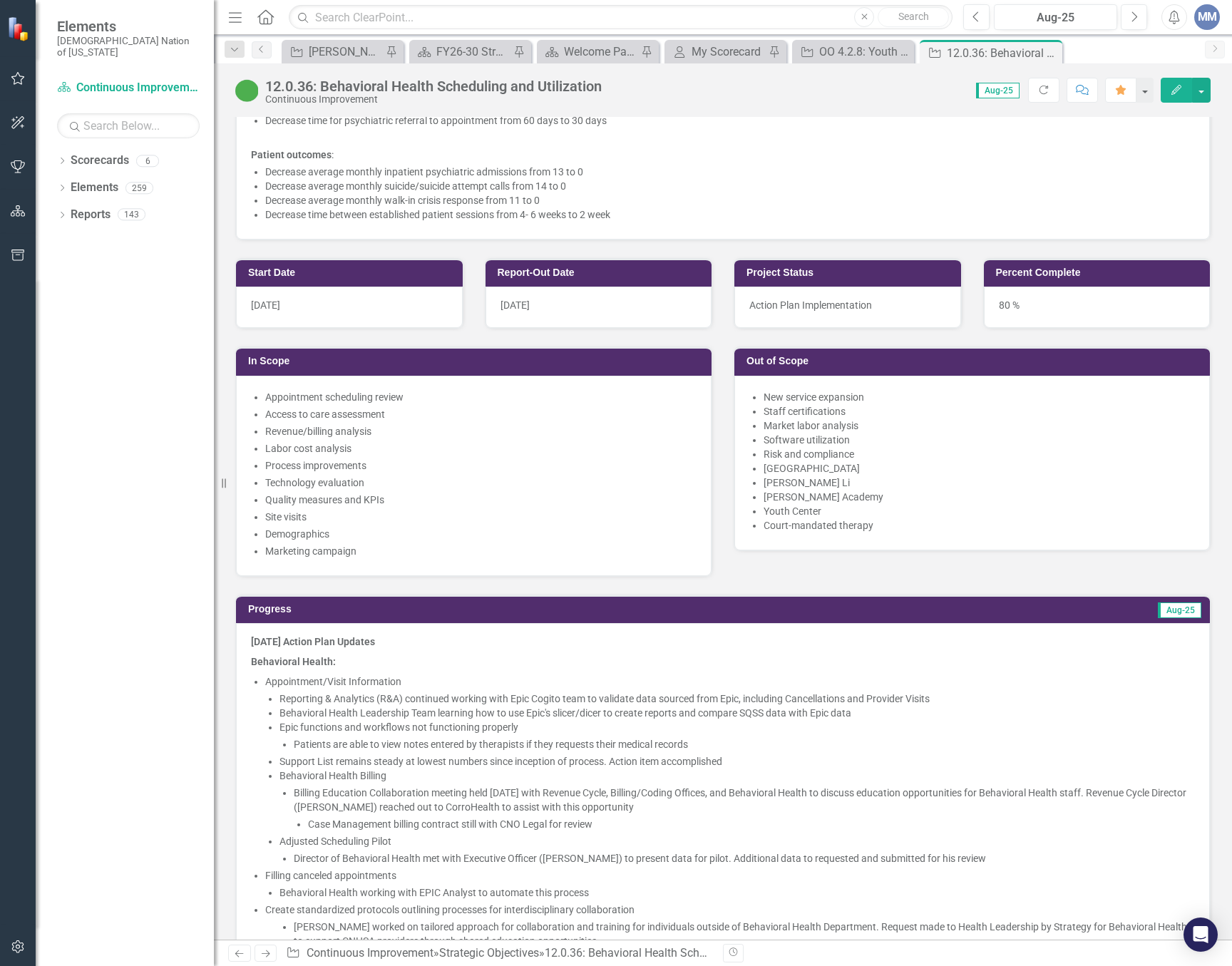
scroll to position [1140, 0]
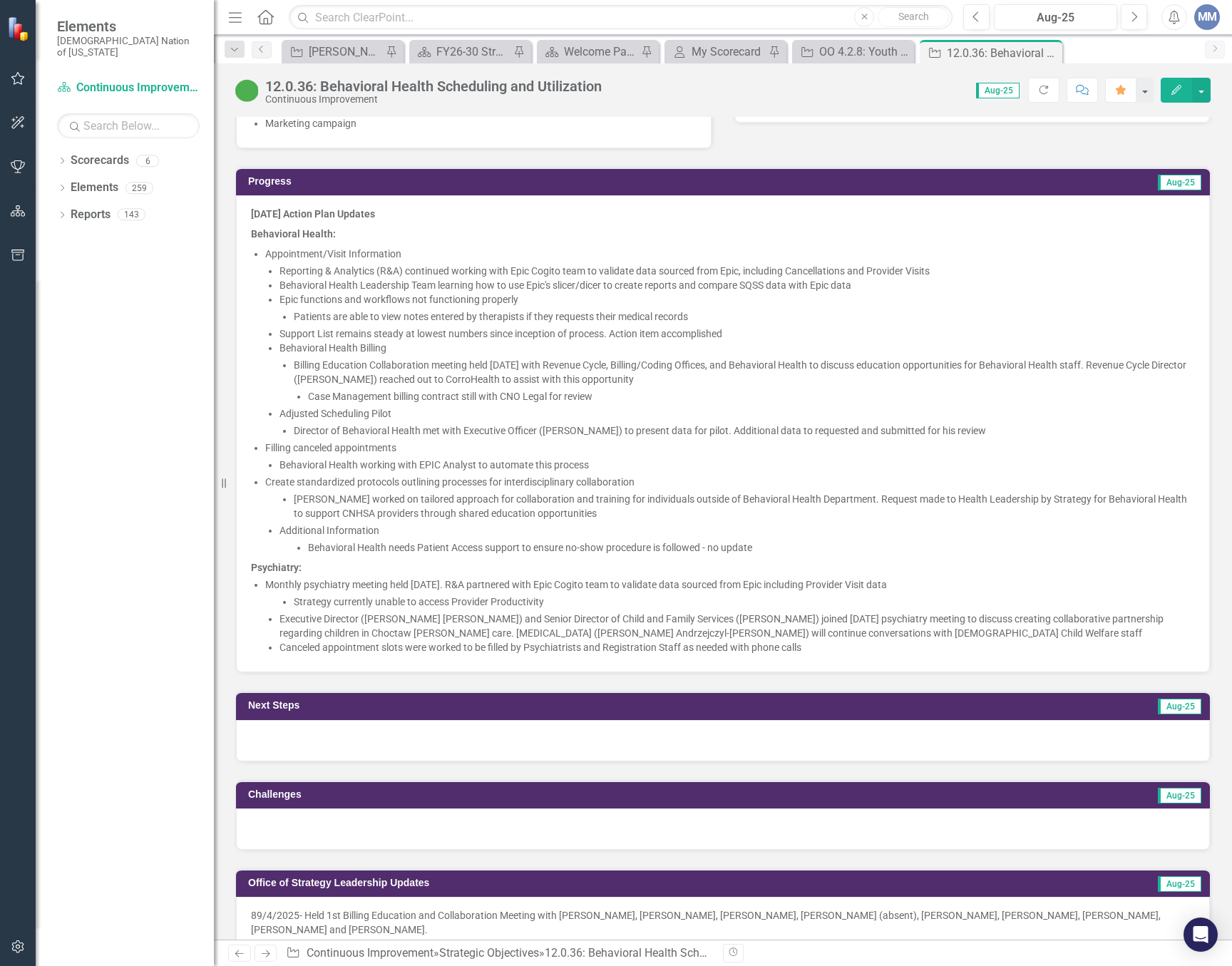
click at [470, 756] on div at bounding box center [722, 740] width 974 height 42
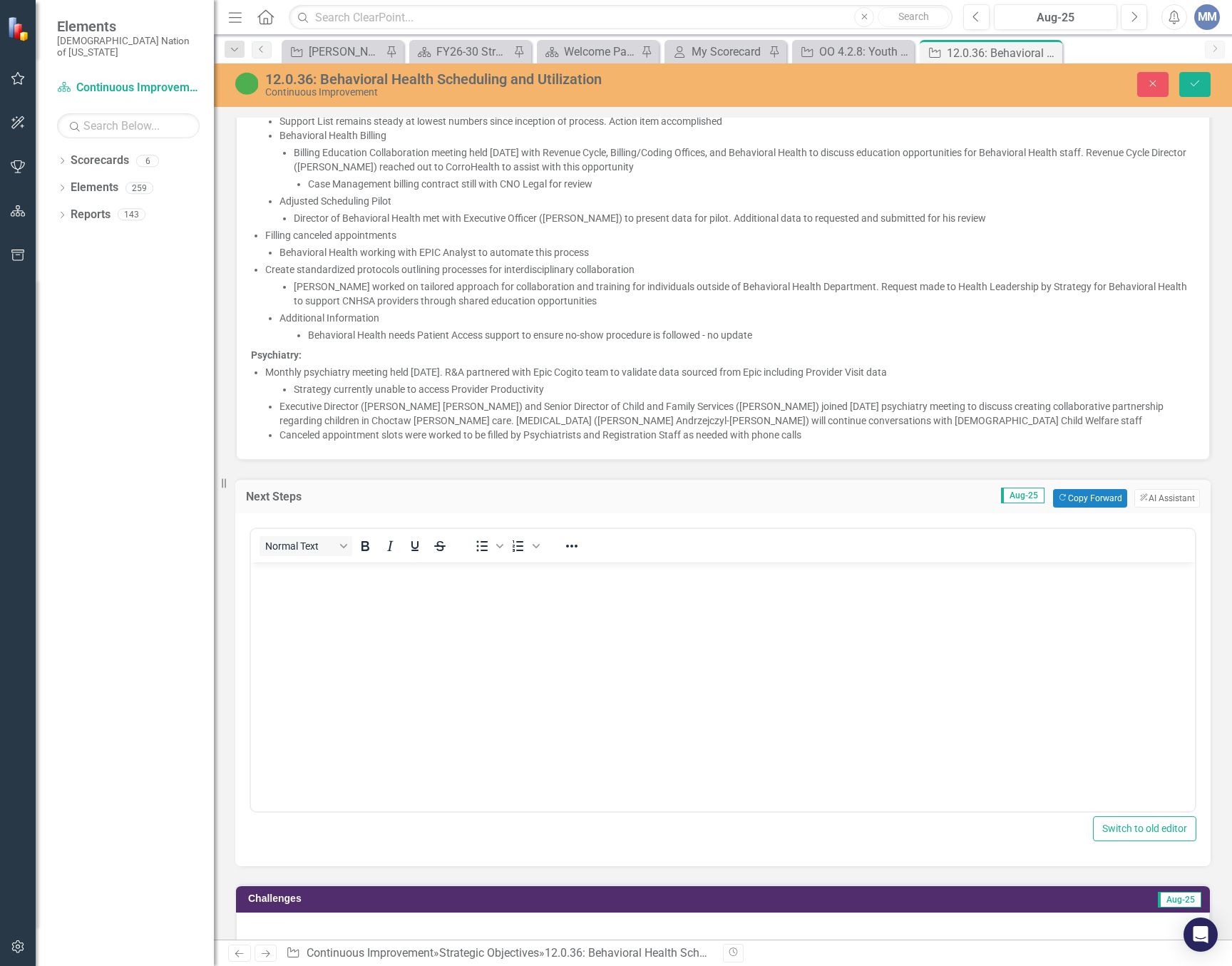
scroll to position [1212, 0]
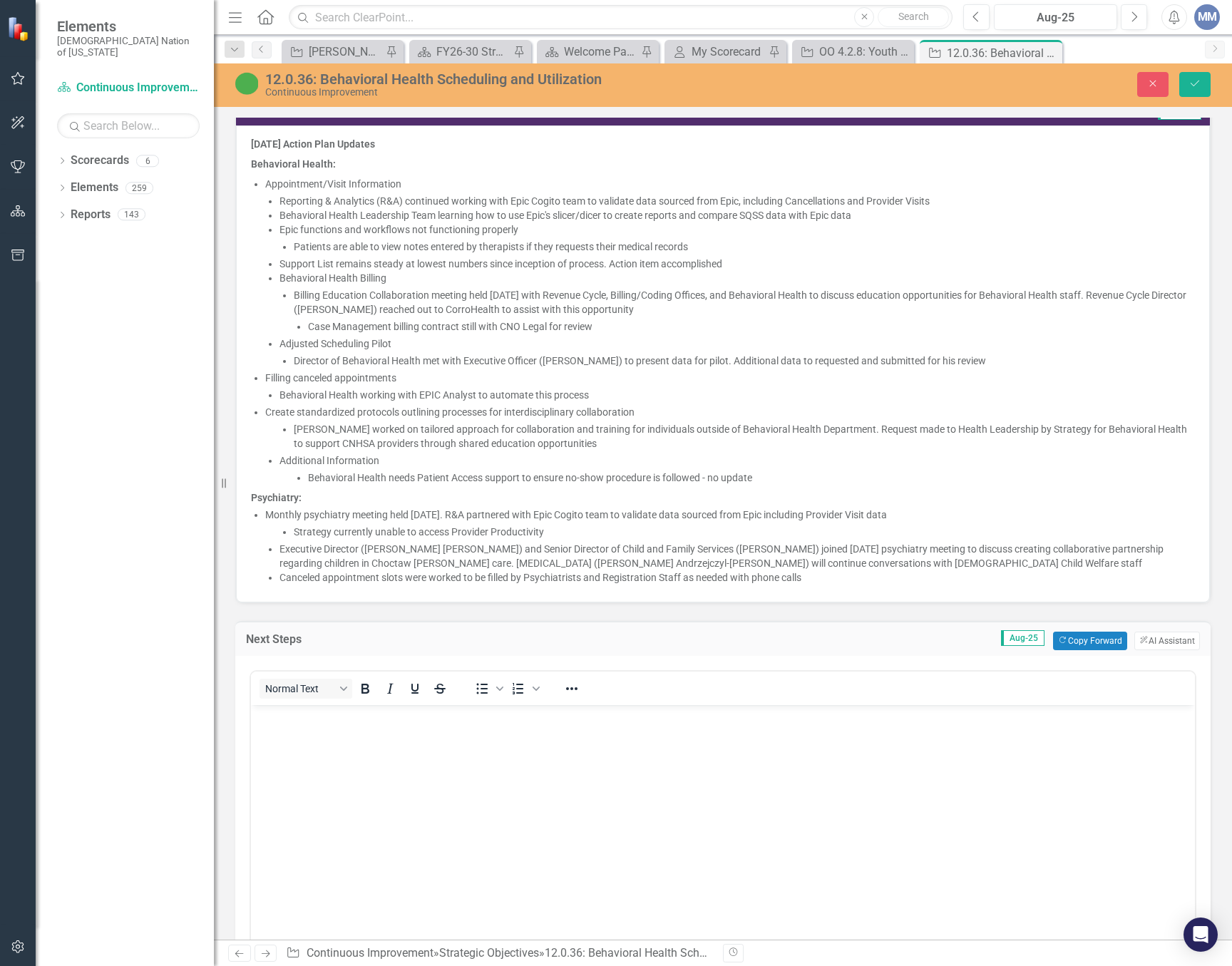
click at [440, 771] on body "Rich Text Area. Press ALT-0 for help." at bounding box center [723, 811] width 944 height 214
click at [476, 691] on icon "Bullet list" at bounding box center [482, 688] width 17 height 17
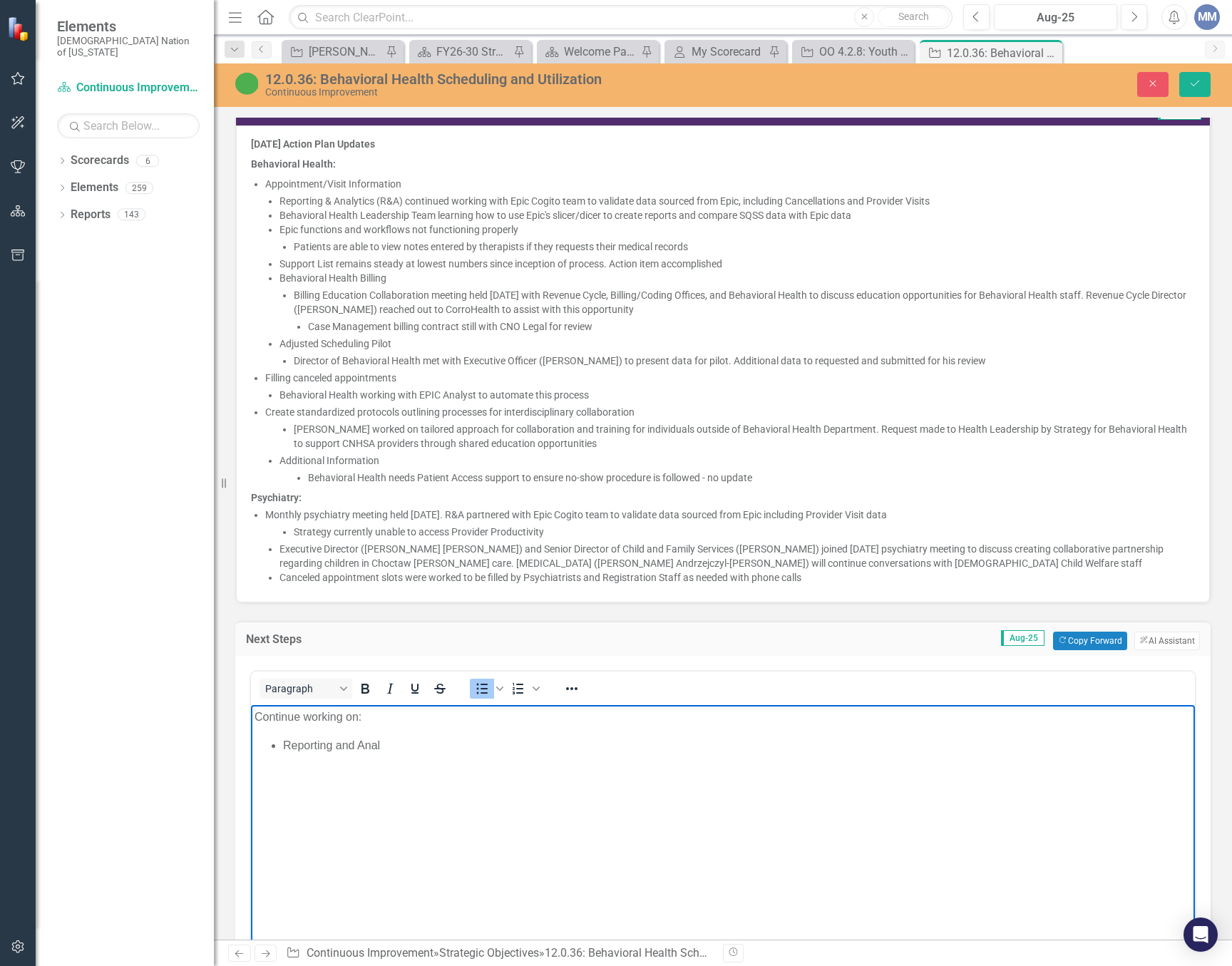
click at [601, 443] on li "Shauna worked on tailored approach for collaboration and training for individua…" at bounding box center [744, 436] width 901 height 29
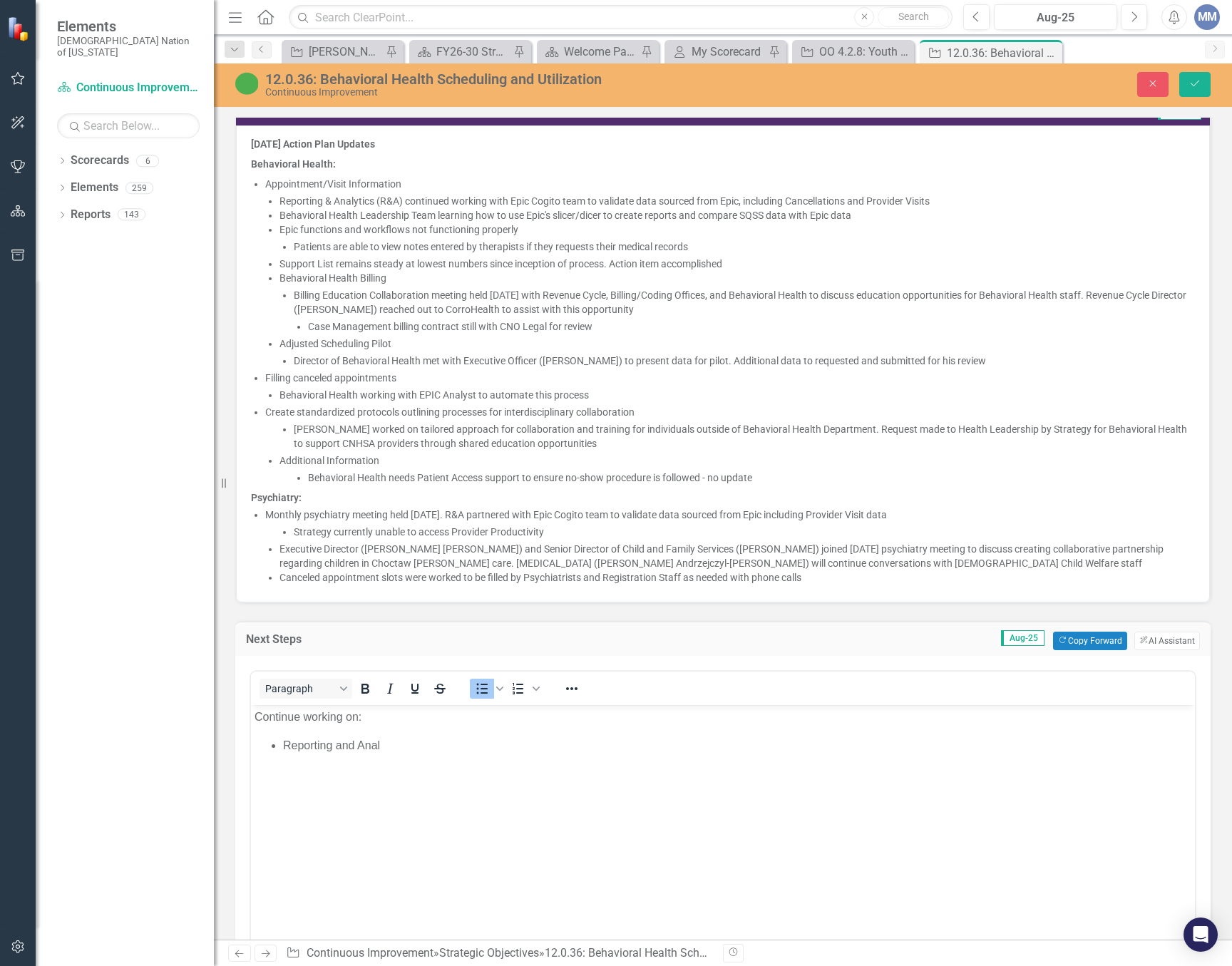
click at [587, 445] on li "Shauna worked on tailored approach for collaboration and training for individua…" at bounding box center [744, 436] width 901 height 29
click at [781, 474] on li "Behavioral Health needs Patient Access support to ensure no-show procedure is f…" at bounding box center [752, 477] width 887 height 14
click at [768, 474] on li "Behavioral Health needs Patient Access support to ensure no-show procedure is f…" at bounding box center [752, 477] width 887 height 14
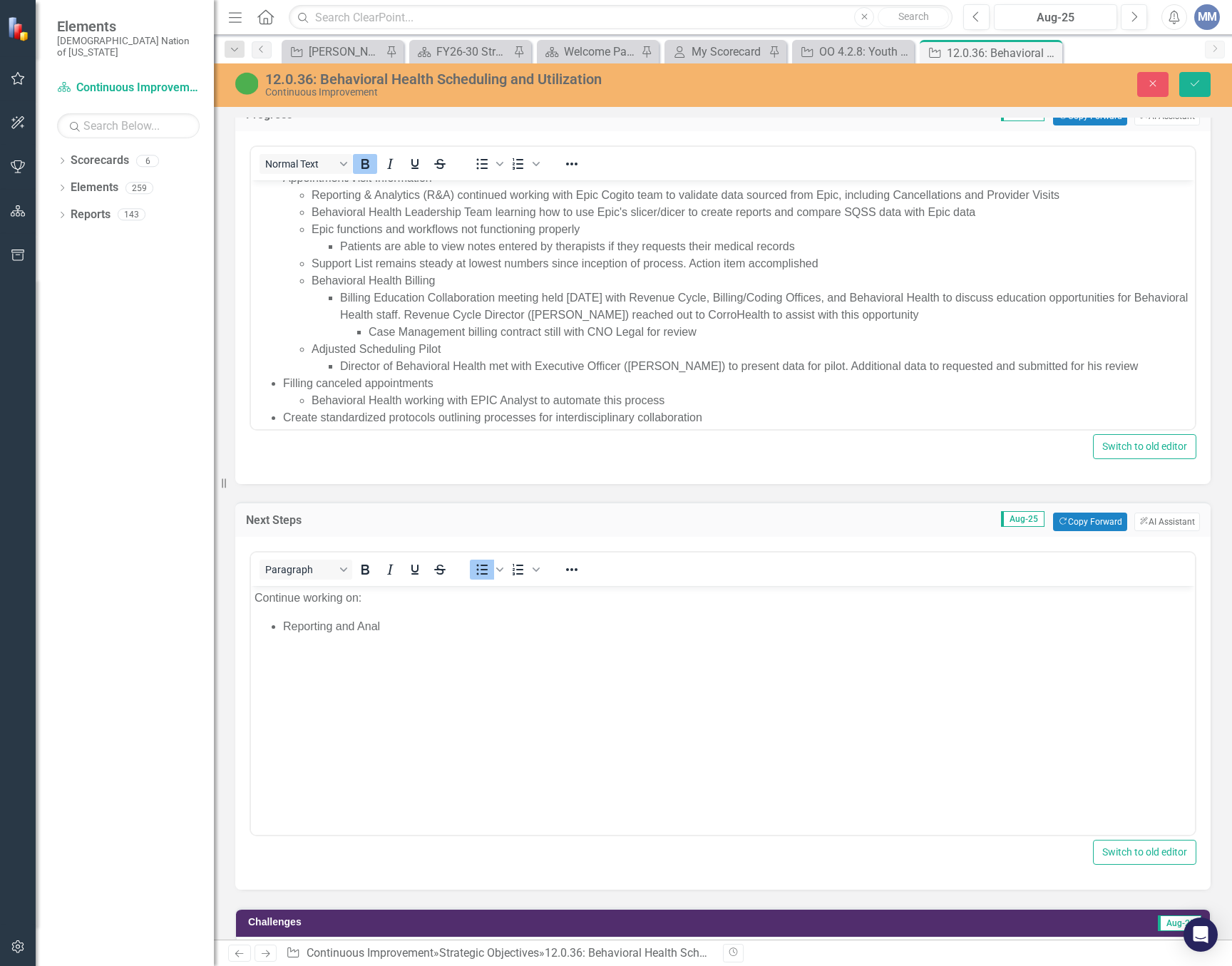
scroll to position [277, 0]
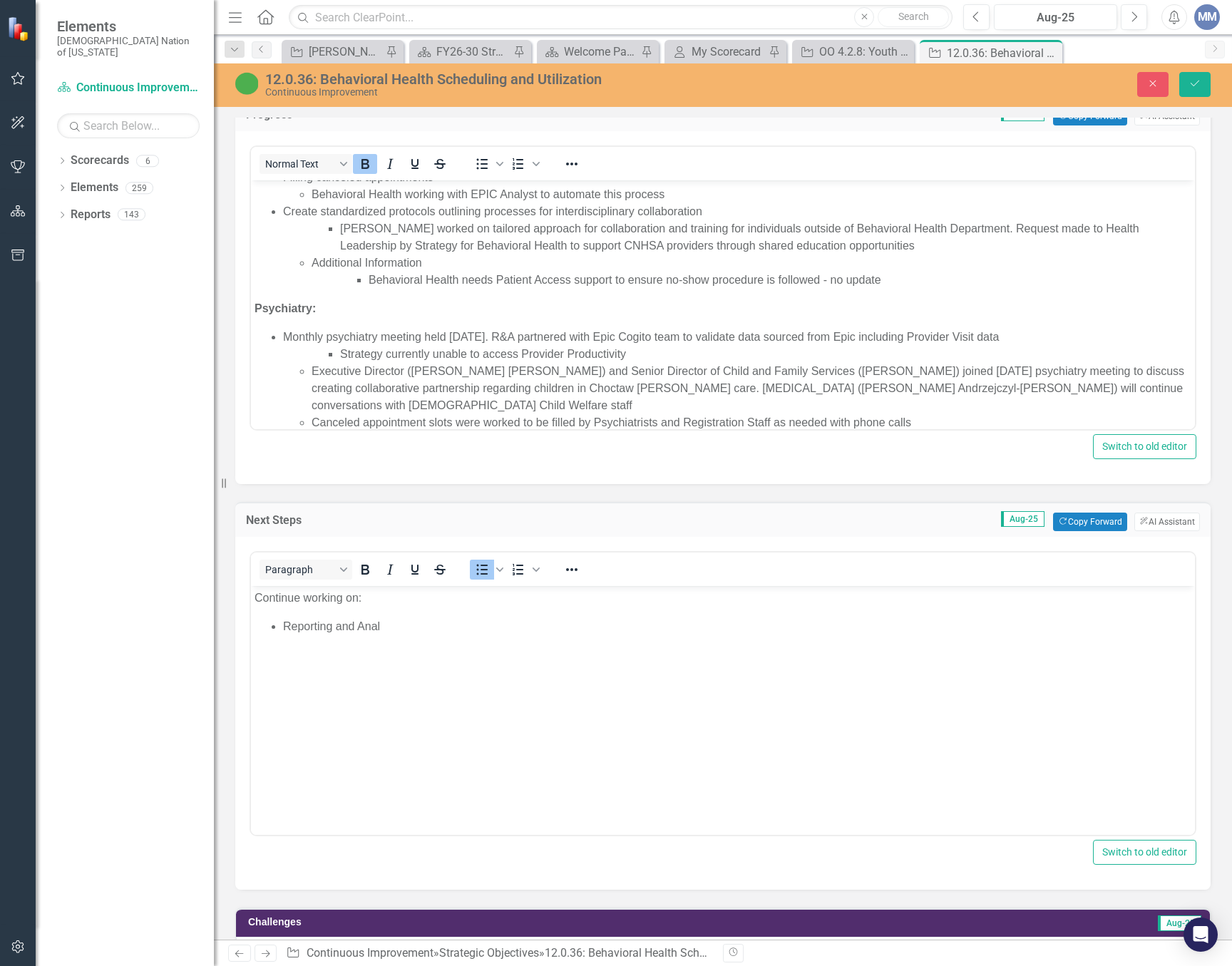
click at [893, 278] on li "Behavioral Health needs Patient Access support to ensure no-show procedure is f…" at bounding box center [779, 280] width 823 height 17
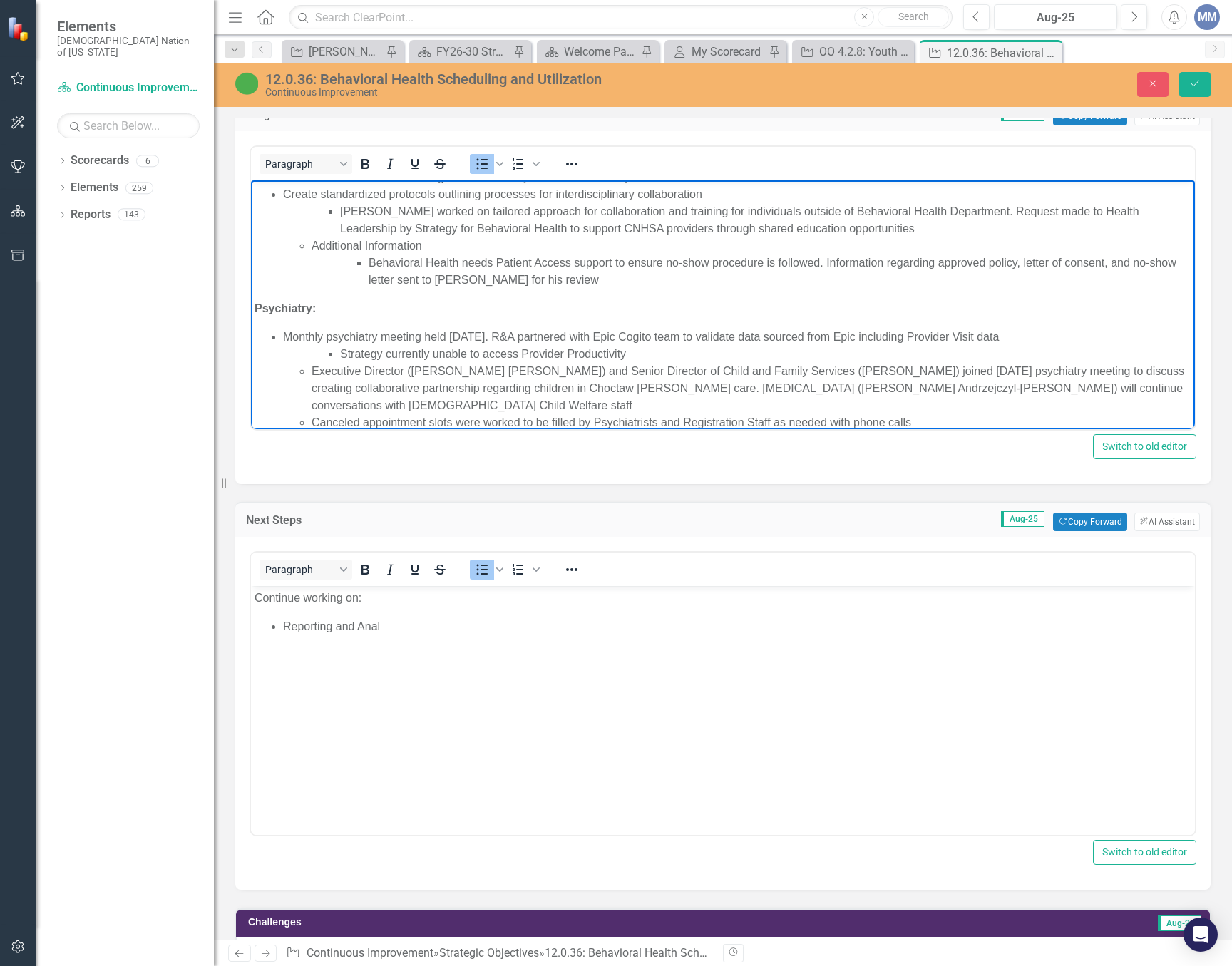
scroll to position [1283, 0]
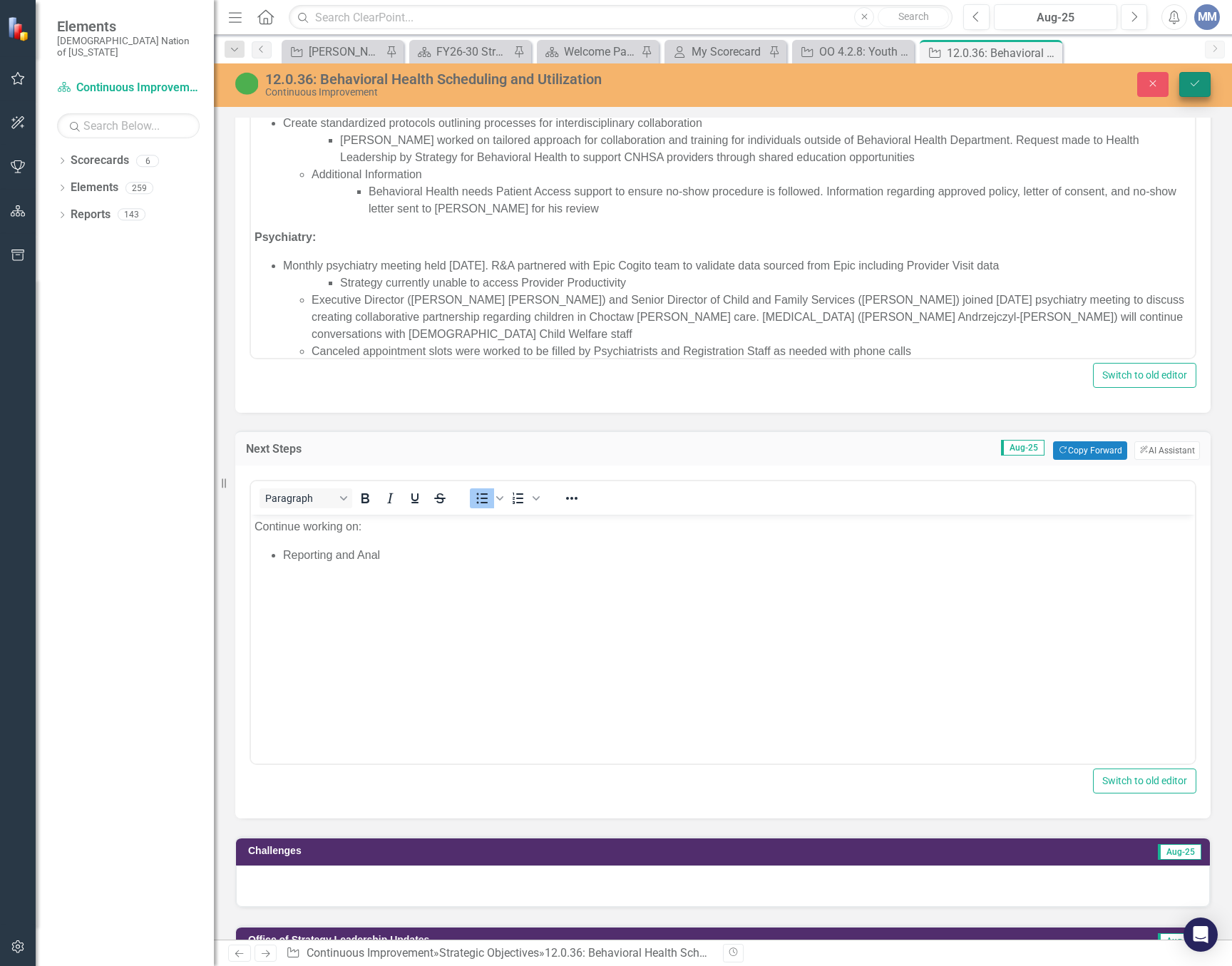
click at [1190, 77] on button "Save" at bounding box center [1194, 84] width 31 height 25
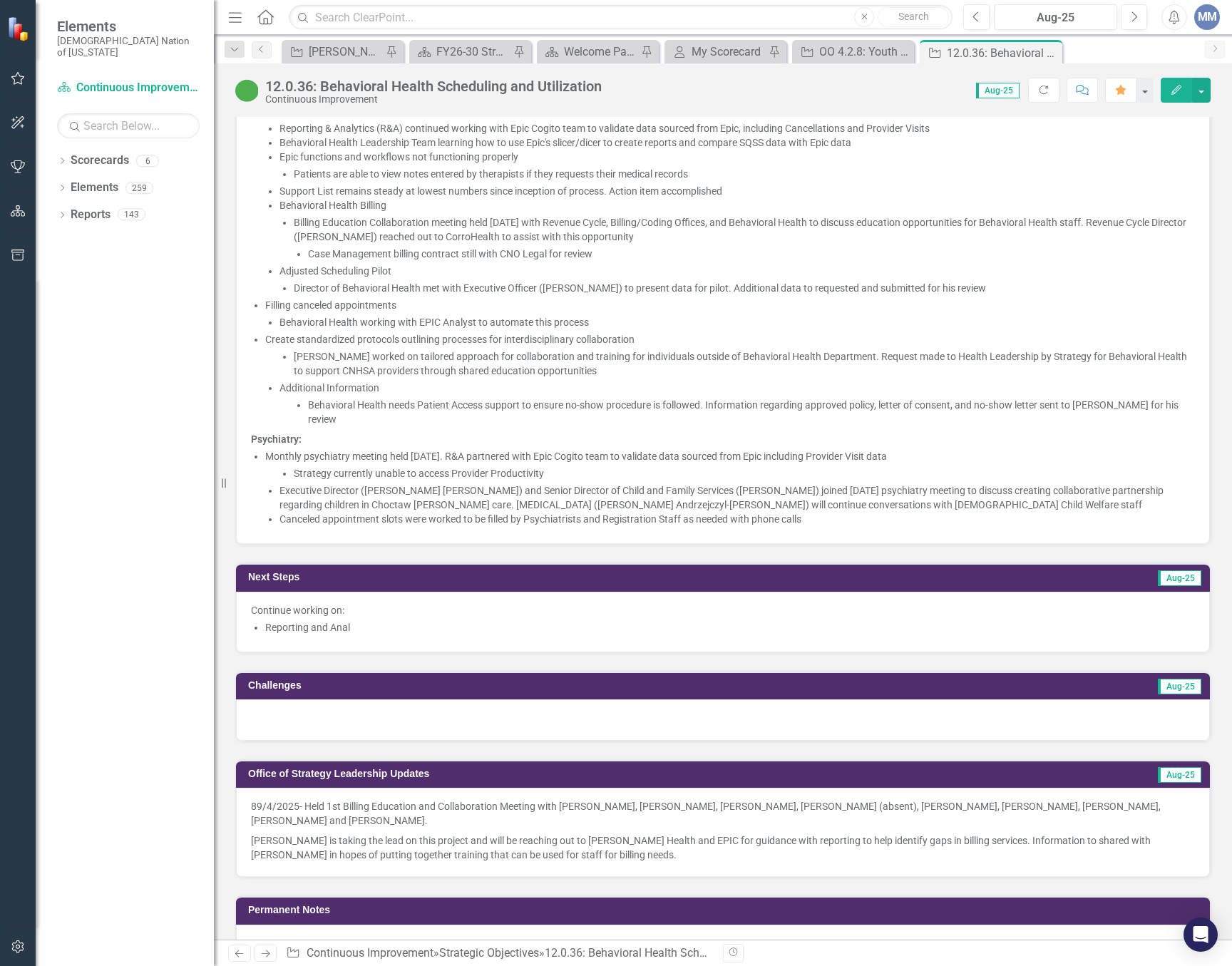
click at [534, 446] on p "Psychiatry:" at bounding box center [723, 437] width 944 height 17
click at [534, 445] on p "Psychiatry:" at bounding box center [723, 437] width 944 height 17
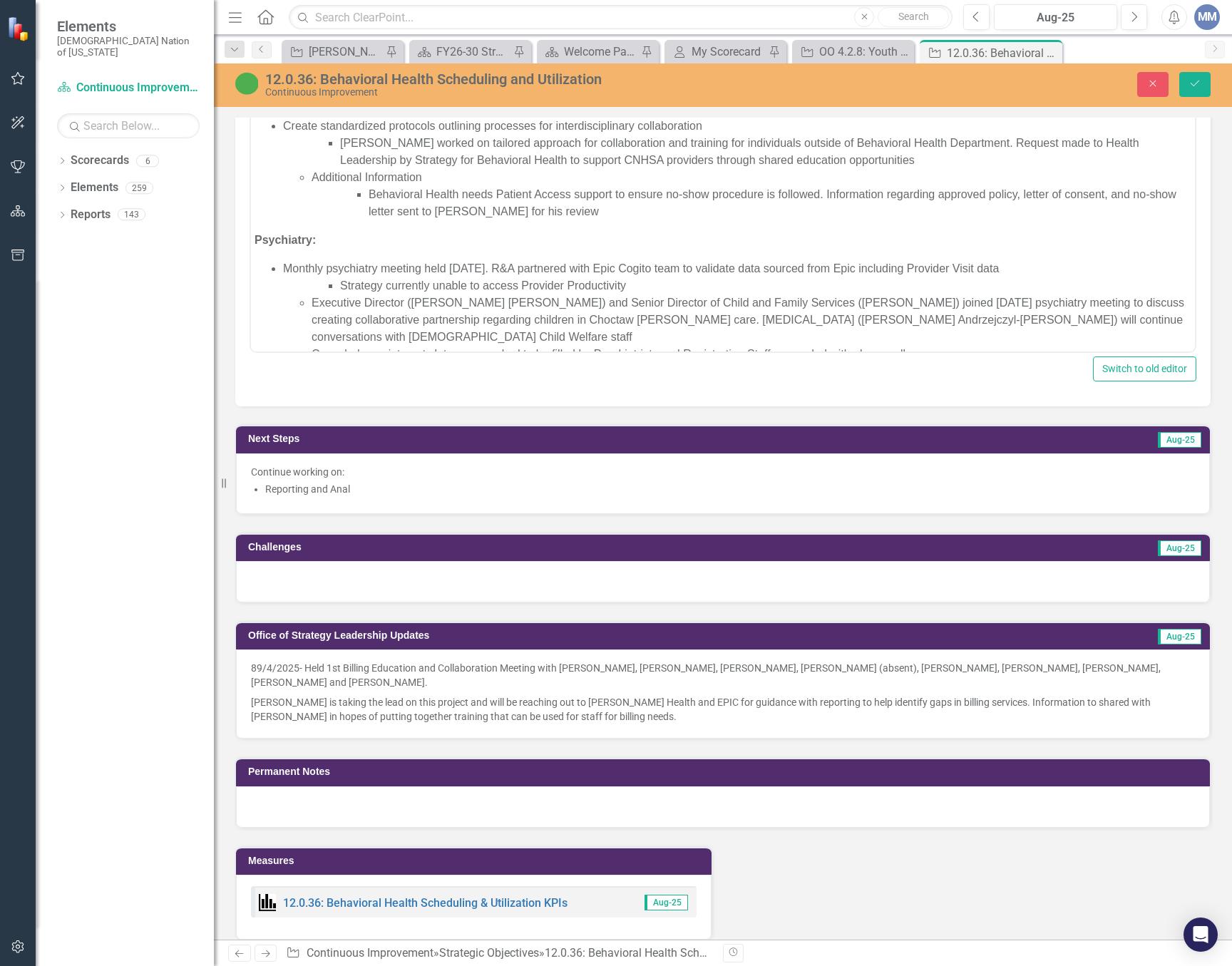
scroll to position [294, 0]
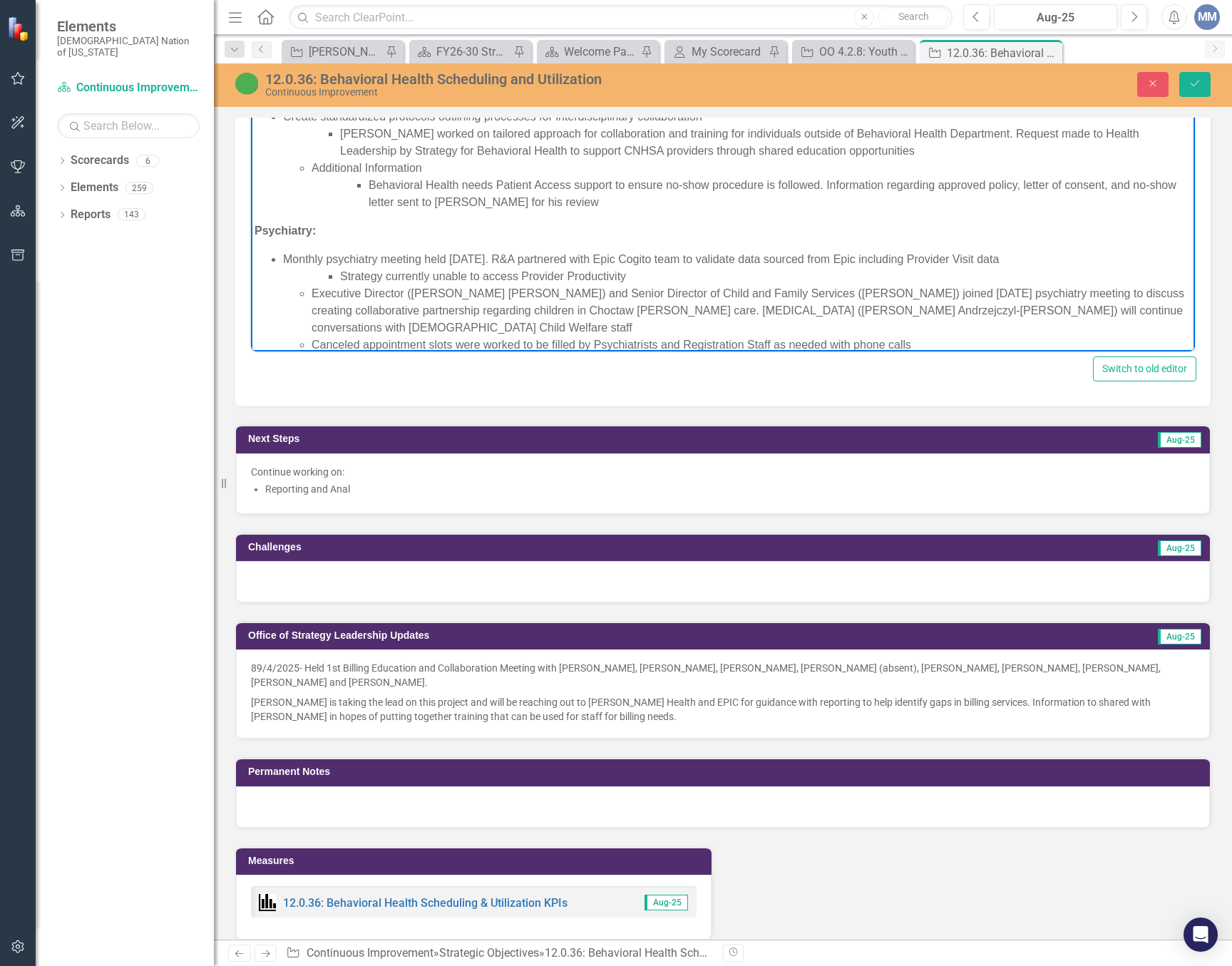
drag, startPoint x: 484, startPoint y: 255, endPoint x: 541, endPoint y: 162, distance: 109.1
click at [484, 253] on li "Monthly psychiatry meeting held July 30, 2025. R&A partnered with Epic Cogito t…" at bounding box center [737, 302] width 908 height 103
click at [699, 273] on li "Strategy currently unable to access Provider Productivity" at bounding box center [766, 276] width 851 height 17
click at [341, 273] on li "Data for June and July 2025 send to Cheif Medical Officer (Dr. Jason Hill) and …" at bounding box center [766, 276] width 851 height 17
click at [700, 279] on li "Psychiatry Provider Productivity Data for June and July 2025 send to Cheif Medi…" at bounding box center [766, 276] width 851 height 17
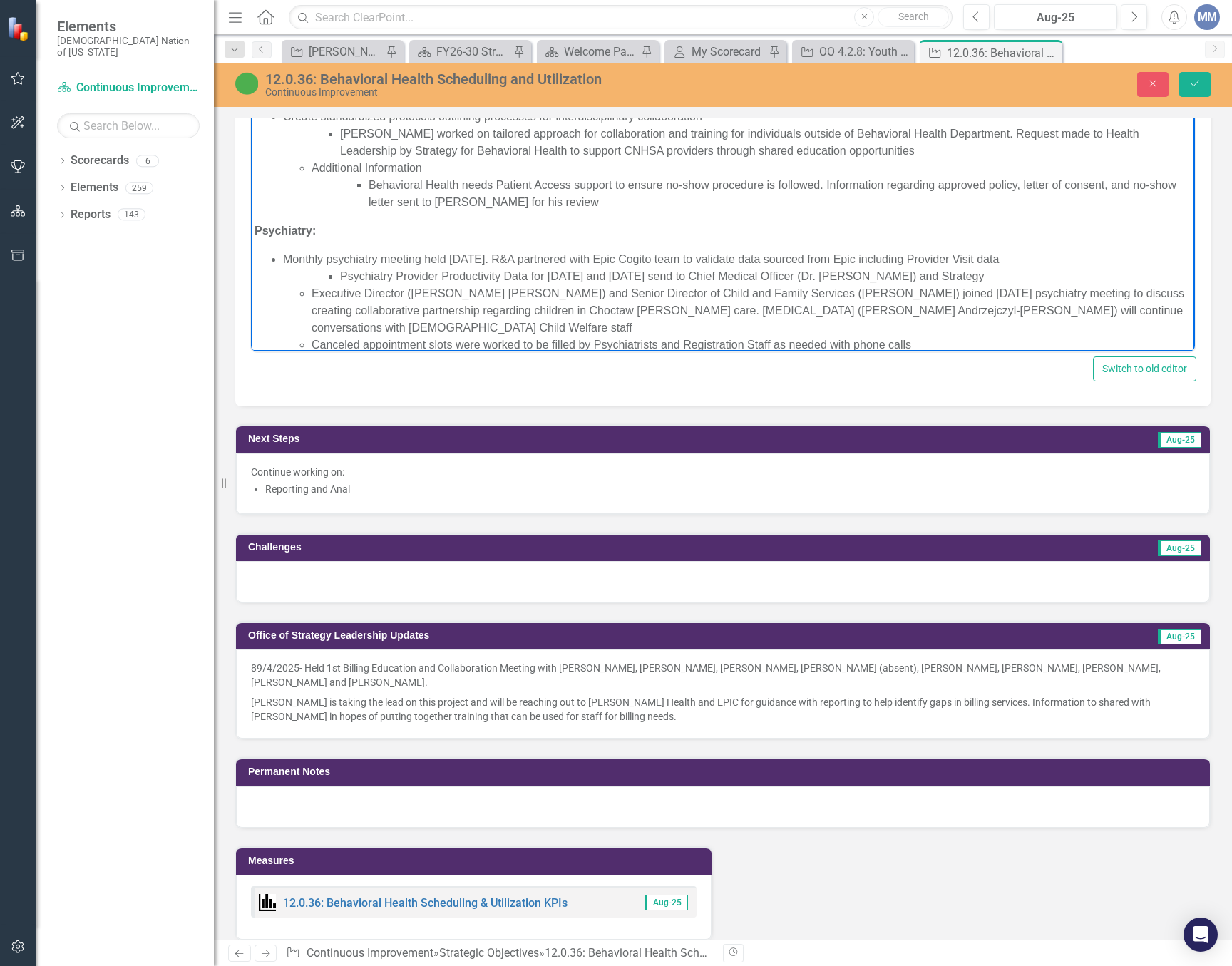
click at [945, 274] on li "Psychiatry Provider Productivity Data for [DATE] and [DATE] send to Chief Medic…" at bounding box center [766, 276] width 851 height 17
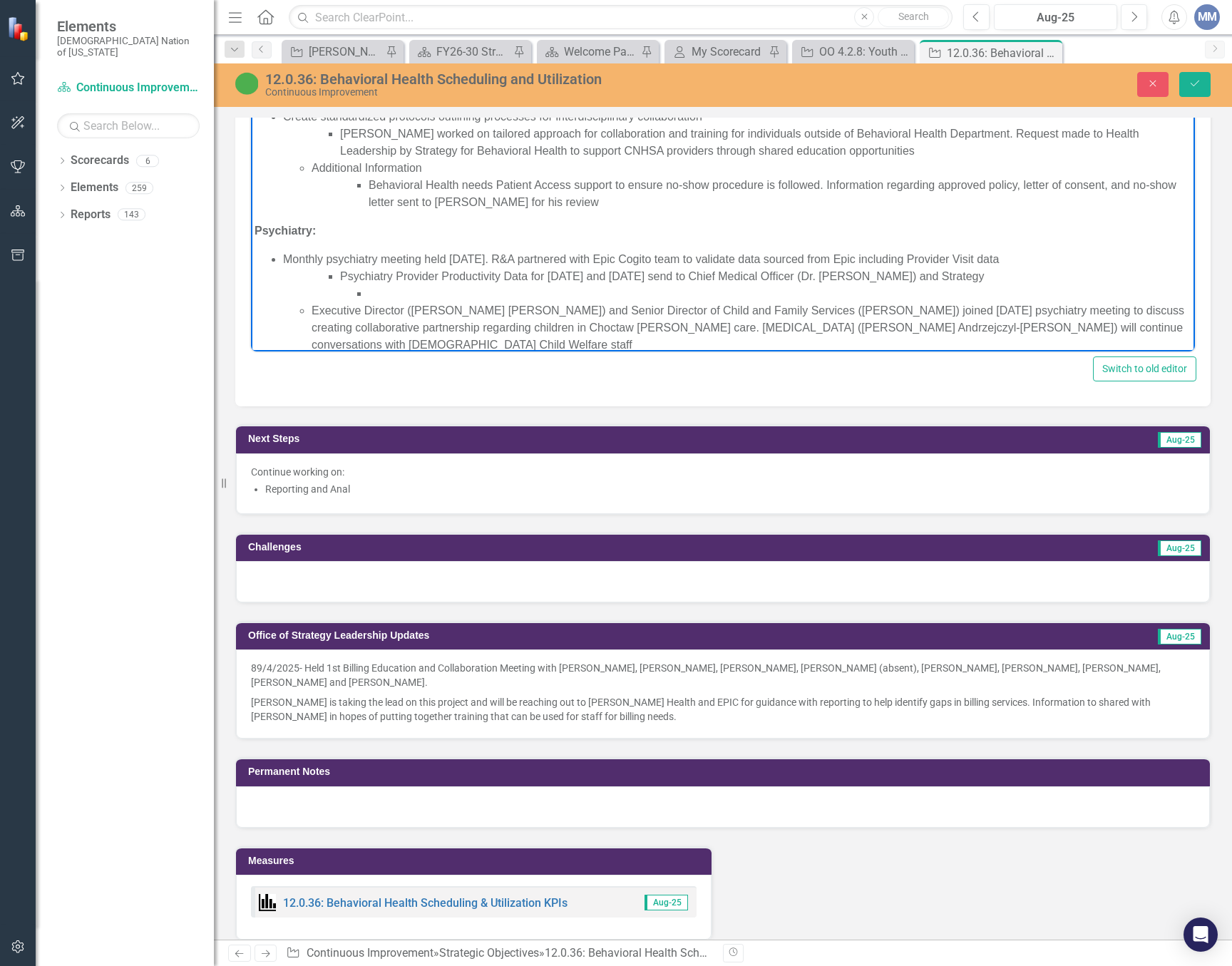
scroll to position [311, 0]
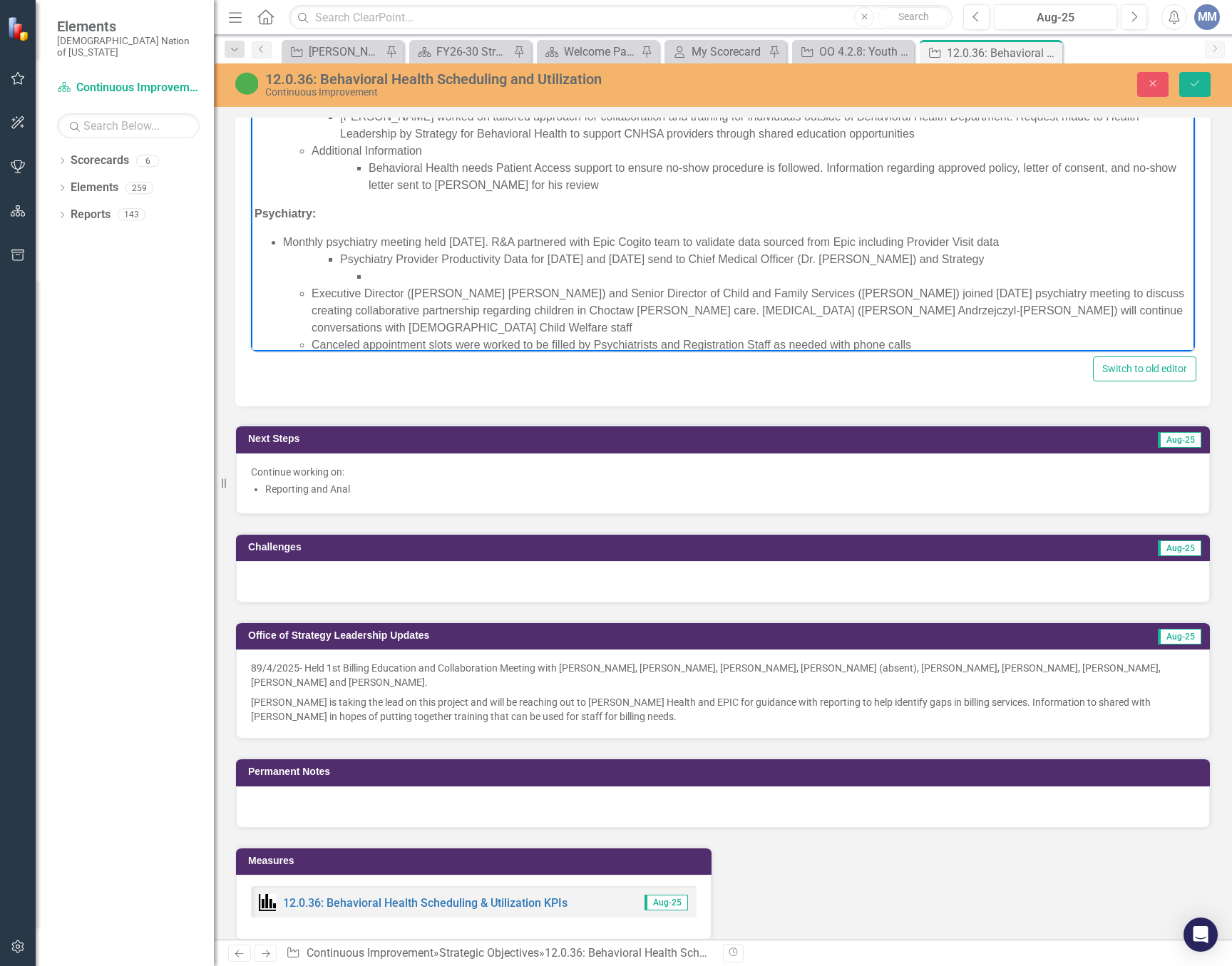
drag, startPoint x: 913, startPoint y: 326, endPoint x: 295, endPoint y: 332, distance: 618.0
click at [295, 332] on ul "Psychiatry Provider Productivity Data for June and July 2025 send to Chief Medi…" at bounding box center [737, 302] width 908 height 103
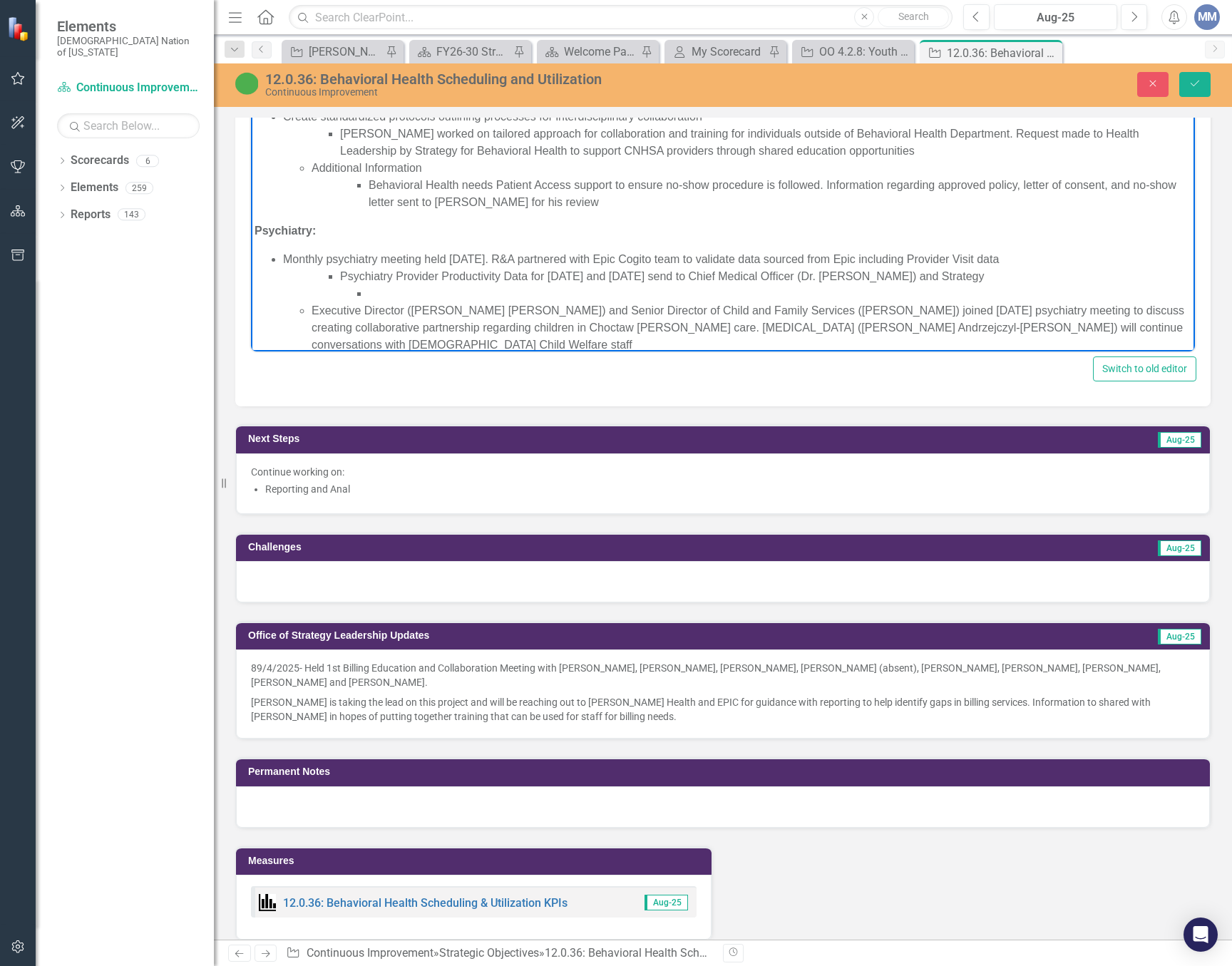
click at [443, 285] on li "Rich Text Area. Press ALT-0 for help." at bounding box center [779, 293] width 823 height 17
click at [394, 290] on li "Rich Text Area. Press ALT-0 for help." at bounding box center [779, 293] width 823 height 17
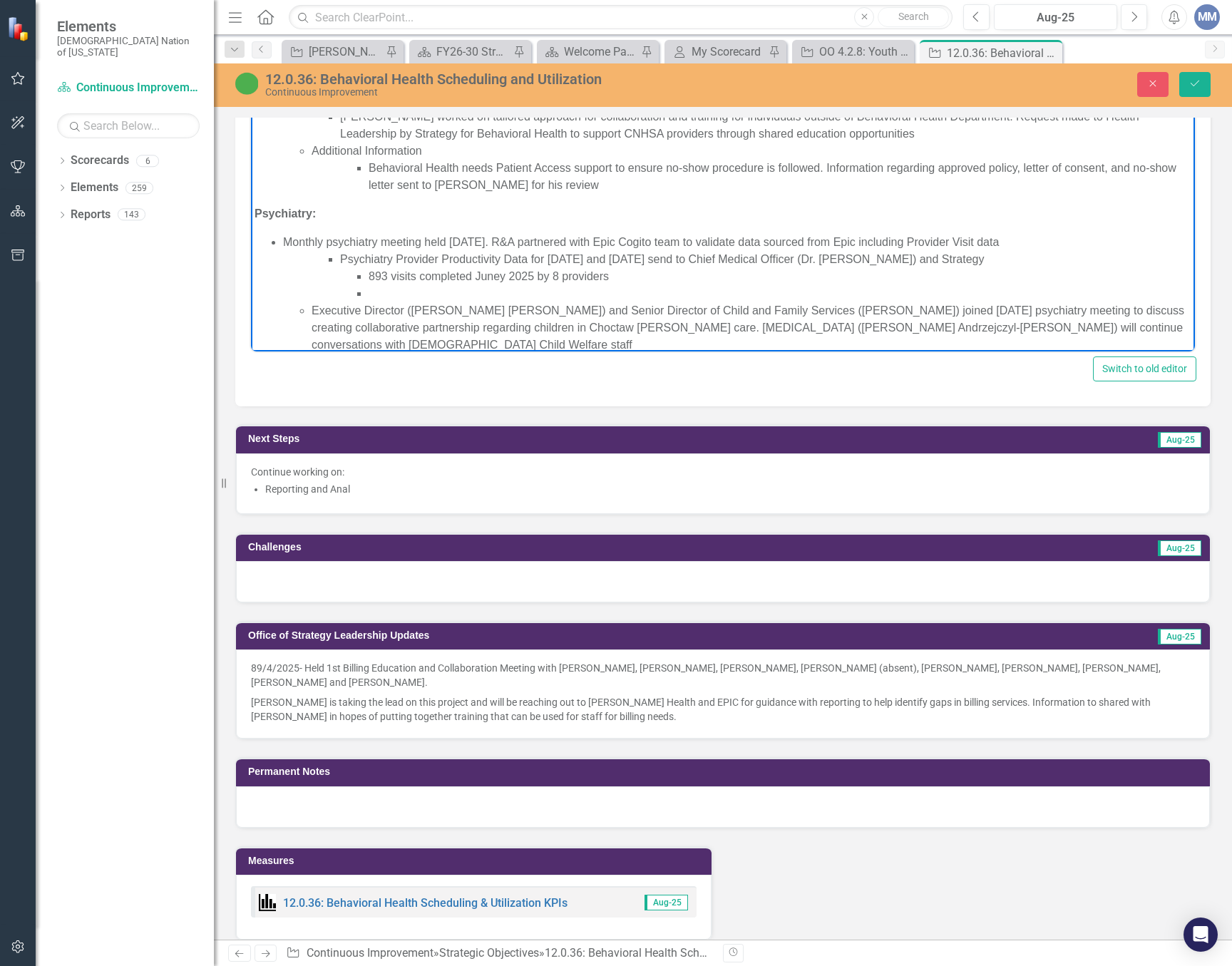
click at [504, 271] on li "893 visits completed Juney 2025 by 8 providers" at bounding box center [779, 276] width 823 height 17
click at [457, 289] on li "Rich Text Area. Press ALT-0 for help." at bounding box center [779, 293] width 823 height 17
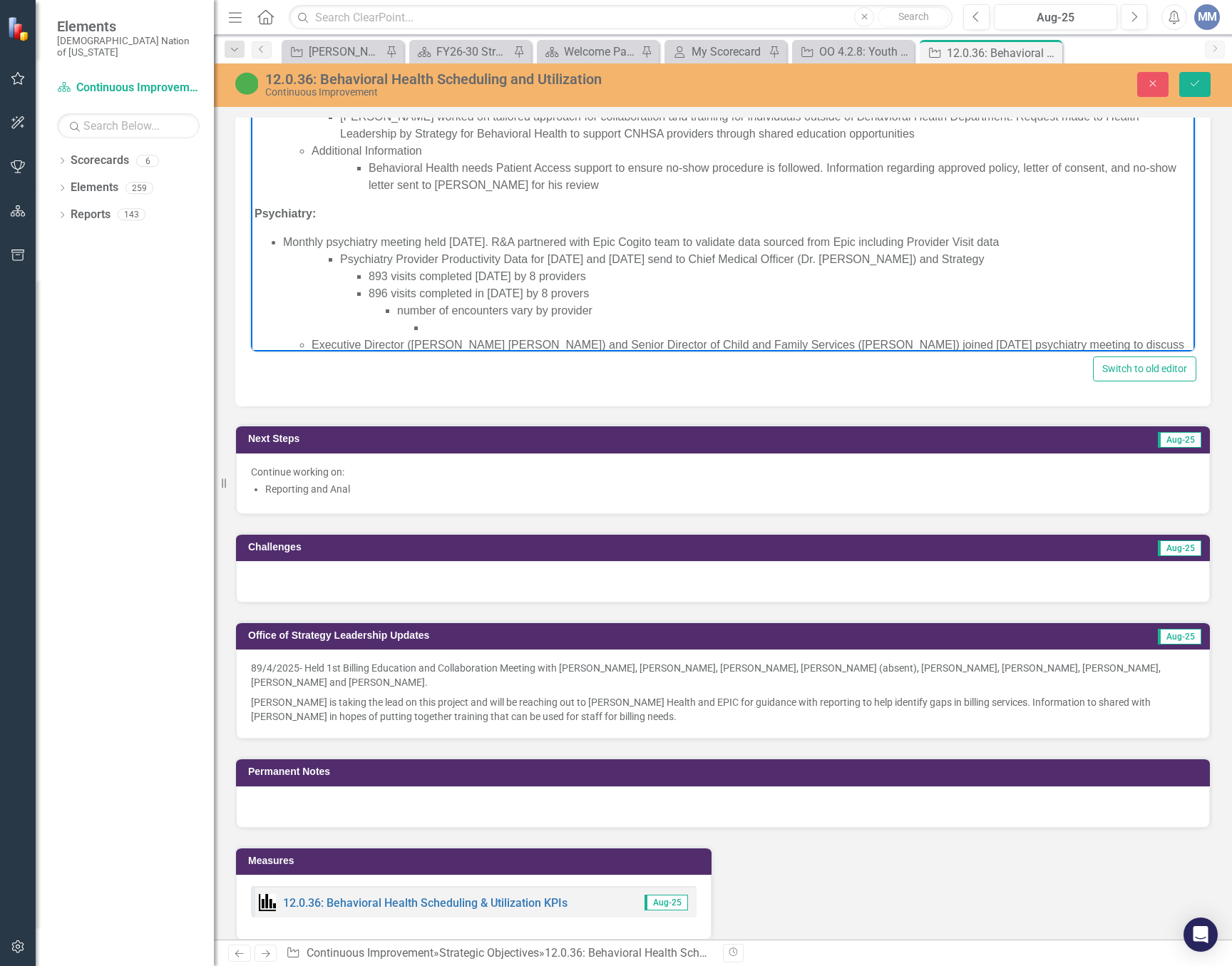
click at [489, 329] on li "Rich Text Area. Press ALT-0 for help." at bounding box center [808, 328] width 766 height 17
click at [625, 327] on li "Filters used on the data include-" at bounding box center [808, 328] width 766 height 17
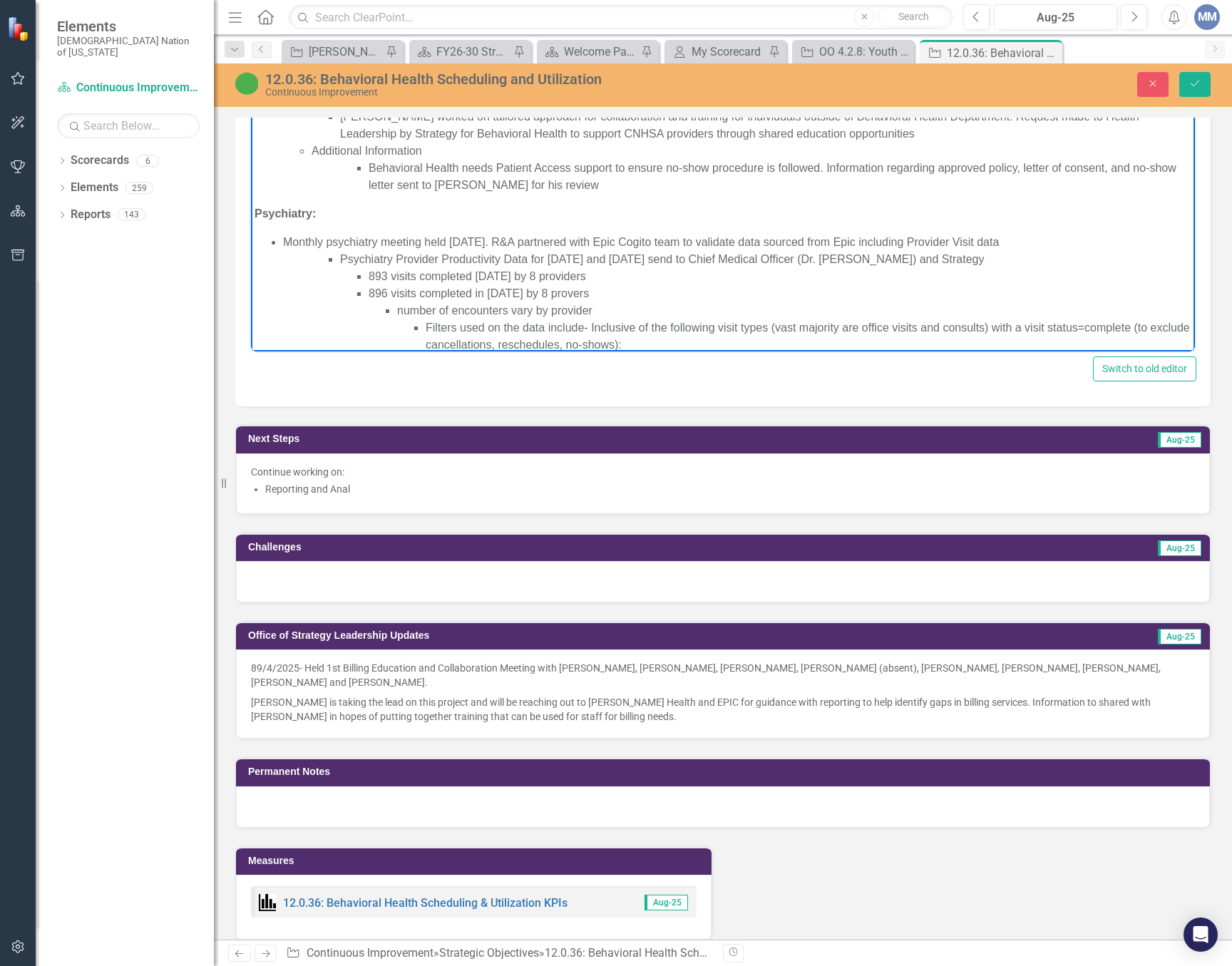
scroll to position [417, 0]
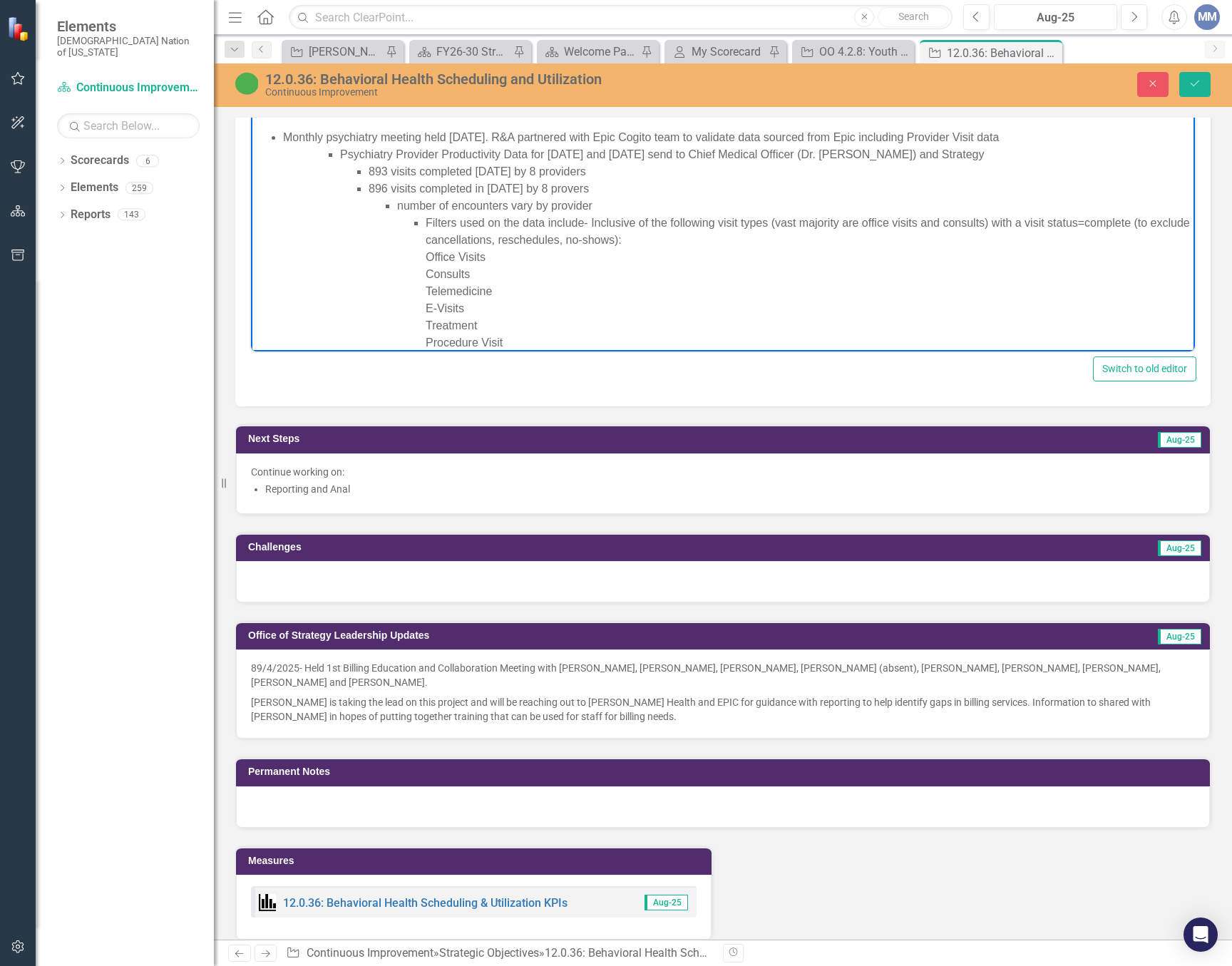
click at [730, 246] on li "Filters used on the data include- Inclusive of the following visit types (vast …" at bounding box center [808, 283] width 766 height 137
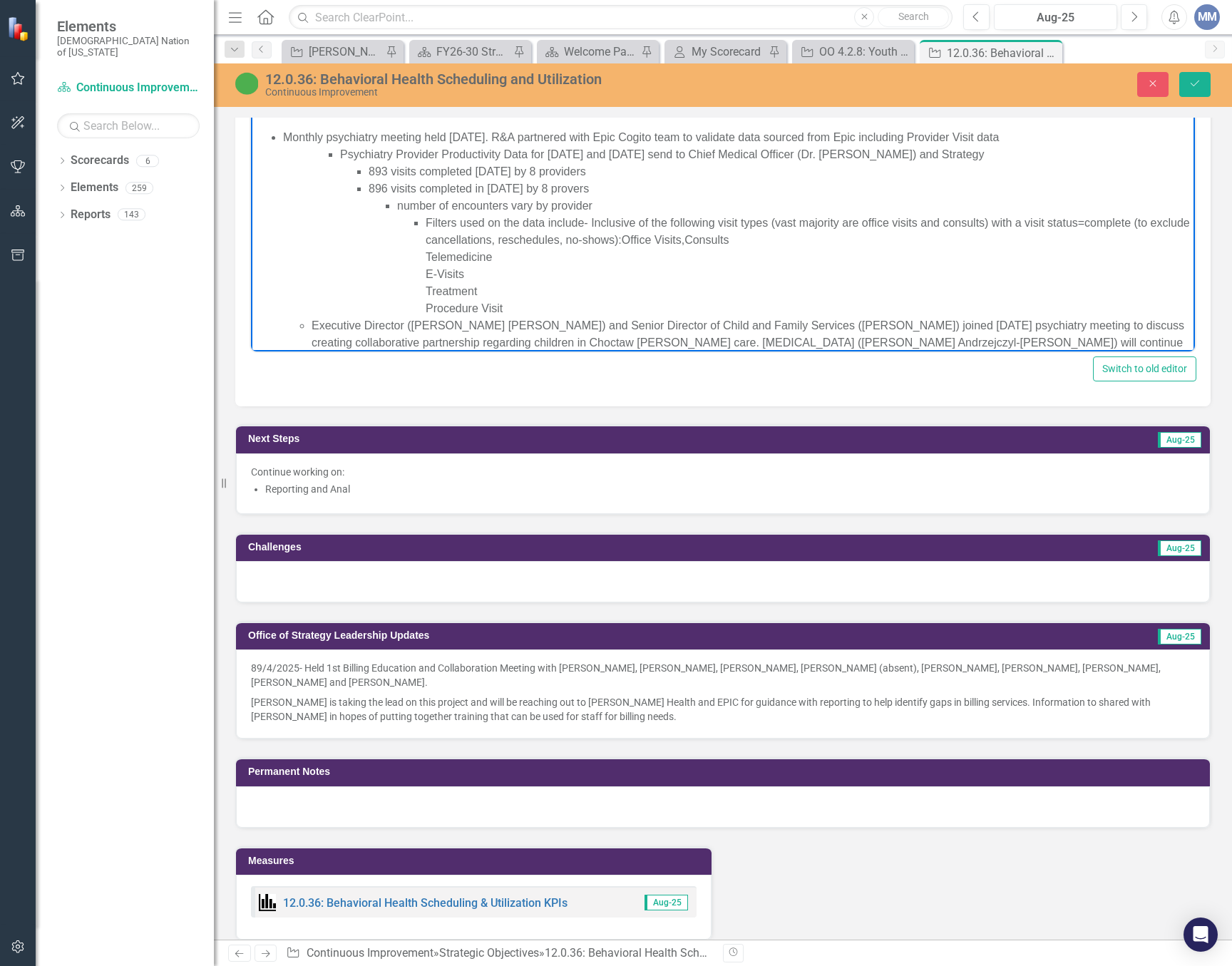
click at [797, 243] on li "Filters used on the data include- Inclusive of the following visit types (vast …" at bounding box center [808, 266] width 766 height 103
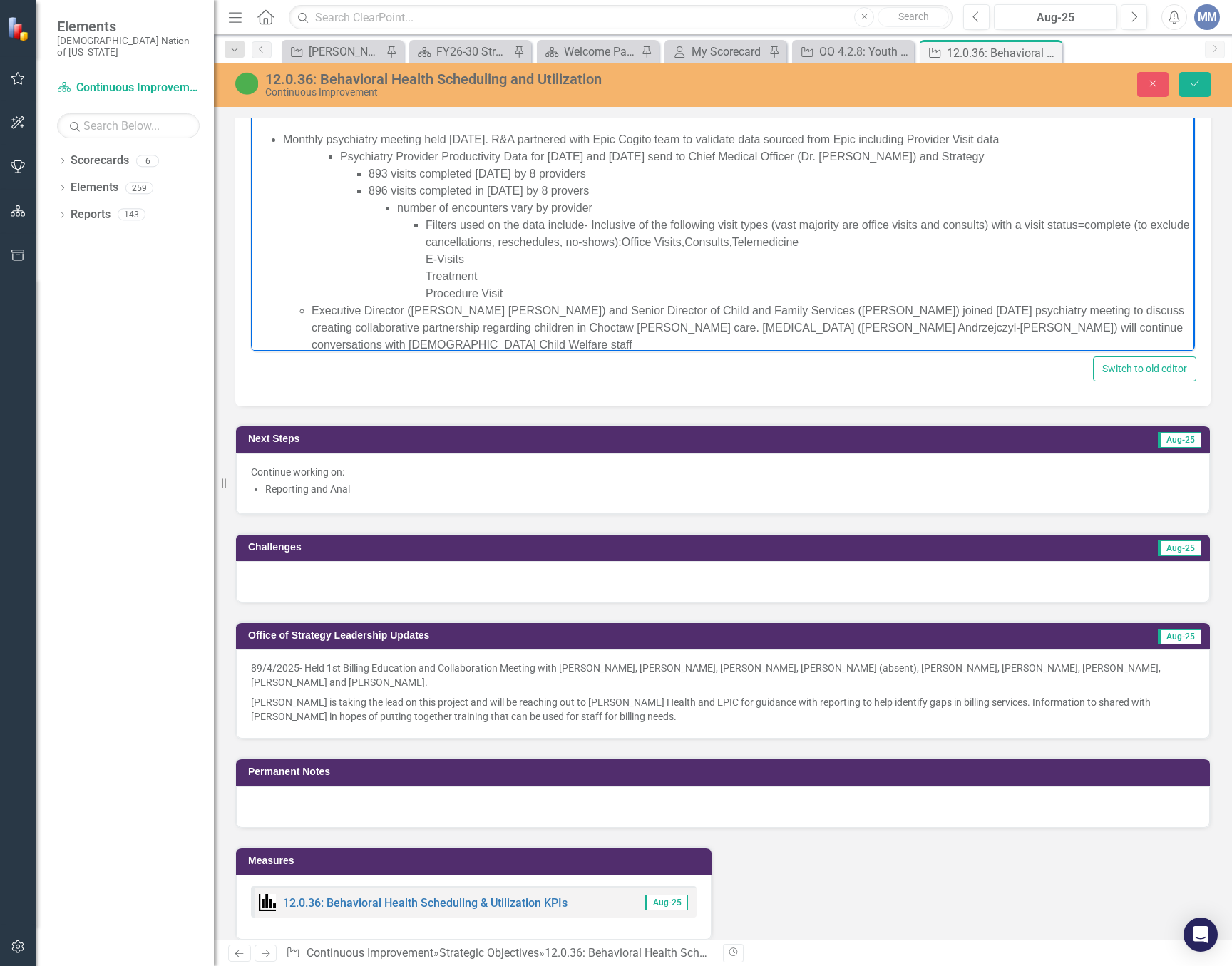
click at [848, 245] on li "Filters used on the data include- Inclusive of the following visit types (vast …" at bounding box center [808, 259] width 766 height 86
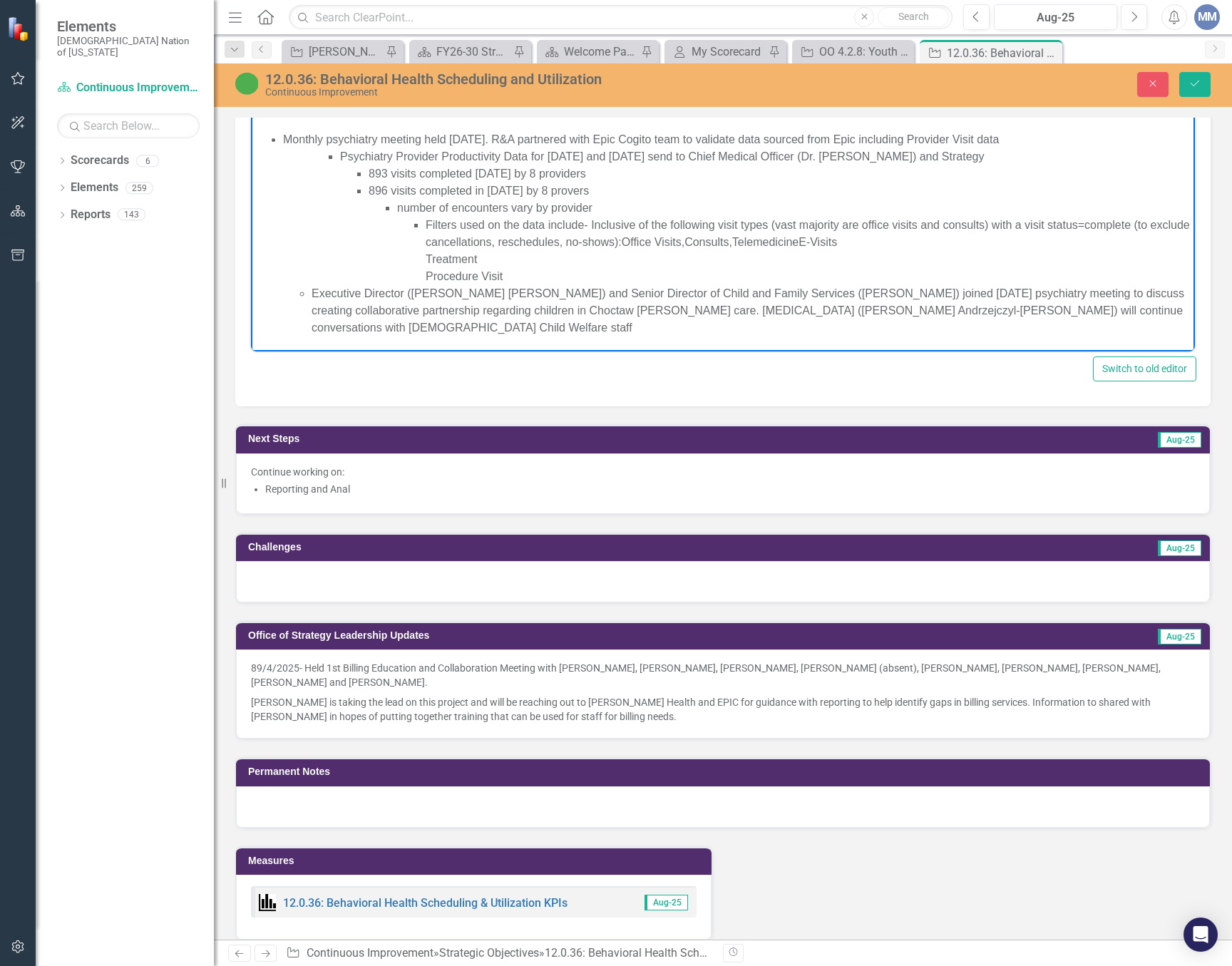
scroll to position [397, 0]
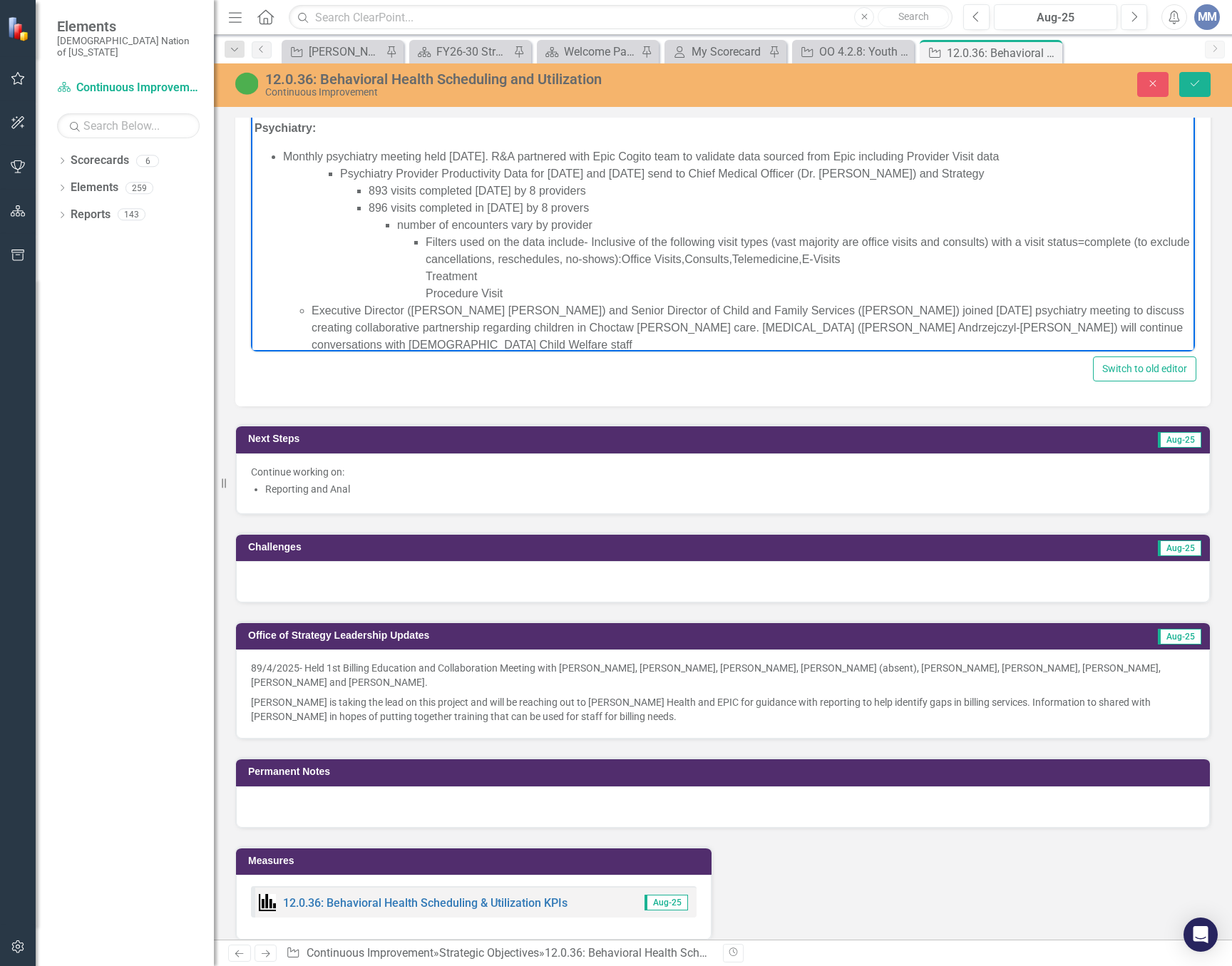
drag, startPoint x: 890, startPoint y: 258, endPoint x: 903, endPoint y: 253, distance: 13.9
click at [890, 258] on li "Filters used on the data include- Inclusive of the following visit types (vast …" at bounding box center [808, 268] width 766 height 68
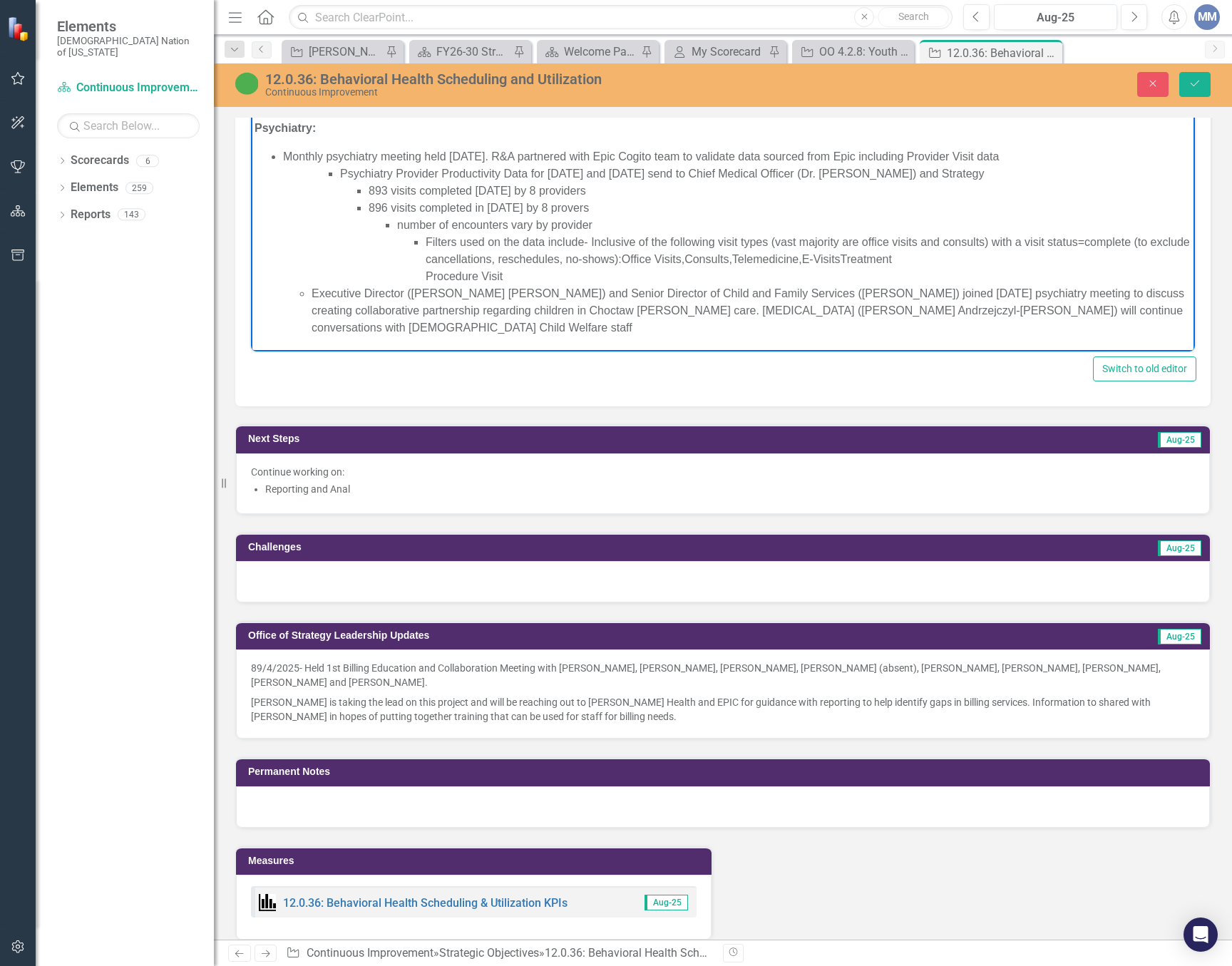
scroll to position [380, 0]
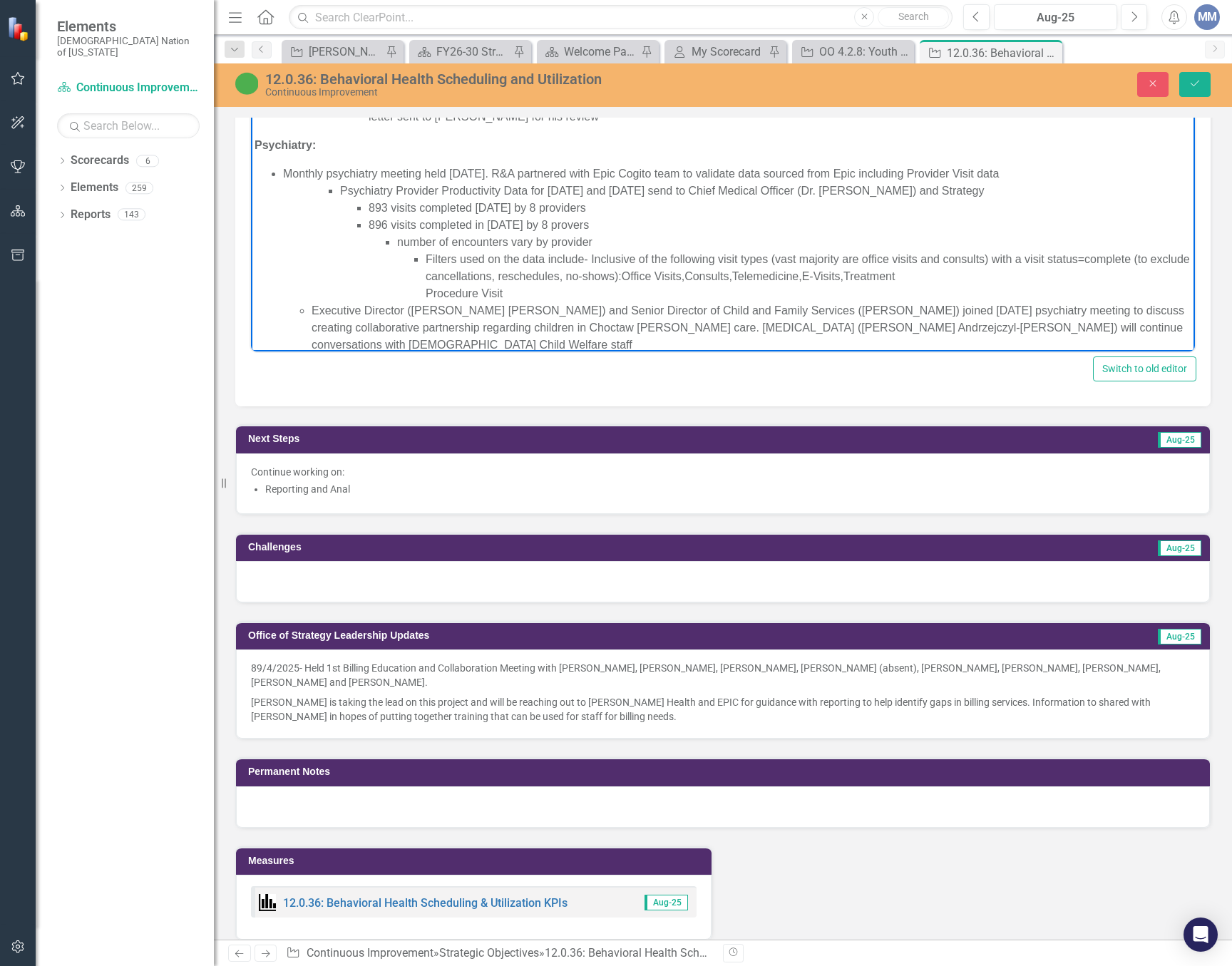
click at [952, 276] on li "Filters used on the data include- Inclusive of the following visit types (vast …" at bounding box center [808, 276] width 766 height 51
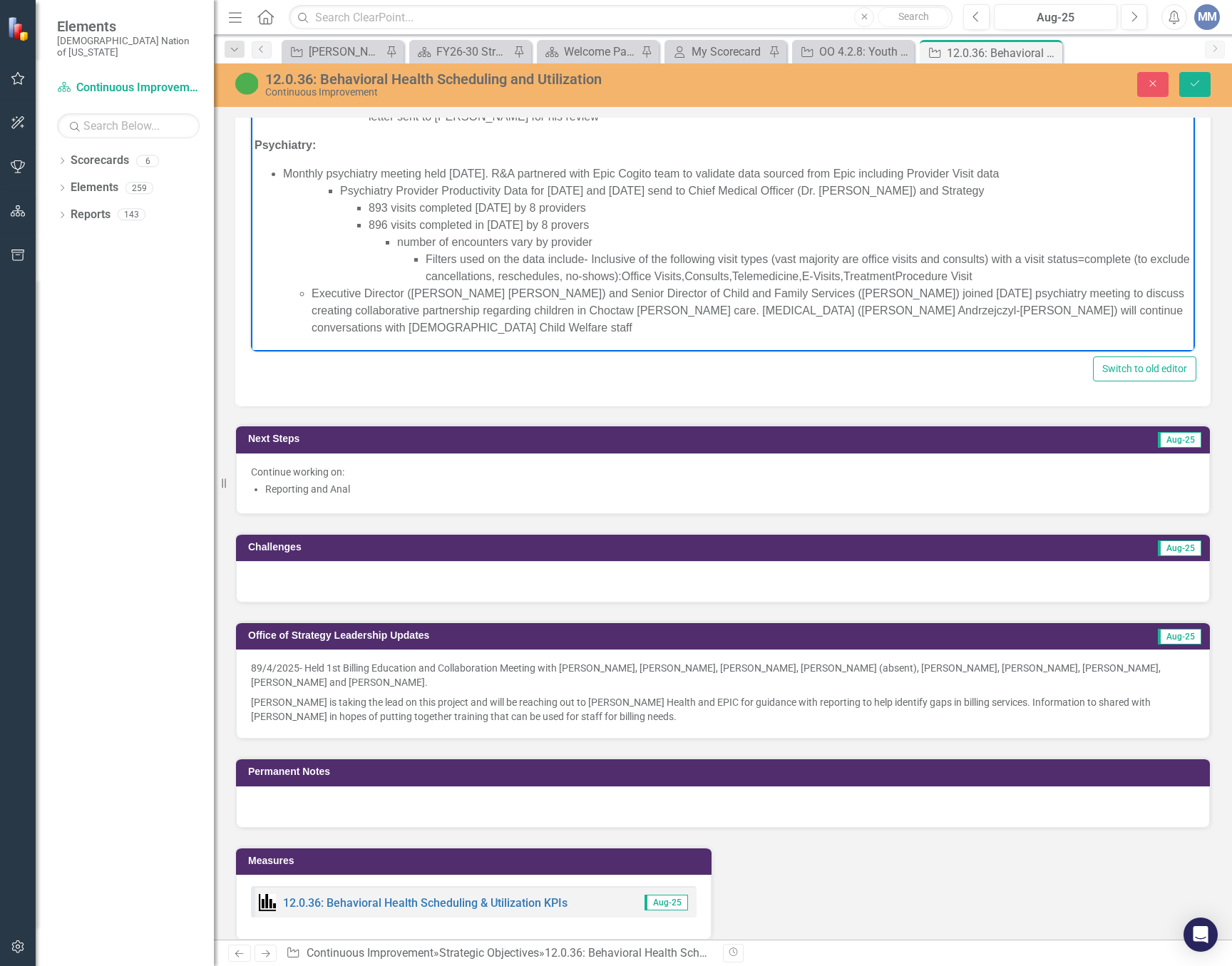
scroll to position [363, 0]
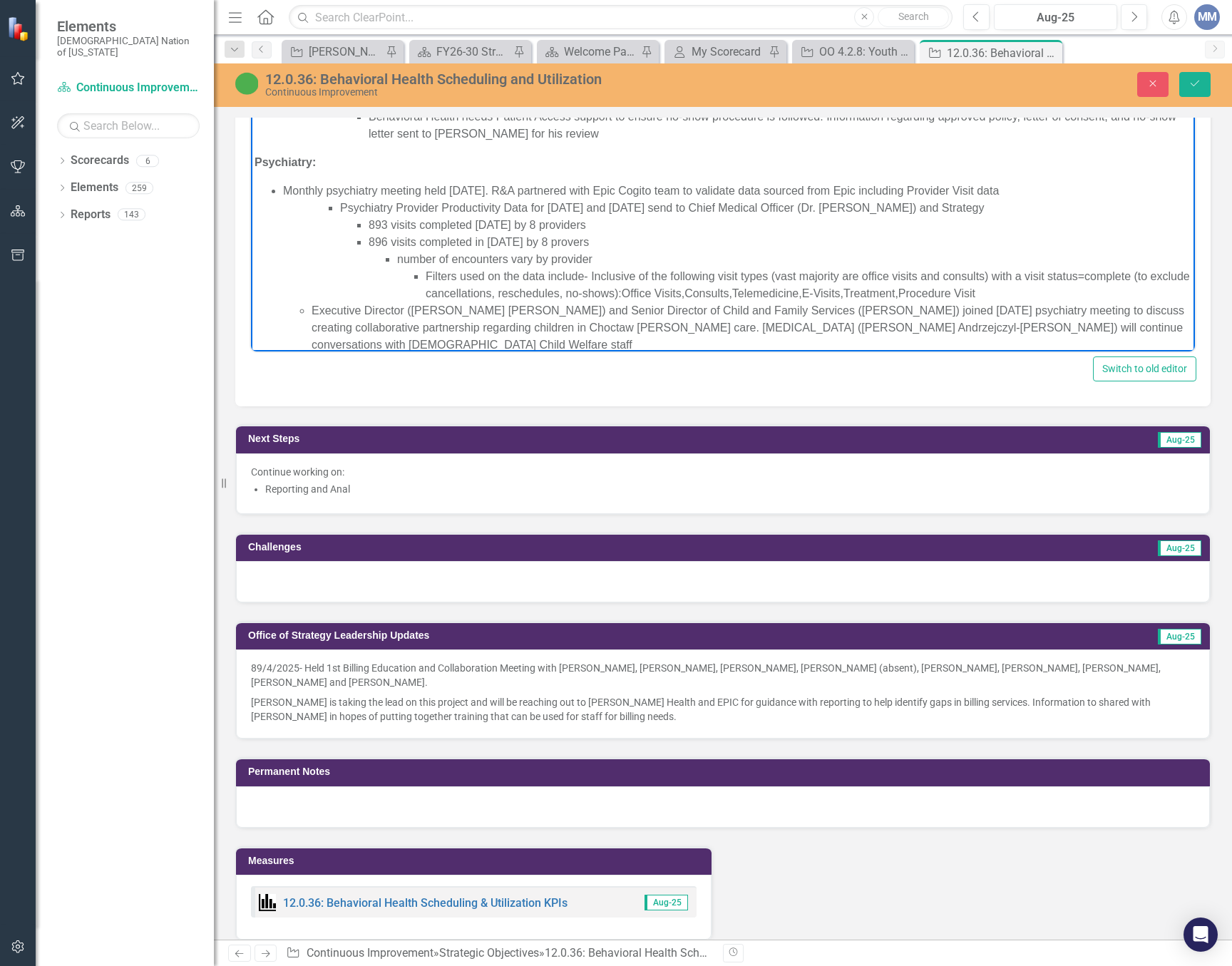
click at [1050, 290] on li "Filters used on the data include- Inclusive of the following visit types (vast …" at bounding box center [808, 285] width 766 height 34
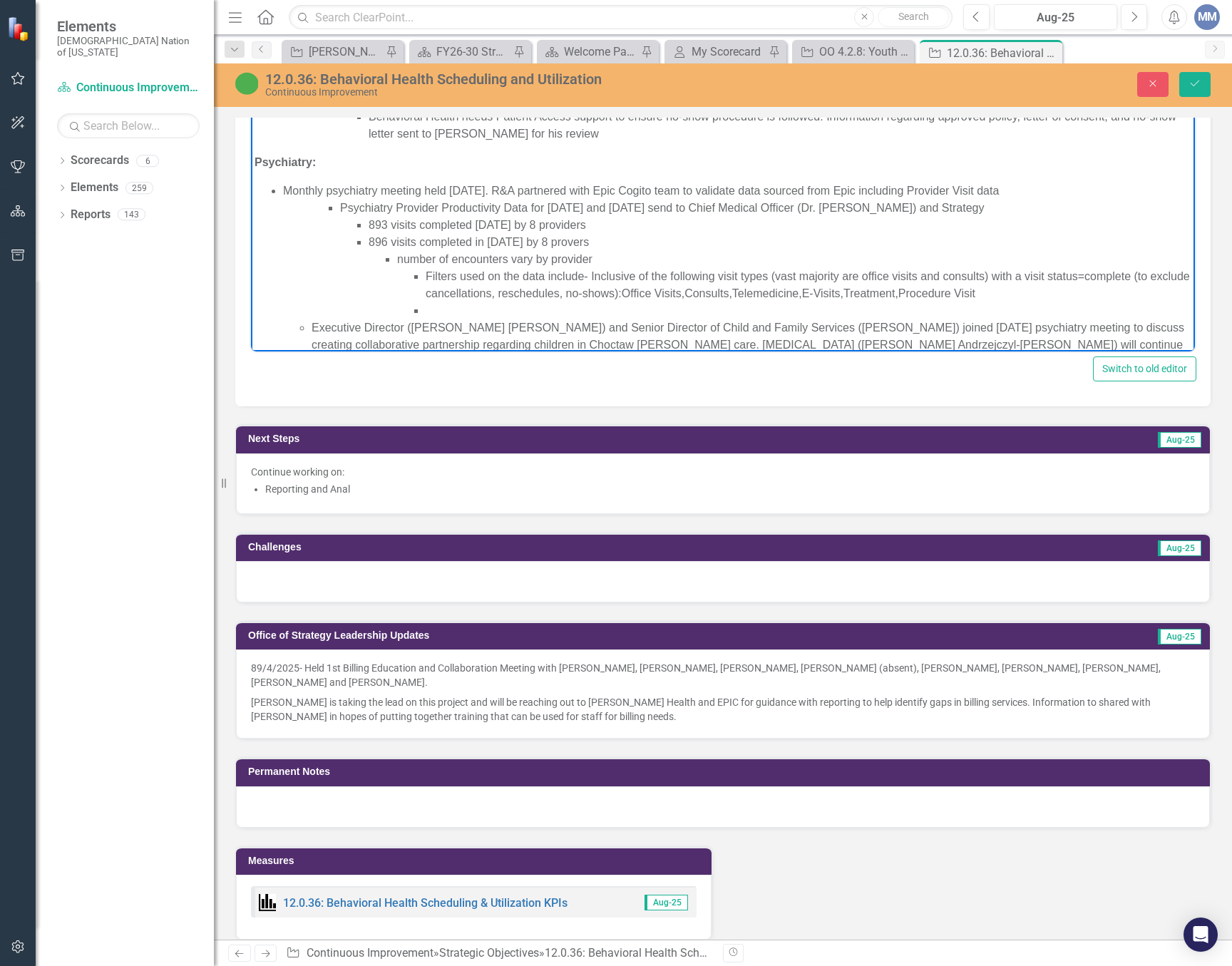
scroll to position [380, 0]
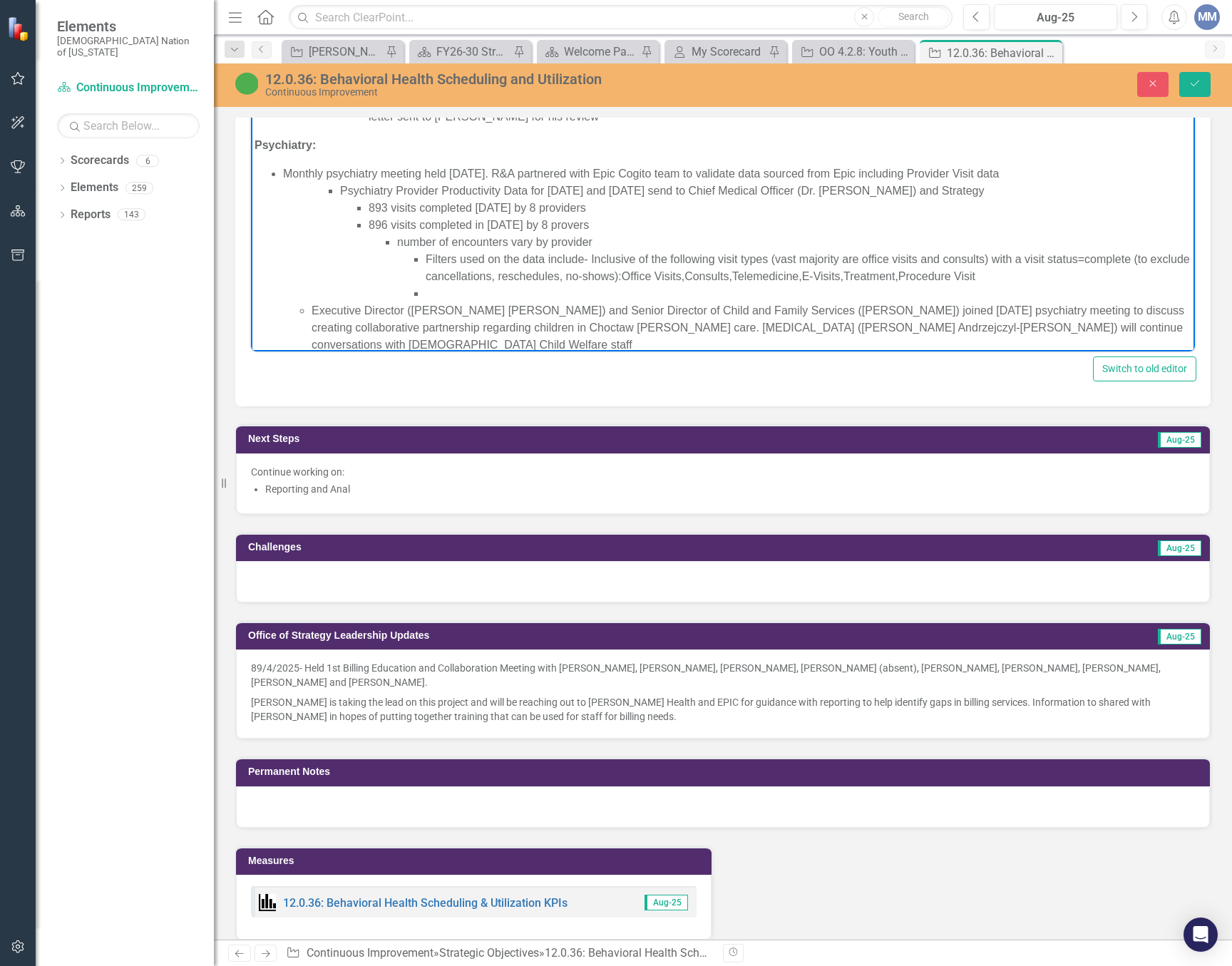
click at [460, 285] on li "Rich Text Area. Press ALT-0 for help." at bounding box center [808, 293] width 766 height 17
click at [440, 289] on li "It excludes erroneous encounters" at bounding box center [808, 293] width 766 height 17
click at [594, 289] on li "Excludes erroneous encounters" at bounding box center [808, 293] width 766 height 17
drag, startPoint x: 1203, startPoint y: 82, endPoint x: 1196, endPoint y: 96, distance: 15.7
click at [1202, 82] on button "Save" at bounding box center [1194, 84] width 31 height 25
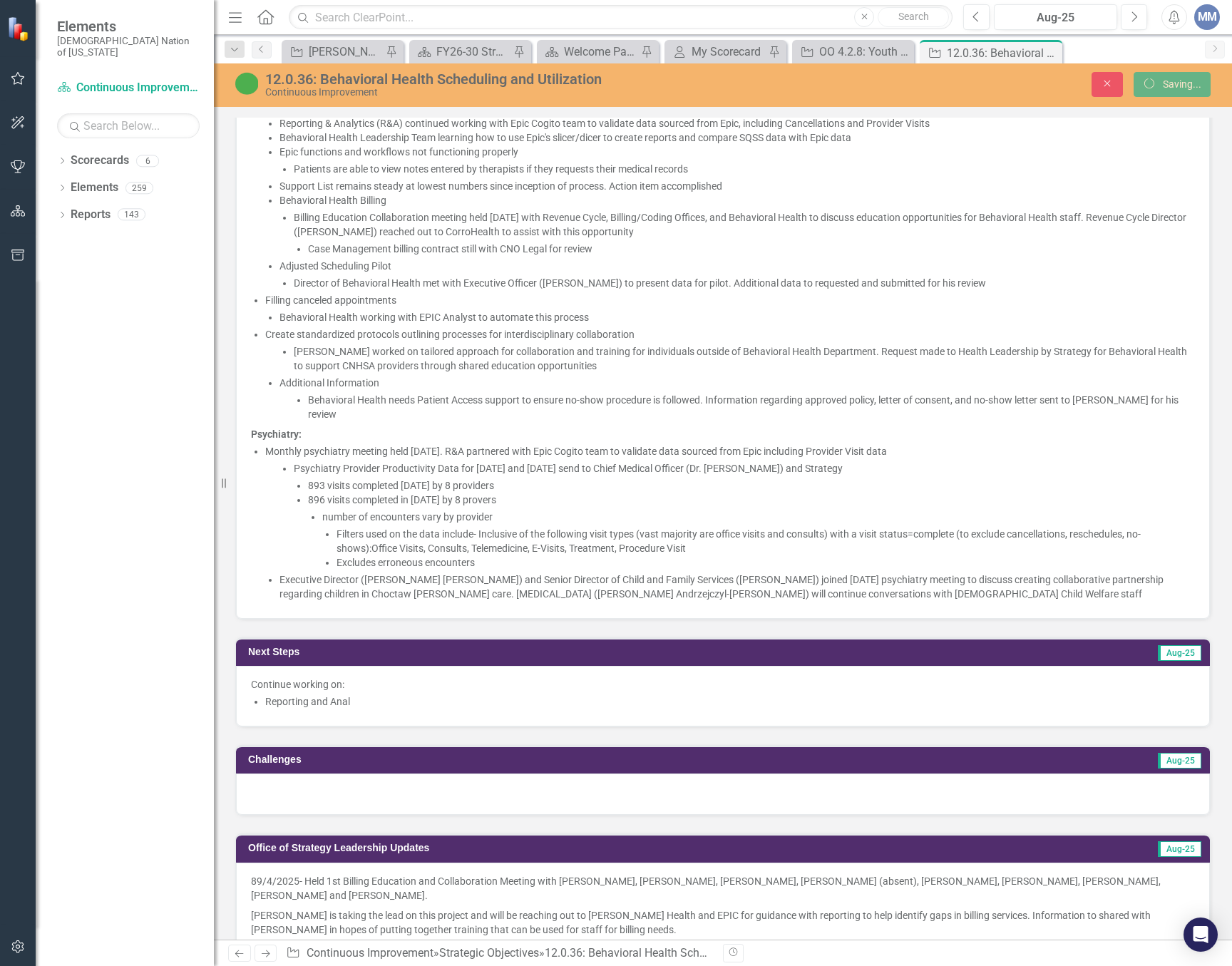
scroll to position [1283, 0]
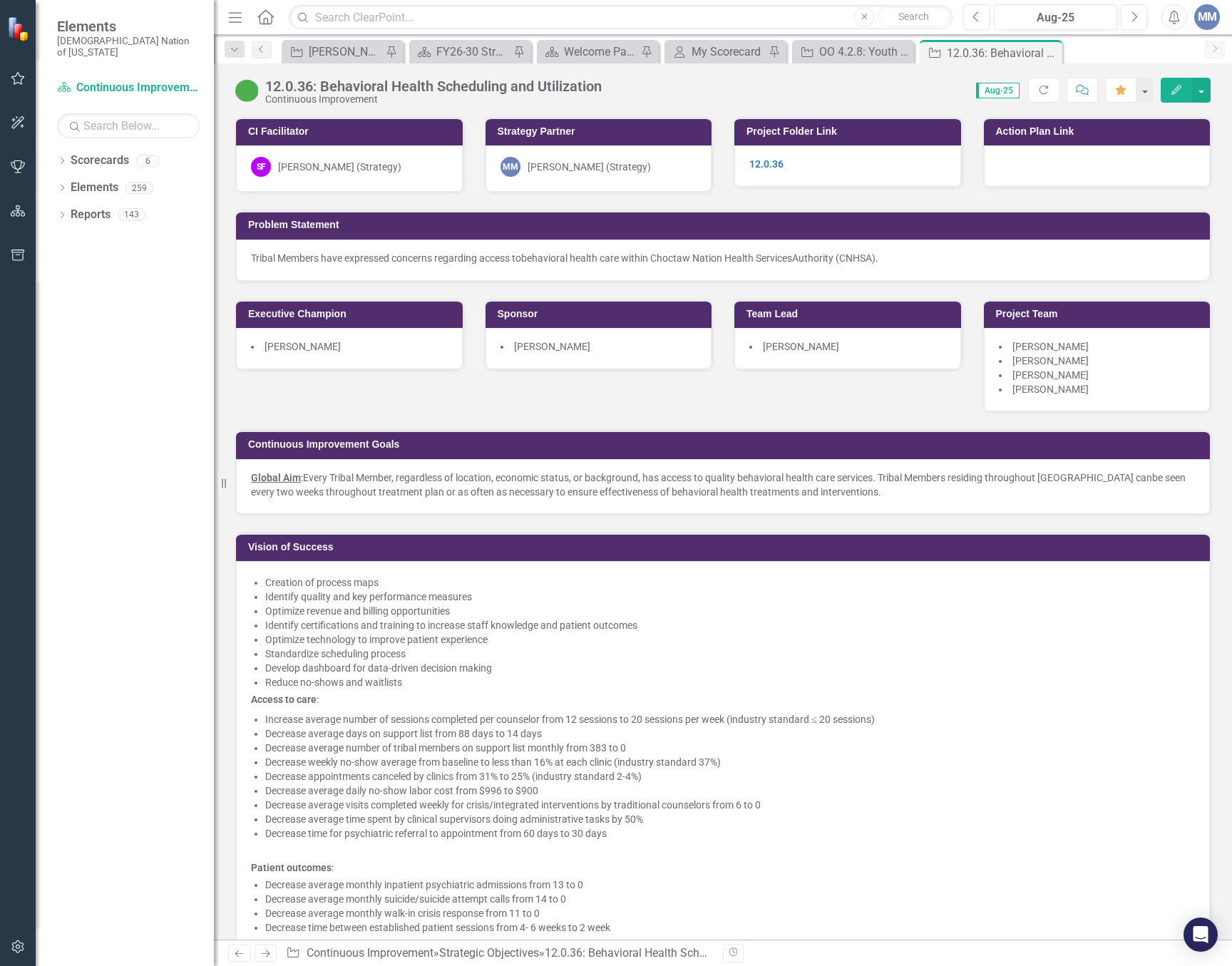
scroll to position [1140, 0]
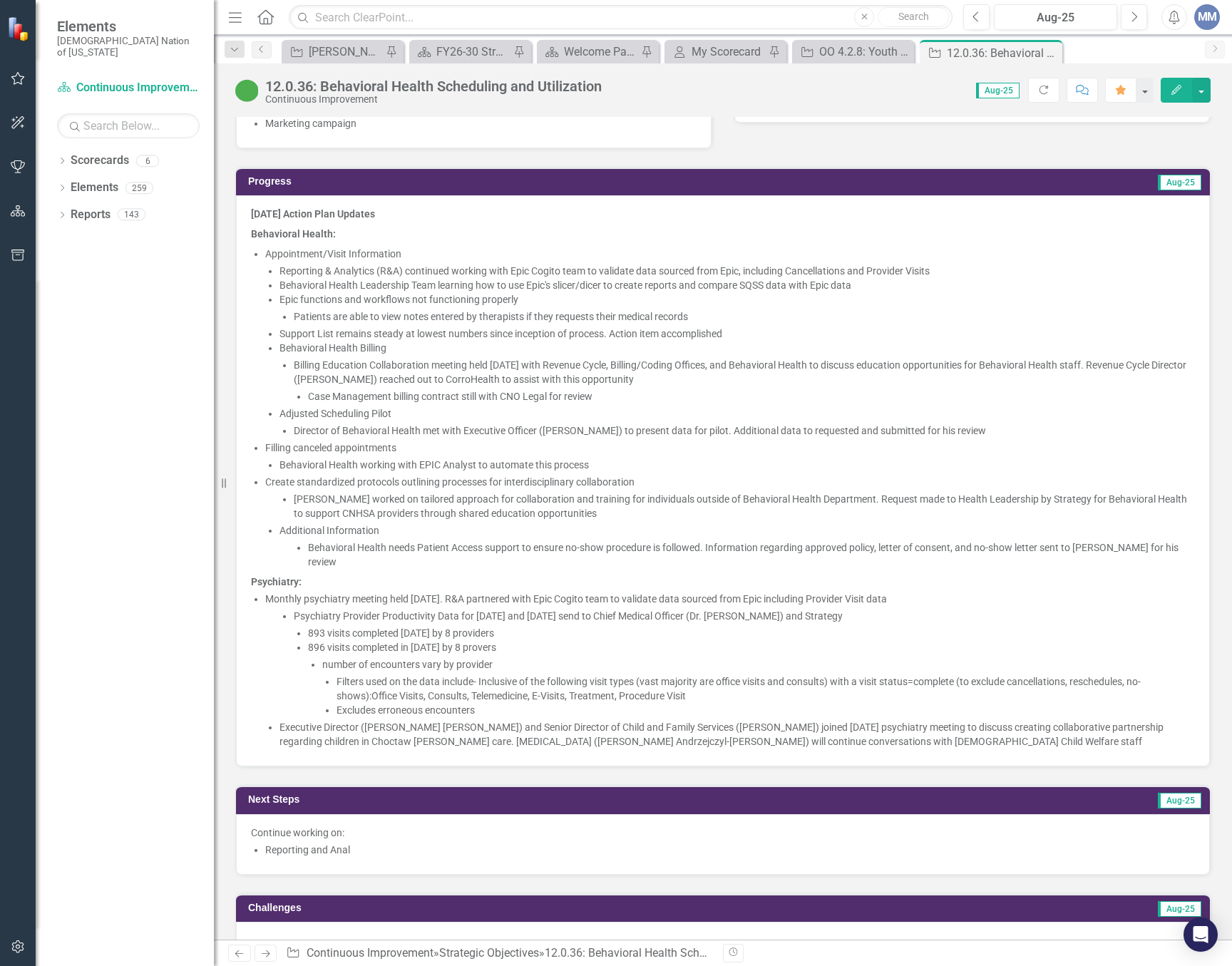
click at [518, 642] on li "896 visits completed in [DATE] by 8 provers number of encounters vary by provid…" at bounding box center [752, 678] width 887 height 77
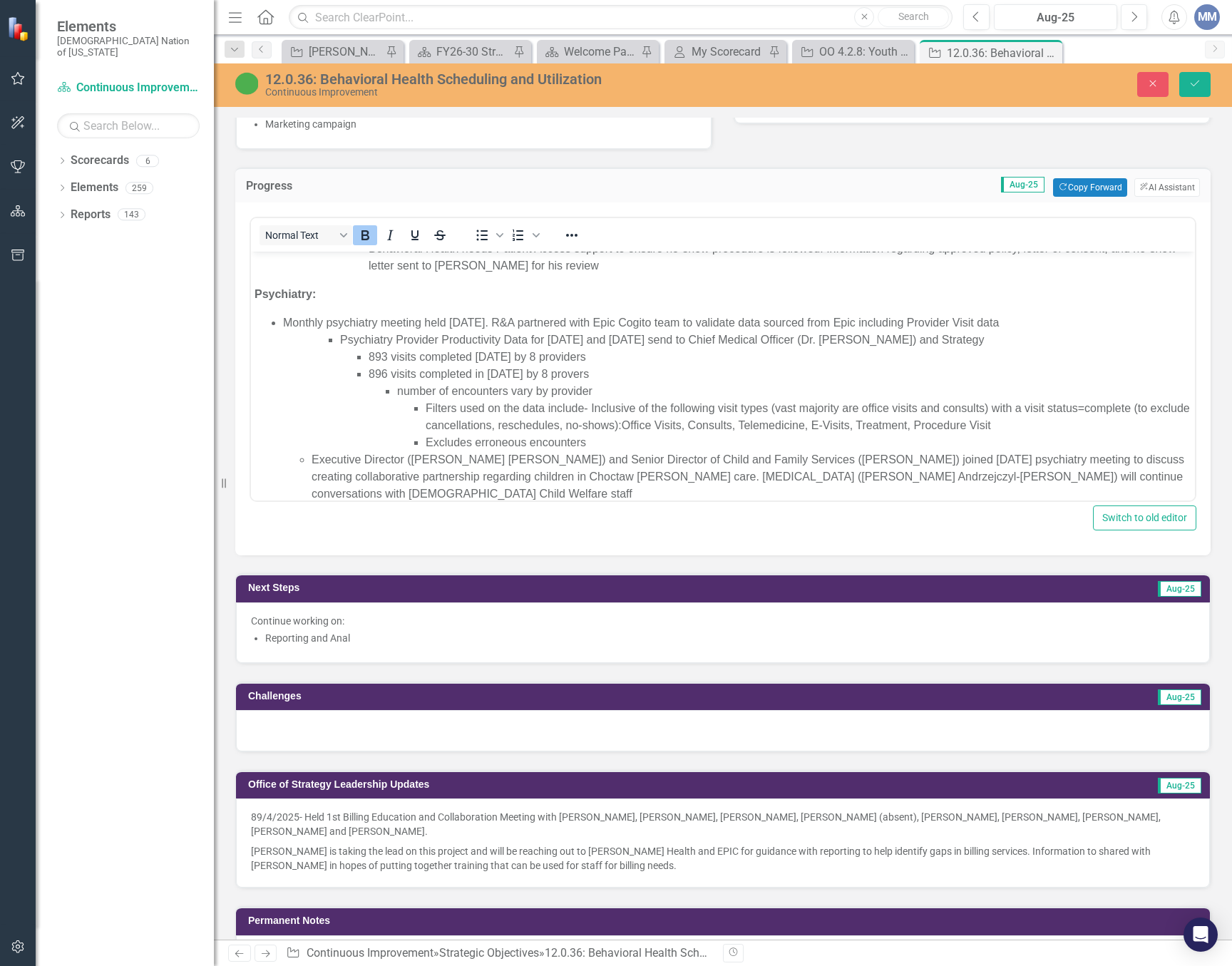
scroll to position [1354, 0]
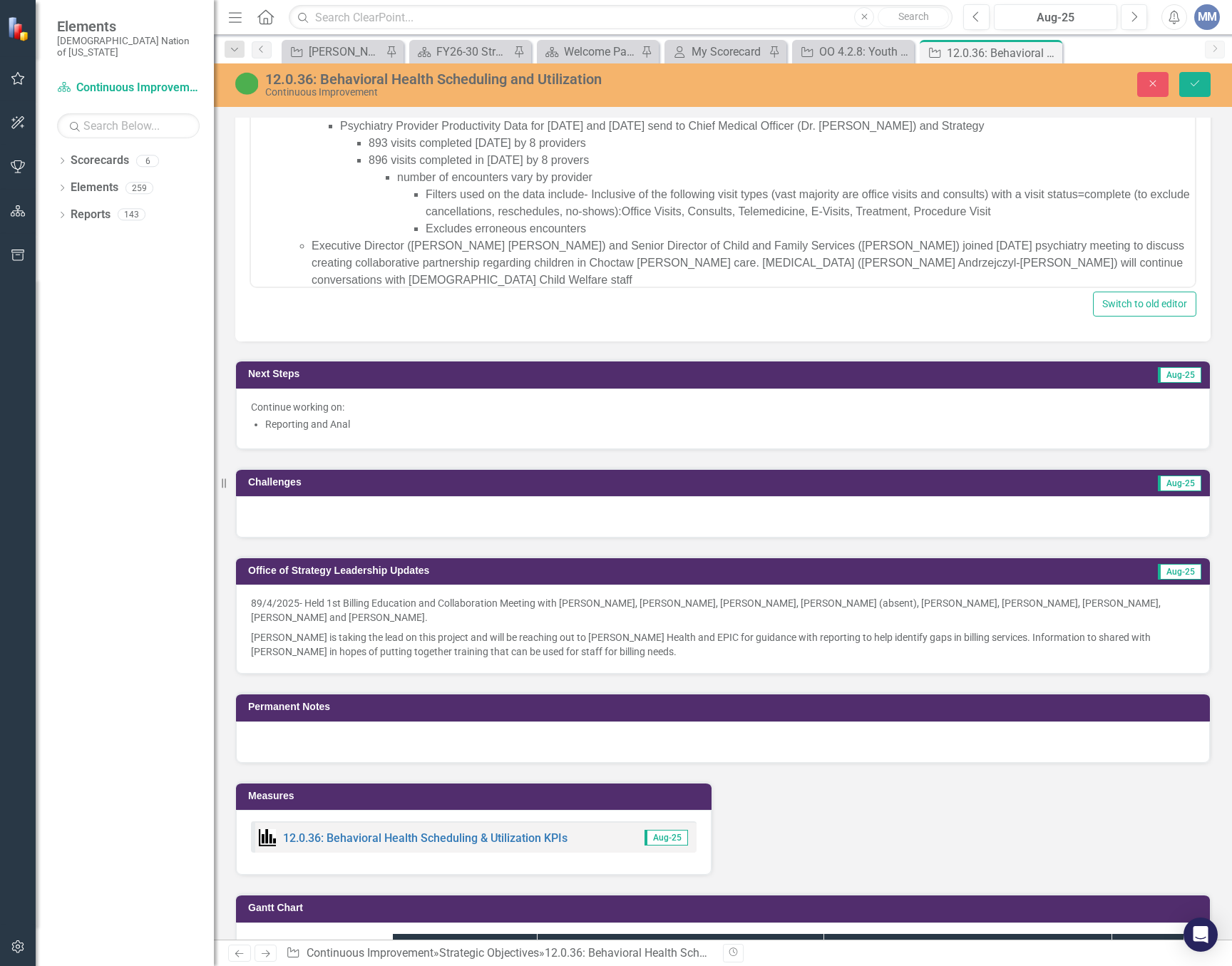
click at [583, 158] on li "896 visits completed in [DATE] by 8 provers number of encounters vary by provid…" at bounding box center [779, 194] width 823 height 86
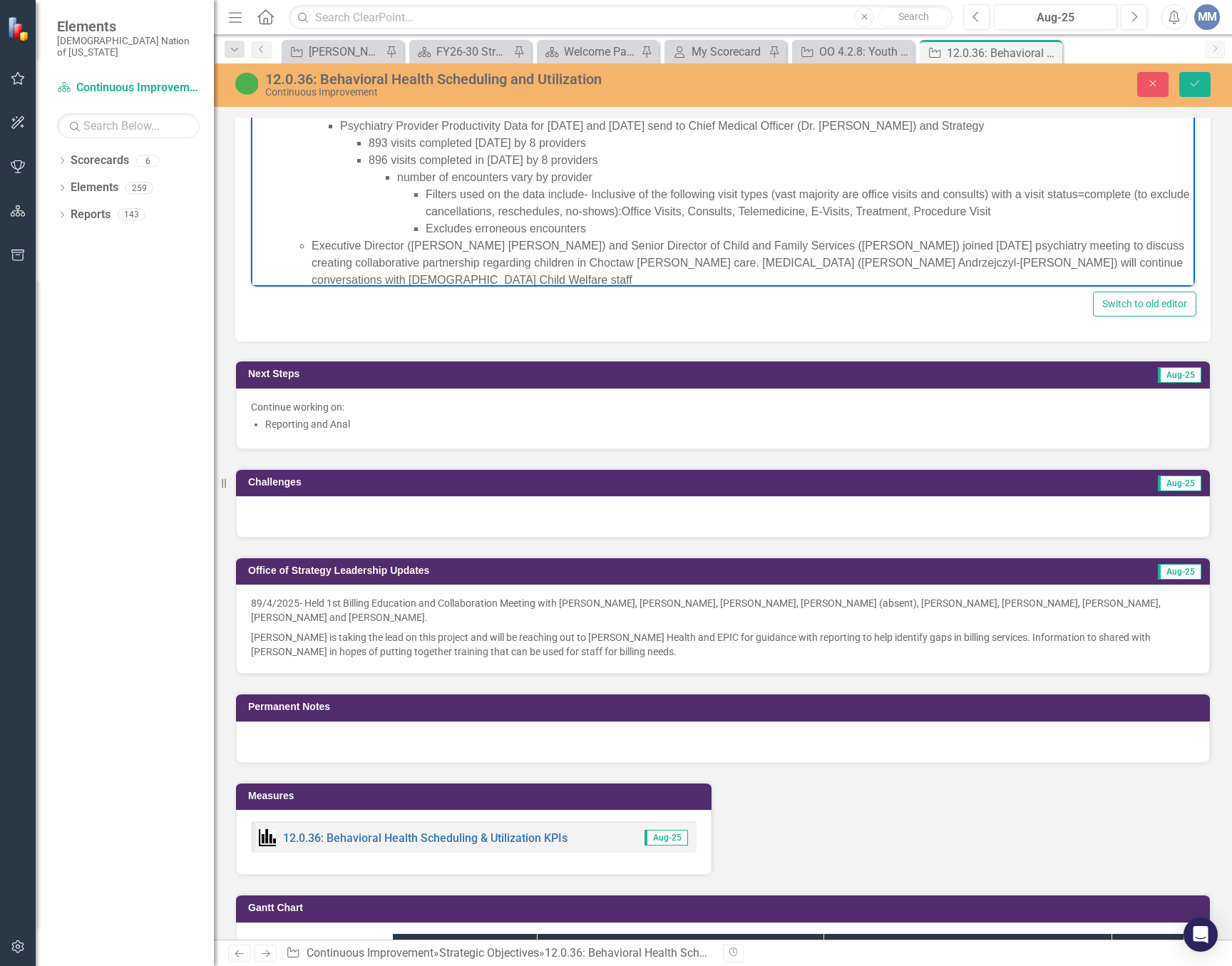
click at [770, 170] on li "number of encounters vary by provider Filters used on the data include- Inclusi…" at bounding box center [794, 203] width 794 height 68
click at [1185, 82] on button "Save" at bounding box center [1194, 84] width 31 height 25
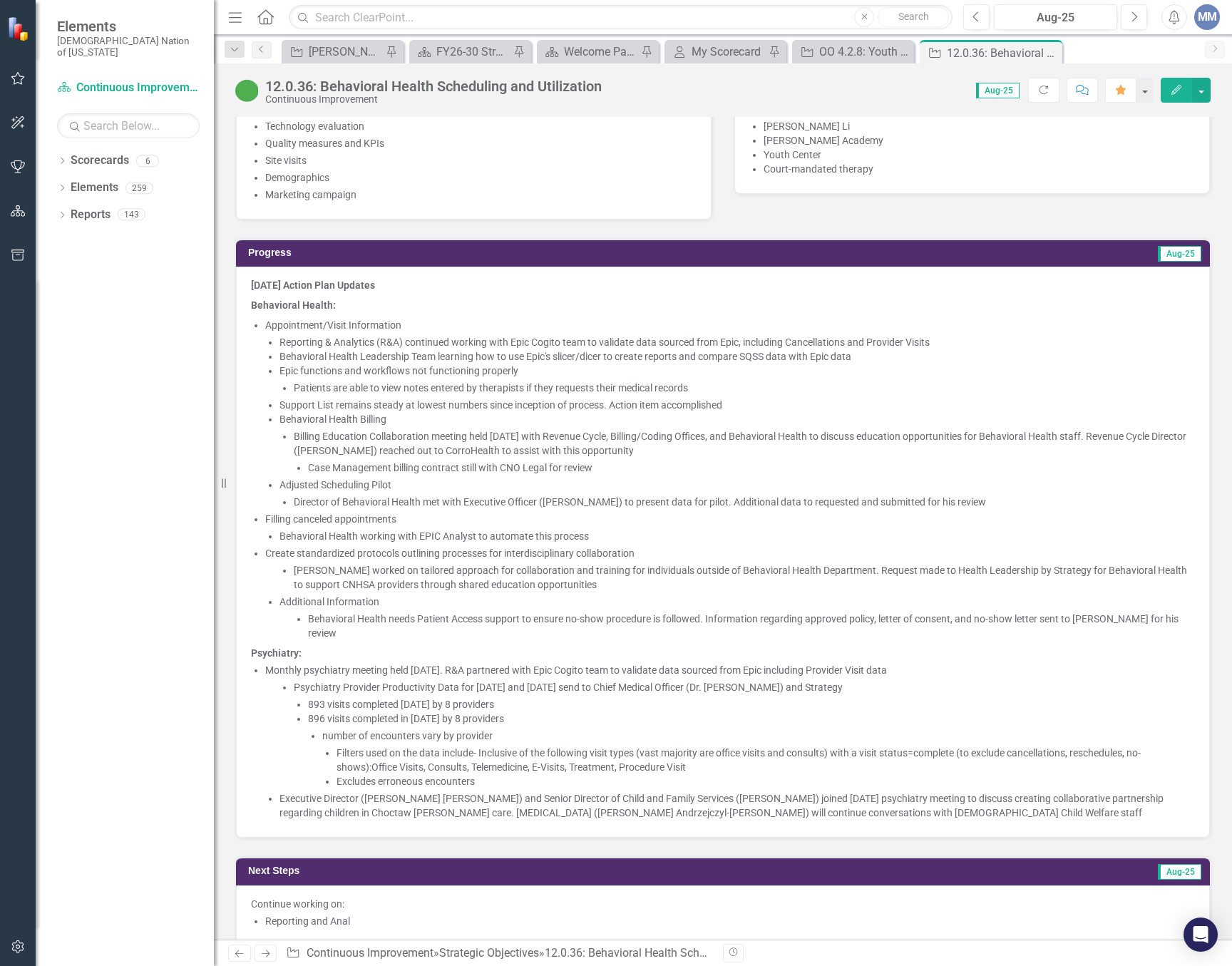
scroll to position [1426, 0]
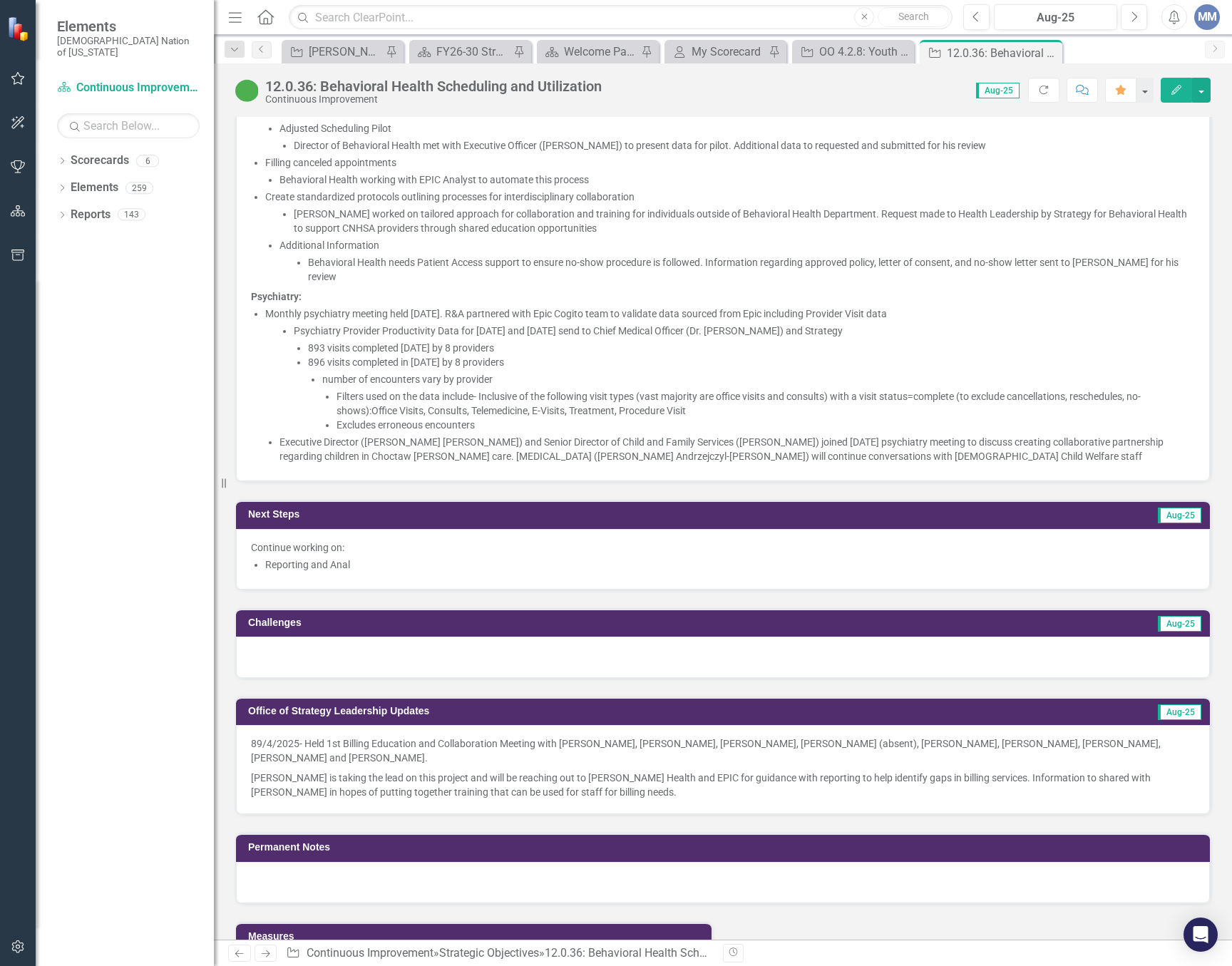
click at [413, 572] on span "Continue working on: Reporting and Anal" at bounding box center [723, 558] width 944 height 34
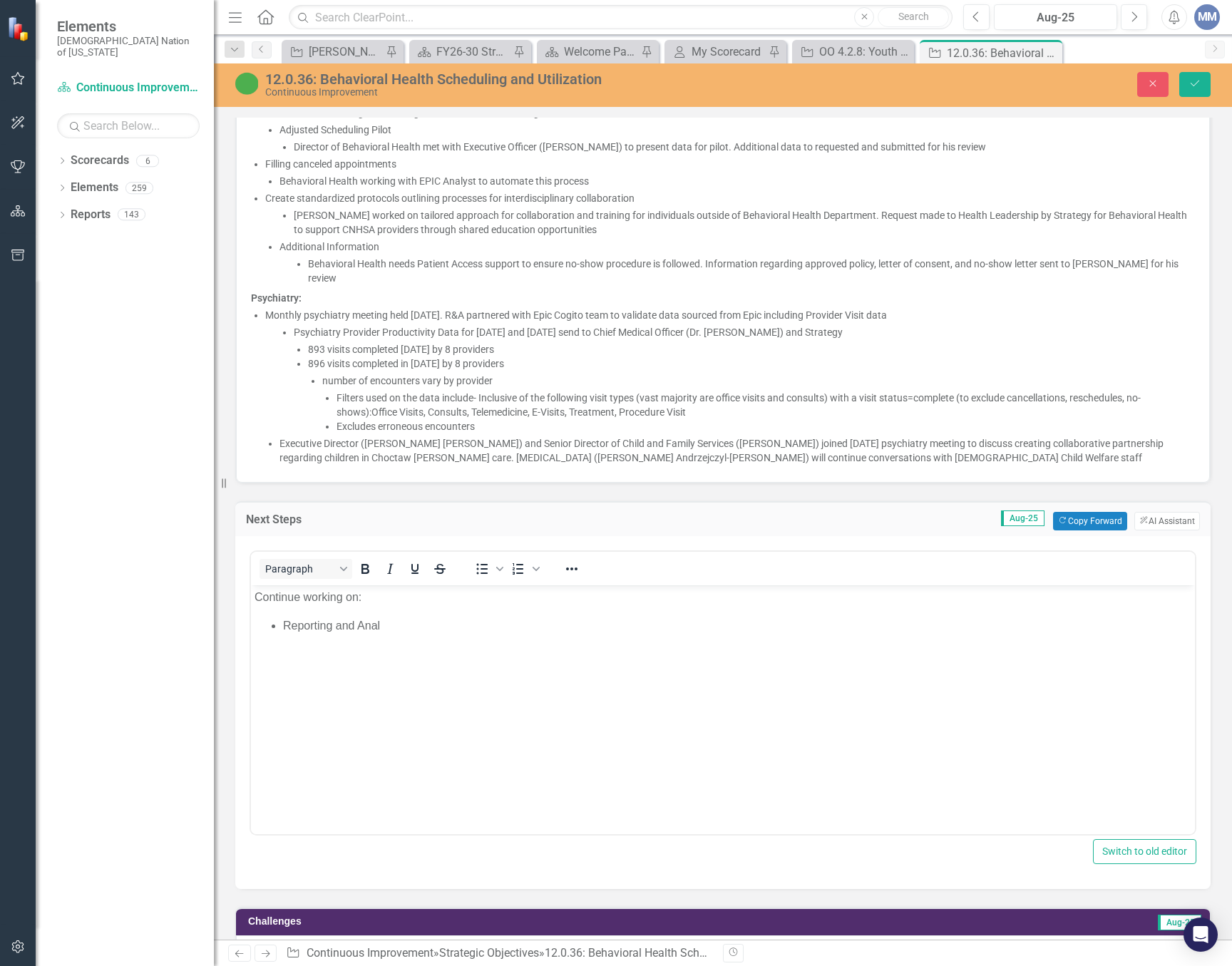
scroll to position [0, 0]
click at [426, 639] on body "Continue working on: Reporting and Anal" at bounding box center [723, 691] width 944 height 214
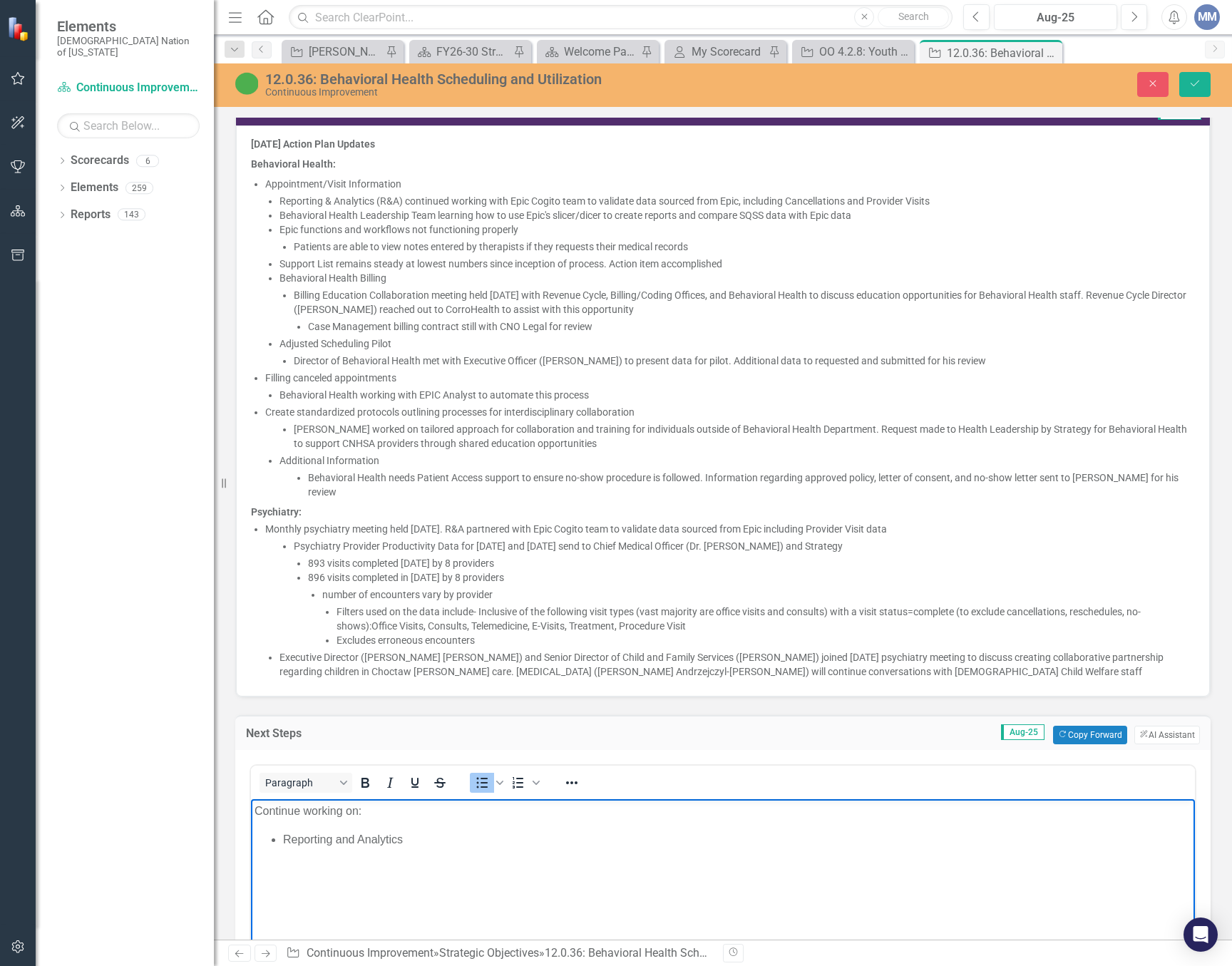
scroll to position [1497, 0]
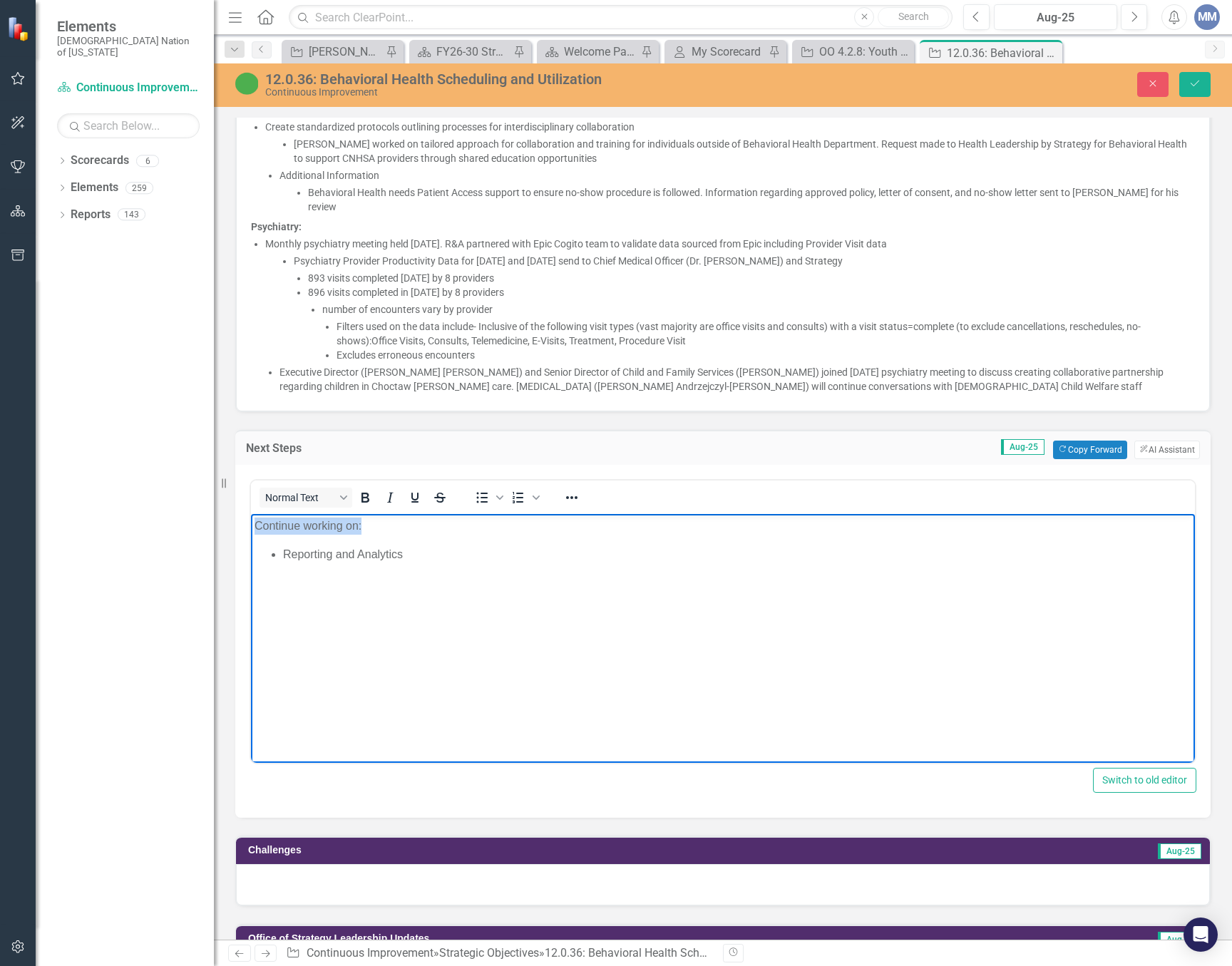
drag, startPoint x: 378, startPoint y: 525, endPoint x: 132, endPoint y: 531, distance: 246.1
click at [251, 531] on html "Continue working on: Reporting and Analytics" at bounding box center [723, 620] width 944 height 214
click at [1188, 88] on button "Save" at bounding box center [1194, 84] width 31 height 25
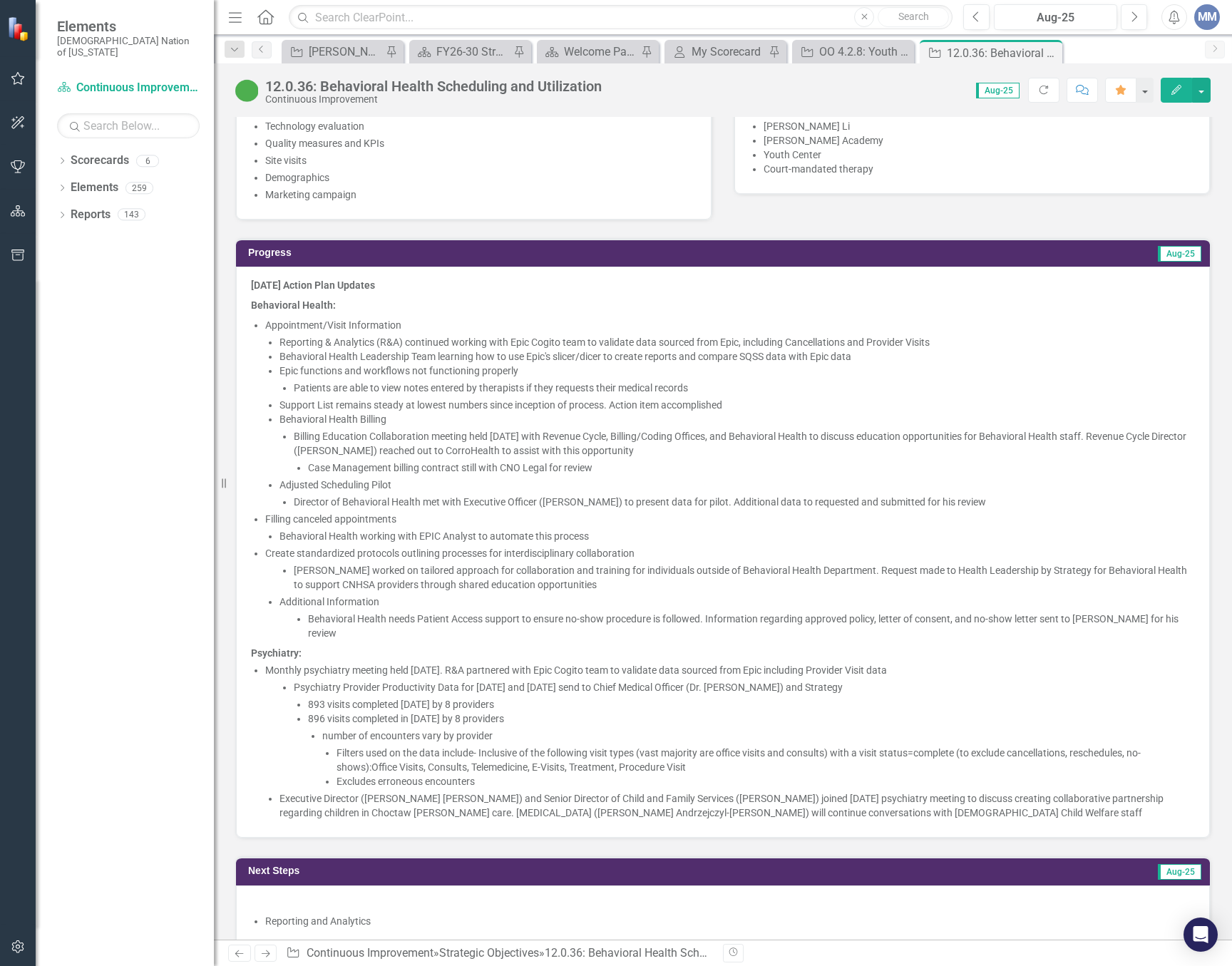
scroll to position [1140, 0]
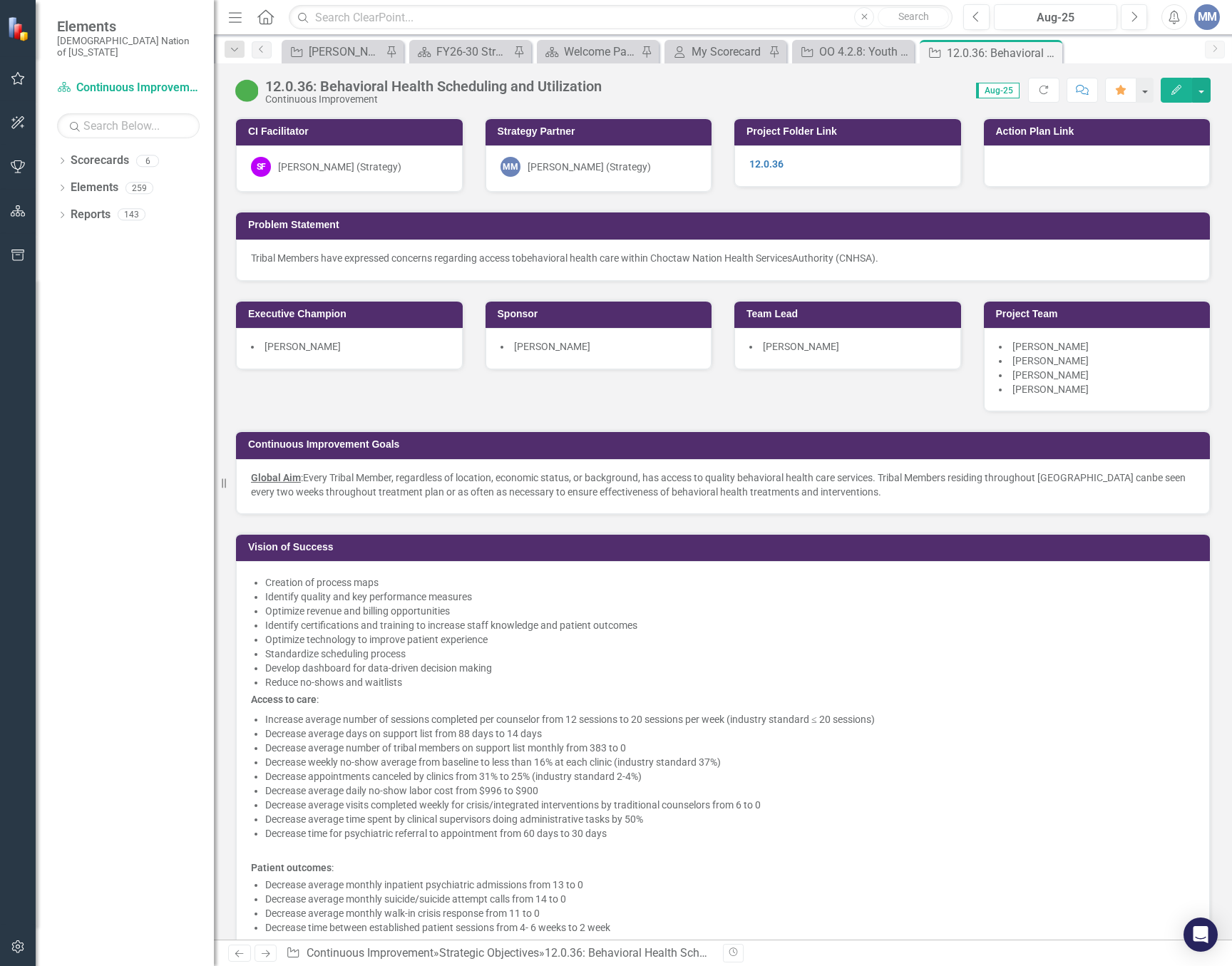
scroll to position [1140, 0]
